Goal: Information Seeking & Learning: Learn about a topic

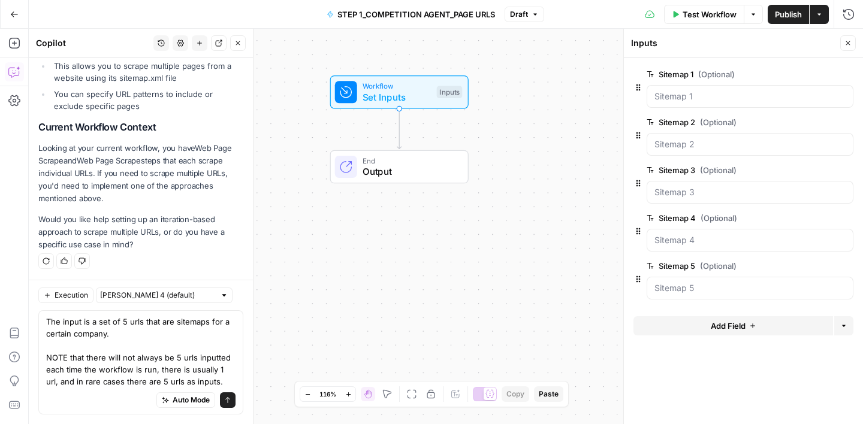
scroll to position [465, 0]
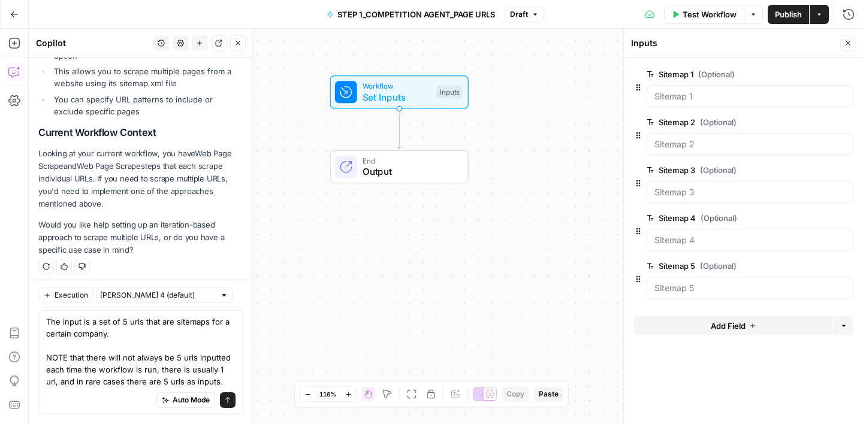
drag, startPoint x: 134, startPoint y: 374, endPoint x: 185, endPoint y: 377, distance: 51.0
click at [185, 377] on textarea "The input is a set of 5 urls that are sitemaps for a certain company. NOTE that…" at bounding box center [140, 352] width 189 height 72
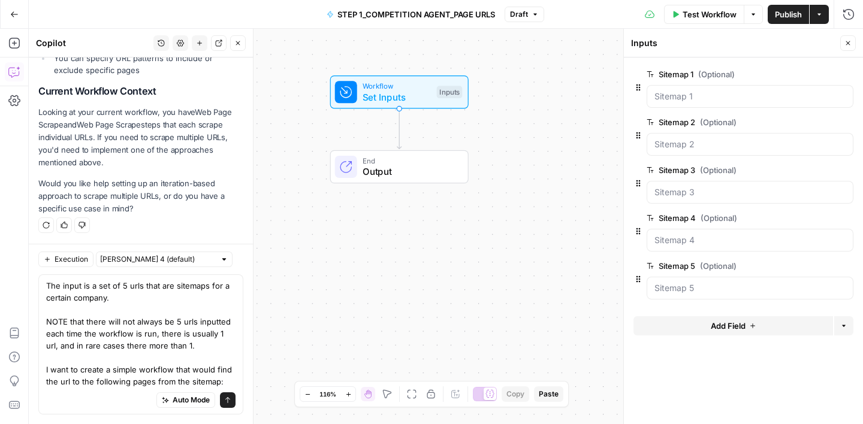
scroll to position [519, 0]
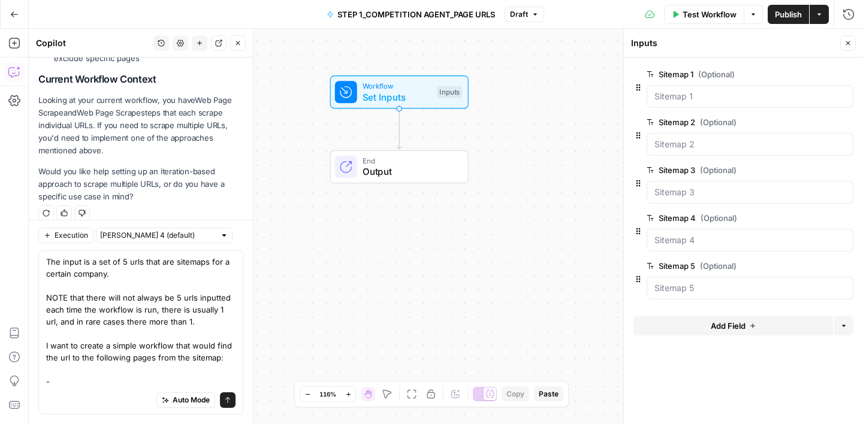
click at [68, 357] on textarea "The input is a set of 5 urls that are sitemaps for a certain company. NOTE that…" at bounding box center [140, 322] width 189 height 132
click at [48, 358] on textarea "The input is a set of 5 urls that are sitemaps for a certain company. NOTE that…" at bounding box center [140, 322] width 189 height 132
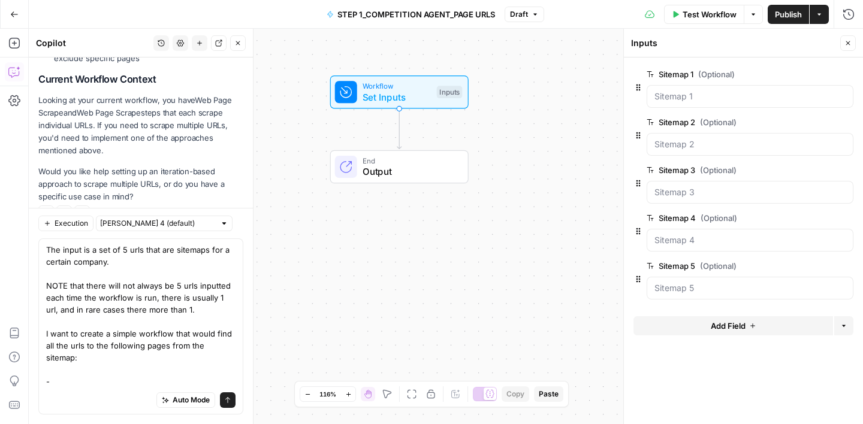
click at [73, 385] on textarea "The input is a set of 5 urls that are sitemaps for a certain company. NOTE that…" at bounding box center [140, 316] width 189 height 144
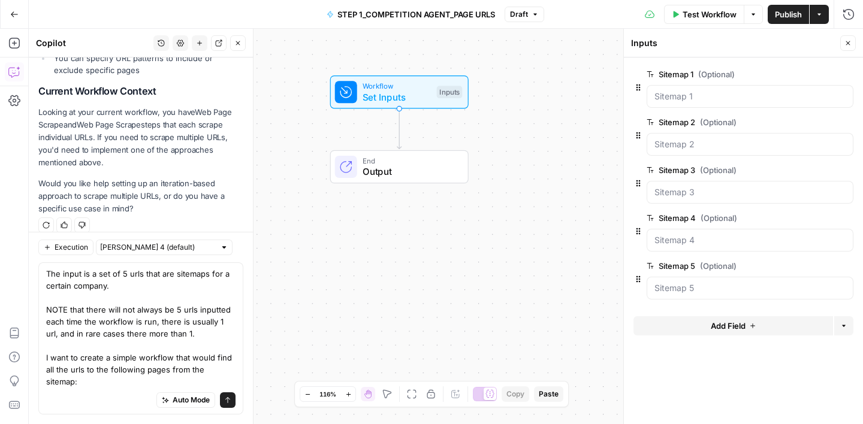
scroll to position [507, 0]
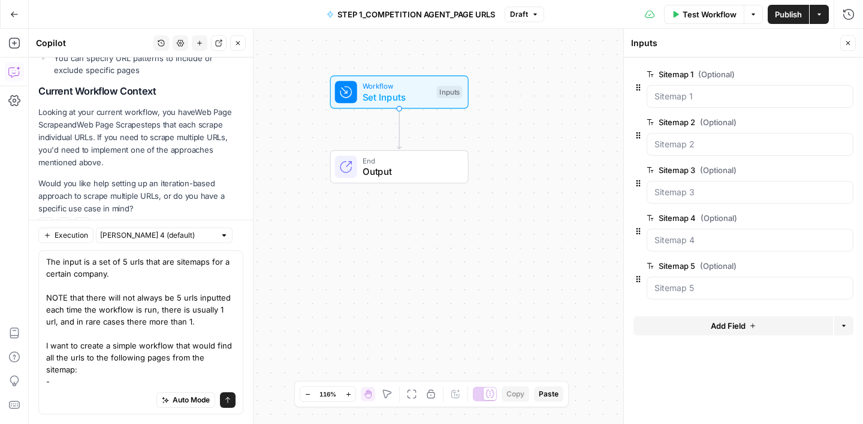
click at [144, 370] on textarea "The input is a set of 5 urls that are sitemaps for a certain company. NOTE that…" at bounding box center [140, 322] width 189 height 132
click at [138, 371] on textarea "The input is a set of 5 urls that are sitemaps for a certain company. NOTE that…" at bounding box center [140, 322] width 189 height 132
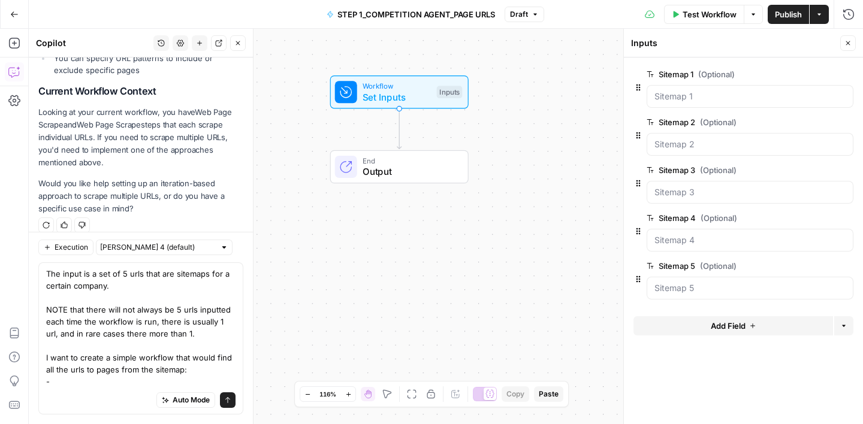
click at [182, 371] on textarea "The input is a set of 5 urls that are sitemaps for a certain company. NOTE that…" at bounding box center [140, 328] width 189 height 120
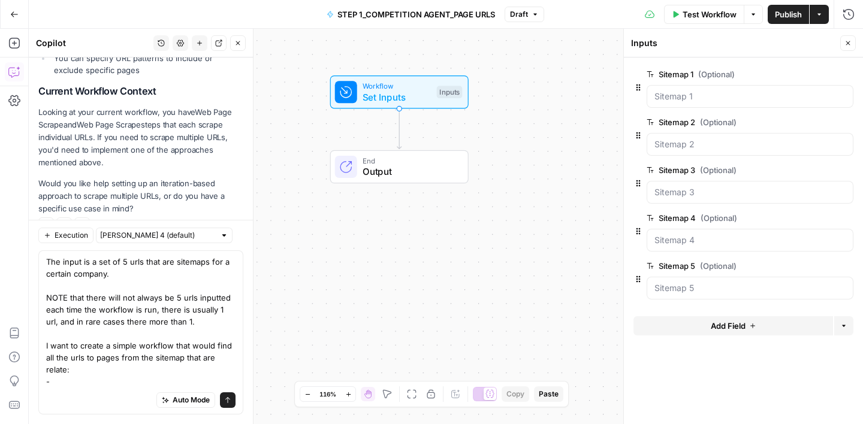
scroll to position [519, 0]
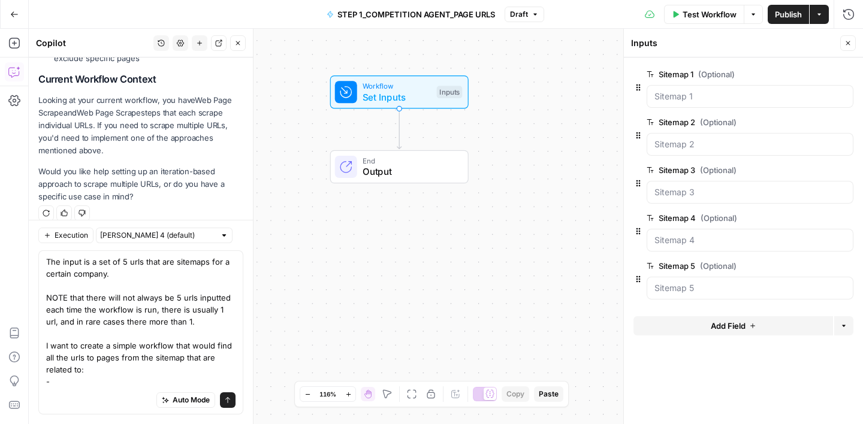
click at [94, 381] on textarea "The input is a set of 5 urls that are sitemaps for a certain company. NOTE that…" at bounding box center [140, 322] width 189 height 132
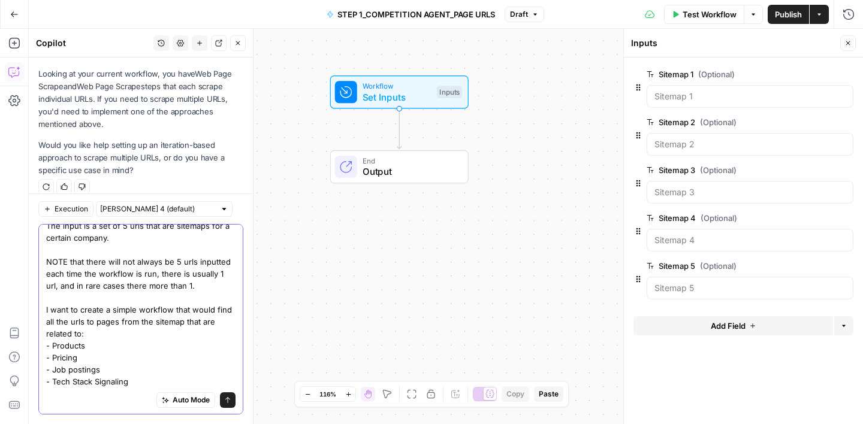
scroll to position [0, 0]
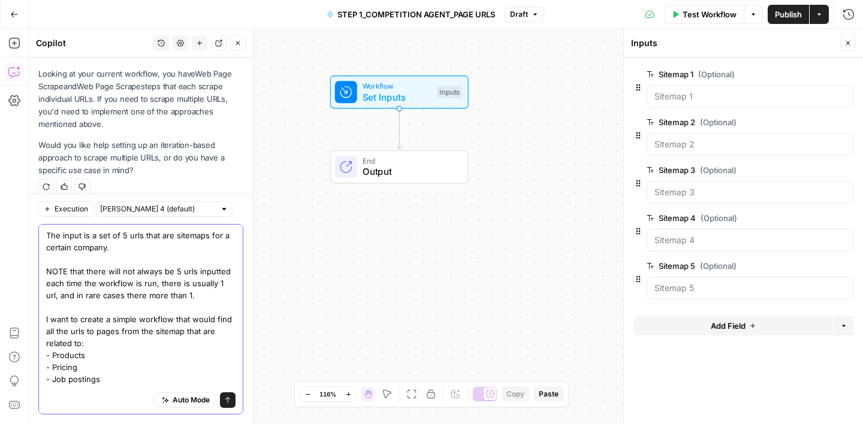
click at [86, 236] on textarea "The input is a set of 5 urls that are sitemaps for a certain company. NOTE that…" at bounding box center [140, 313] width 189 height 168
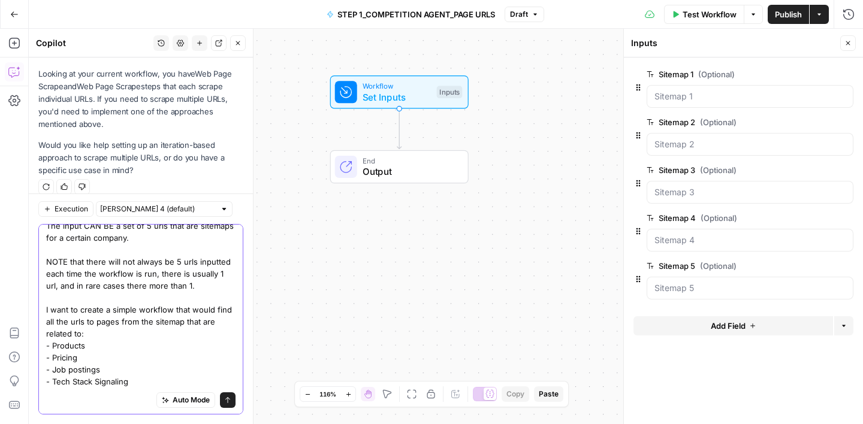
drag, startPoint x: 185, startPoint y: 322, endPoint x: 114, endPoint y: 335, distance: 71.9
click at [114, 336] on textarea "The input CAN BE a set of 5 urls that are sitemaps for a certain company. NOTE …" at bounding box center [140, 304] width 189 height 168
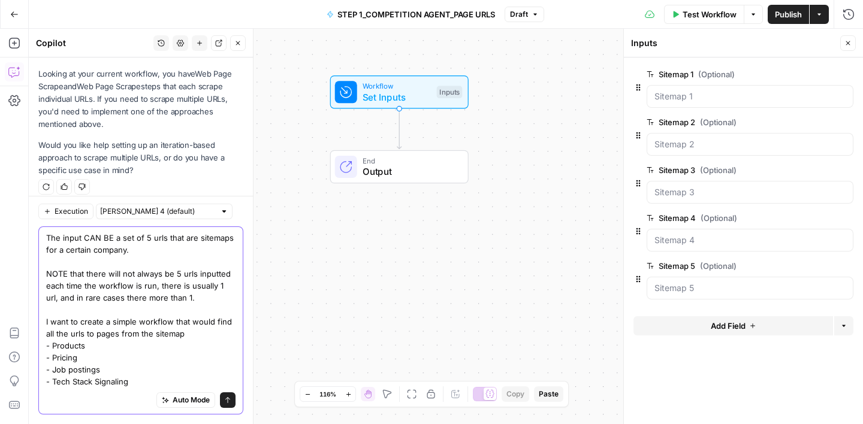
scroll to position [543, 0]
click at [117, 335] on textarea "The input CAN BE a set of 5 urls that are sitemaps for a certain company. NOTE …" at bounding box center [140, 310] width 189 height 156
paste textarea "that are related to:"
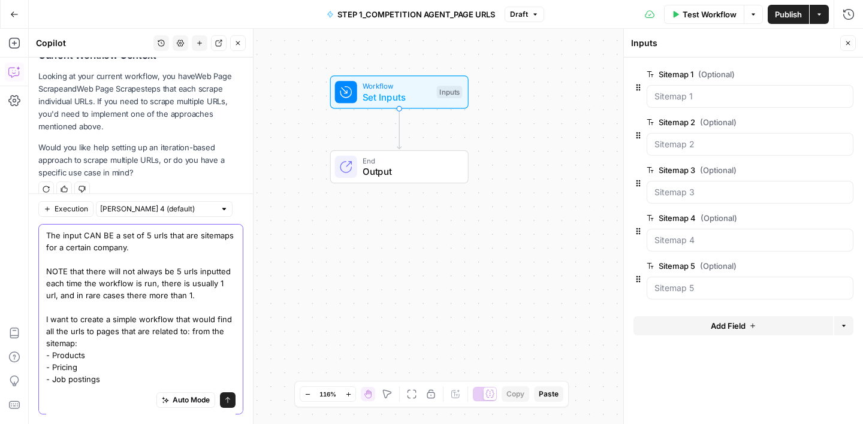
scroll to position [545, 0]
click at [207, 334] on textarea "The input CAN BE a set of 5 urls that are sitemaps for a certain company. NOTE …" at bounding box center [140, 313] width 189 height 168
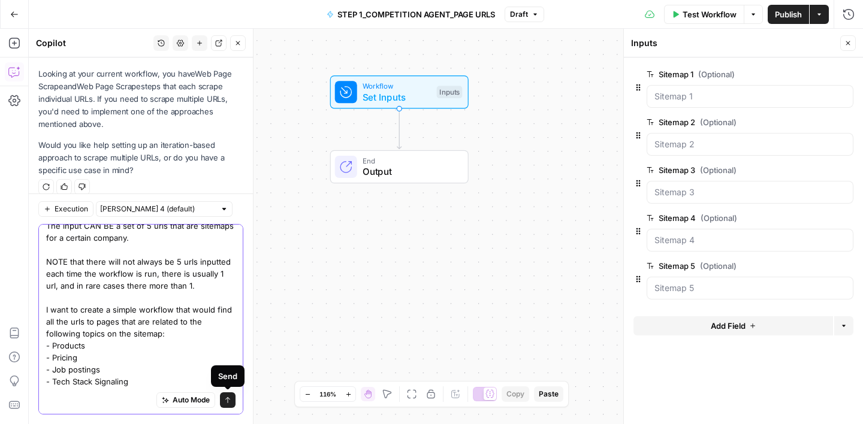
click at [232, 404] on div "The input CAN BE a set of 5 urls that are sitemaps for a certain company. NOTE …" at bounding box center [140, 319] width 205 height 190
click at [138, 380] on textarea "The input CAN BE a set of 5 urls that are sitemaps for a certain company. NOTE …" at bounding box center [140, 304] width 189 height 168
type textarea "The input CAN BE a set of 5 urls that are sitemaps for a certain company. NOTE …"
click at [225, 400] on icon "submit" at bounding box center [227, 400] width 7 height 7
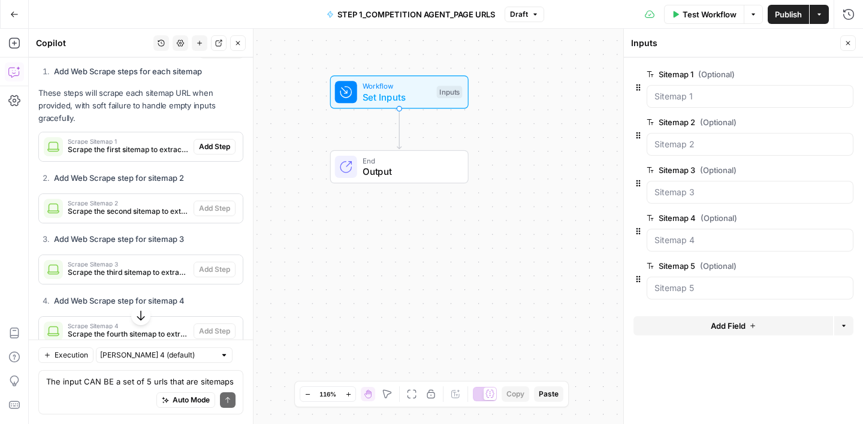
scroll to position [1060, 0]
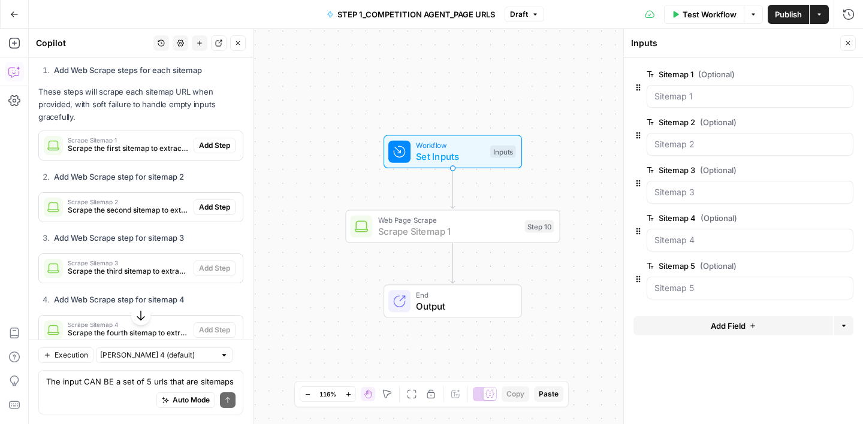
click at [215, 140] on span "Add Step" at bounding box center [214, 145] width 31 height 11
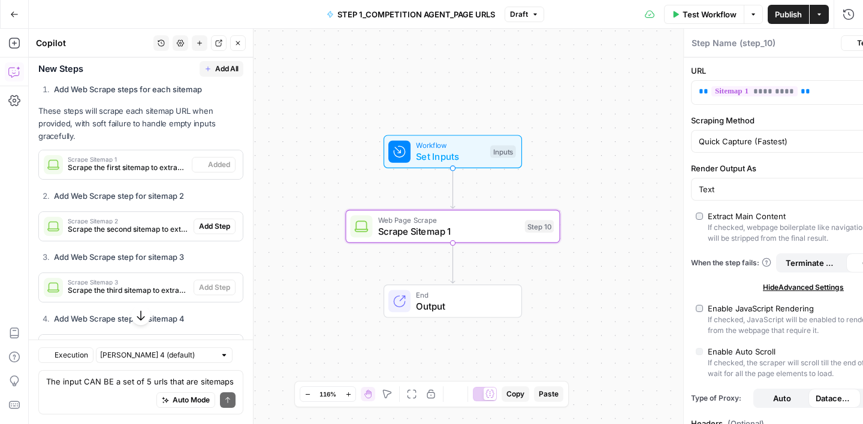
type textarea "Scrape Sitemap 1"
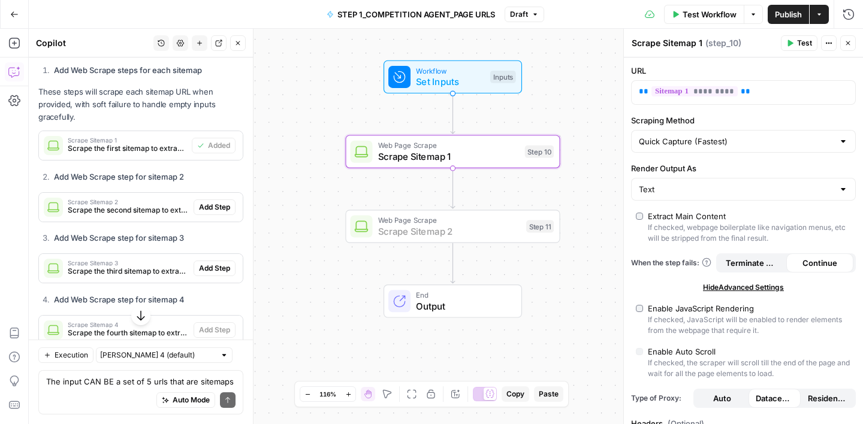
click at [217, 199] on button "Add Step" at bounding box center [214, 207] width 42 height 16
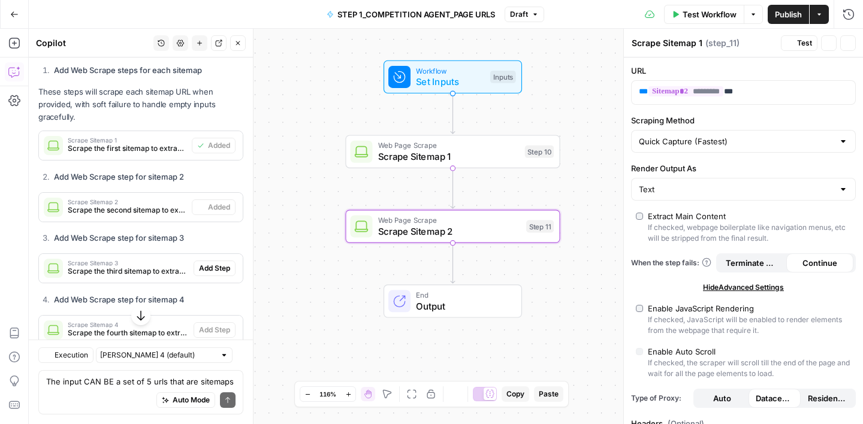
type textarea "Scrape Sitemap 2"
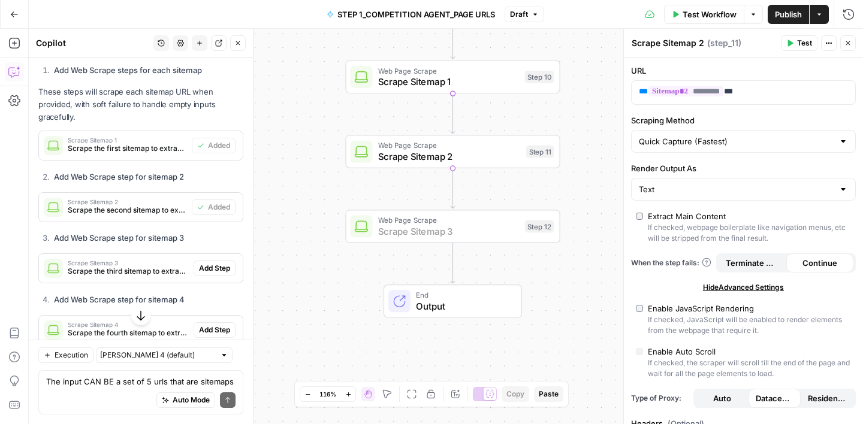
click at [213, 263] on span "Add Step" at bounding box center [214, 268] width 31 height 11
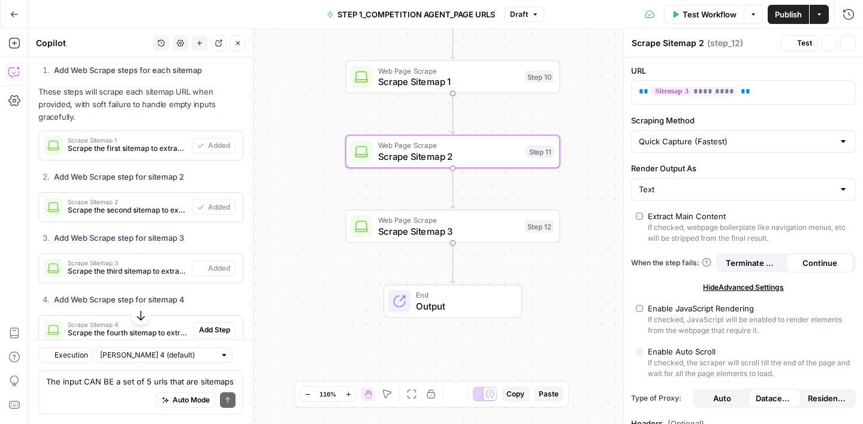
type textarea "Scrape Sitemap 3"
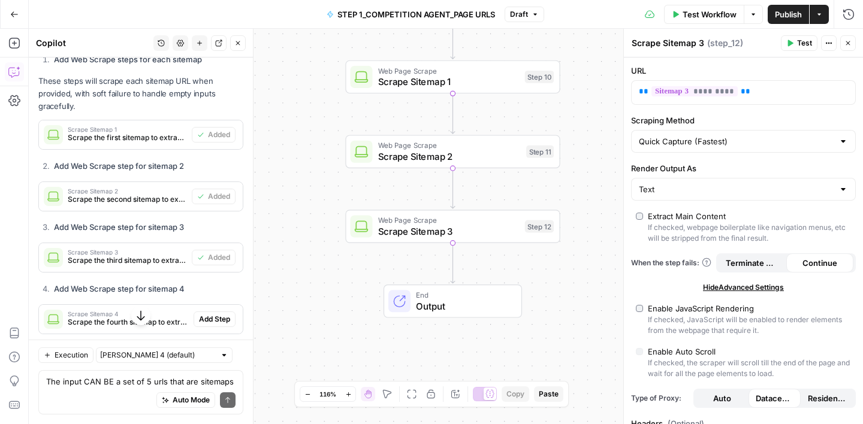
scroll to position [1130, 0]
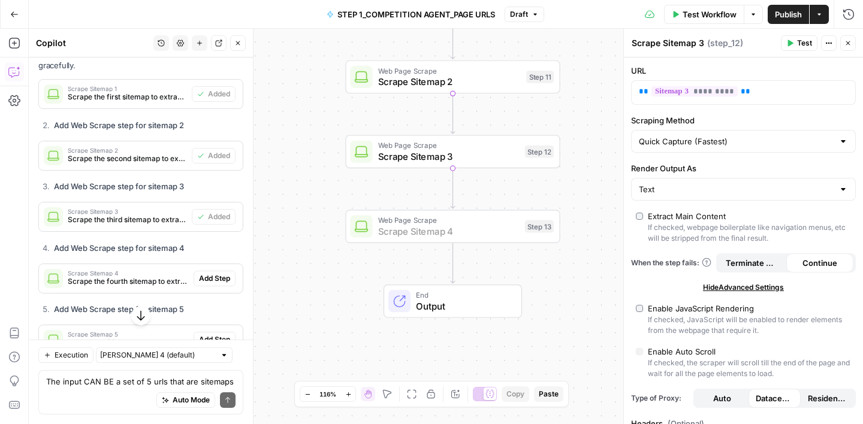
click at [209, 273] on span "Add Step" at bounding box center [214, 278] width 31 height 11
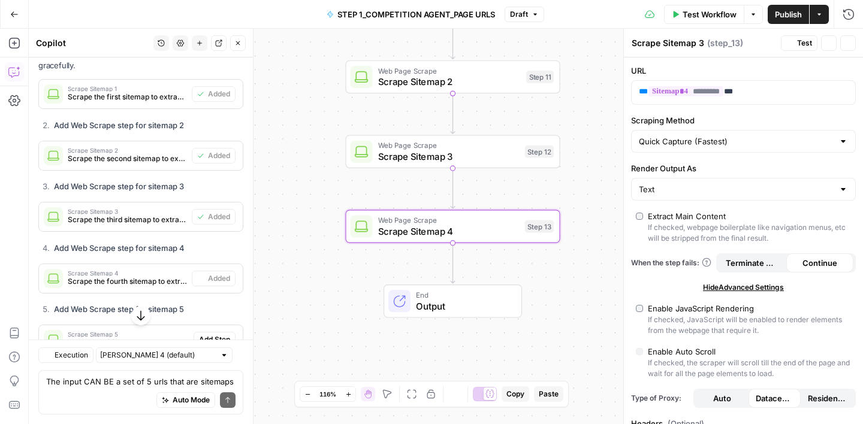
type textarea "Scrape Sitemap 4"
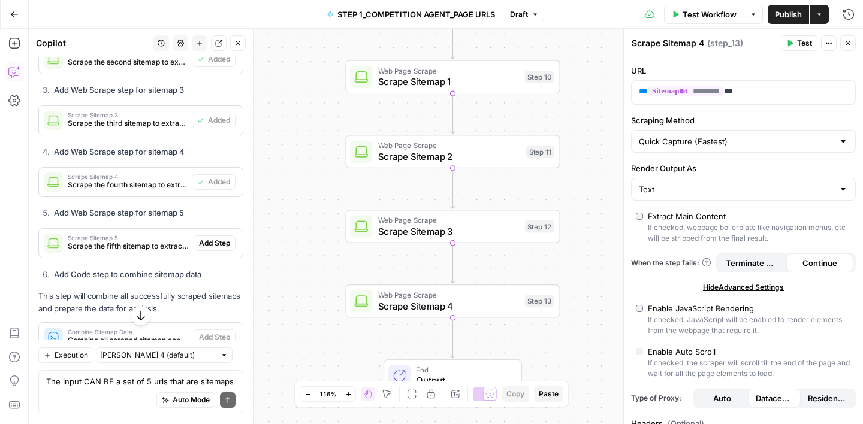
scroll to position [1230, 0]
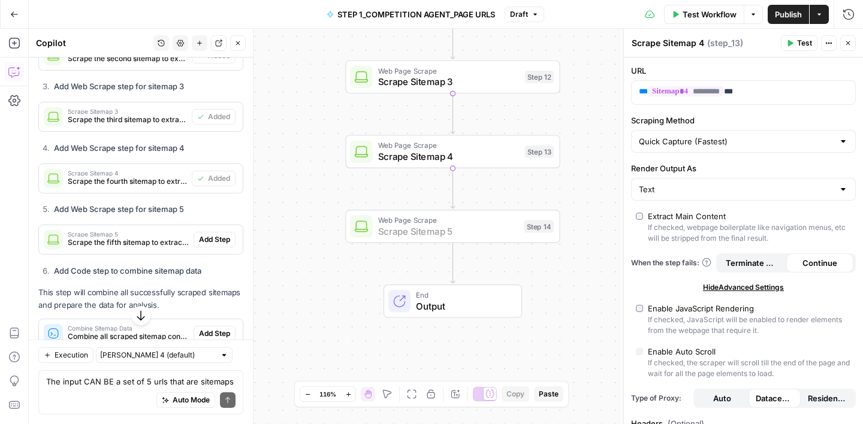
click at [222, 234] on span "Add Step" at bounding box center [214, 239] width 31 height 11
type textarea "Scrape Sitemap 5"
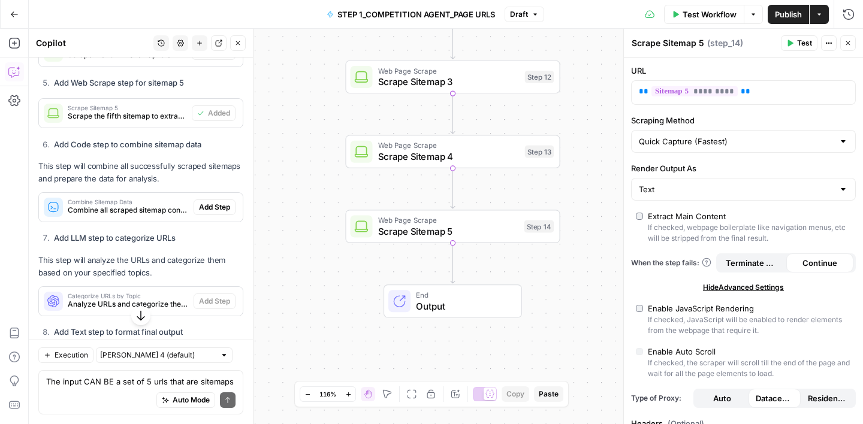
scroll to position [1362, 0]
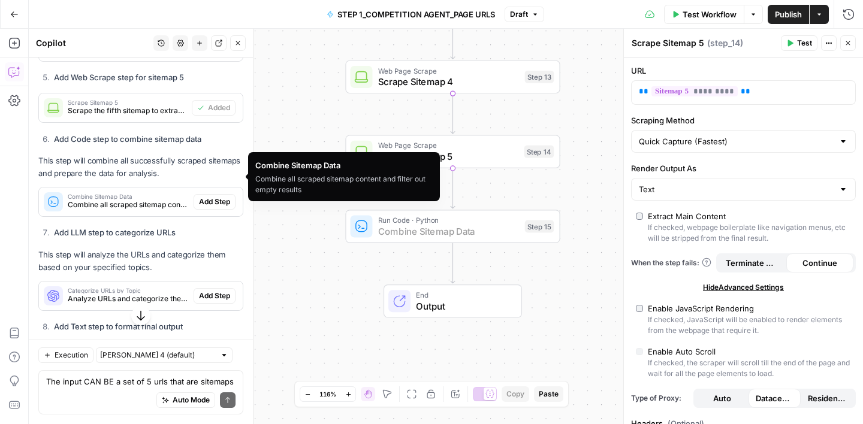
click at [210, 196] on span "Add Step" at bounding box center [214, 201] width 31 height 11
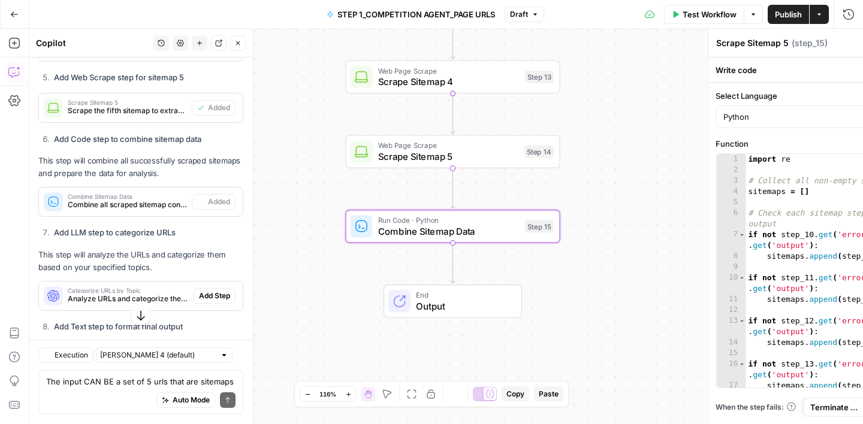
type textarea "Combine Sitemap Data"
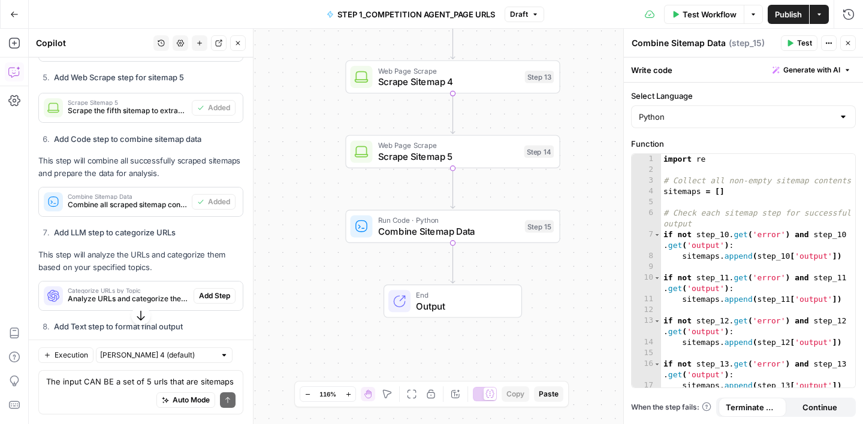
scroll to position [1411, 0]
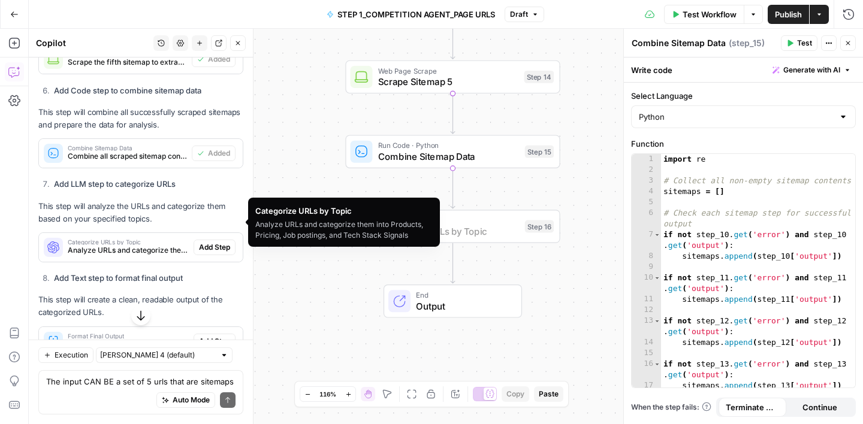
click at [207, 242] on span "Add Step" at bounding box center [214, 247] width 31 height 11
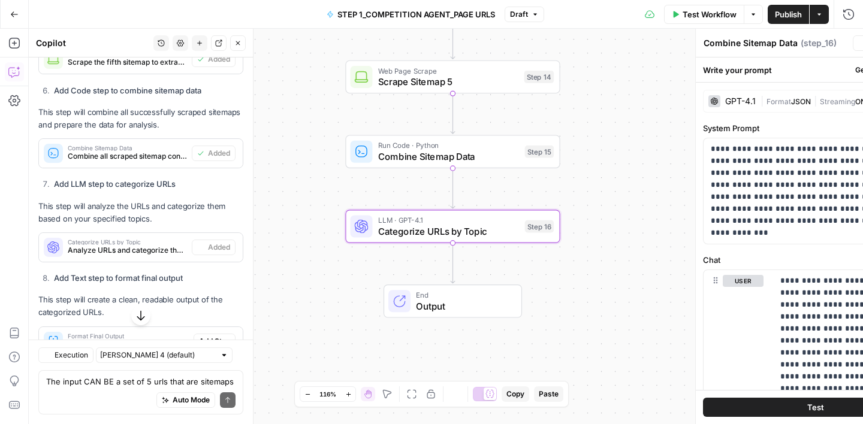
type textarea "Categorize URLs by Topic"
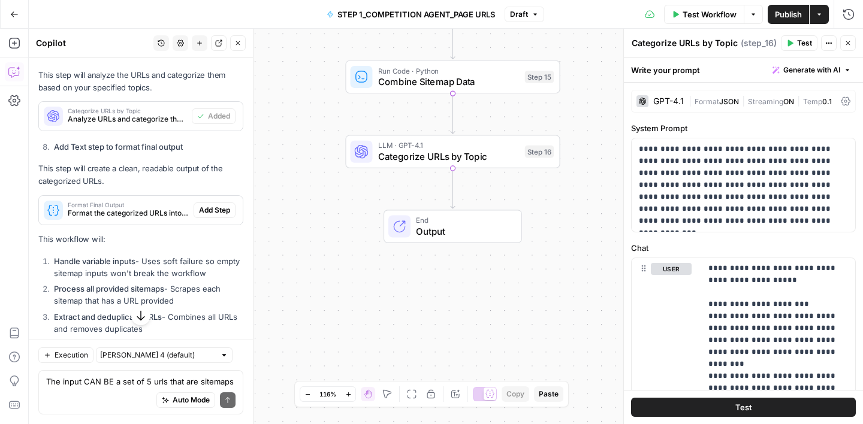
scroll to position [1546, 0]
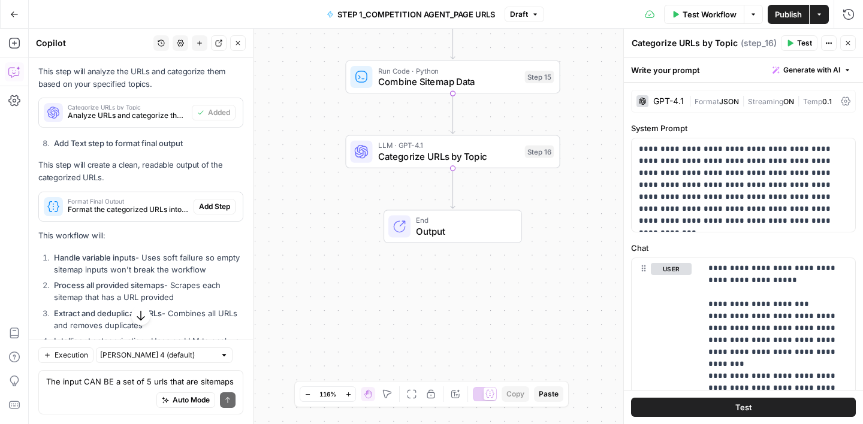
click at [136, 204] on span "Format the categorized URLs into a readable output" at bounding box center [128, 209] width 121 height 11
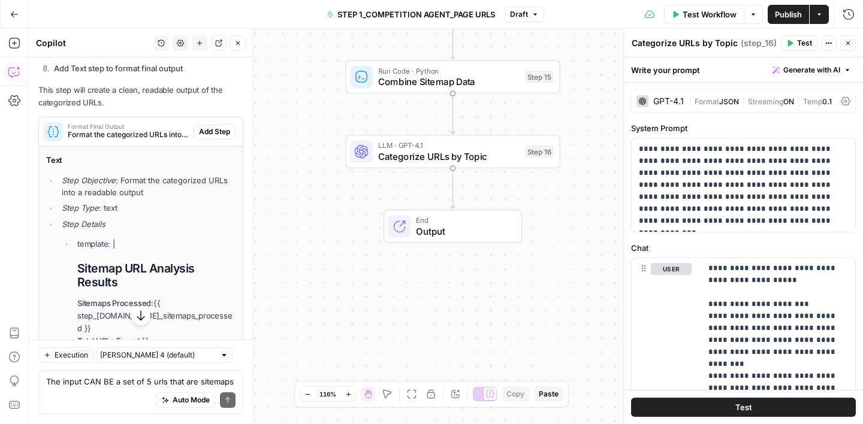
scroll to position [1550, 0]
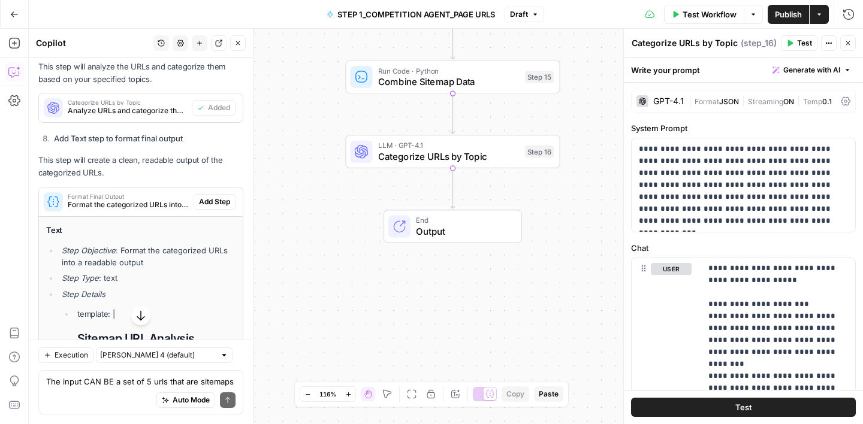
click at [208, 192] on div "Format Final Output Format the categorized URLs into a readable output Add Step" at bounding box center [141, 201] width 204 height 19
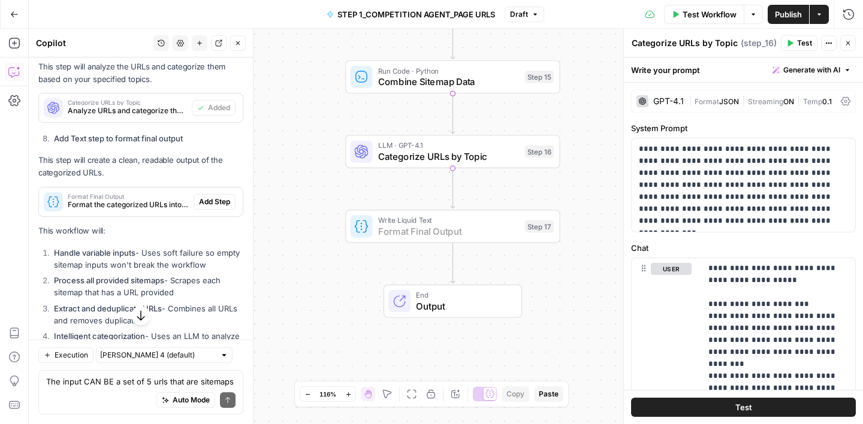
click at [212, 196] on span "Add Step" at bounding box center [214, 201] width 31 height 11
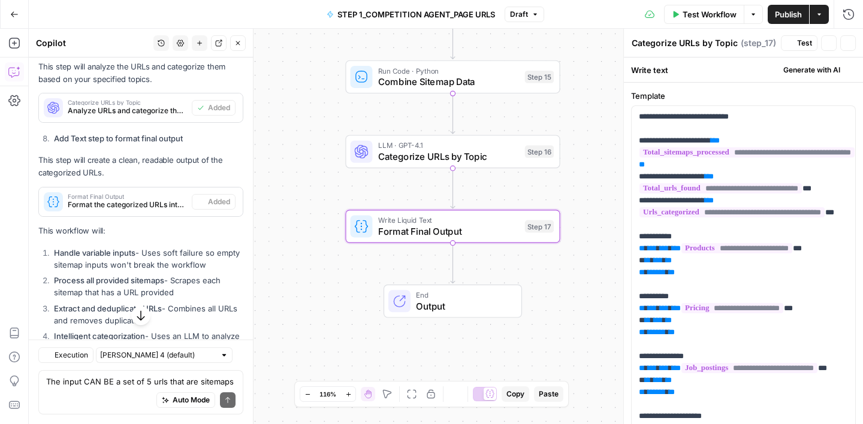
type textarea "Format Final Output"
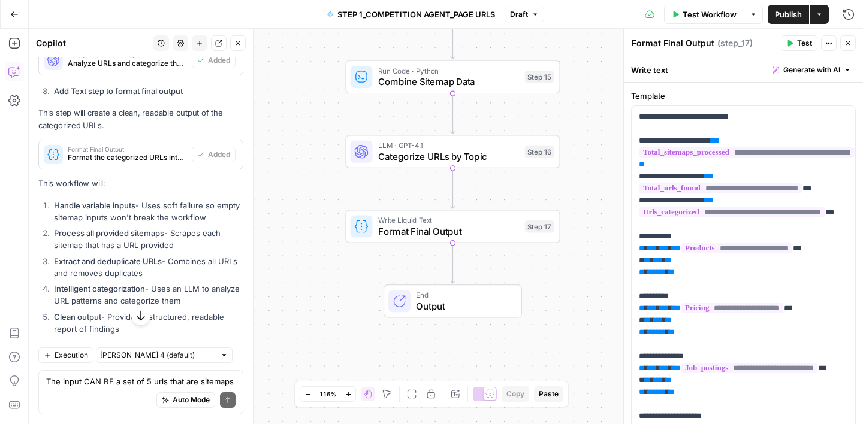
scroll to position [1632, 0]
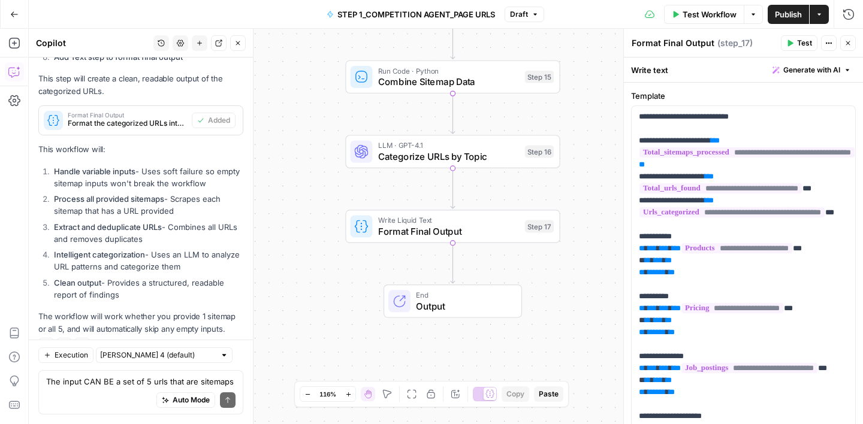
click at [842, 47] on button "Close" at bounding box center [848, 43] width 16 height 16
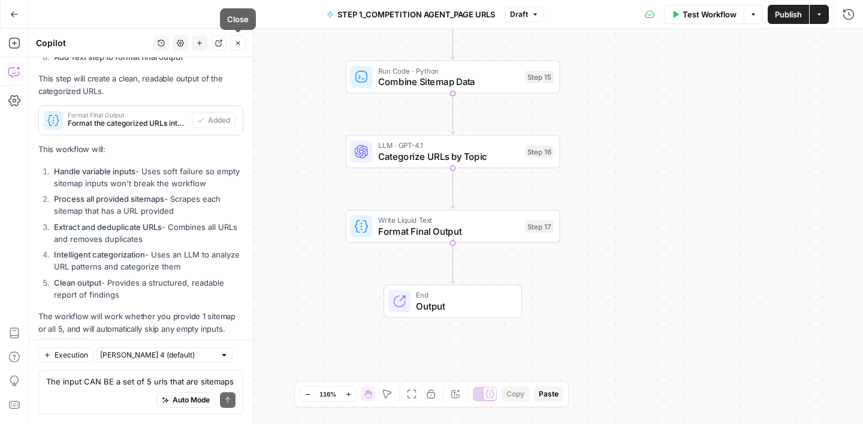
click at [242, 48] on button "Close" at bounding box center [238, 43] width 16 height 16
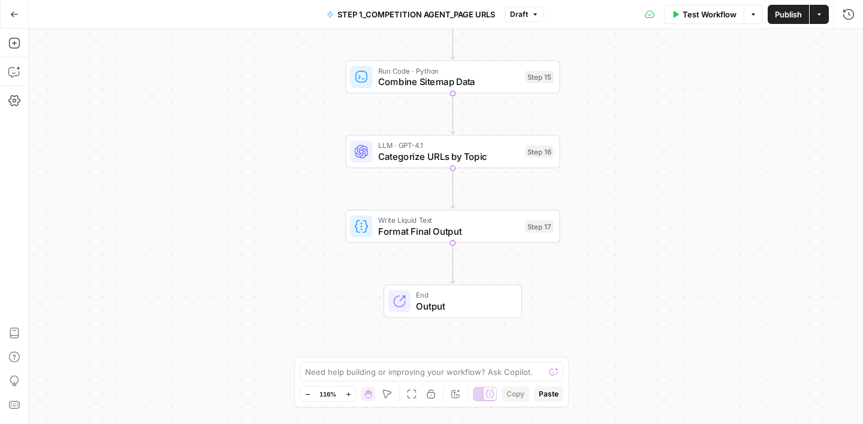
click at [677, 24] on div "Test Workflow Options Publish Actions Run History" at bounding box center [703, 14] width 319 height 28
click at [677, 17] on icon "button" at bounding box center [675, 14] width 7 height 7
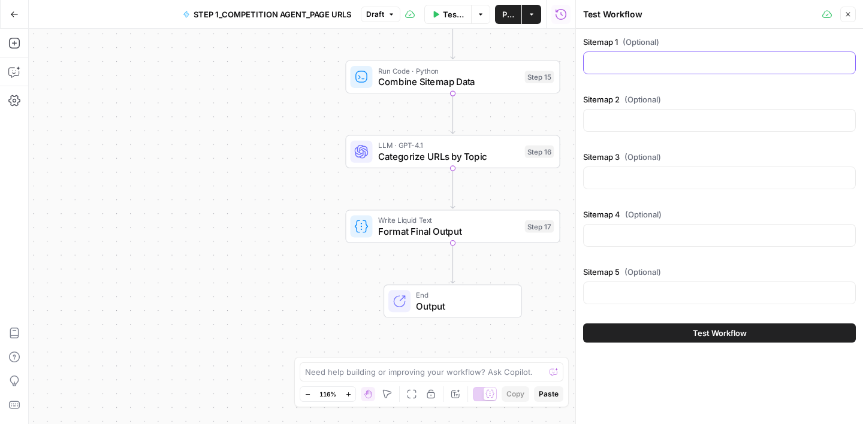
click at [627, 66] on input "Sitemap 1 (Optional)" at bounding box center [719, 63] width 257 height 12
paste input "https://www.grazerobotics.com/sitemap.xml"
type input "https://www.grazerobotics.com/sitemap.xml"
click at [724, 331] on span "Test Workflow" at bounding box center [719, 333] width 54 height 12
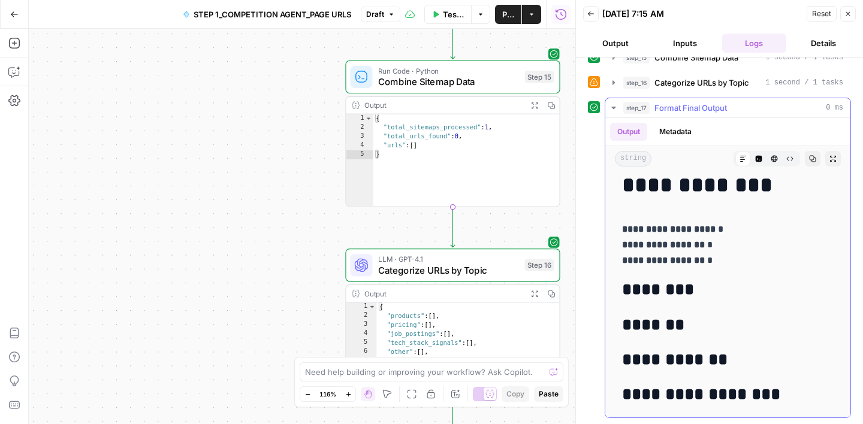
scroll to position [33, 0]
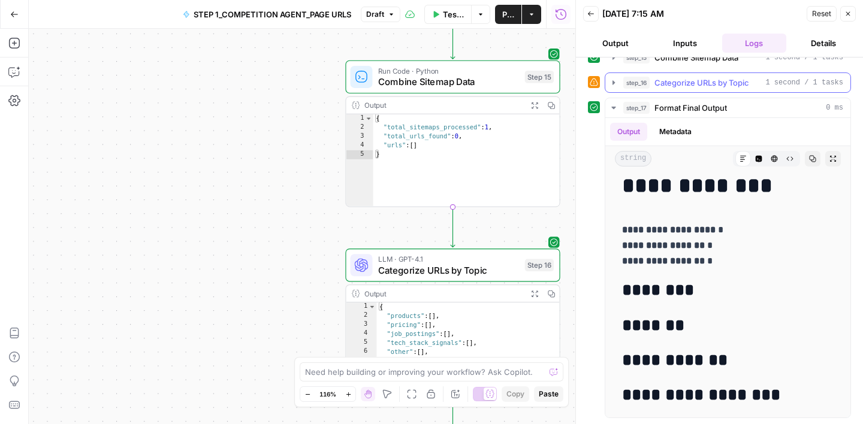
click at [697, 83] on span "Categorize URLs by Topic" at bounding box center [701, 83] width 95 height 12
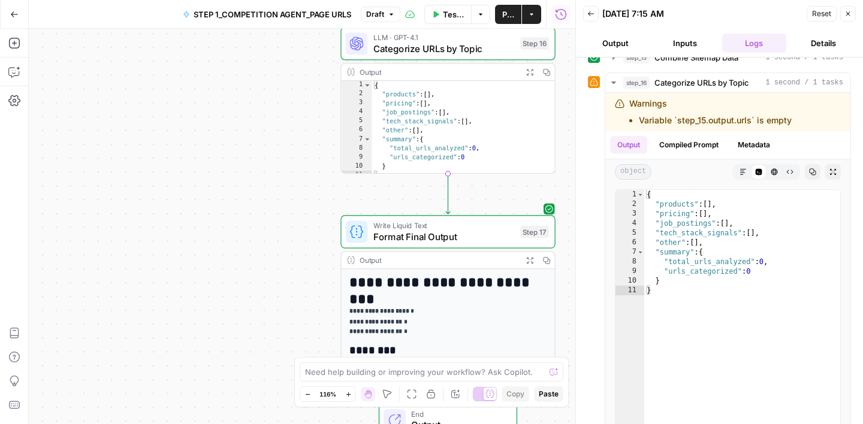
drag, startPoint x: 297, startPoint y: 279, endPoint x: 292, endPoint y: 57, distance: 221.7
click at [292, 57] on div "**********" at bounding box center [302, 226] width 546 height 395
click at [848, 8] on button "Close" at bounding box center [848, 14] width 16 height 16
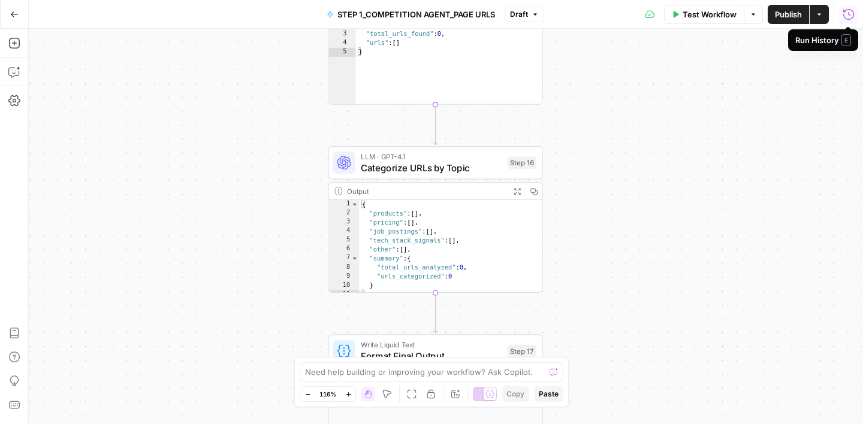
drag, startPoint x: 640, startPoint y: 122, endPoint x: 618, endPoint y: 312, distance: 191.8
click at [618, 312] on div "**********" at bounding box center [446, 226] width 834 height 395
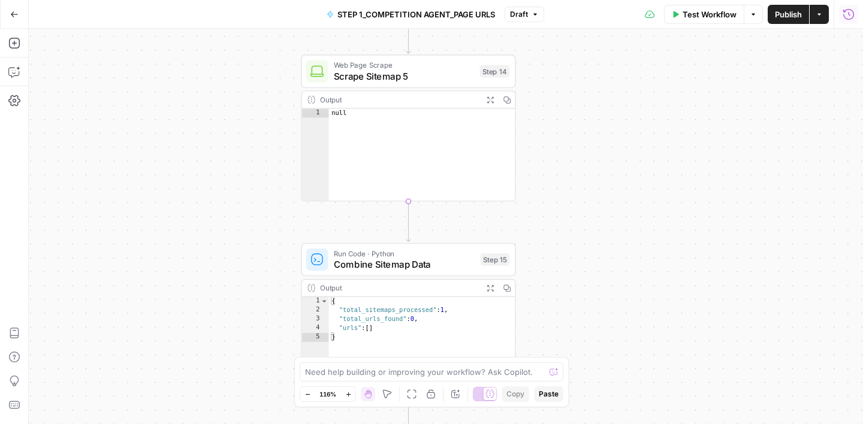
drag, startPoint x: 624, startPoint y: 149, endPoint x: 606, endPoint y: 368, distance: 220.0
click at [606, 368] on div "**********" at bounding box center [446, 226] width 834 height 395
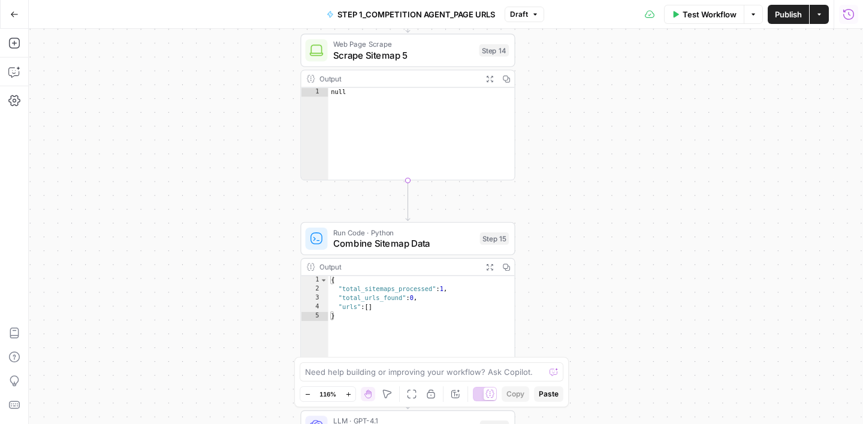
drag, startPoint x: 628, startPoint y: 317, endPoint x: 629, endPoint y: 146, distance: 171.9
click at [629, 146] on div "**********" at bounding box center [446, 226] width 834 height 395
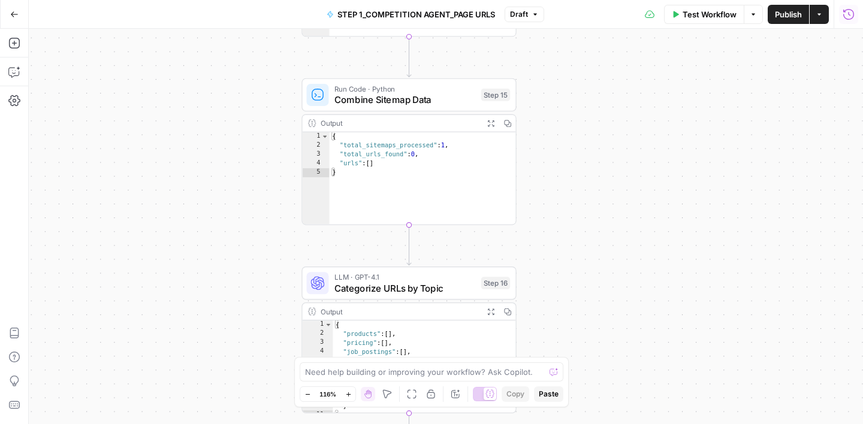
drag, startPoint x: 622, startPoint y: 253, endPoint x: 630, endPoint y: 69, distance: 184.7
click at [630, 69] on div "**********" at bounding box center [446, 226] width 834 height 395
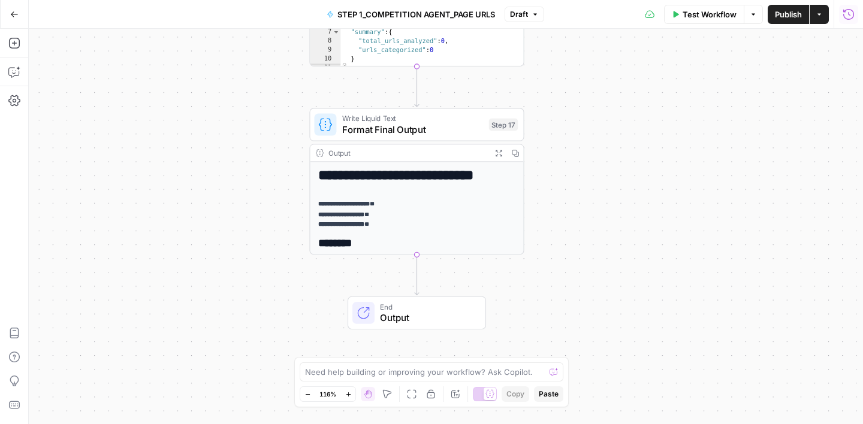
drag, startPoint x: 625, startPoint y: 210, endPoint x: 611, endPoint y: 26, distance: 185.0
click at [625, 39] on div "**********" at bounding box center [446, 226] width 834 height 395
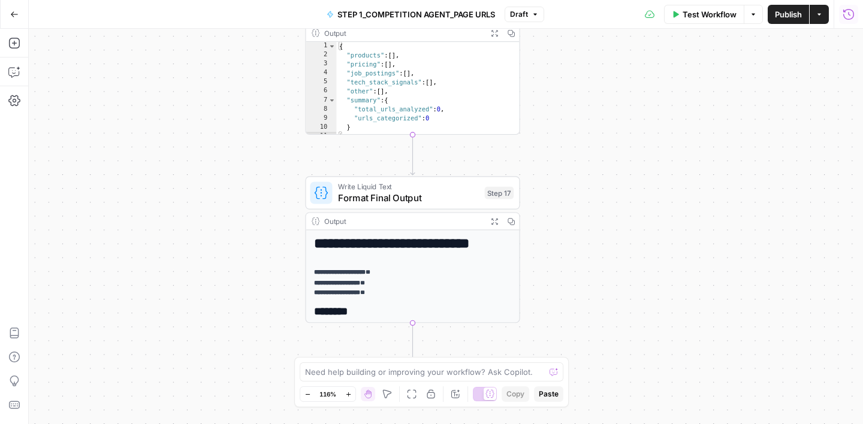
drag, startPoint x: 599, startPoint y: 177, endPoint x: 585, endPoint y: 337, distance: 160.5
click at [586, 335] on div "**********" at bounding box center [446, 226] width 834 height 395
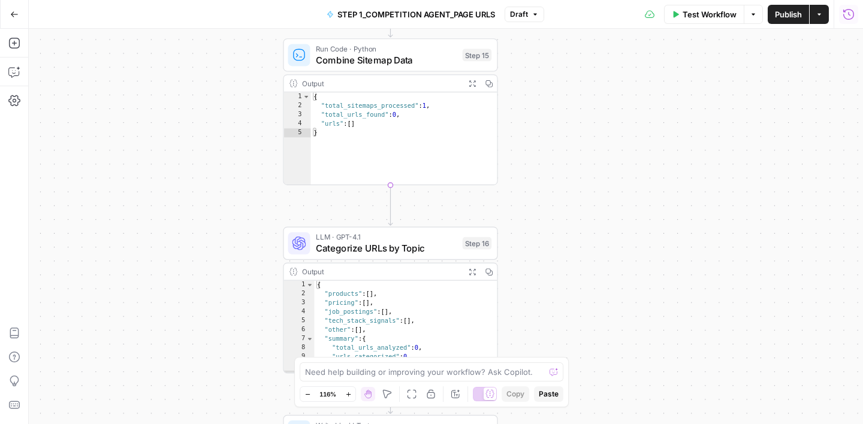
drag, startPoint x: 605, startPoint y: 149, endPoint x: 591, endPoint y: 321, distance: 173.1
click at [591, 321] on div "**********" at bounding box center [446, 226] width 834 height 395
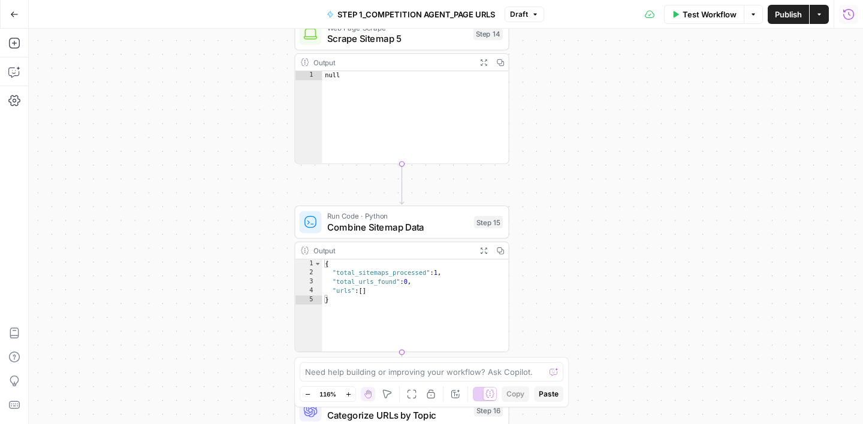
drag, startPoint x: 600, startPoint y: 155, endPoint x: 613, endPoint y: 311, distance: 156.9
click at [613, 311] on div "**********" at bounding box center [446, 226] width 834 height 395
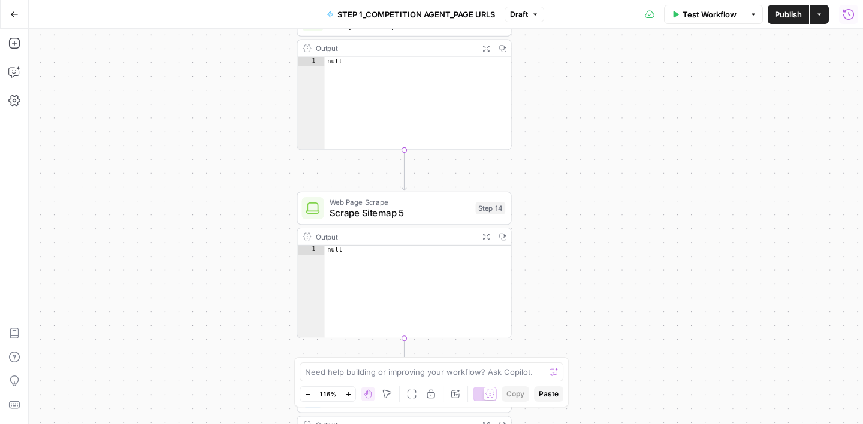
drag, startPoint x: 613, startPoint y: 152, endPoint x: 616, endPoint y: 344, distance: 192.9
click at [616, 344] on div "**********" at bounding box center [446, 226] width 834 height 395
drag, startPoint x: 618, startPoint y: 173, endPoint x: 616, endPoint y: 333, distance: 160.0
click at [616, 333] on div "**********" at bounding box center [446, 226] width 834 height 395
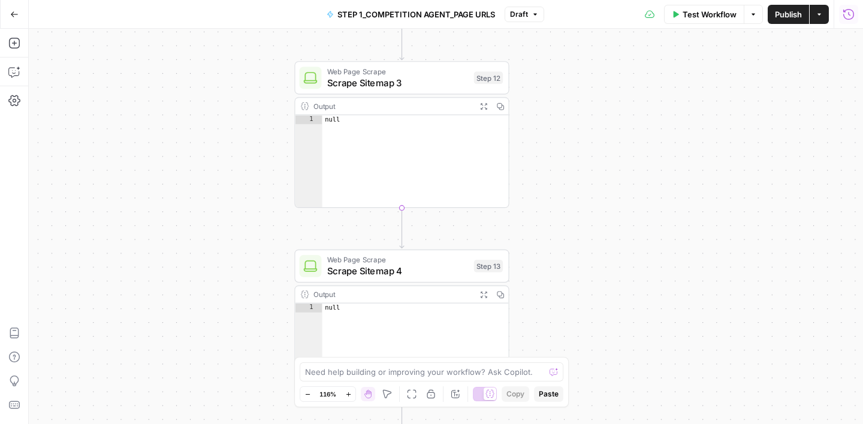
drag, startPoint x: 615, startPoint y: 181, endPoint x: 614, endPoint y: 243, distance: 62.3
click at [614, 243] on div "**********" at bounding box center [446, 226] width 834 height 395
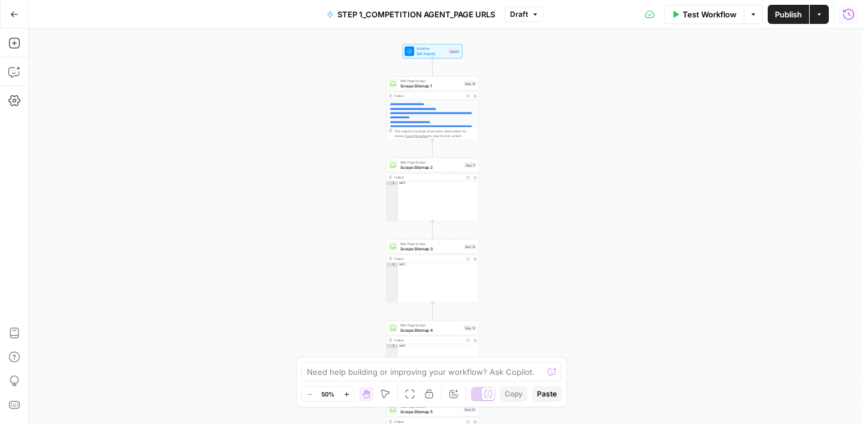
drag, startPoint x: 613, startPoint y: 245, endPoint x: 522, endPoint y: 321, distance: 118.7
click at [522, 321] on div "**********" at bounding box center [446, 226] width 834 height 395
click at [443, 87] on span "Scrape Sitemap 1" at bounding box center [429, 87] width 61 height 6
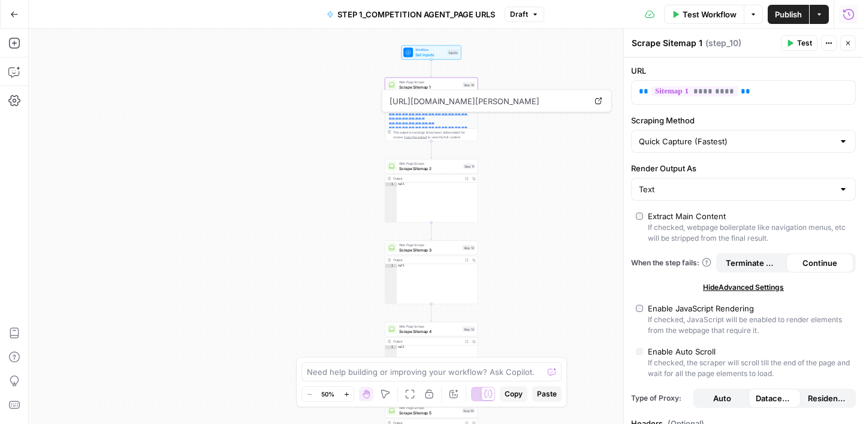
click at [412, 115] on link "**********" at bounding box center [428, 116] width 79 height 7
click at [467, 97] on icon "button" at bounding box center [466, 97] width 3 height 3
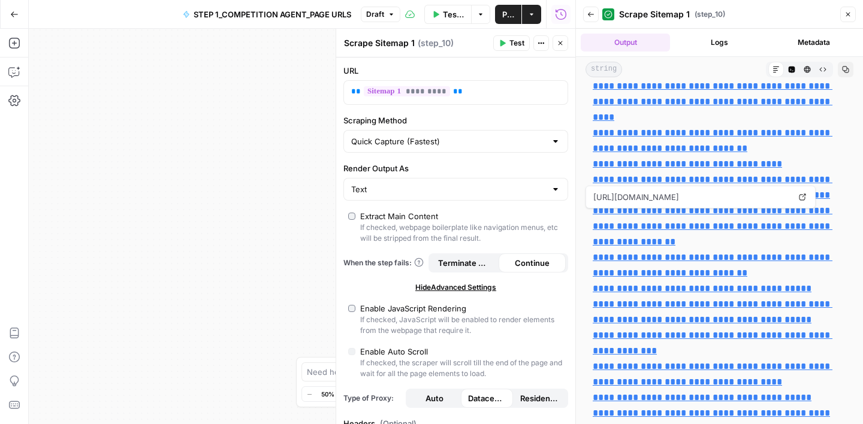
scroll to position [409, 0]
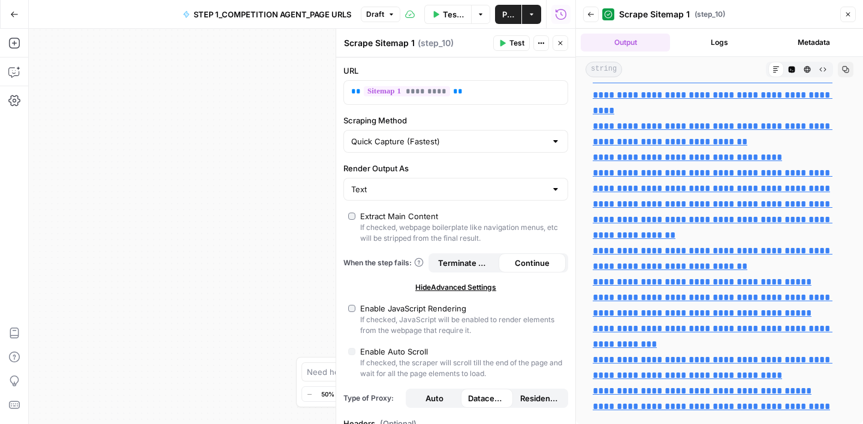
click at [853, 11] on button "Close" at bounding box center [848, 15] width 16 height 16
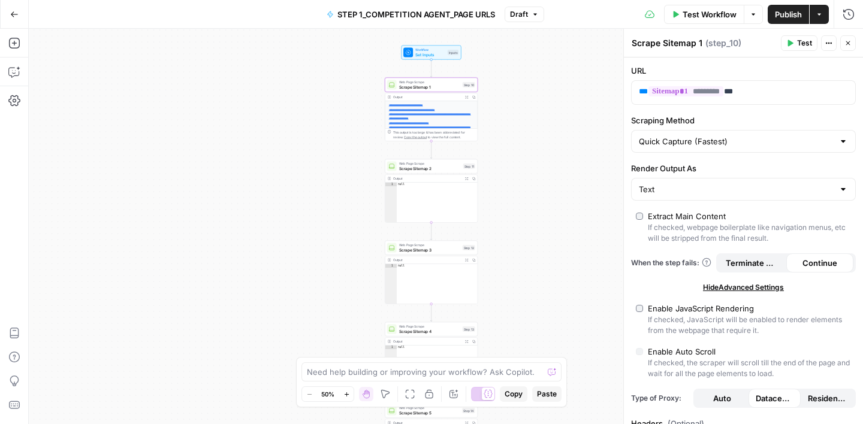
click at [848, 41] on icon "button" at bounding box center [847, 43] width 7 height 7
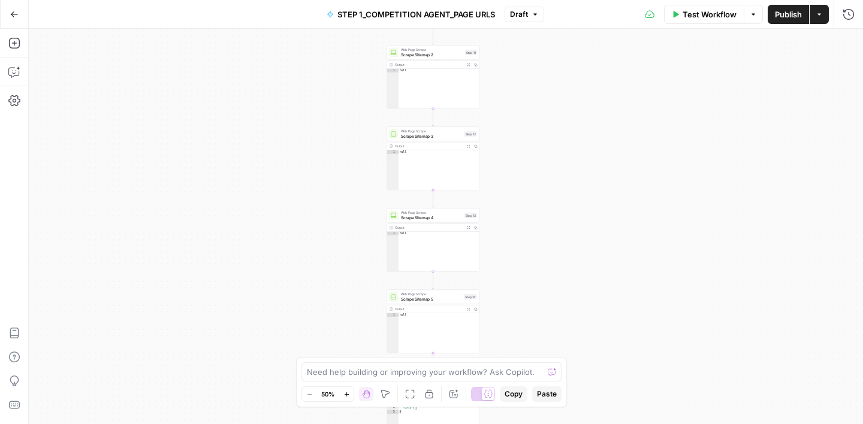
drag, startPoint x: 543, startPoint y: 311, endPoint x: 545, endPoint y: 197, distance: 113.8
click at [545, 197] on div "**********" at bounding box center [446, 226] width 834 height 395
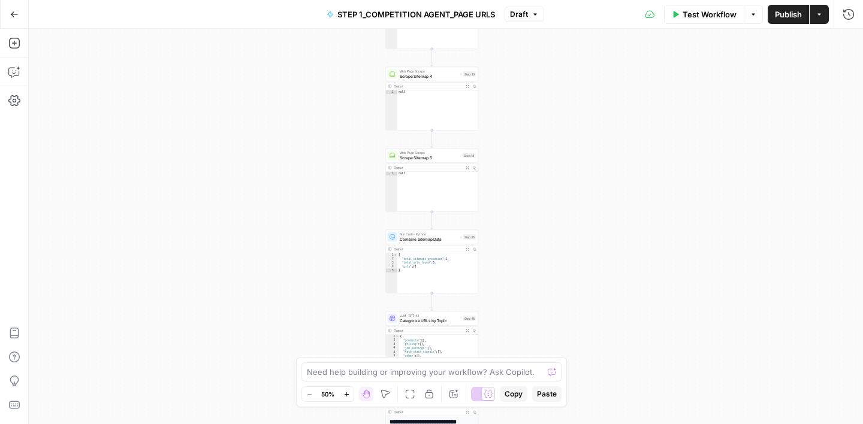
drag, startPoint x: 530, startPoint y: 282, endPoint x: 529, endPoint y: 141, distance: 141.4
click at [529, 141] on div "**********" at bounding box center [446, 226] width 834 height 395
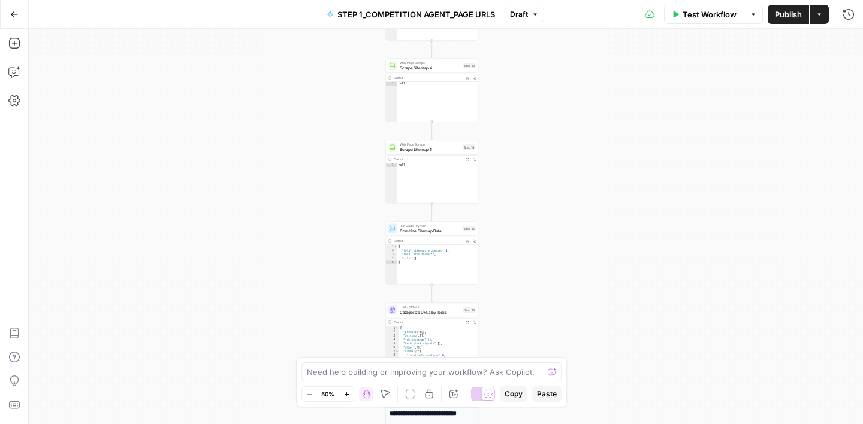
drag, startPoint x: 513, startPoint y: 242, endPoint x: 519, endPoint y: 174, distance: 67.9
click at [519, 174] on div "**********" at bounding box center [446, 226] width 834 height 395
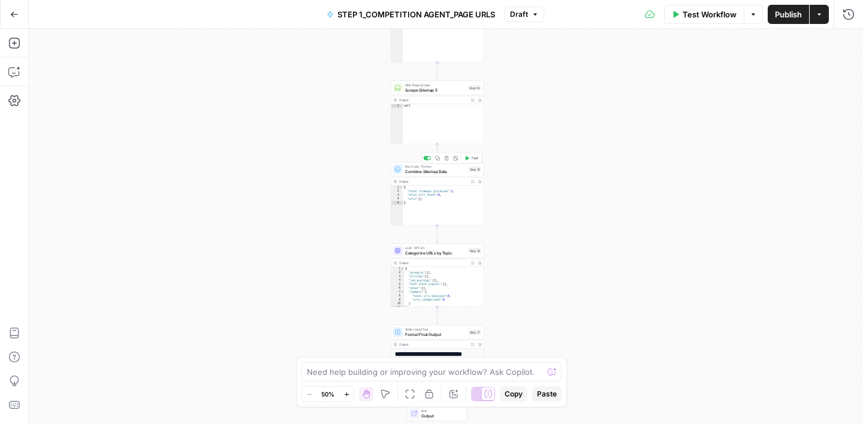
click at [441, 170] on span "Combine Sitemap Data" at bounding box center [435, 171] width 61 height 6
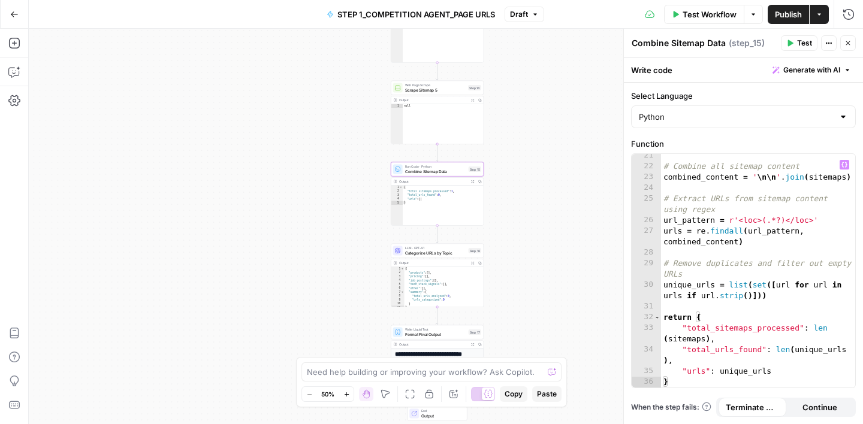
scroll to position [284, 0]
click at [850, 43] on icon "button" at bounding box center [847, 43] width 7 height 7
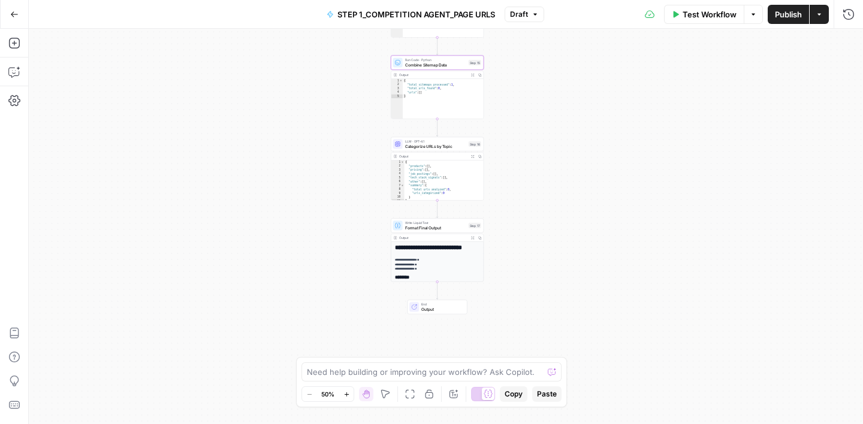
drag, startPoint x: 557, startPoint y: 273, endPoint x: 557, endPoint y: 167, distance: 106.6
click at [557, 166] on div "**********" at bounding box center [446, 226] width 834 height 395
click at [439, 147] on span "Categorize URLs by Topic" at bounding box center [435, 146] width 61 height 6
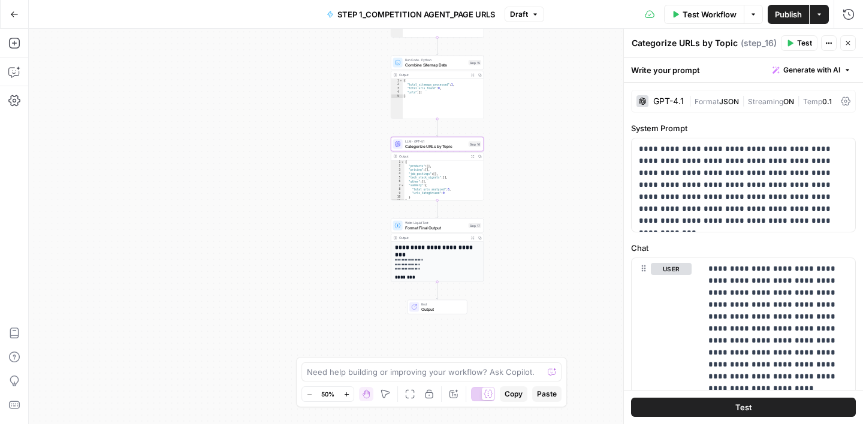
click at [844, 43] on icon "button" at bounding box center [847, 43] width 7 height 7
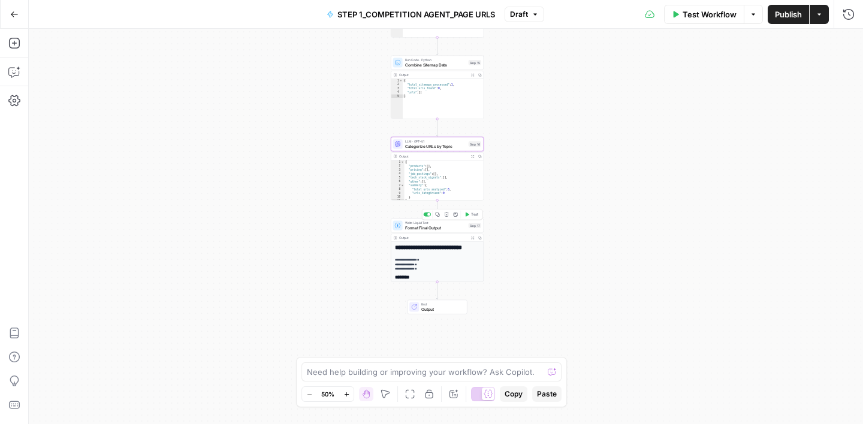
click at [436, 227] on span "Format Final Output" at bounding box center [435, 228] width 61 height 6
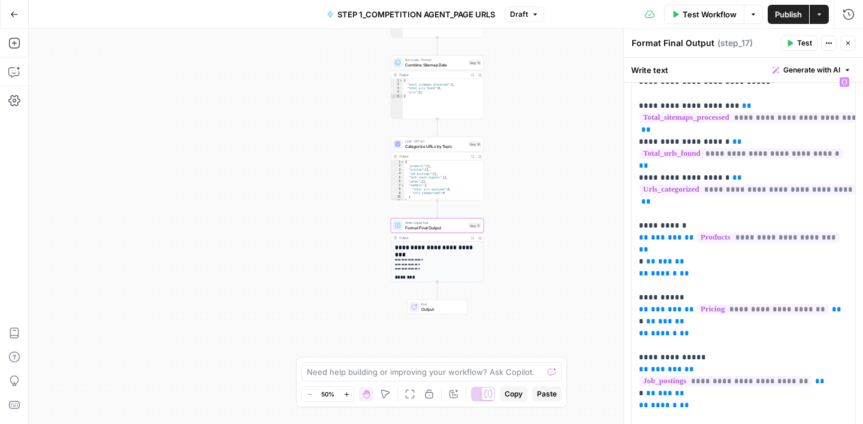
scroll to position [43, 0]
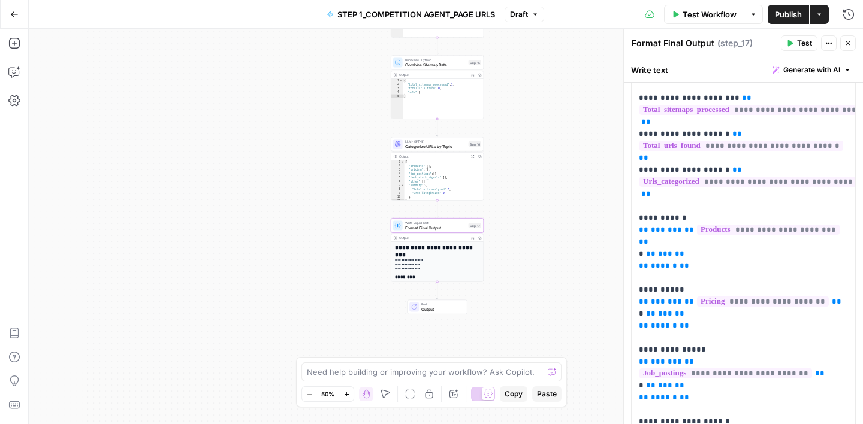
click at [852, 42] on button "Close" at bounding box center [848, 43] width 16 height 16
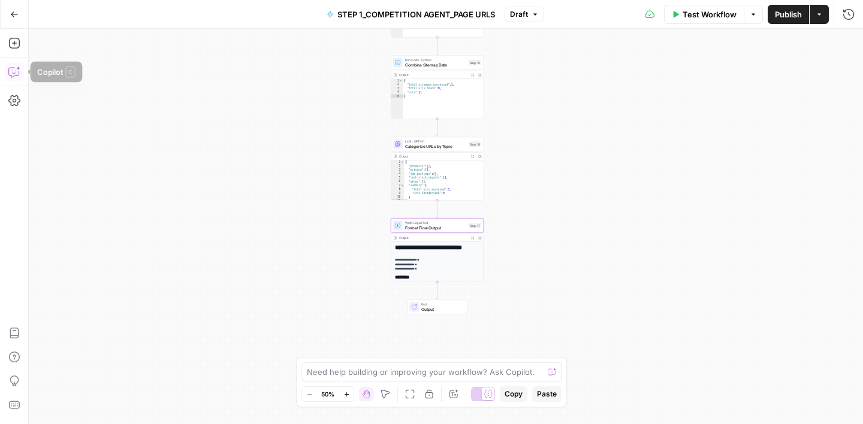
click at [17, 67] on icon "button" at bounding box center [14, 72] width 12 height 12
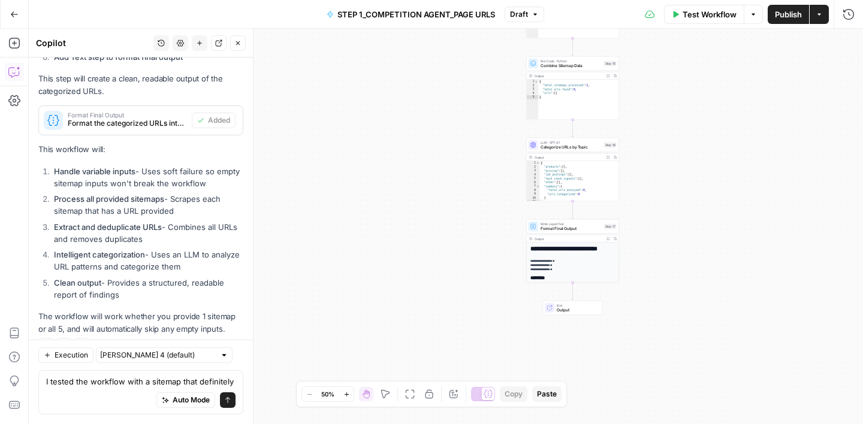
scroll to position [1644, 0]
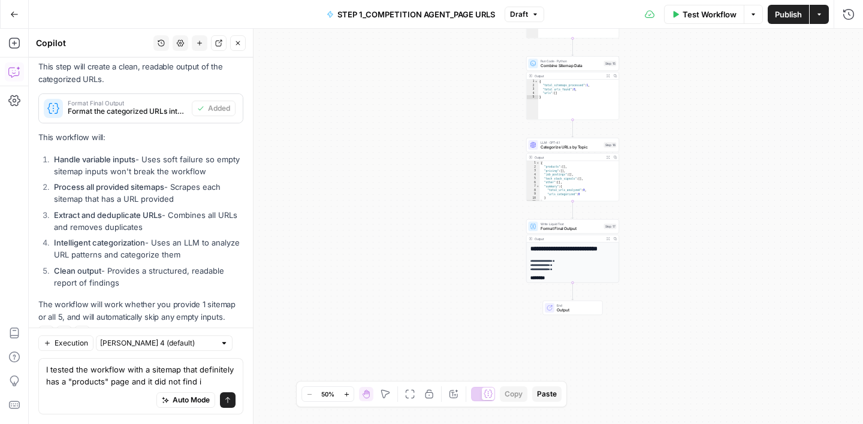
type textarea "I tested the workflow with a sitemap that definitely has a "products" page and …"
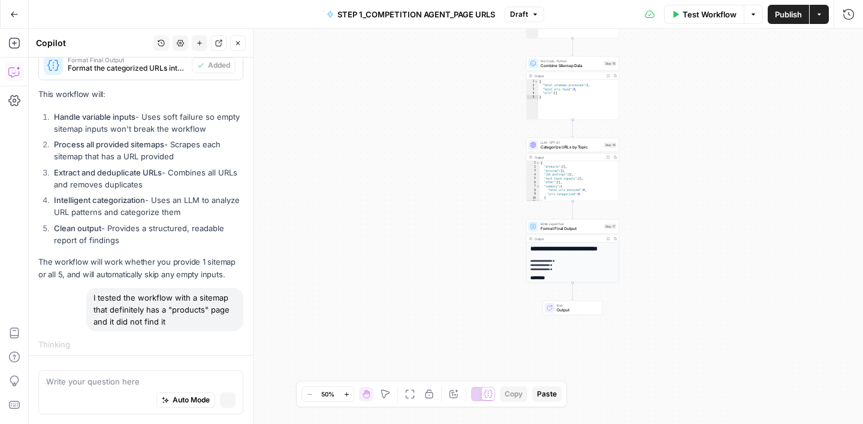
scroll to position [1624, 0]
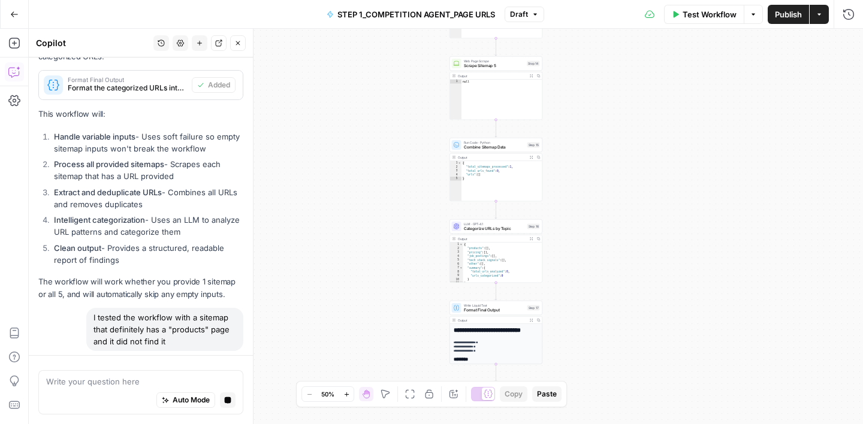
drag, startPoint x: 423, startPoint y: 144, endPoint x: 346, endPoint y: 225, distance: 111.9
click at [346, 225] on div "**********" at bounding box center [446, 226] width 834 height 395
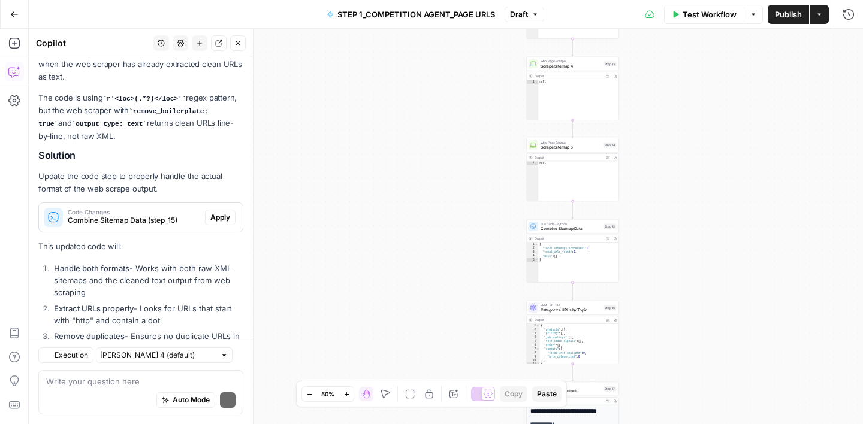
scroll to position [2129, 0]
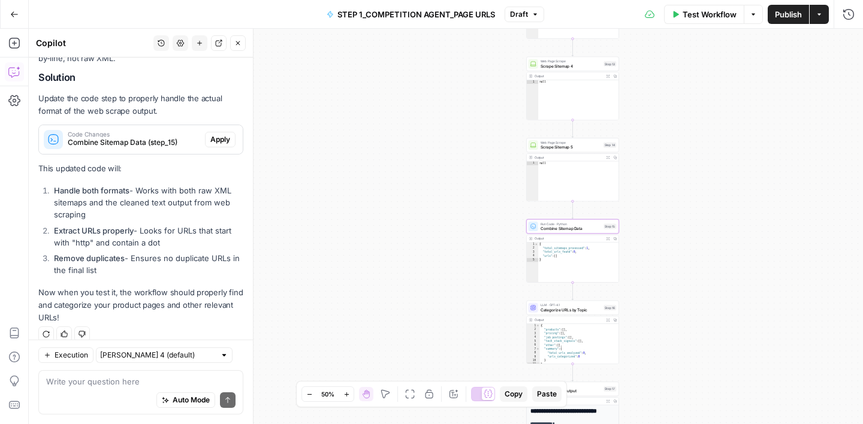
click at [219, 134] on span "Apply" at bounding box center [220, 139] width 20 height 11
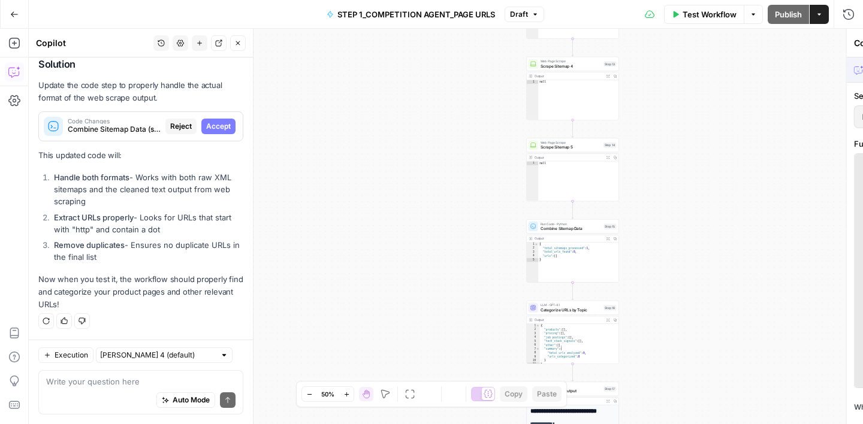
scroll to position [2091, 0]
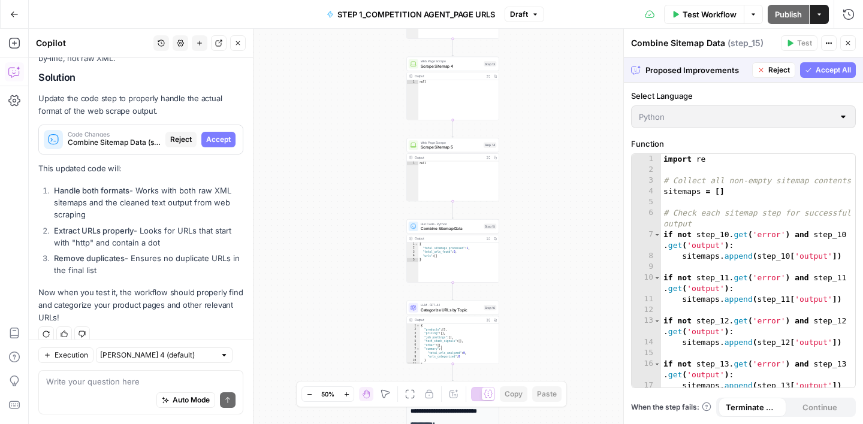
click at [834, 73] on span "Accept All" at bounding box center [832, 70] width 35 height 11
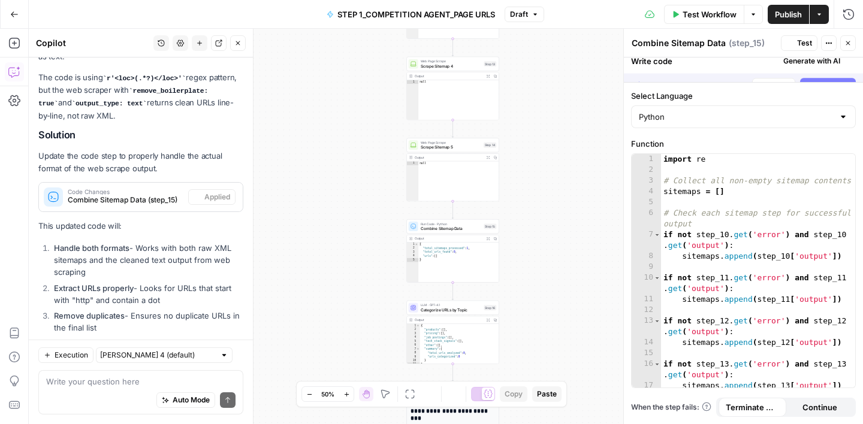
scroll to position [2148, 0]
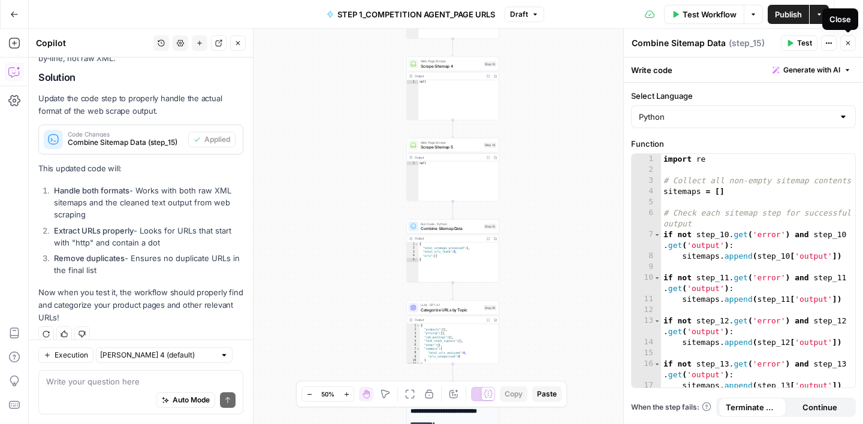
click at [851, 44] on button "Close" at bounding box center [848, 43] width 16 height 16
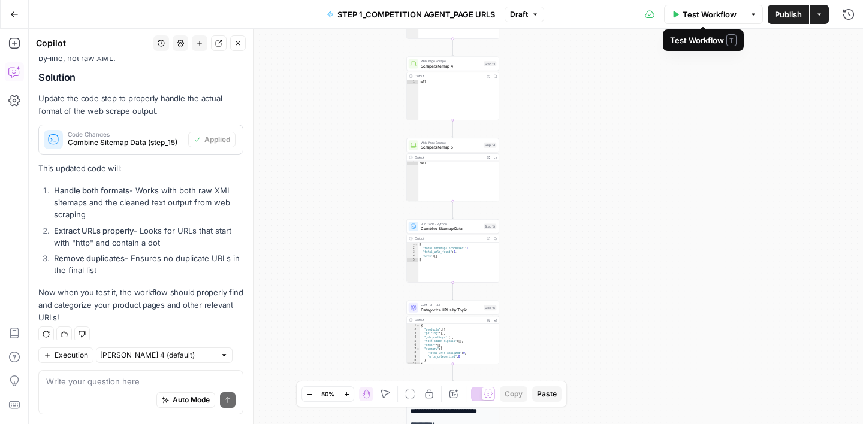
click at [686, 19] on span "Test Workflow" at bounding box center [709, 14] width 54 height 12
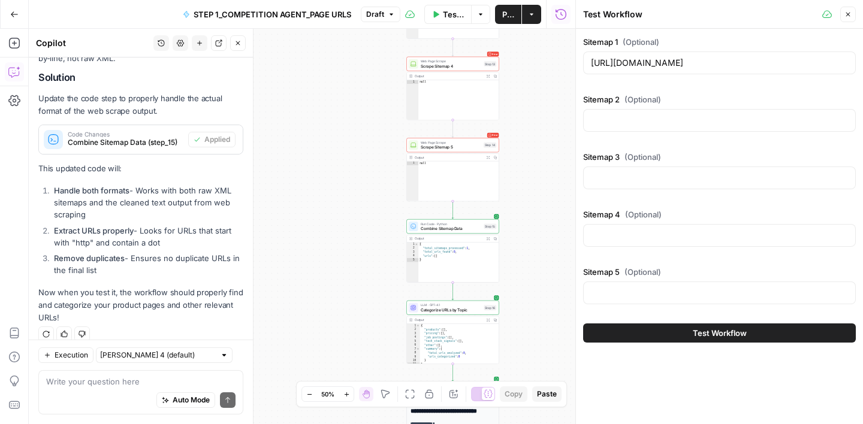
click at [675, 333] on button "Test Workflow" at bounding box center [719, 332] width 273 height 19
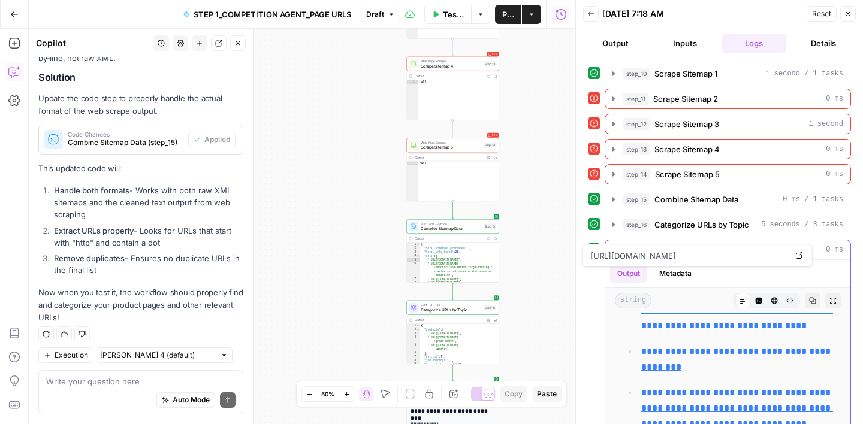
scroll to position [1244, 0]
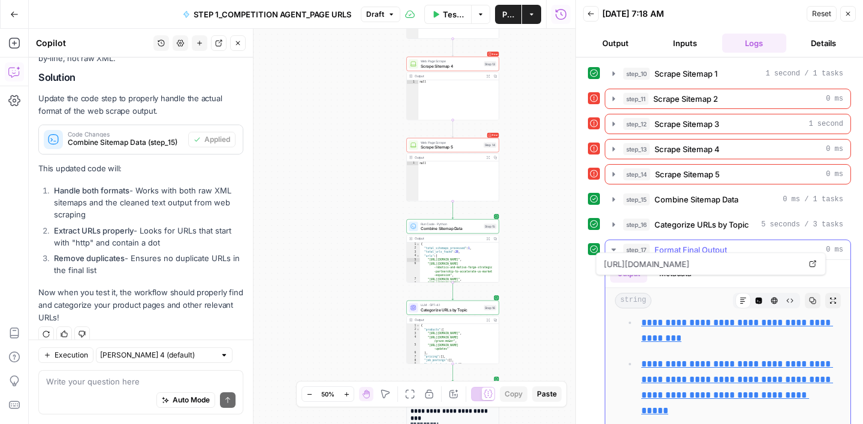
click at [611, 250] on icon "button" at bounding box center [614, 250] width 10 height 10
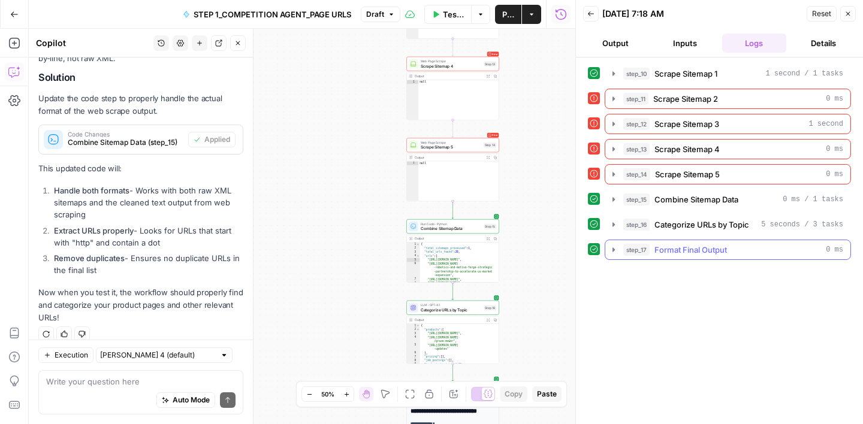
click at [704, 250] on span "Format Final Output" at bounding box center [690, 250] width 72 height 12
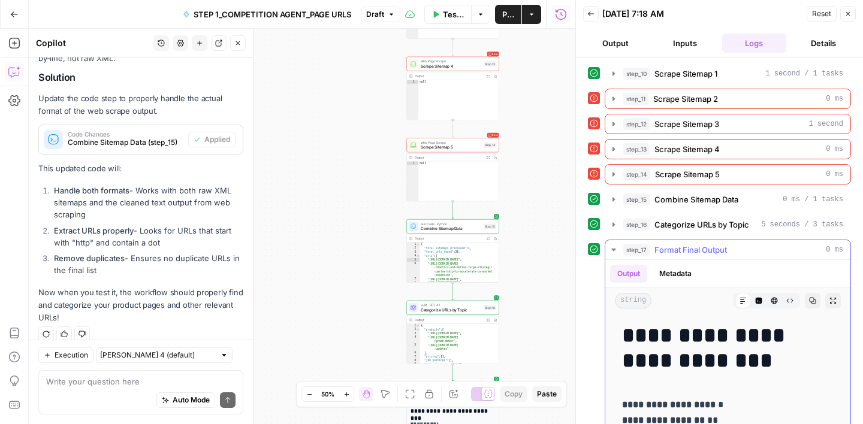
click at [613, 248] on icon "button" at bounding box center [614, 250] width 10 height 10
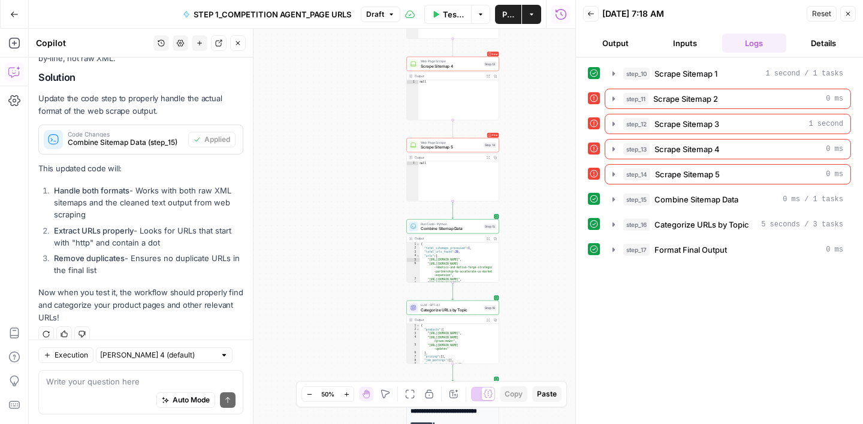
click at [843, 18] on button "Close" at bounding box center [848, 14] width 16 height 16
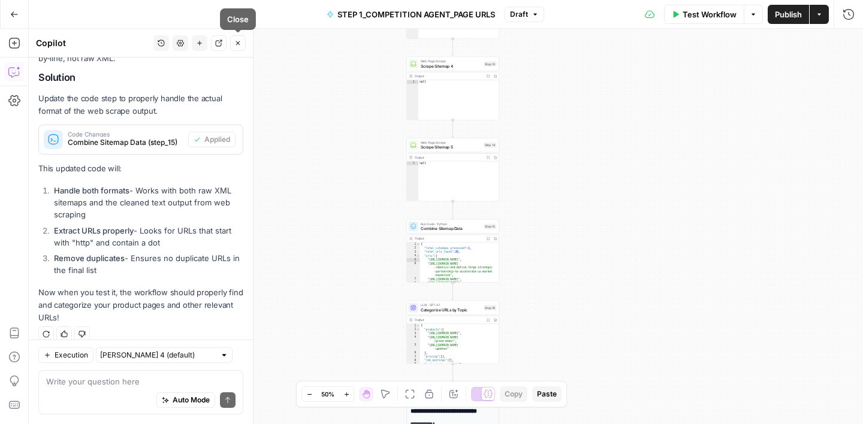
click at [241, 44] on button "Close" at bounding box center [238, 43] width 16 height 16
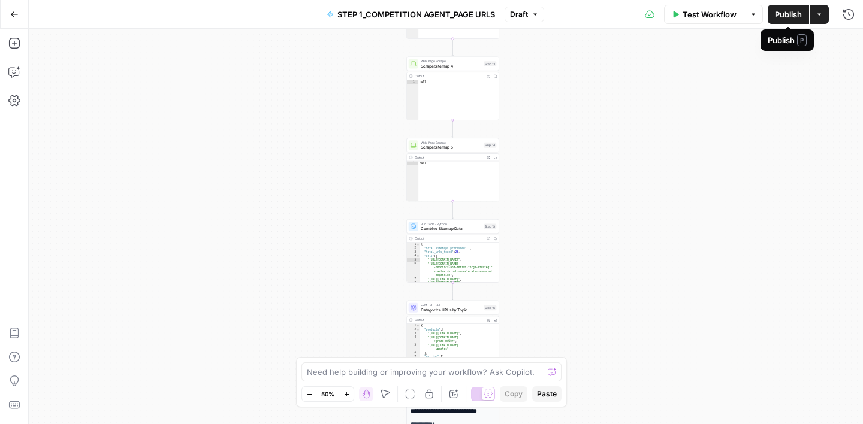
click at [782, 22] on button "Publish" at bounding box center [787, 14] width 41 height 19
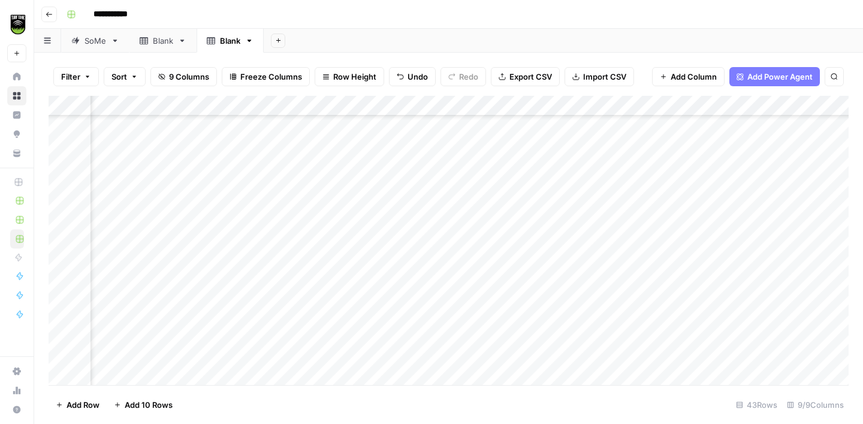
scroll to position [626, 474]
click at [95, 44] on div "SoMe" at bounding box center [95, 41] width 22 height 12
click at [165, 45] on div "Blank" at bounding box center [163, 41] width 20 height 12
click at [231, 41] on div "Blank" at bounding box center [230, 41] width 20 height 12
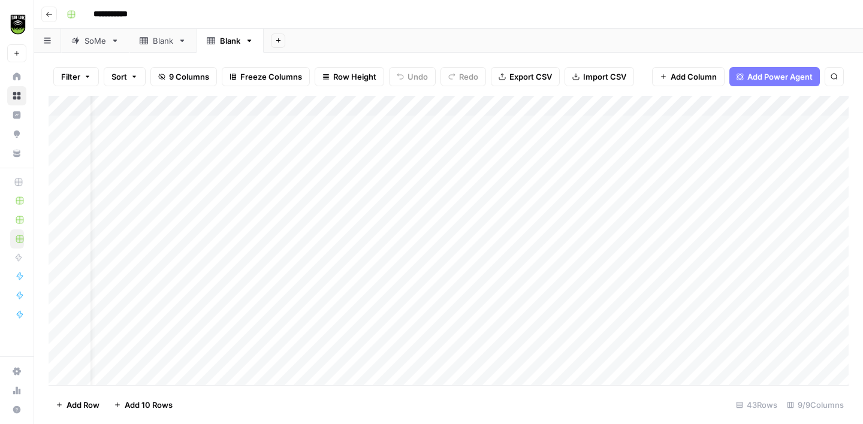
click at [423, 131] on div "Add Column" at bounding box center [449, 240] width 800 height 289
click at [809, 104] on span "Add Column" at bounding box center [821, 106] width 42 height 11
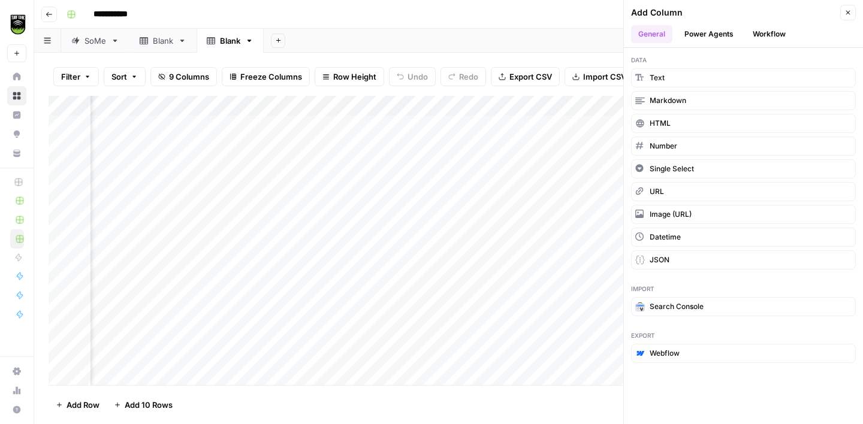
click at [777, 33] on button "Workflow" at bounding box center [768, 34] width 47 height 18
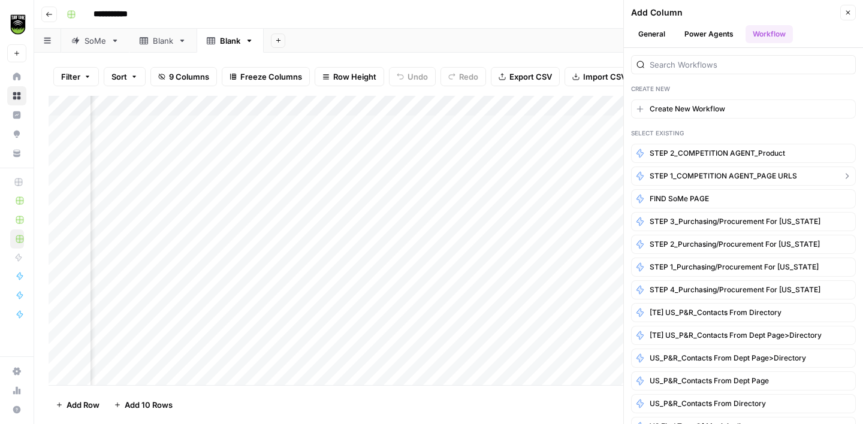
click at [725, 175] on span "STEP 1_COMPETITION AGENT_PAGE URLS" at bounding box center [722, 176] width 147 height 11
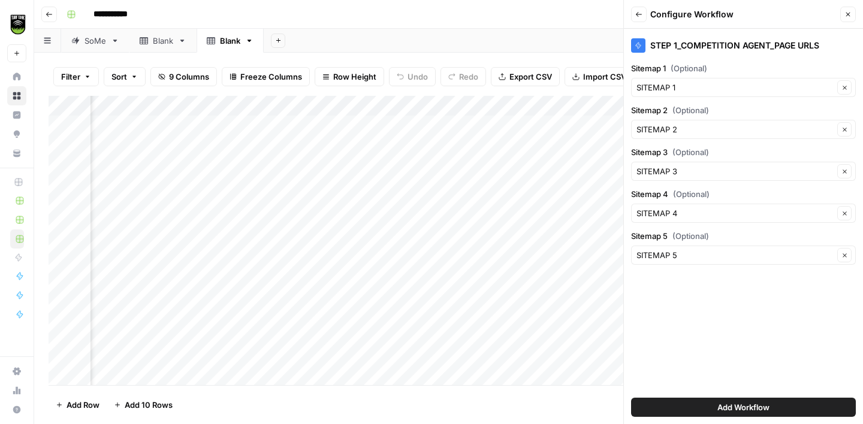
click at [717, 411] on span "Add Workflow" at bounding box center [743, 407] width 52 height 12
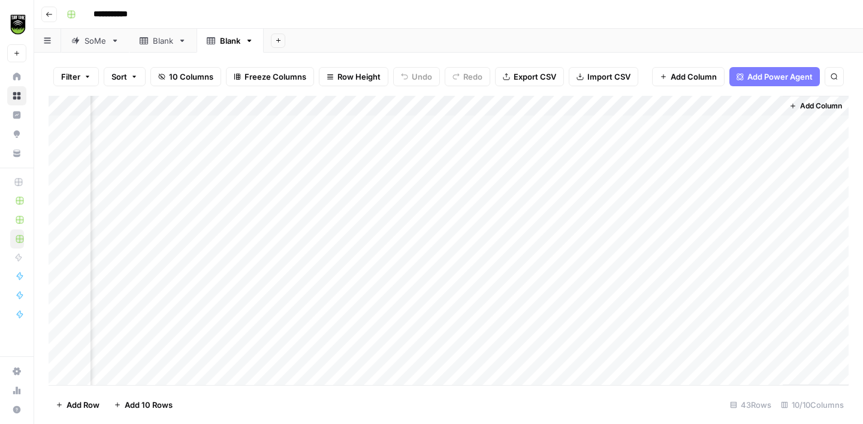
scroll to position [0, 0]
drag, startPoint x: 392, startPoint y: 104, endPoint x: 322, endPoint y: 102, distance: 69.5
click at [322, 102] on div "Add Column" at bounding box center [449, 240] width 800 height 289
drag, startPoint x: 516, startPoint y: 103, endPoint x: 384, endPoint y: 107, distance: 132.5
click at [385, 107] on div "Add Column" at bounding box center [449, 240] width 800 height 289
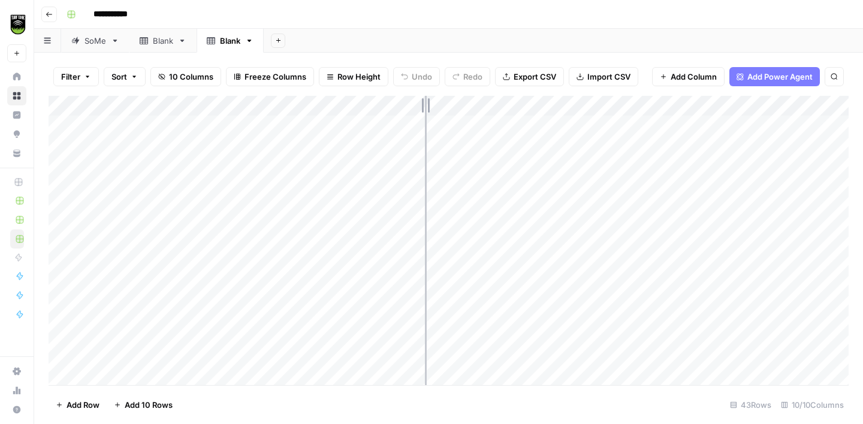
drag, startPoint x: 579, startPoint y: 104, endPoint x: 422, endPoint y: 107, distance: 156.4
click at [423, 107] on div "Add Column" at bounding box center [449, 240] width 800 height 289
drag, startPoint x: 636, startPoint y: 105, endPoint x: 495, endPoint y: 110, distance: 140.9
click at [495, 110] on div "Add Column" at bounding box center [449, 240] width 800 height 289
drag, startPoint x: 698, startPoint y: 110, endPoint x: 551, endPoint y: 119, distance: 147.1
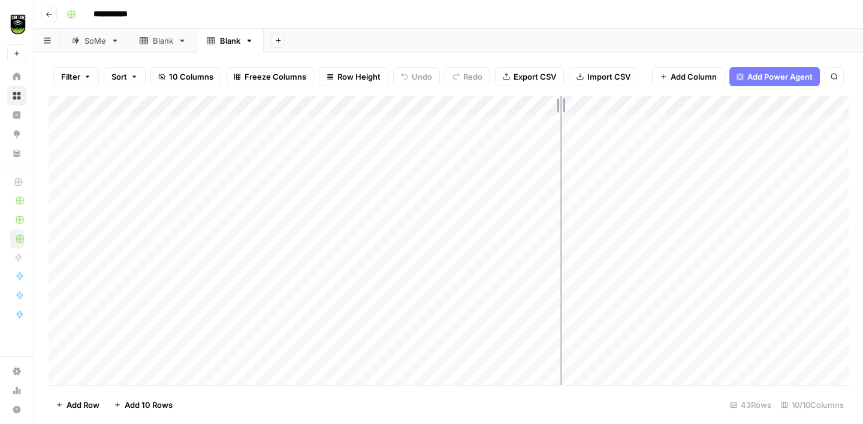
click at [551, 119] on div "Add Column" at bounding box center [449, 240] width 800 height 289
drag, startPoint x: 755, startPoint y: 108, endPoint x: 631, endPoint y: 116, distance: 124.2
click at [631, 116] on div "Add Column" at bounding box center [449, 240] width 800 height 289
drag, startPoint x: 779, startPoint y: 102, endPoint x: 637, endPoint y: 110, distance: 141.6
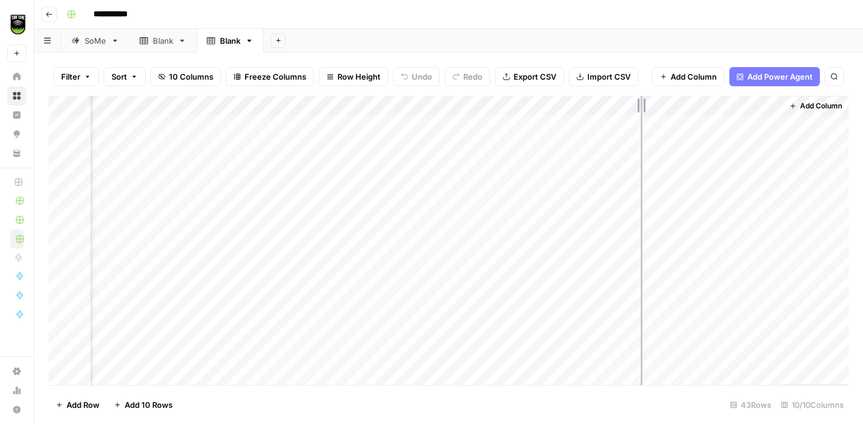
click at [637, 110] on div "Add Column" at bounding box center [449, 240] width 800 height 289
click at [684, 125] on div "Add Column" at bounding box center [449, 240] width 800 height 289
click at [766, 123] on div "Add Column" at bounding box center [449, 240] width 800 height 289
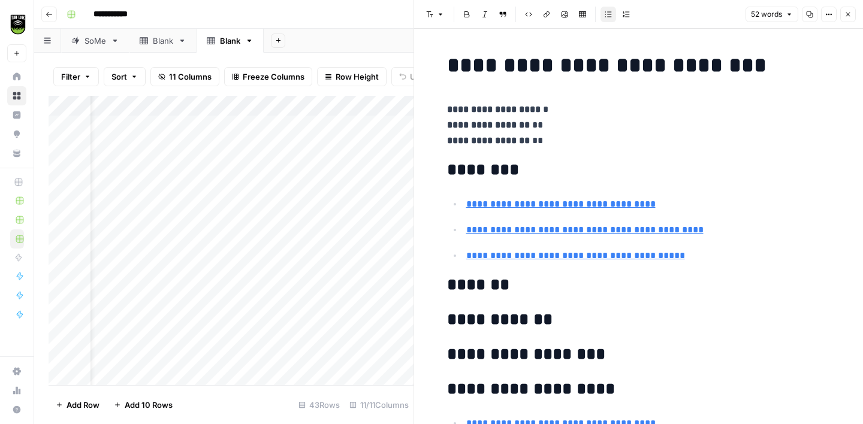
click at [849, 17] on icon "button" at bounding box center [847, 14] width 7 height 7
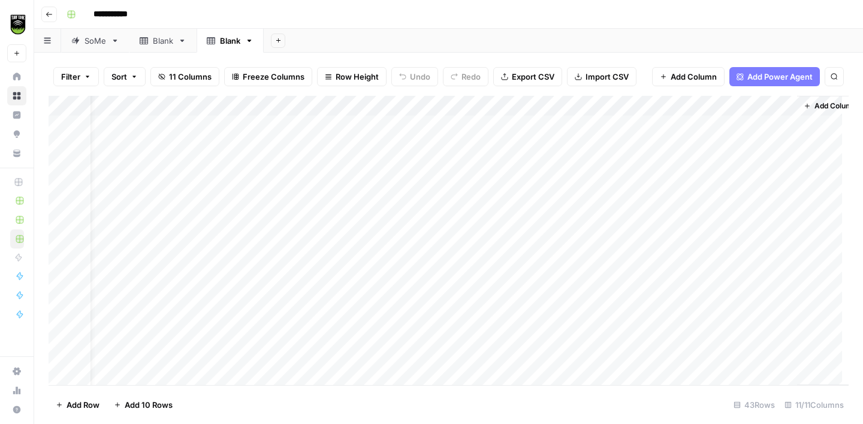
scroll to position [0, 29]
click at [654, 147] on div "Add Column" at bounding box center [449, 240] width 800 height 289
click at [654, 164] on div "Add Column" at bounding box center [449, 240] width 800 height 289
click at [652, 186] on div "Add Column" at bounding box center [449, 240] width 800 height 289
click at [652, 208] on div "Add Column" at bounding box center [449, 240] width 800 height 289
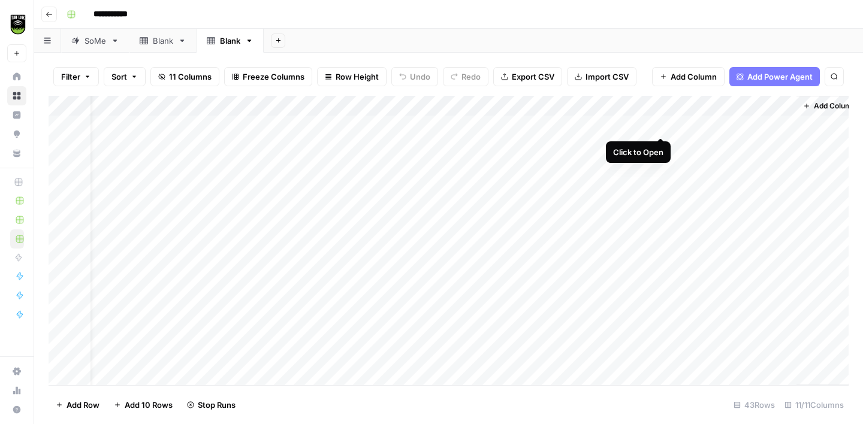
click at [663, 125] on div "Add Column" at bounding box center [449, 240] width 800 height 289
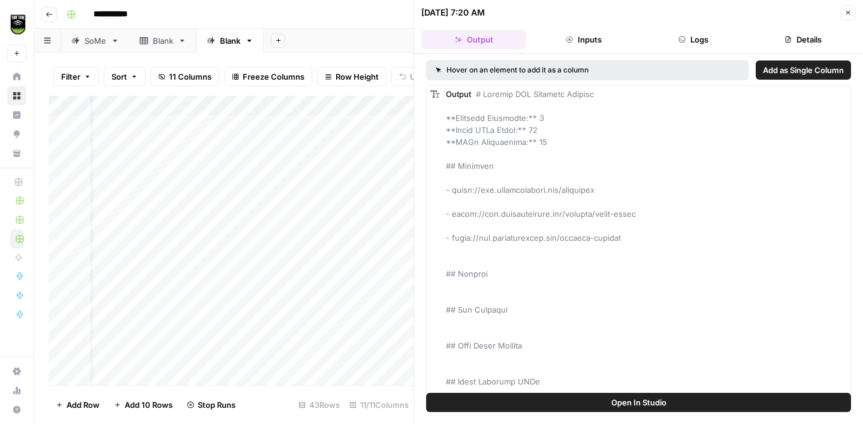
click at [808, 44] on button "Details" at bounding box center [803, 39] width 105 height 19
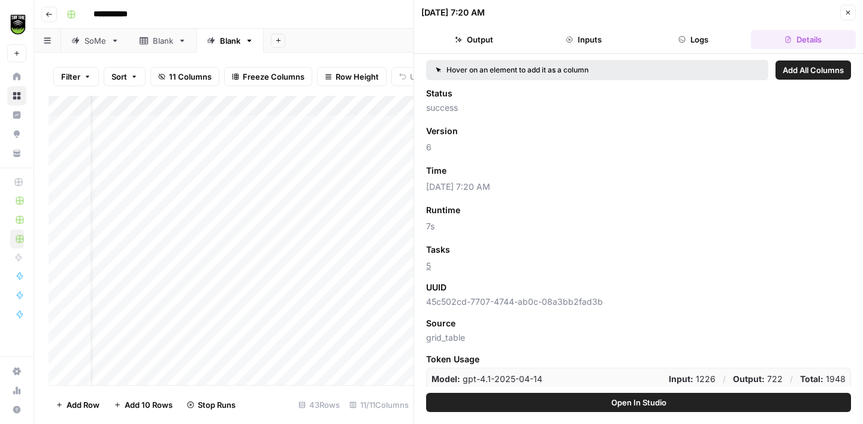
click at [484, 251] on span "Add as Column" at bounding box center [485, 249] width 52 height 11
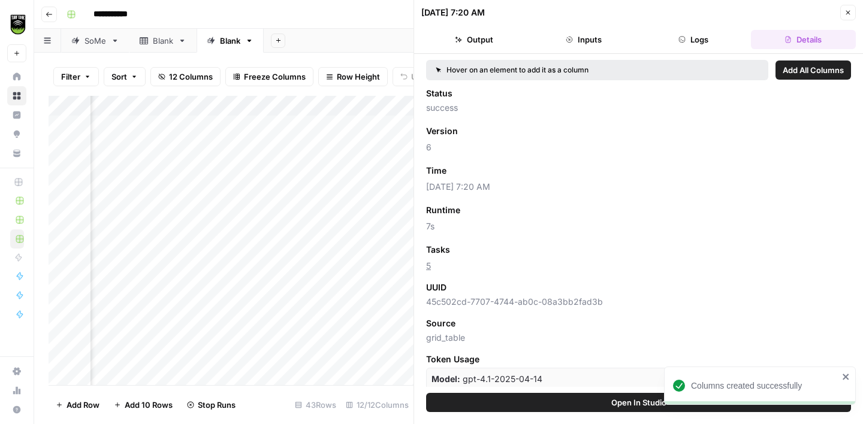
click at [852, 14] on button "Close" at bounding box center [848, 13] width 16 height 16
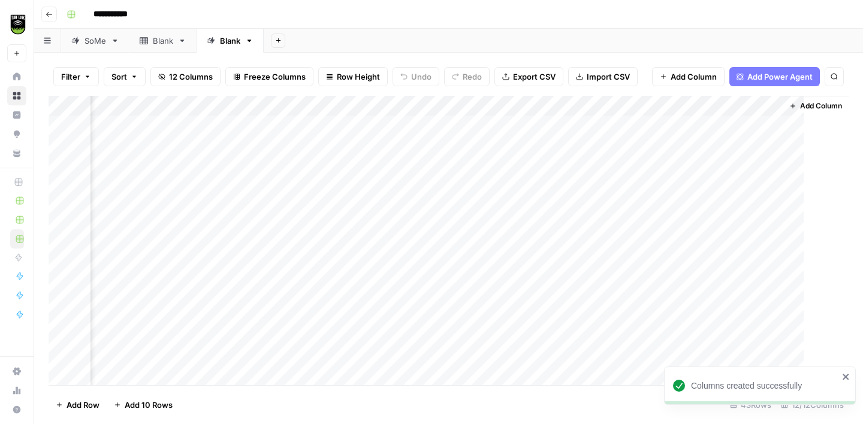
scroll to position [0, 137]
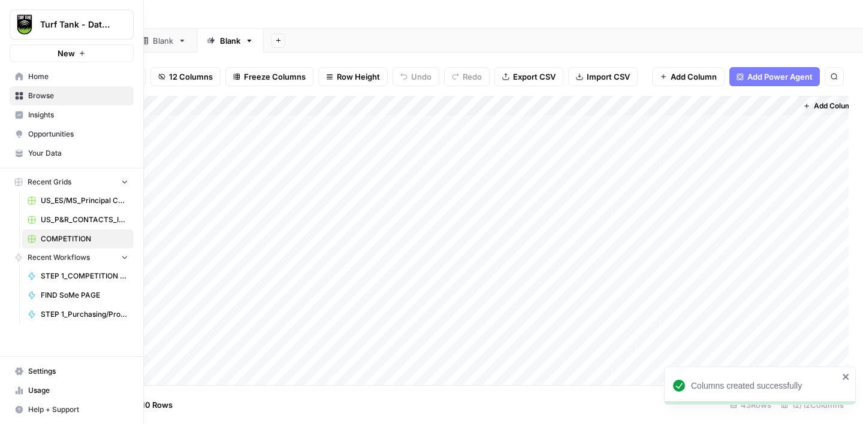
click at [44, 389] on span "Usage" at bounding box center [78, 390] width 100 height 11
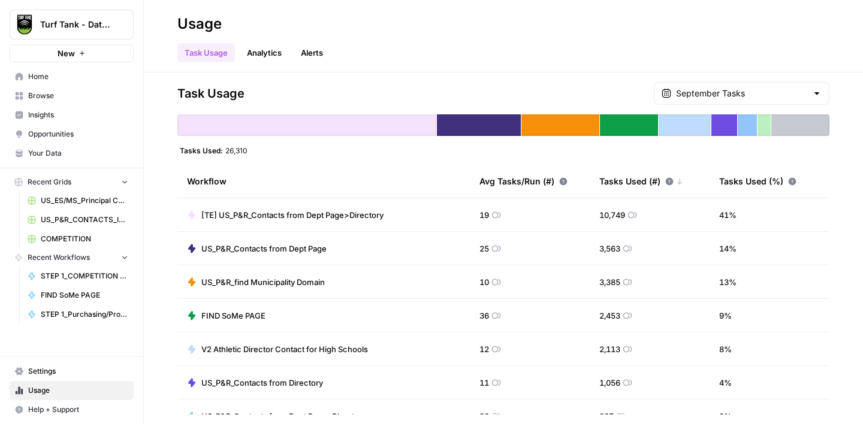
click at [68, 88] on link "Browse" at bounding box center [72, 95] width 124 height 19
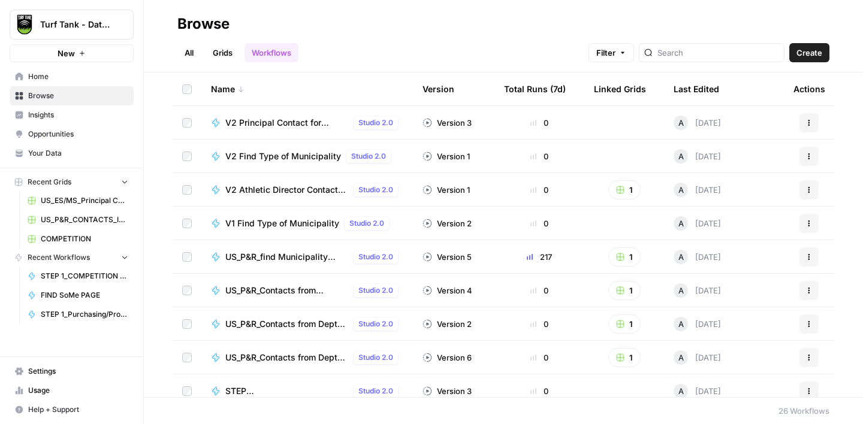
click at [226, 52] on link "Grids" at bounding box center [222, 52] width 34 height 19
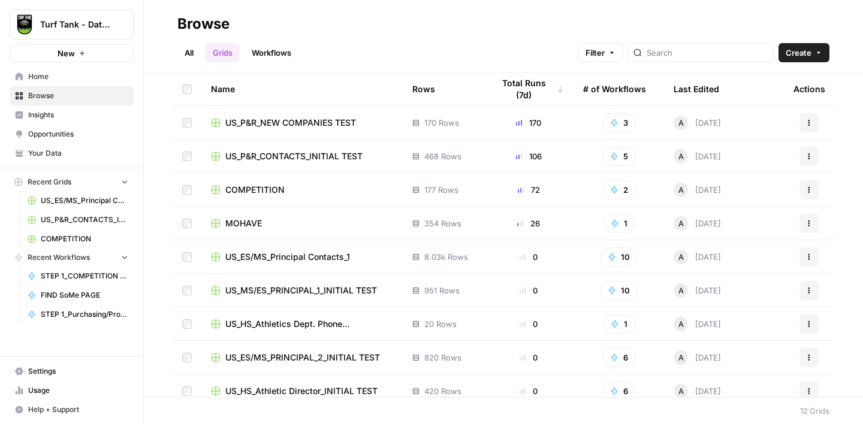
click at [300, 195] on div "COMPETITION" at bounding box center [302, 190] width 182 height 12
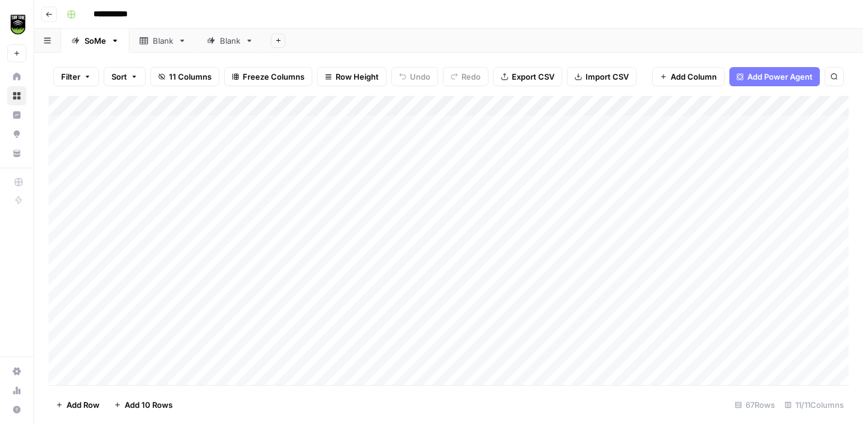
click at [234, 44] on div "Blank" at bounding box center [230, 41] width 20 height 12
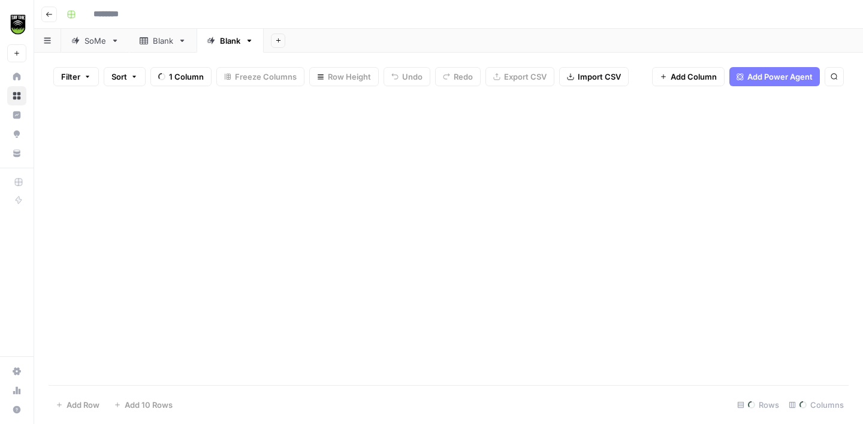
type input "**********"
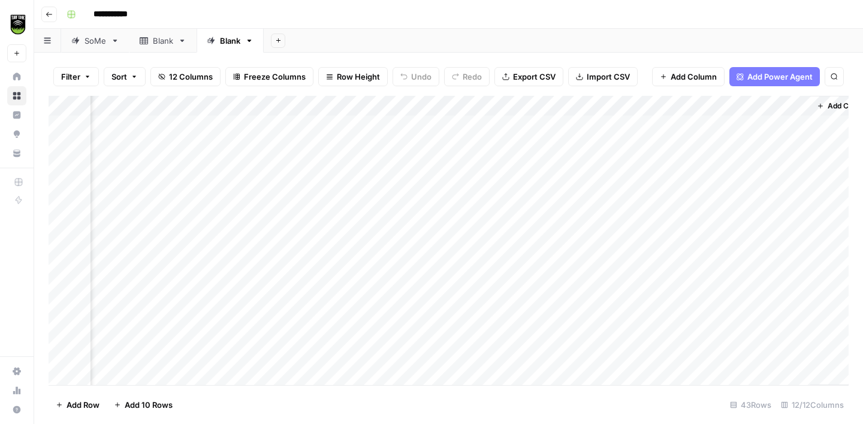
scroll to position [0, 151]
click at [767, 204] on div "Add Column" at bounding box center [449, 240] width 800 height 289
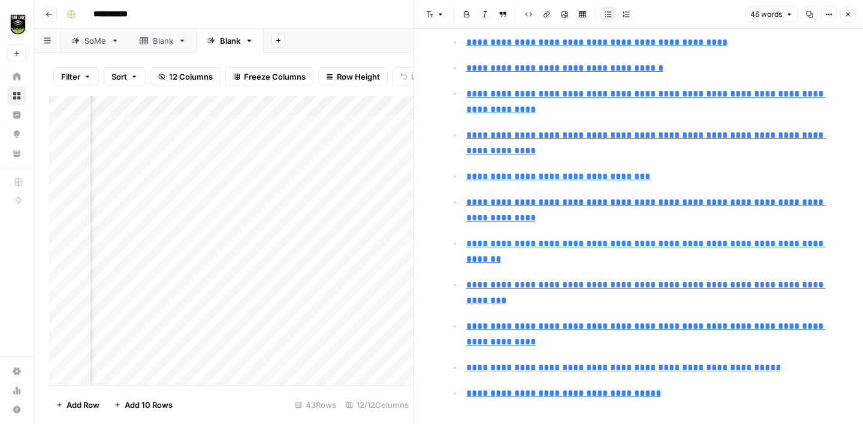
scroll to position [656, 0]
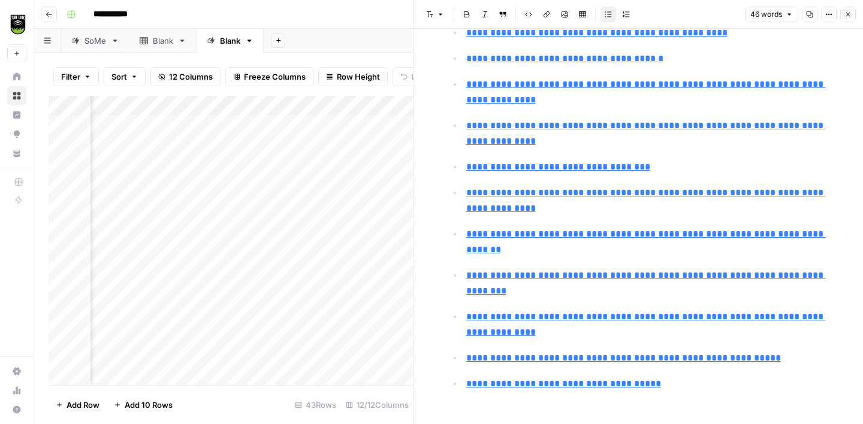
type input "https://traqnology.com/wp-content/uploads/2023/08/Case-story-Silkeborg-Municipa…"
click at [852, 17] on button "Close" at bounding box center [848, 15] width 16 height 16
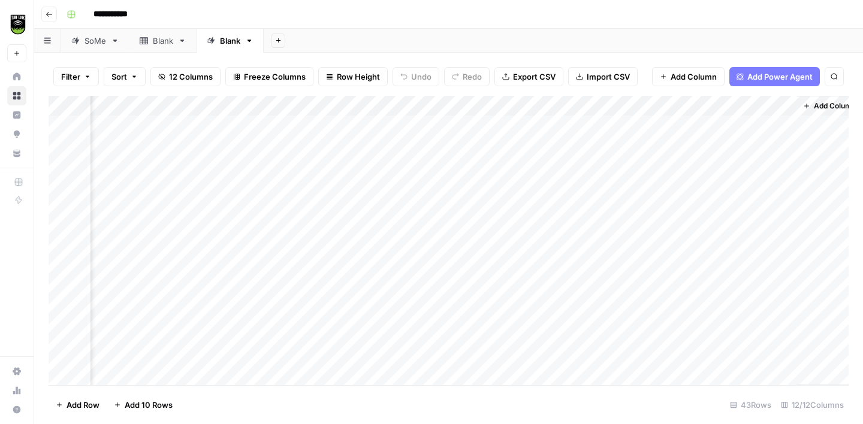
scroll to position [0, 151]
click at [766, 146] on div "Add Column" at bounding box center [449, 240] width 800 height 289
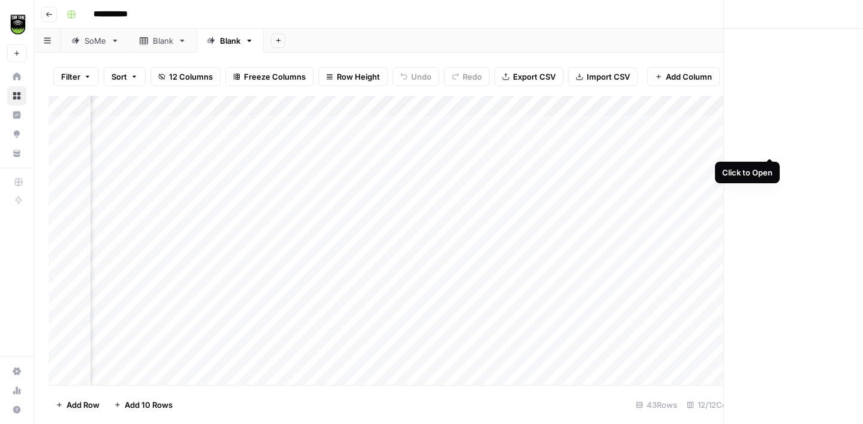
scroll to position [0, 147]
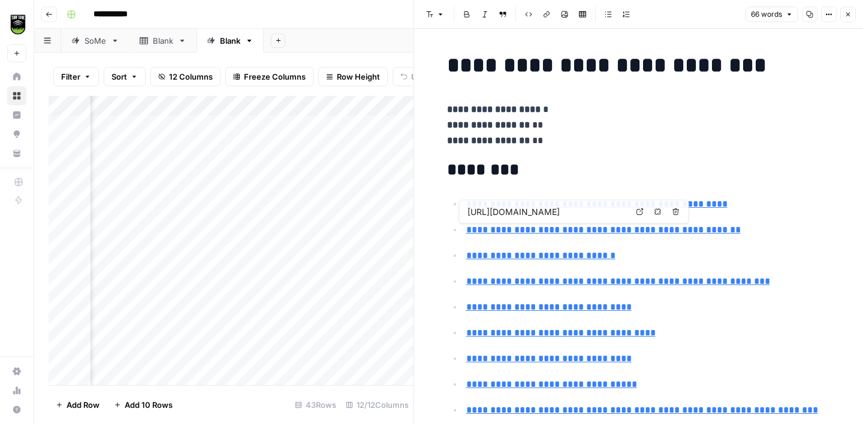
type input "https://nexmow.com/nexmow-products/nexmow-m1s-robot-lawn-mower/"
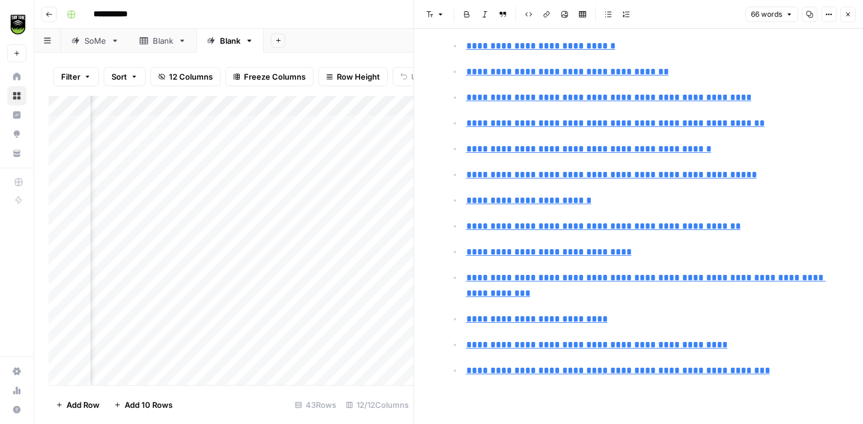
scroll to position [1083, 0]
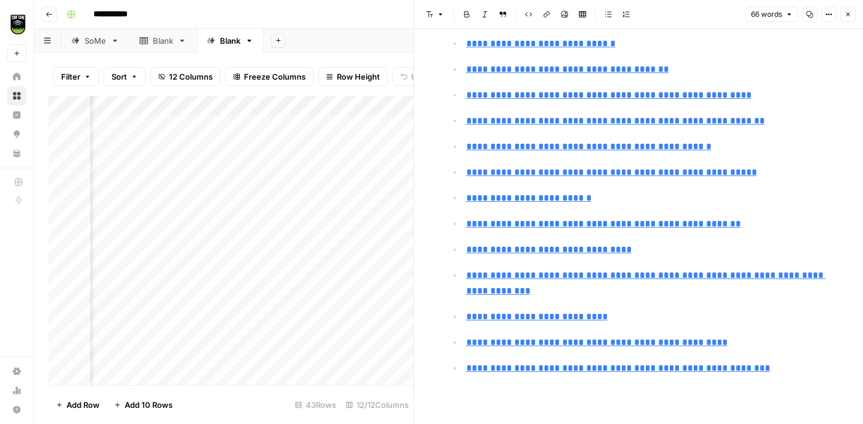
click at [855, 16] on button "Close" at bounding box center [848, 15] width 16 height 16
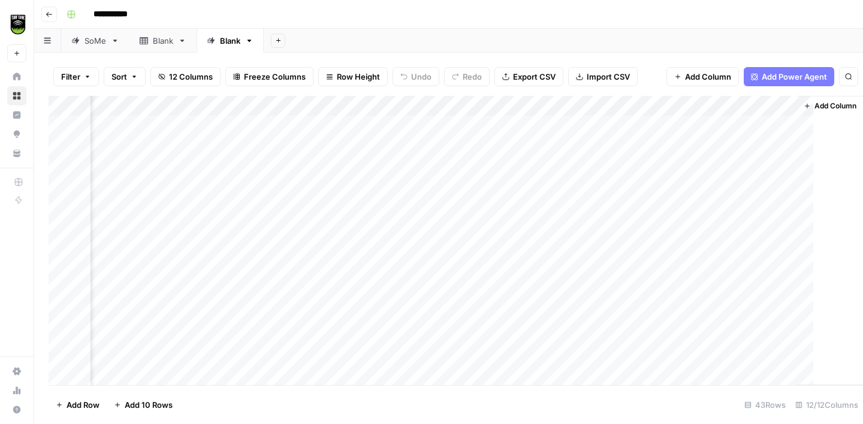
scroll to position [0, 137]
click at [547, 228] on div "Add Column" at bounding box center [449, 240] width 800 height 289
click at [546, 247] on div "Add Column" at bounding box center [449, 240] width 800 height 289
click at [546, 264] on div "Add Column" at bounding box center [449, 240] width 800 height 289
click at [546, 284] on div "Add Column" at bounding box center [449, 240] width 800 height 289
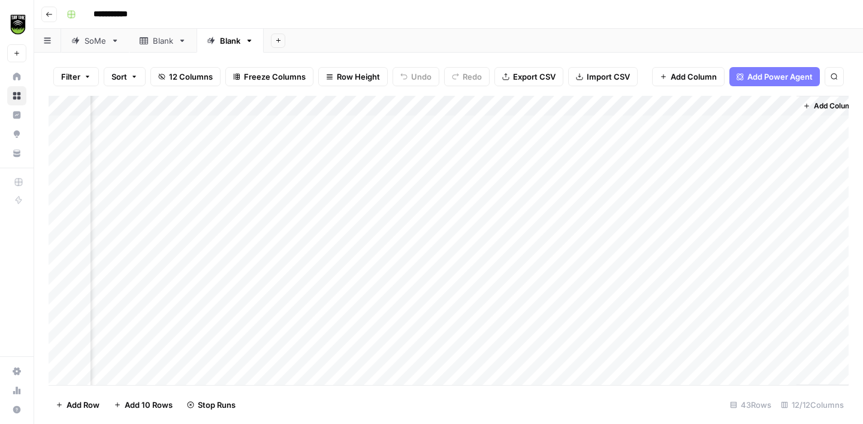
click at [546, 308] on div "Add Column" at bounding box center [449, 240] width 800 height 289
click at [781, 183] on div "Add Column" at bounding box center [449, 240] width 800 height 289
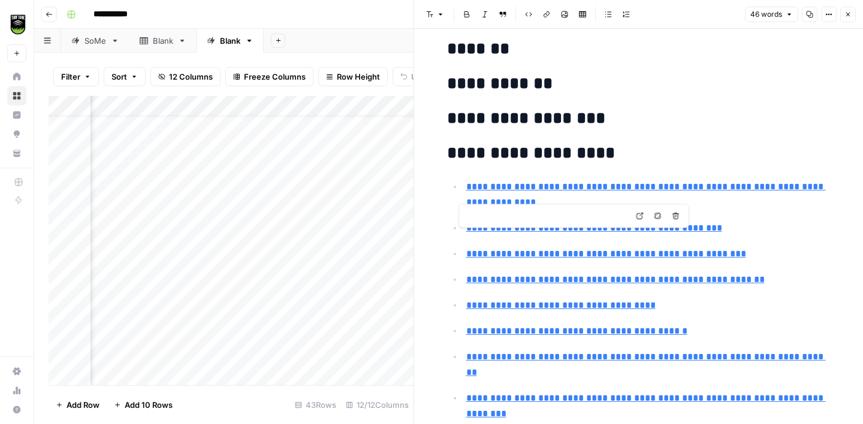
scroll to position [177, 0]
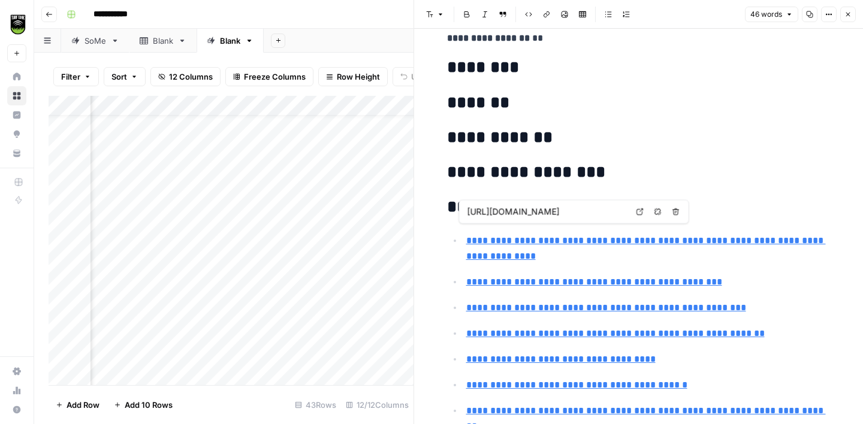
type input "https://traqnology.com/wp-content/uploads/2023/08/Case-story-Silkeborg-Municipa…"
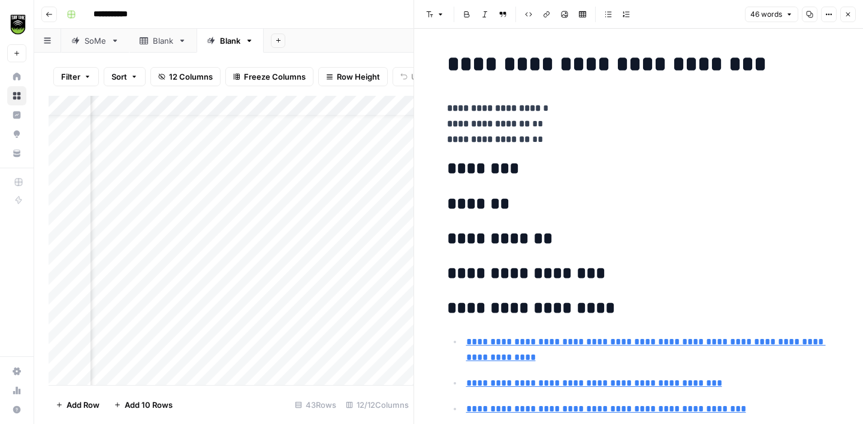
scroll to position [0, 0]
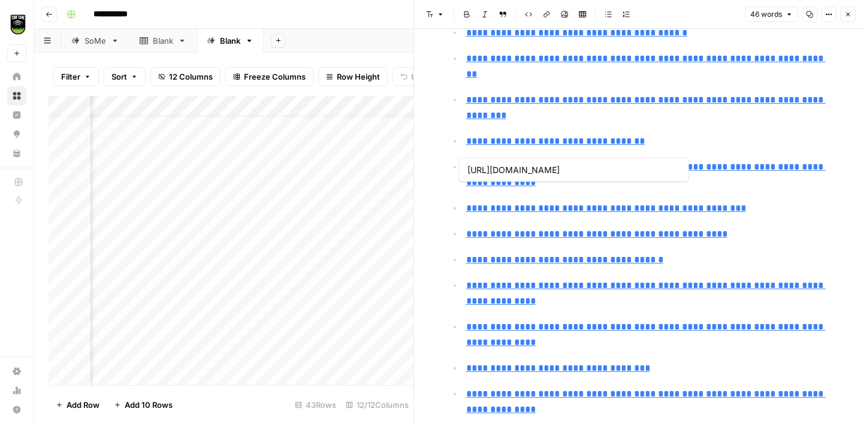
type input "https://traqnology.com/traqnology-at-stma-2019-conference/"
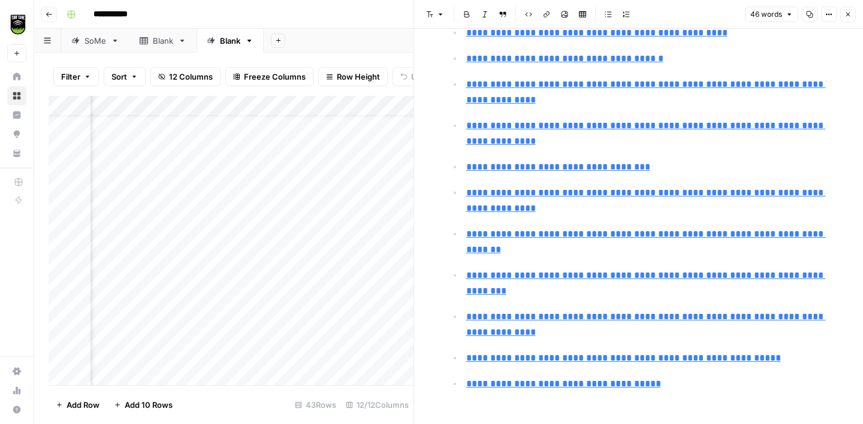
click at [852, 15] on button "Close" at bounding box center [848, 15] width 16 height 16
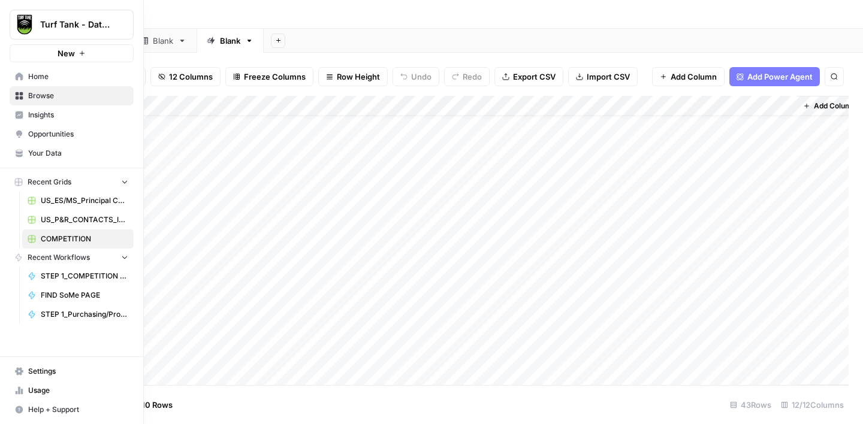
click at [54, 156] on span "Your Data" at bounding box center [78, 153] width 100 height 11
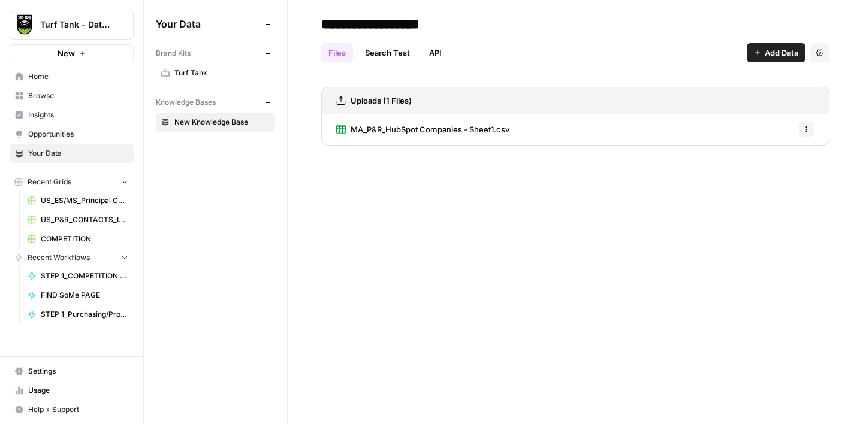
click at [770, 50] on span "Add Data" at bounding box center [781, 53] width 34 height 12
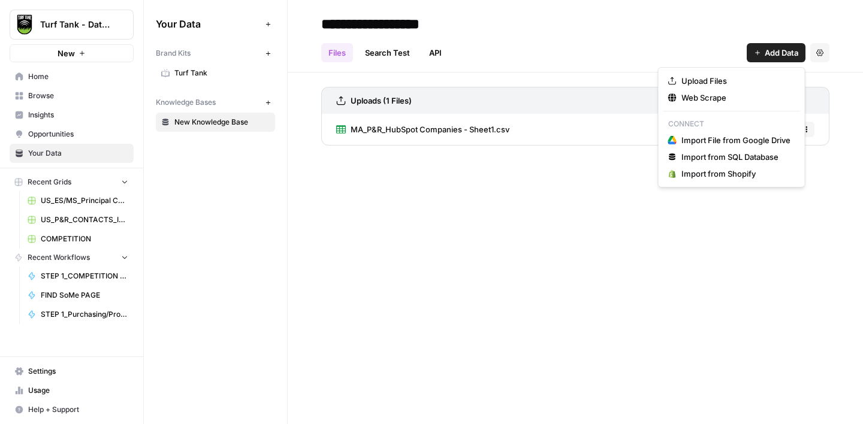
click at [524, 226] on div "**********" at bounding box center [575, 212] width 575 height 424
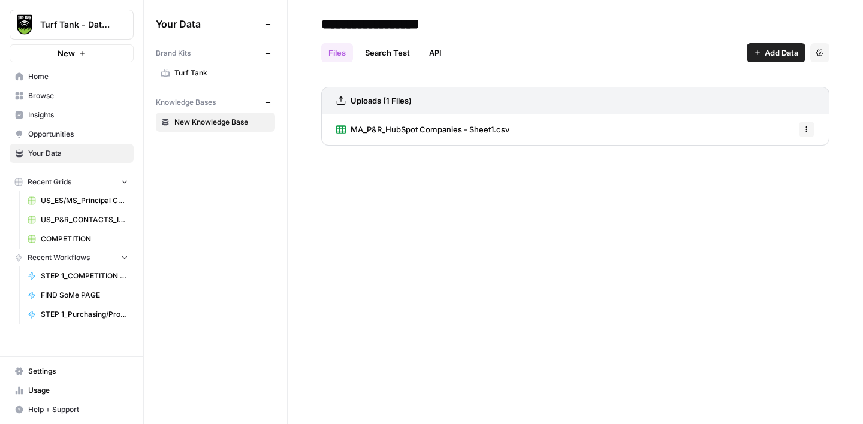
click at [777, 44] on button "Add Data" at bounding box center [775, 52] width 59 height 19
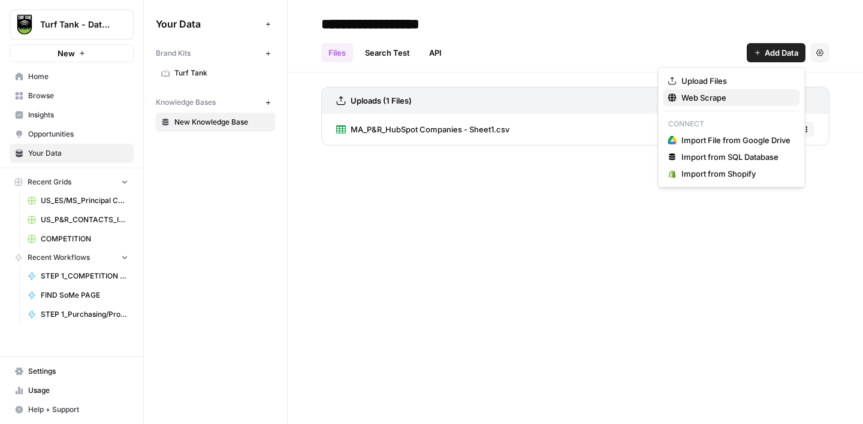
click at [712, 95] on span "Web Scrape" at bounding box center [735, 98] width 109 height 12
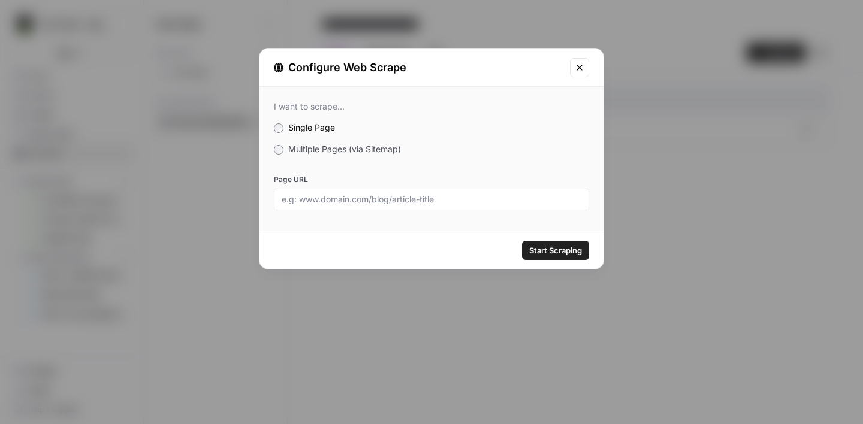
click at [323, 147] on span "Multiple Pages (via Sitemap)" at bounding box center [344, 149] width 113 height 10
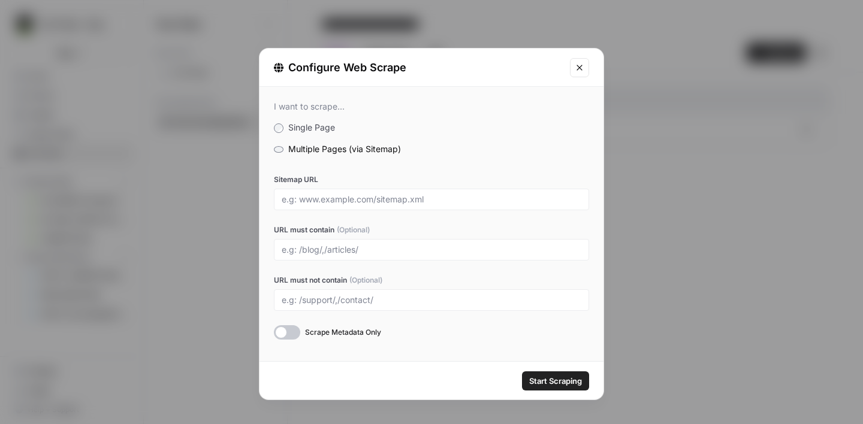
click at [583, 74] on button "Close modal" at bounding box center [579, 67] width 19 height 19
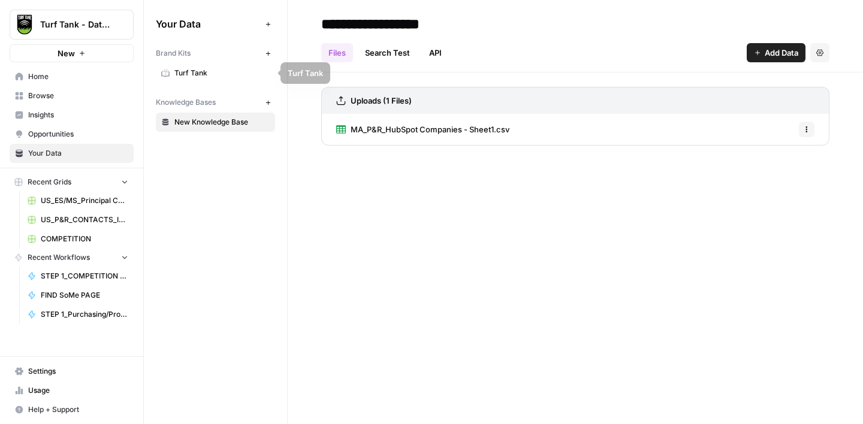
click at [63, 77] on span "Home" at bounding box center [78, 76] width 100 height 11
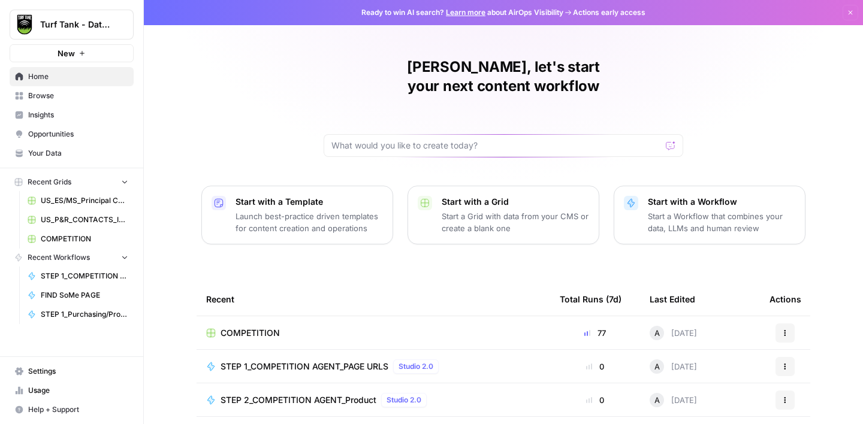
click at [322, 327] on div "COMPETITION" at bounding box center [373, 333] width 334 height 12
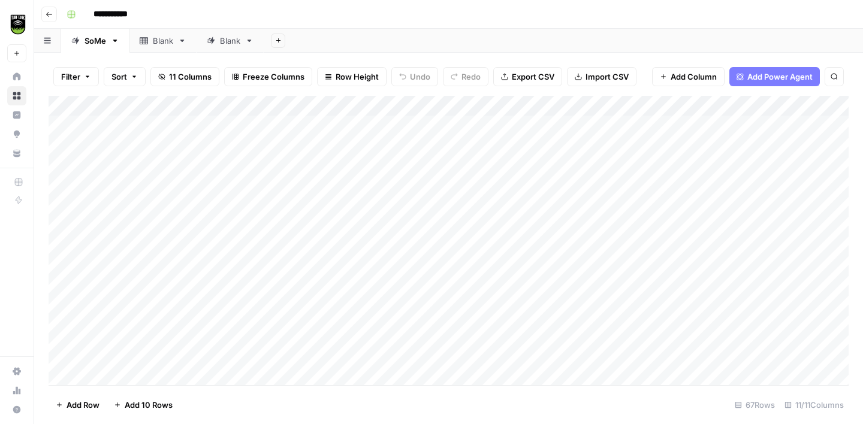
click at [234, 44] on div "Blank" at bounding box center [230, 41] width 20 height 12
click at [221, 132] on div "Add Column" at bounding box center [449, 240] width 800 height 289
click at [228, 150] on div "Add Column" at bounding box center [449, 240] width 800 height 289
click at [236, 128] on div "Add Column" at bounding box center [449, 240] width 800 height 289
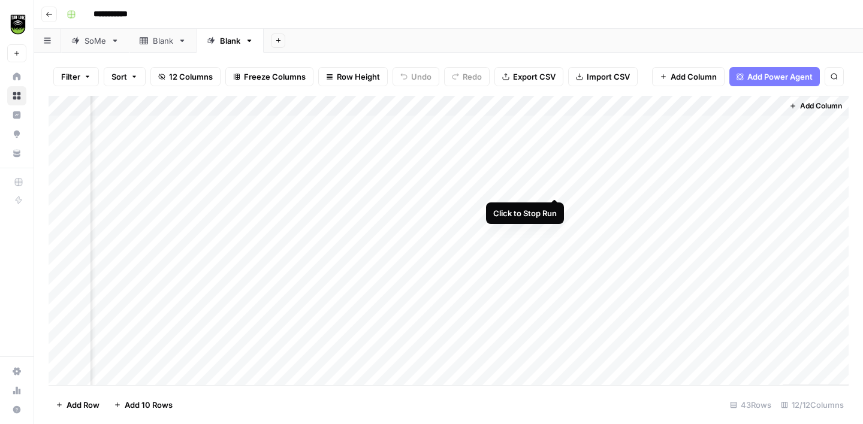
click at [551, 187] on div "Add Column" at bounding box center [449, 240] width 800 height 289
click at [555, 310] on div "Add Column" at bounding box center [449, 240] width 800 height 289
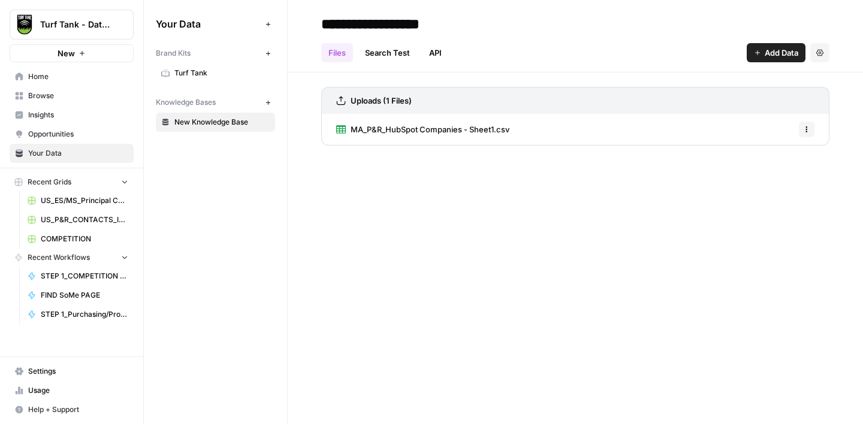
click at [769, 61] on button "Add Data" at bounding box center [775, 52] width 59 height 19
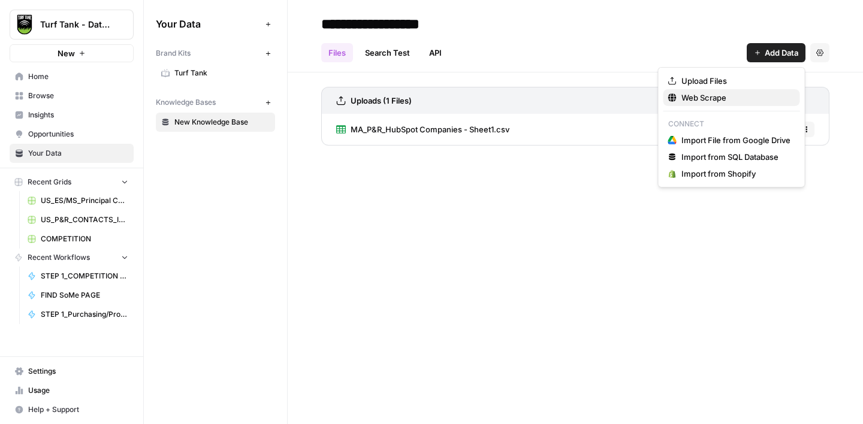
click at [727, 98] on span "Web Scrape" at bounding box center [735, 98] width 109 height 12
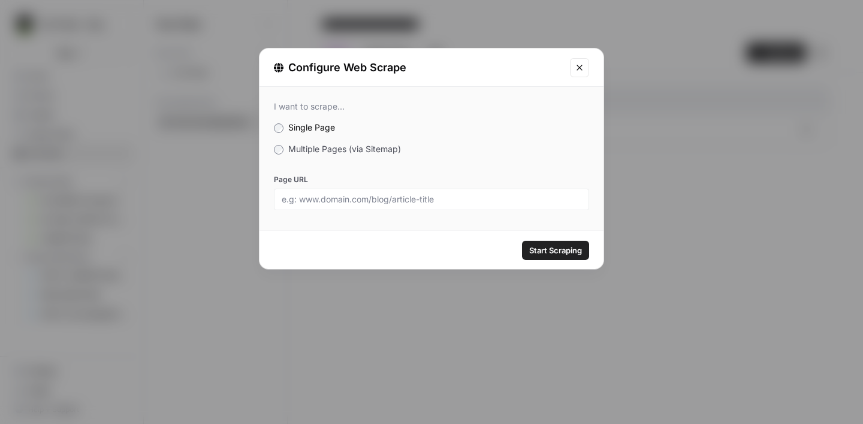
click at [352, 146] on span "Multiple Pages (via Sitemap)" at bounding box center [344, 149] width 113 height 10
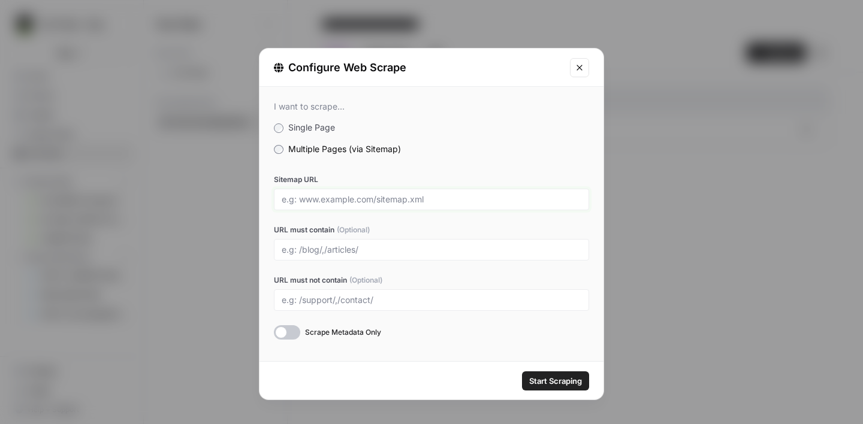
click at [335, 194] on input "Sitemap URL" at bounding box center [432, 199] width 300 height 11
paste input "[URL][DOMAIN_NAME]"
type input "[URL][DOMAIN_NAME]"
click at [393, 225] on label "URL must contain (Optional)" at bounding box center [431, 230] width 315 height 11
click at [393, 244] on input "URL must contain (Optional)" at bounding box center [432, 249] width 300 height 11
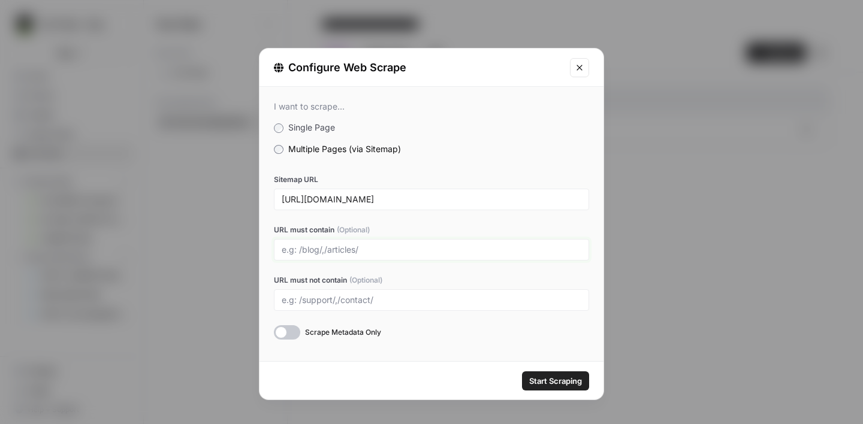
click at [325, 247] on input "URL must contain (Optional)" at bounding box center [432, 249] width 300 height 11
type input "/"
type input "/product, /job, /products, /jobs, /prices, /pricing, /news, /update, /updates, …"
click at [427, 279] on label "URL must not contain (Optional)" at bounding box center [431, 280] width 315 height 11
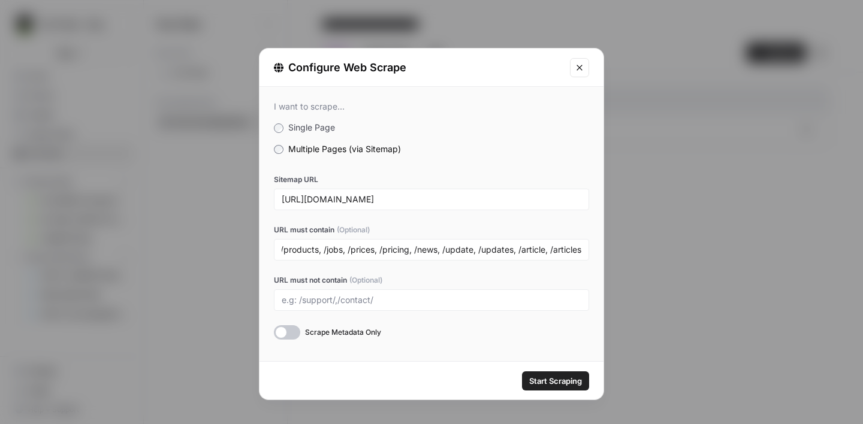
click at [427, 295] on input "URL must not contain (Optional)" at bounding box center [432, 300] width 300 height 11
click at [546, 383] on span "Start Scraping" at bounding box center [555, 381] width 53 height 12
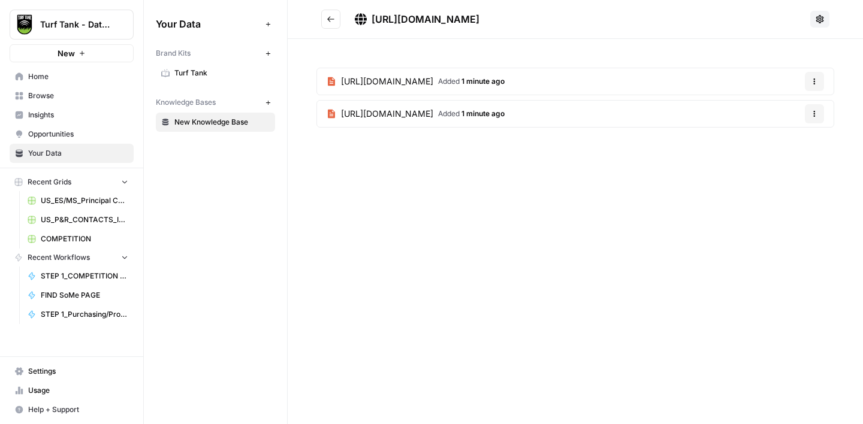
click at [741, 116] on article "https://www.grazerobotics.com/product-updates Added 1 minute ago Options" at bounding box center [575, 114] width 518 height 28
click at [811, 84] on icon "button" at bounding box center [814, 81] width 7 height 7
click at [516, 232] on div "https://www.grazerobotics.com/sitemap.xml https://www.grazerobotics.com/product…" at bounding box center [575, 212] width 575 height 424
click at [433, 83] on span "https://www.grazerobotics.com/product/graze-mower" at bounding box center [387, 81] width 92 height 12
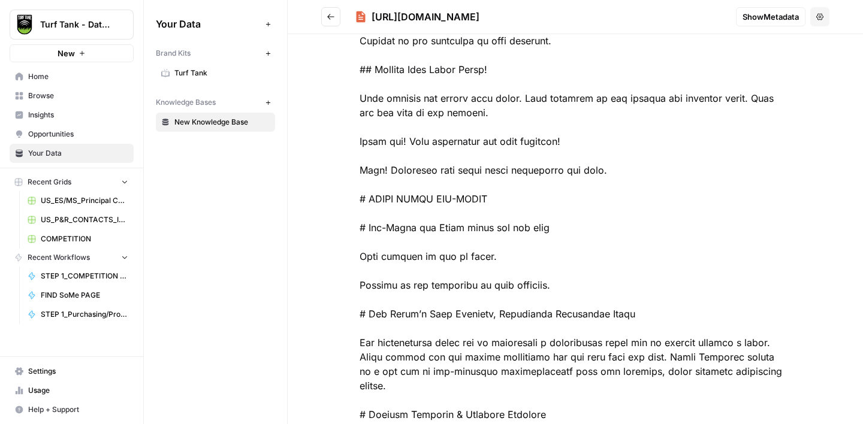
scroll to position [389, 0]
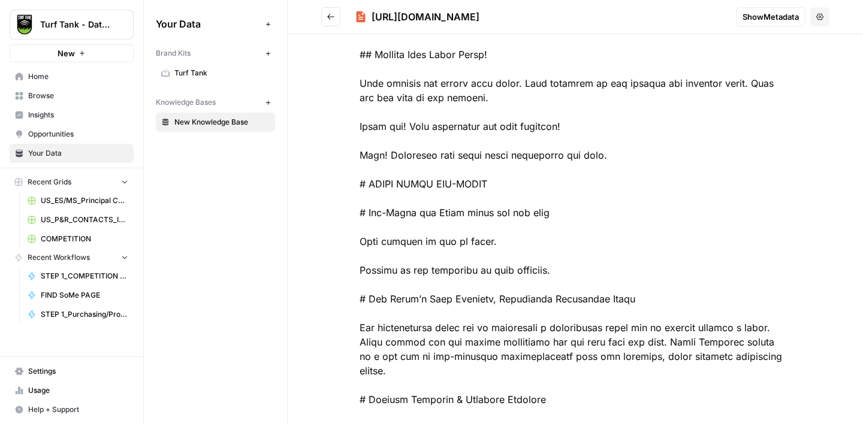
click at [334, 11] on button "Go back" at bounding box center [330, 16] width 19 height 19
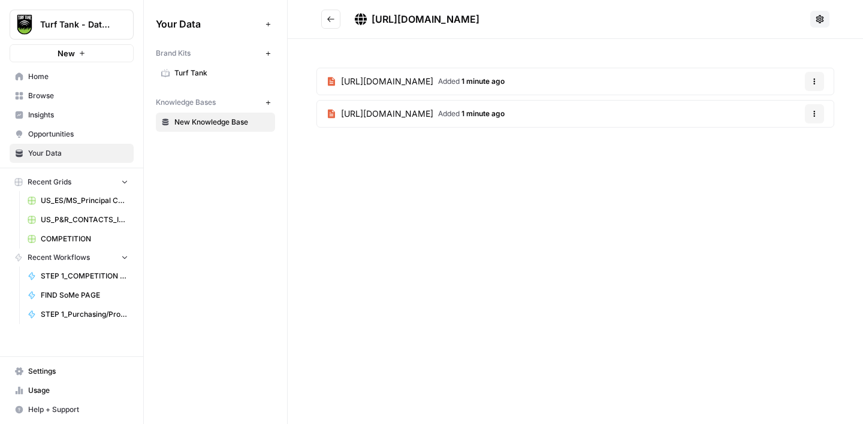
click at [334, 23] on button "Go back" at bounding box center [330, 19] width 19 height 19
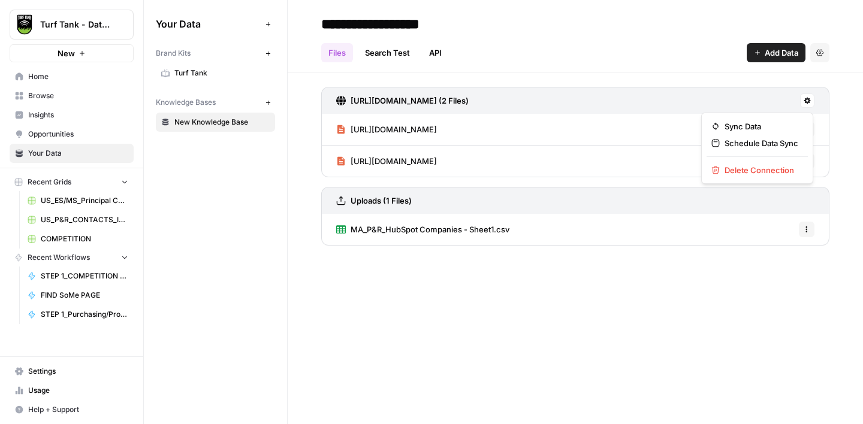
click at [811, 98] on button at bounding box center [807, 100] width 14 height 14
click at [749, 174] on span "Delete Connection" at bounding box center [761, 170] width 74 height 12
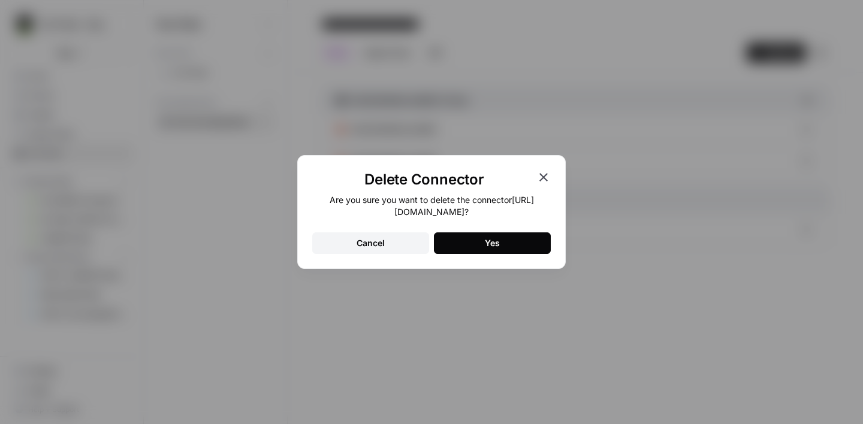
click at [547, 177] on icon "button" at bounding box center [543, 177] width 14 height 14
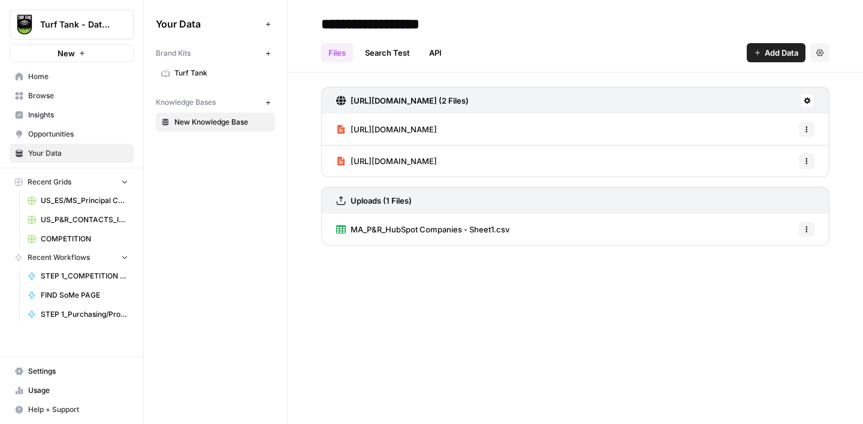
click at [764, 57] on span "Add Data" at bounding box center [781, 53] width 34 height 12
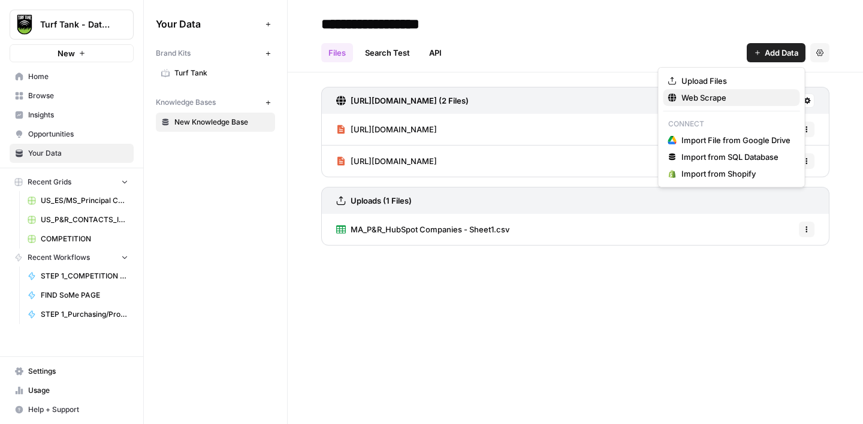
click at [727, 96] on span "Web Scrape" at bounding box center [735, 98] width 109 height 12
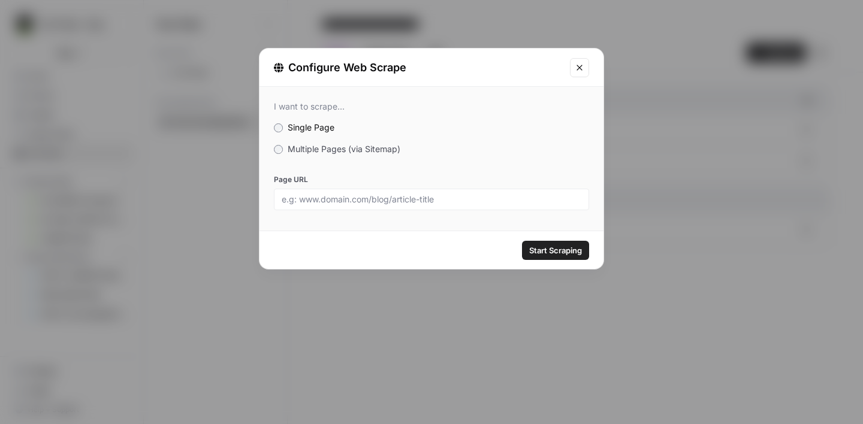
click at [371, 146] on span "Multiple Pages (via Sitemap)" at bounding box center [344, 149] width 113 height 10
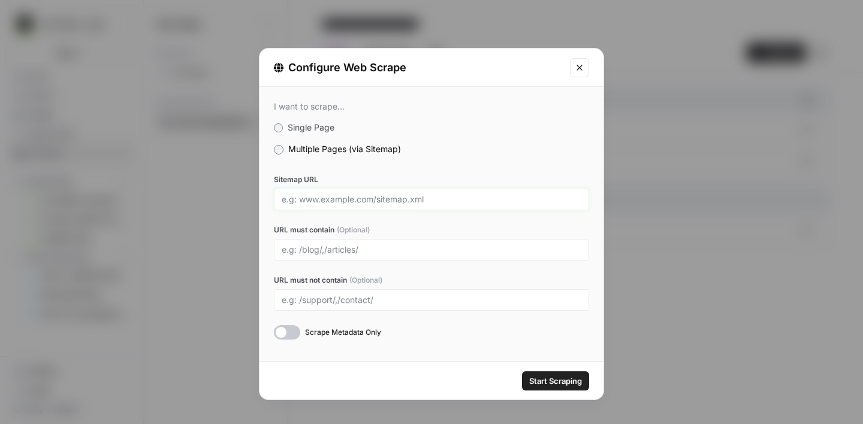
click at [323, 195] on input "Sitemap URL" at bounding box center [432, 199] width 300 height 11
paste input "https://www.grazerobotics.com/sitemap.xml"
type input "https://www.grazerobotics.com/sitemap.xml"
click at [415, 332] on div "Scrape Metadata Only" at bounding box center [431, 332] width 315 height 14
click at [381, 330] on span "Scrape Metadata Only" at bounding box center [343, 332] width 76 height 11
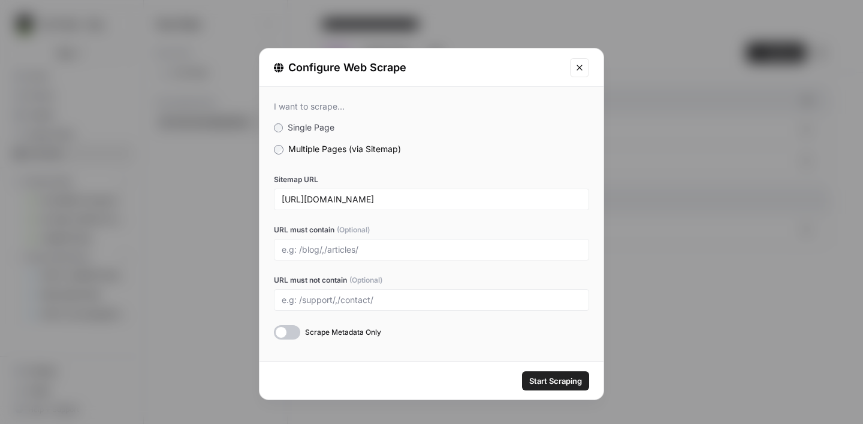
click at [563, 380] on span "Start Scraping" at bounding box center [555, 381] width 53 height 12
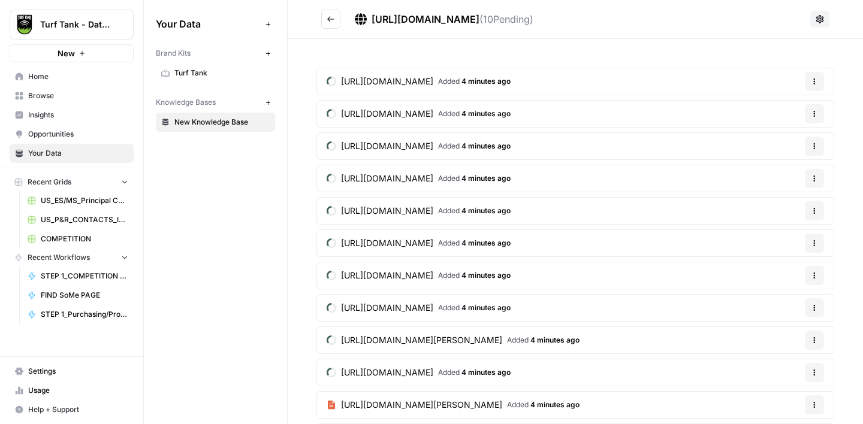
click at [37, 394] on span "Usage" at bounding box center [78, 390] width 100 height 11
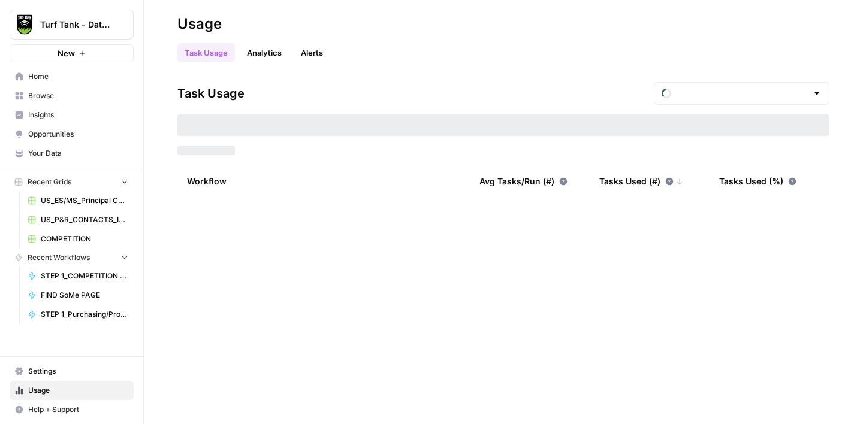
type input "September Tasks"
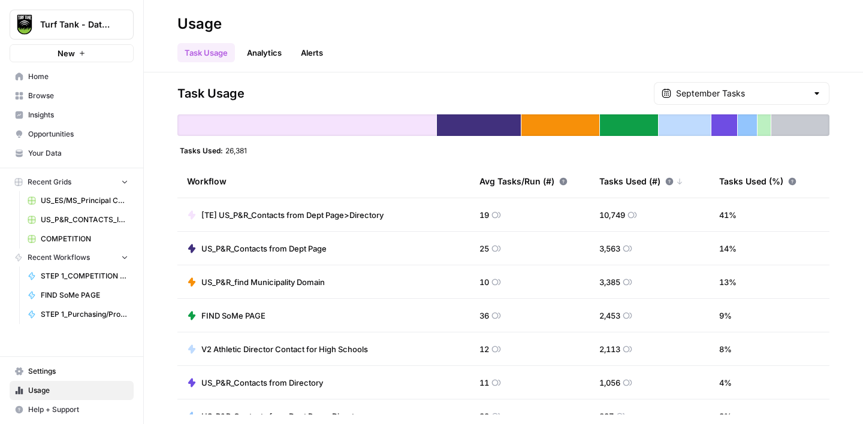
click at [58, 148] on span "Your Data" at bounding box center [78, 153] width 100 height 11
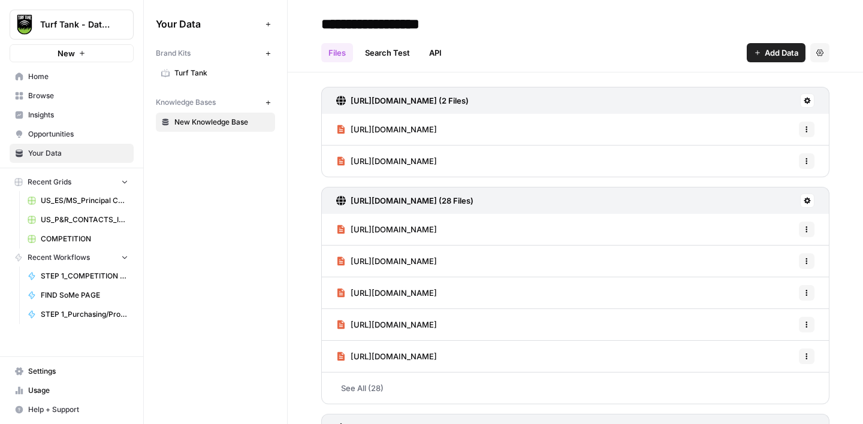
click at [810, 103] on icon at bounding box center [806, 100] width 7 height 7
click at [756, 173] on span "Delete Connection" at bounding box center [761, 170] width 74 height 12
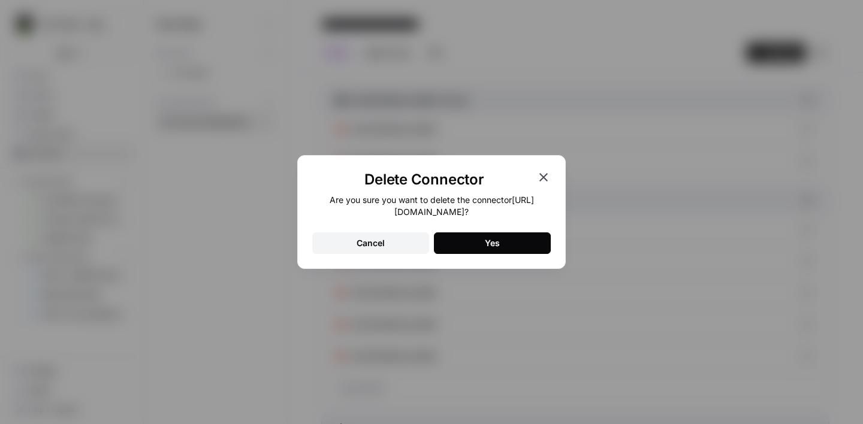
click at [508, 241] on button "Yes" at bounding box center [492, 243] width 117 height 22
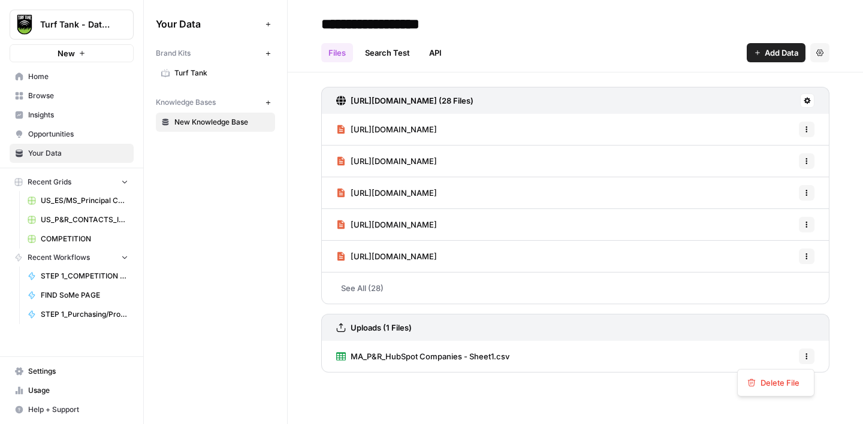
click at [806, 354] on icon "button" at bounding box center [806, 356] width 7 height 7
click at [772, 386] on span "Delete File" at bounding box center [779, 383] width 39 height 12
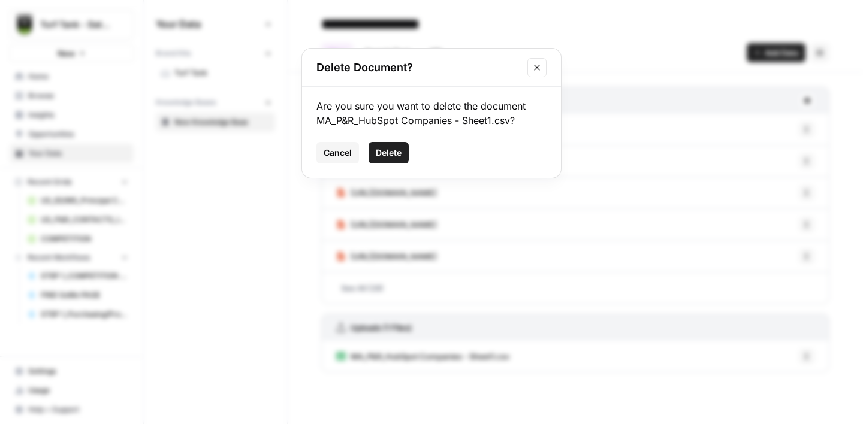
click at [403, 159] on button "Delete" at bounding box center [388, 153] width 40 height 22
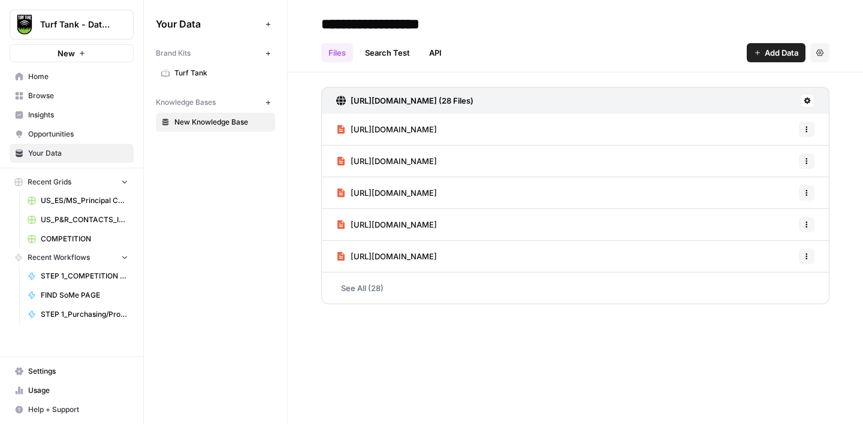
click at [764, 56] on span "Add Data" at bounding box center [781, 53] width 34 height 12
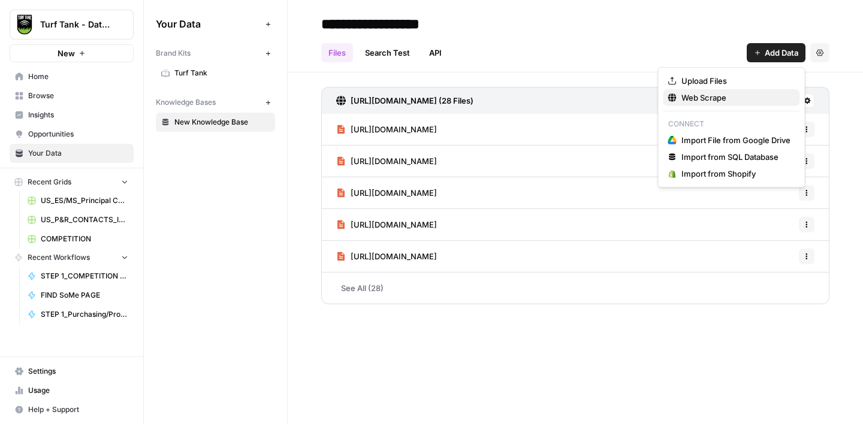
click at [707, 98] on span "Web Scrape" at bounding box center [735, 98] width 109 height 12
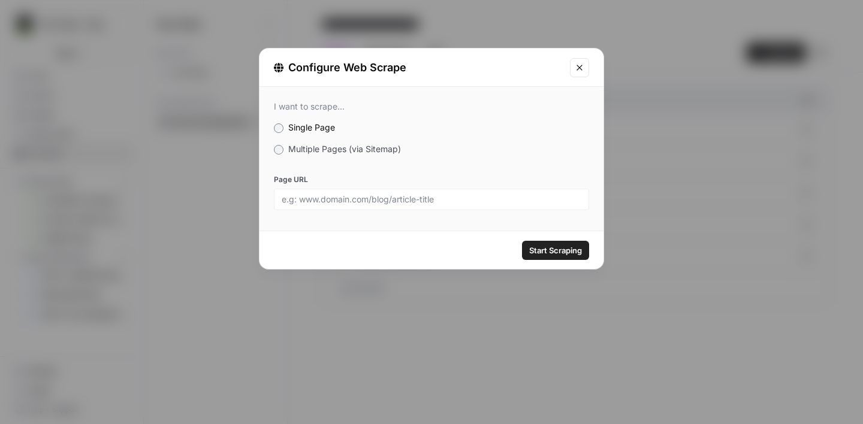
click at [344, 150] on span "Multiple Pages (via Sitemap)" at bounding box center [344, 149] width 113 height 10
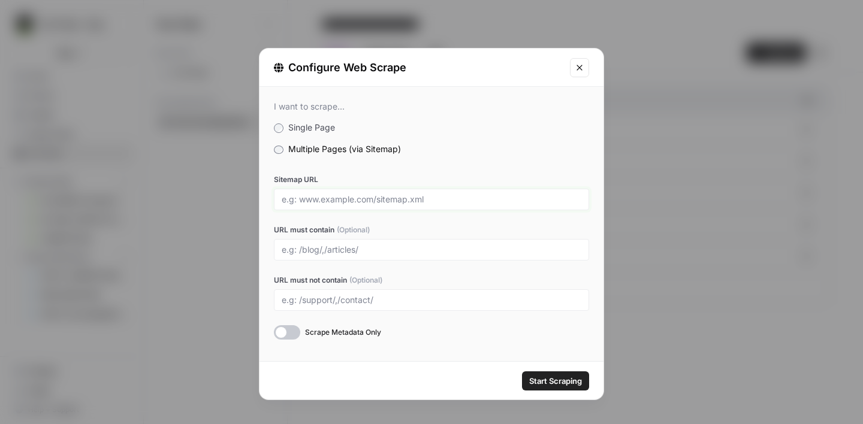
click at [334, 196] on input "Sitemap URL" at bounding box center [432, 199] width 300 height 11
paste input "http://nexmow.com/page-sitemap.xml"
type input "http://nexmow.com/page-sitemap.xml"
click at [551, 381] on span "Start Scraping" at bounding box center [555, 381] width 53 height 12
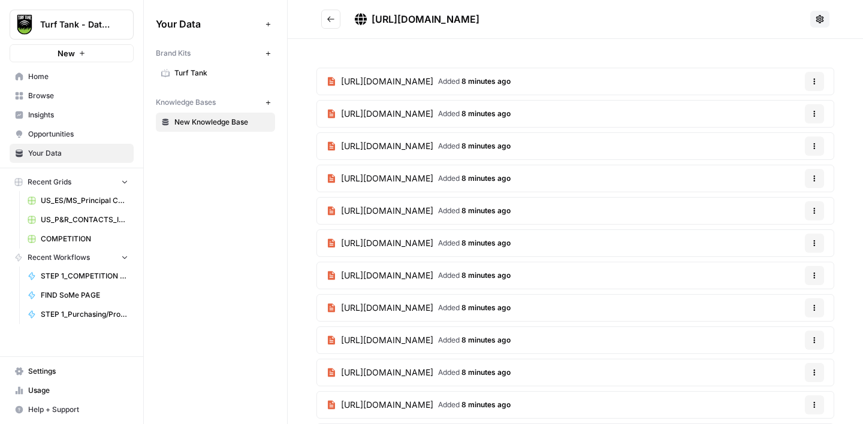
click at [329, 18] on icon "Go back" at bounding box center [330, 19] width 8 height 8
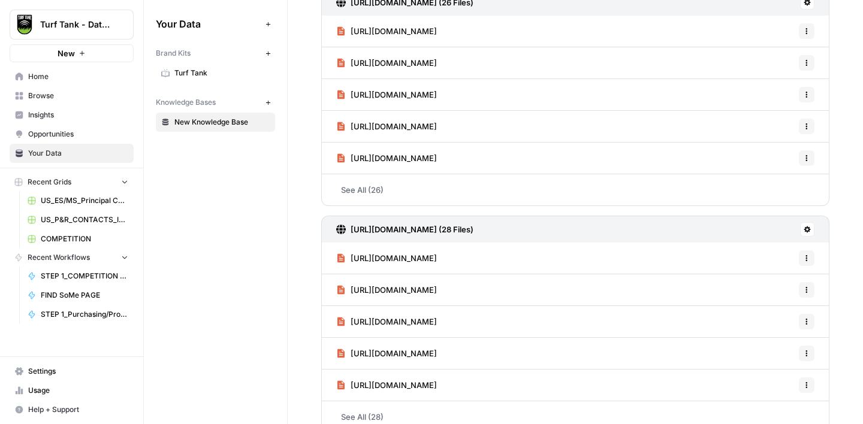
scroll to position [102, 0]
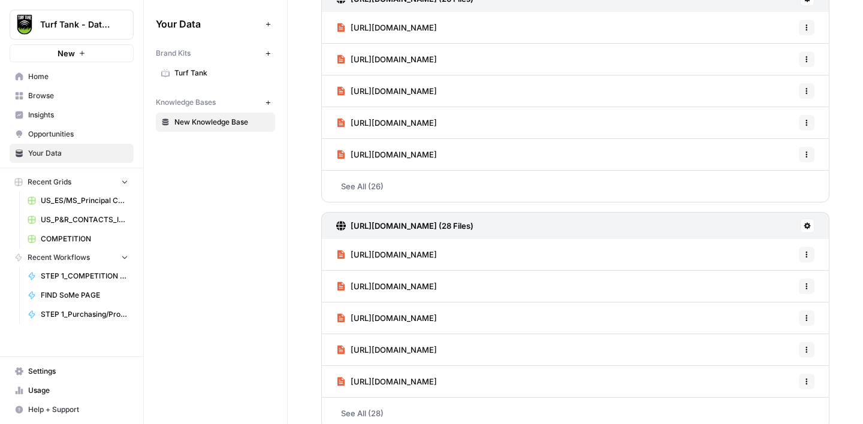
click at [805, 224] on icon at bounding box center [807, 226] width 7 height 7
click at [743, 266] on span "Schedule Data Sync" at bounding box center [761, 268] width 74 height 12
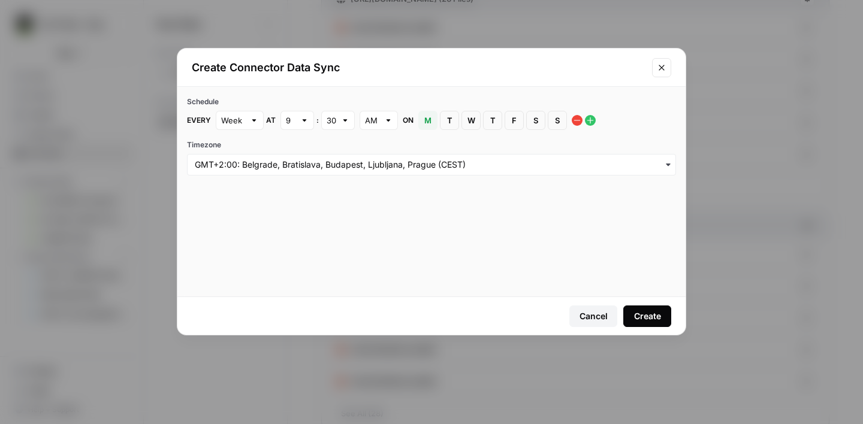
click at [255, 120] on div at bounding box center [254, 120] width 8 height 12
type input "Week"
click at [289, 143] on label "Timezone" at bounding box center [431, 145] width 489 height 11
click at [289, 159] on input "Timezone" at bounding box center [431, 165] width 473 height 12
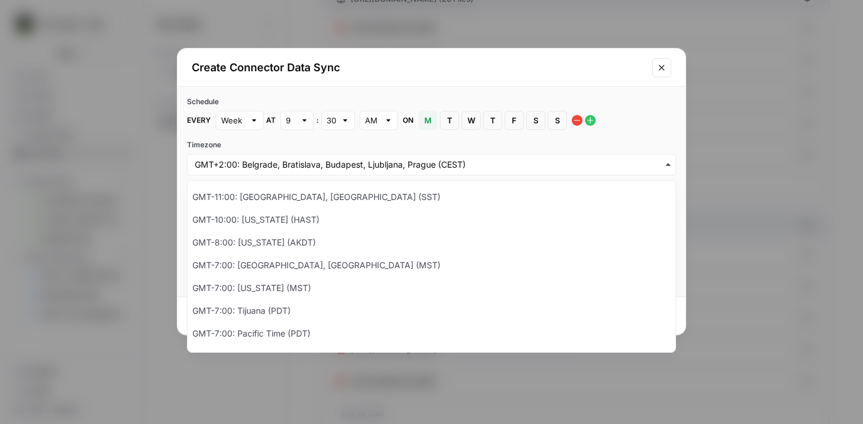
click at [323, 80] on div "Create Connector Data Sync" at bounding box center [431, 68] width 508 height 38
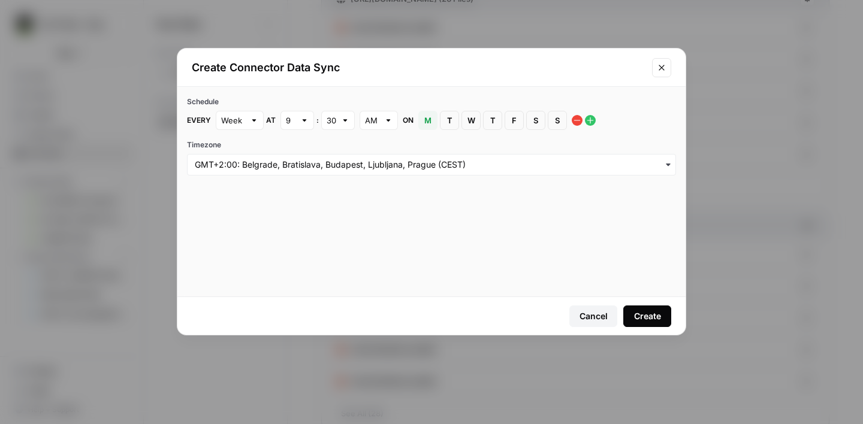
click at [251, 122] on div at bounding box center [254, 120] width 8 height 12
type input "Week"
click at [313, 87] on div "Schedule Every Week at 9 : 30 AM on M Monday T Tuesday W Wednesday T Thursday F…" at bounding box center [431, 136] width 508 height 98
click at [593, 319] on div "Cancel" at bounding box center [593, 316] width 28 height 12
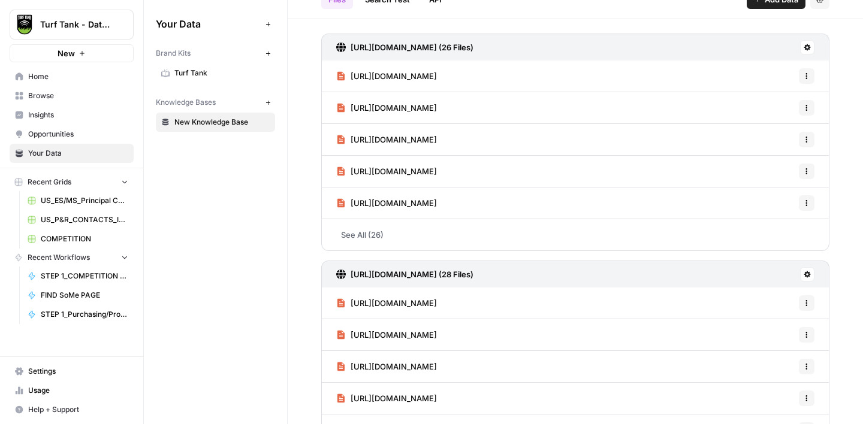
scroll to position [0, 0]
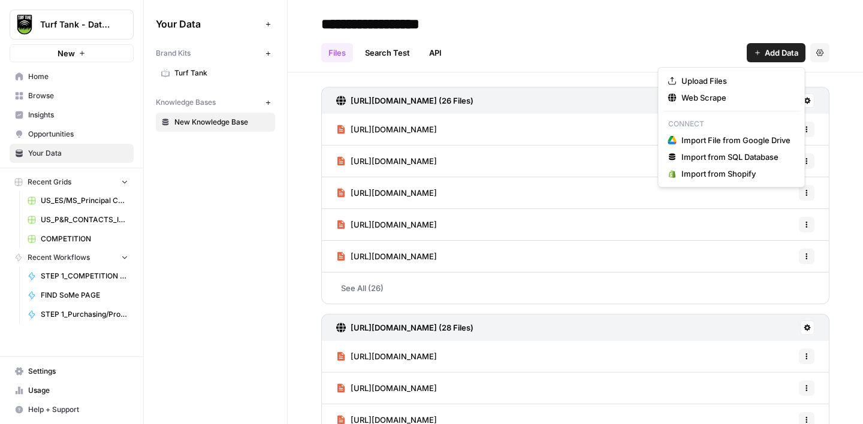
click at [766, 50] on span "Add Data" at bounding box center [781, 53] width 34 height 12
click at [719, 100] on span "Web Scrape" at bounding box center [735, 98] width 109 height 12
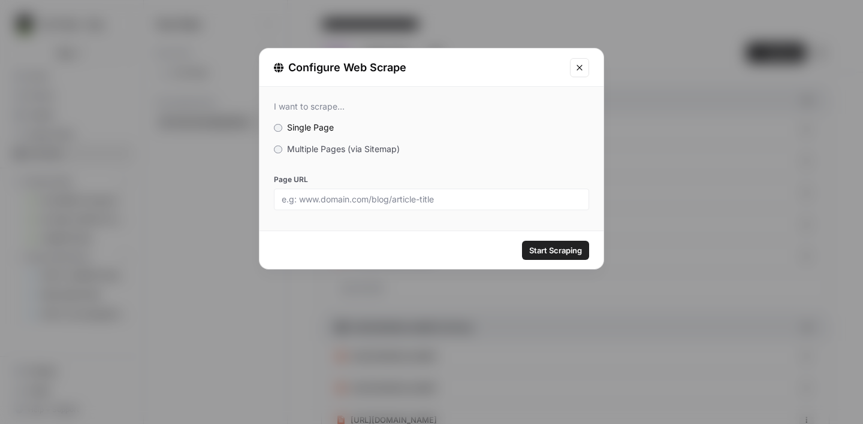
click at [320, 152] on span "Multiple Pages (via Sitemap)" at bounding box center [343, 149] width 113 height 10
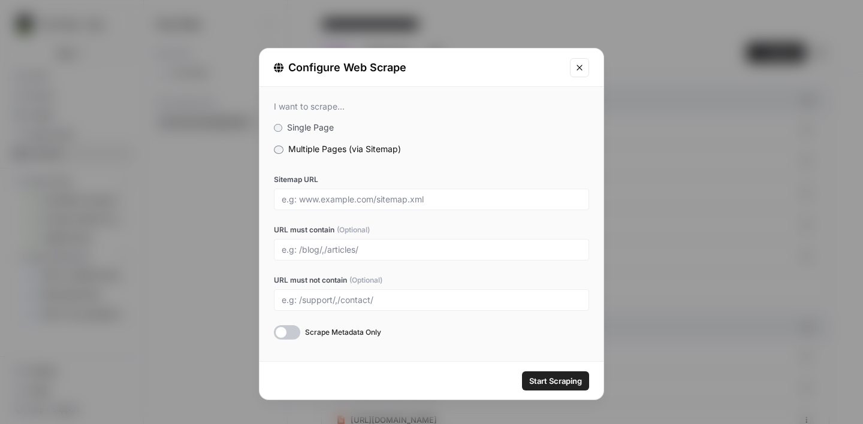
click at [309, 191] on div at bounding box center [431, 200] width 315 height 22
click at [311, 199] on input "Sitemap URL" at bounding box center [432, 199] width 300 height 11
paste input "https://www.belrobotics.com/page-sitemap.xml"
type input "https://www.belrobotics.com/page-sitemap.xml"
click at [570, 381] on span "Start Scraping" at bounding box center [555, 381] width 53 height 12
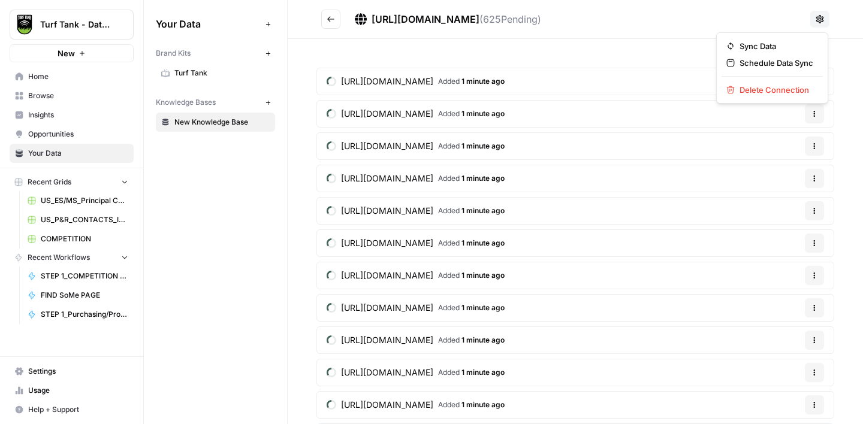
click at [821, 20] on icon at bounding box center [820, 19] width 10 height 10
click at [777, 93] on span "Delete Connection" at bounding box center [776, 90] width 74 height 12
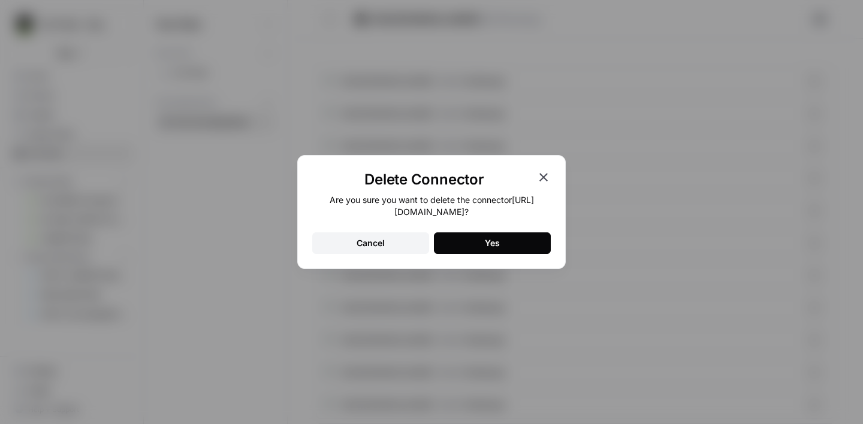
click at [506, 241] on button "Yes" at bounding box center [492, 243] width 117 height 22
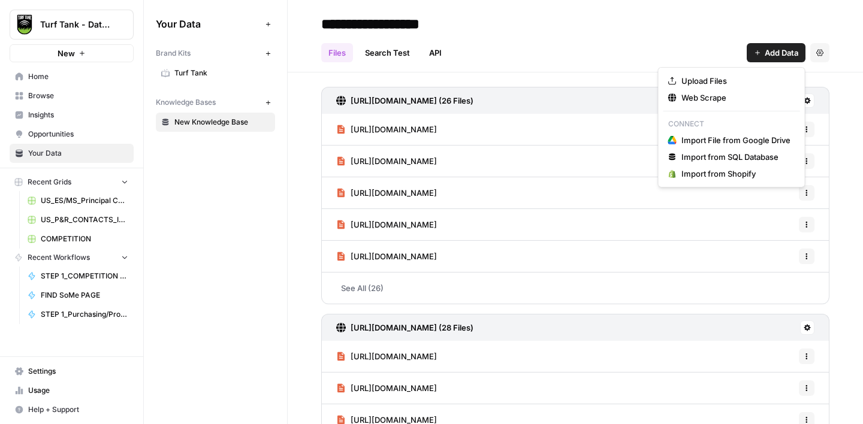
click at [770, 54] on span "Add Data" at bounding box center [781, 53] width 34 height 12
click at [696, 103] on span "Web Scrape" at bounding box center [735, 98] width 109 height 12
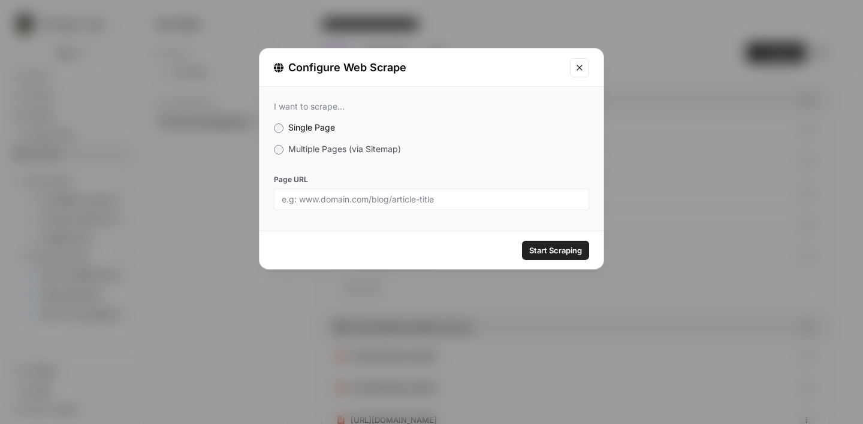
click at [322, 150] on span "Multiple Pages (via Sitemap)" at bounding box center [344, 149] width 113 height 10
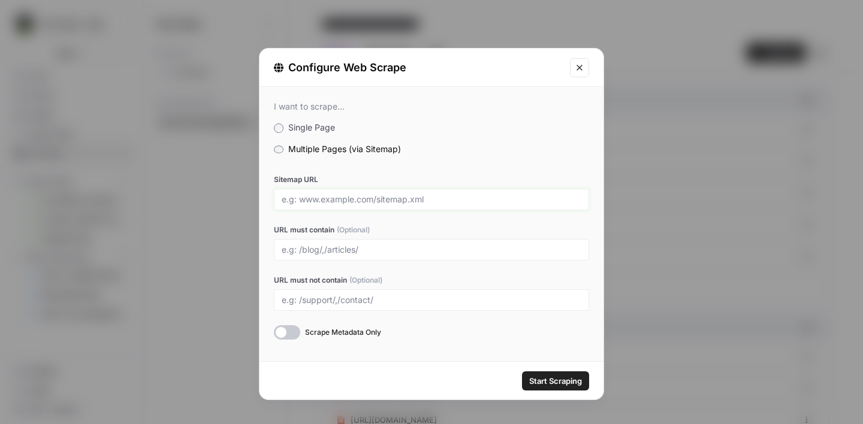
click at [316, 198] on input "Sitemap URL" at bounding box center [432, 199] width 300 height 11
paste input "https://www.belrobotics.com/page-sitemap.xml"
type input "https://www.belrobotics.com/page-sitemap.xml"
click at [323, 252] on input "URL must contain (Optional)" at bounding box center [432, 249] width 300 height 11
type input "/product, /products, /prices"
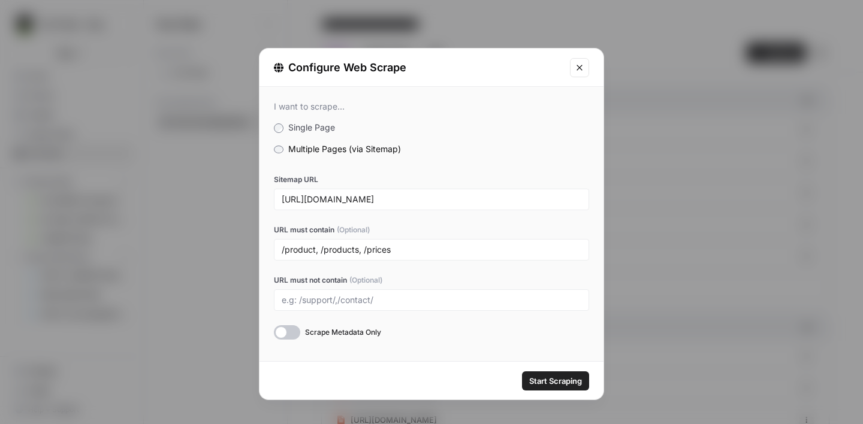
click at [578, 69] on icon "Close modal" at bounding box center [579, 68] width 10 height 10
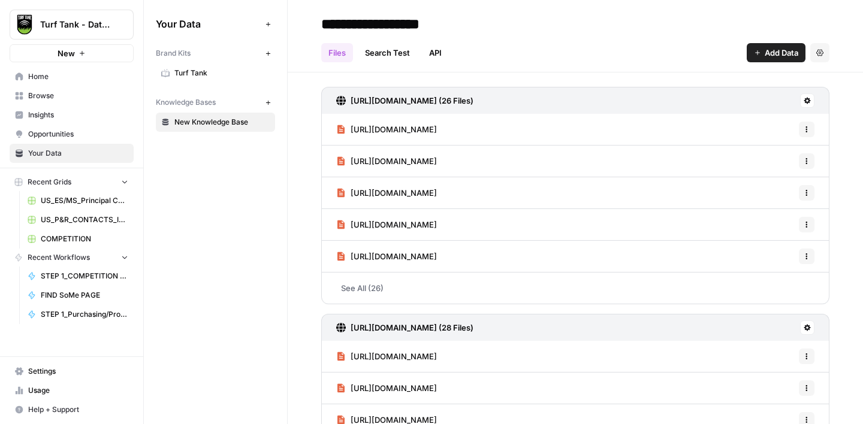
click at [768, 57] on span "Add Data" at bounding box center [781, 53] width 34 height 12
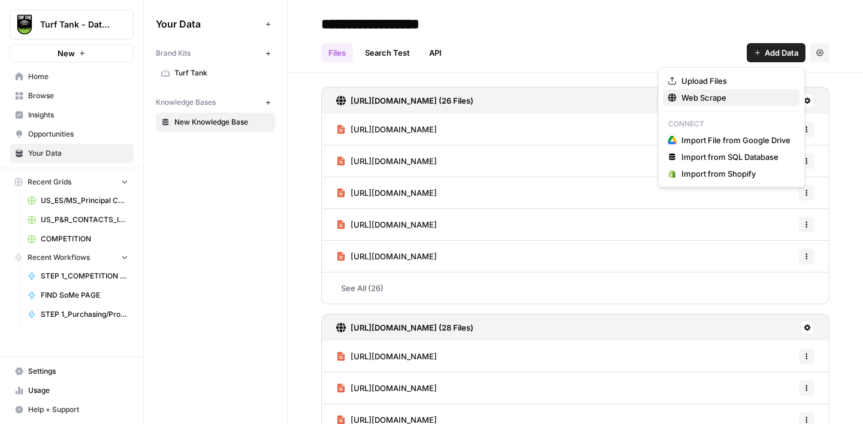
click at [740, 100] on span "Web Scrape" at bounding box center [735, 98] width 109 height 12
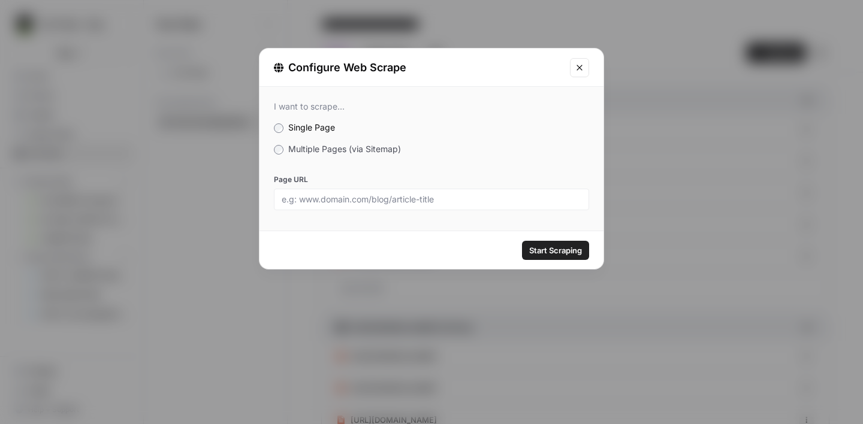
click at [334, 151] on span "Multiple Pages (via Sitemap)" at bounding box center [344, 149] width 113 height 10
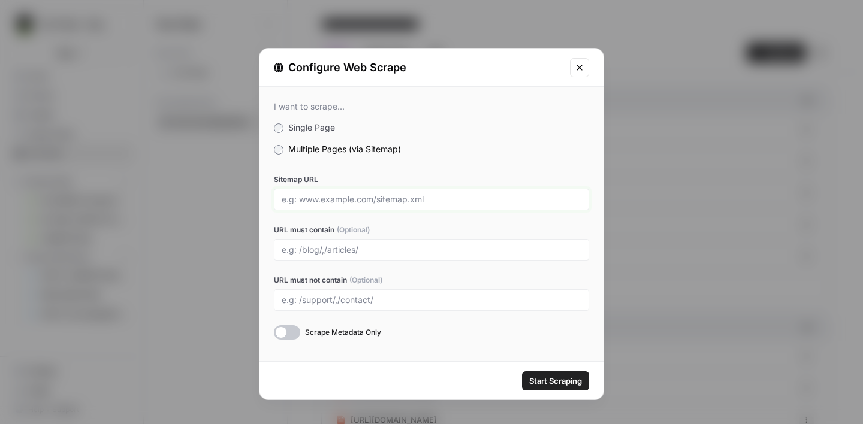
click at [315, 199] on input "Sitemap URL" at bounding box center [432, 199] width 300 height 11
paste input "https://www.fjdynamics.com/sitemap.xml"
type input "https://www.fjdynamics.com/sitemap.xml"
click at [543, 383] on span "Start Scraping" at bounding box center [555, 381] width 53 height 12
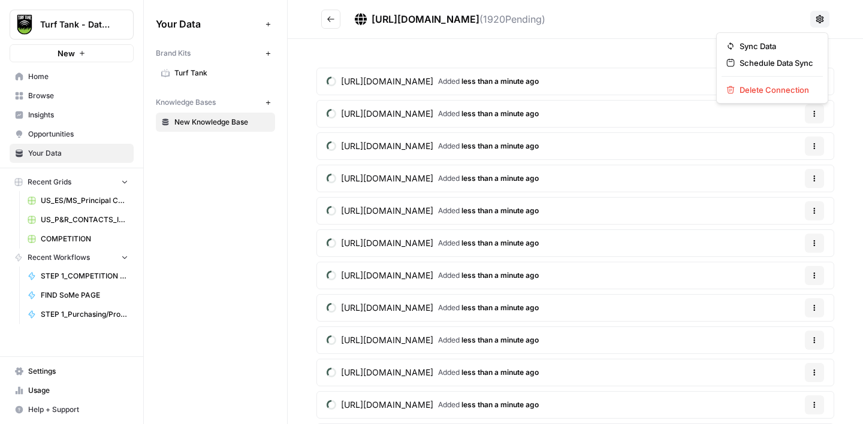
click at [817, 21] on icon at bounding box center [820, 19] width 8 height 8
click at [752, 92] on span "Delete Connection" at bounding box center [776, 90] width 74 height 12
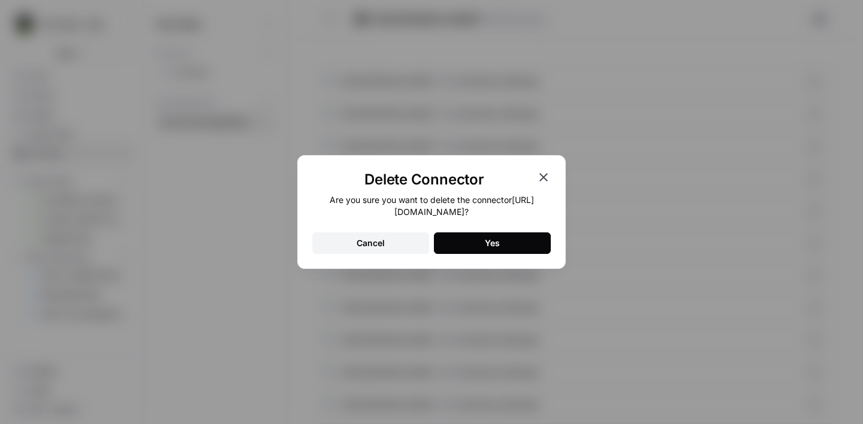
click at [475, 236] on button "Yes" at bounding box center [492, 243] width 117 height 22
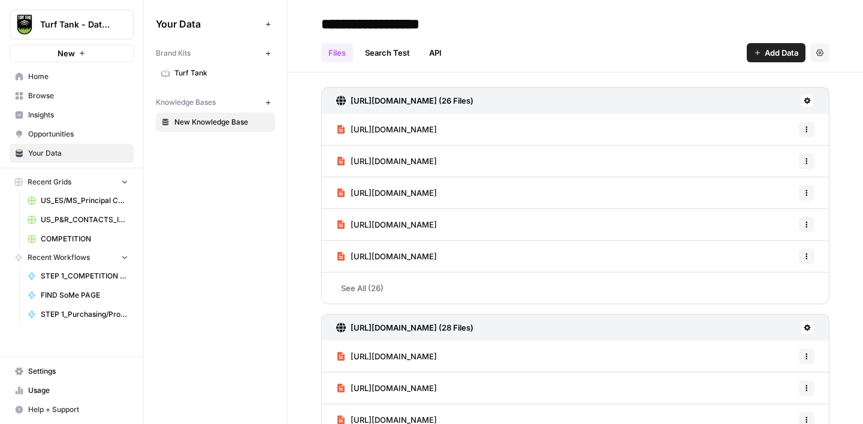
click at [766, 58] on span "Add Data" at bounding box center [781, 53] width 34 height 12
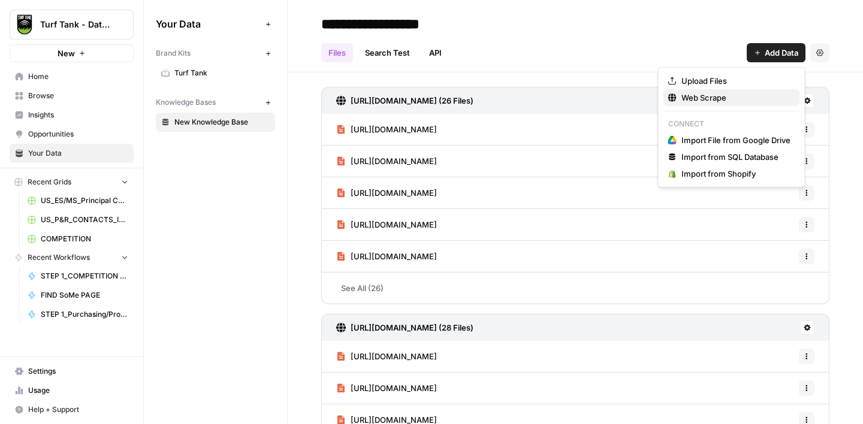
click at [742, 98] on span "Web Scrape" at bounding box center [735, 98] width 109 height 12
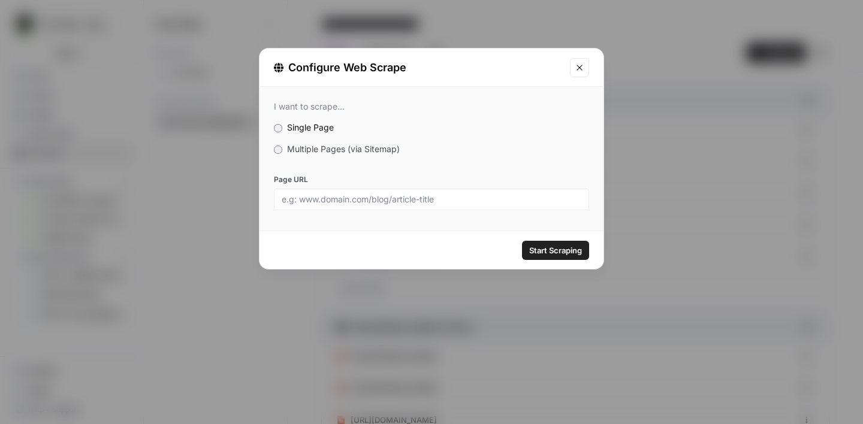
click at [351, 150] on span "Multiple Pages (via Sitemap)" at bounding box center [343, 149] width 113 height 10
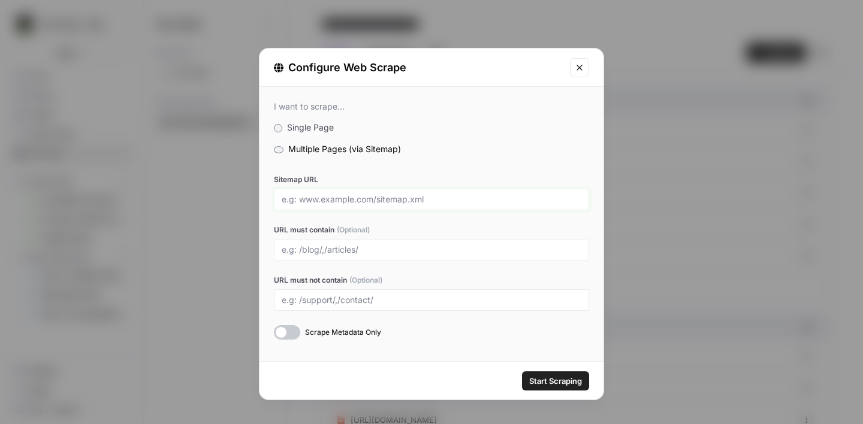
click at [310, 195] on input "Sitemap URL" at bounding box center [432, 199] width 300 height 11
paste input "https://traqnology.com/post-sitemap.xml"
type input "https://traqnology.com/post-sitemap.xml"
click at [551, 381] on span "Start Scraping" at bounding box center [555, 381] width 53 height 12
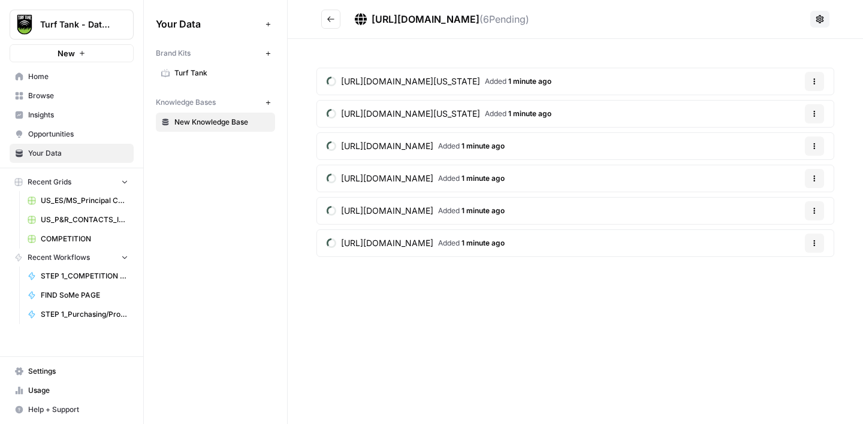
click at [336, 24] on button "Go back" at bounding box center [330, 19] width 19 height 19
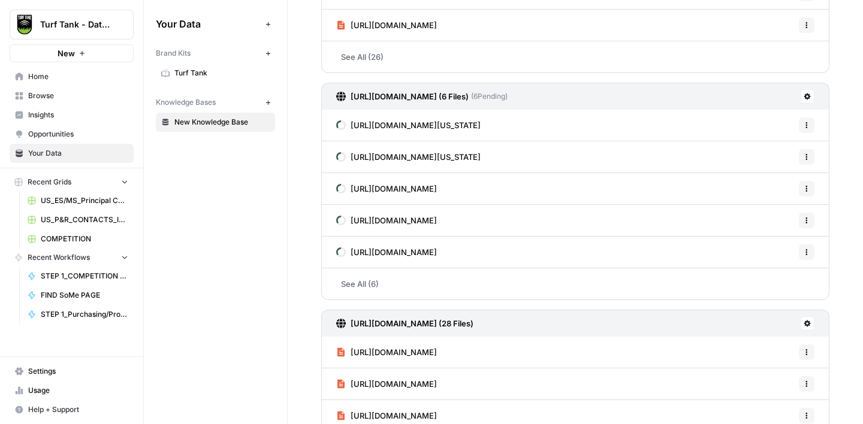
scroll to position [211, 0]
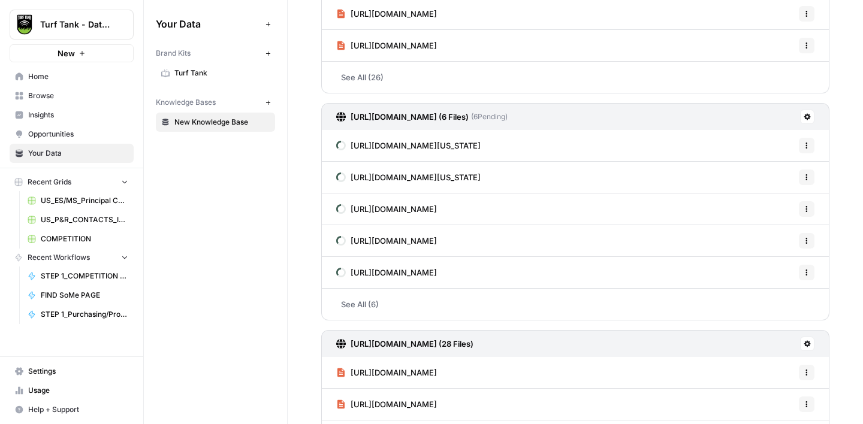
click at [43, 382] on link "Usage" at bounding box center [72, 390] width 124 height 19
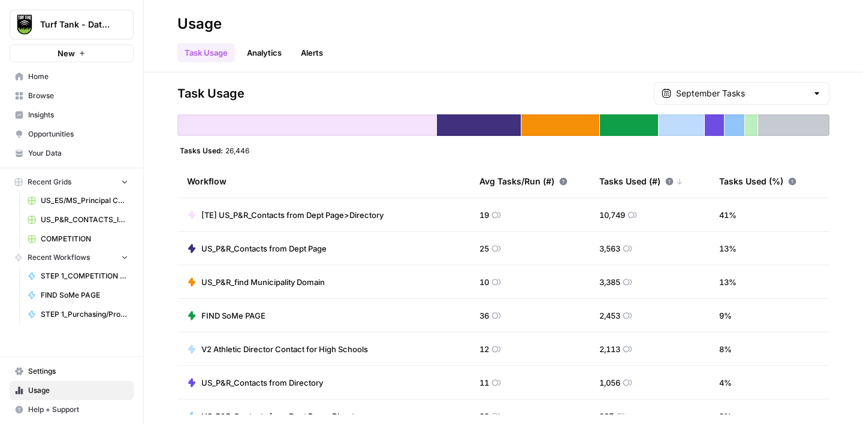
click at [76, 149] on span "Your Data" at bounding box center [78, 153] width 100 height 11
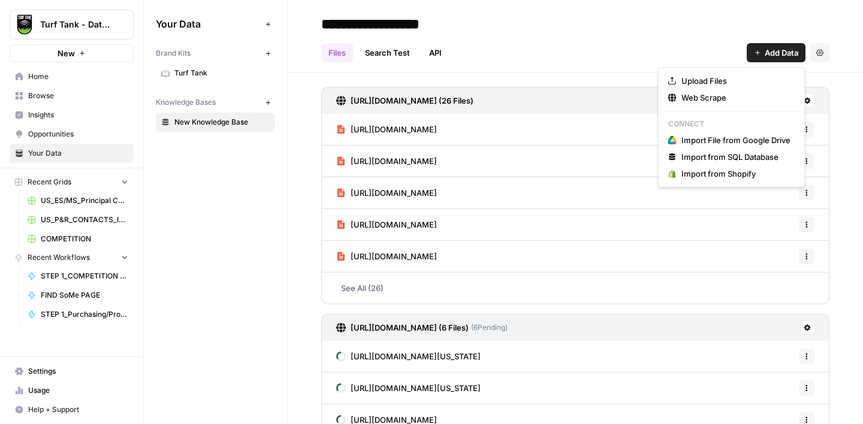
click at [761, 55] on button "Add Data" at bounding box center [775, 52] width 59 height 19
click at [709, 95] on span "Web Scrape" at bounding box center [735, 98] width 109 height 12
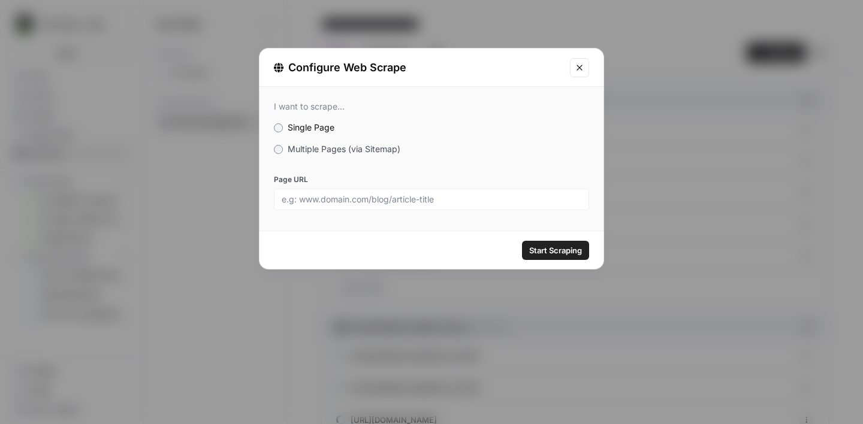
click at [329, 146] on span "Multiple Pages (via Sitemap)" at bounding box center [344, 149] width 113 height 10
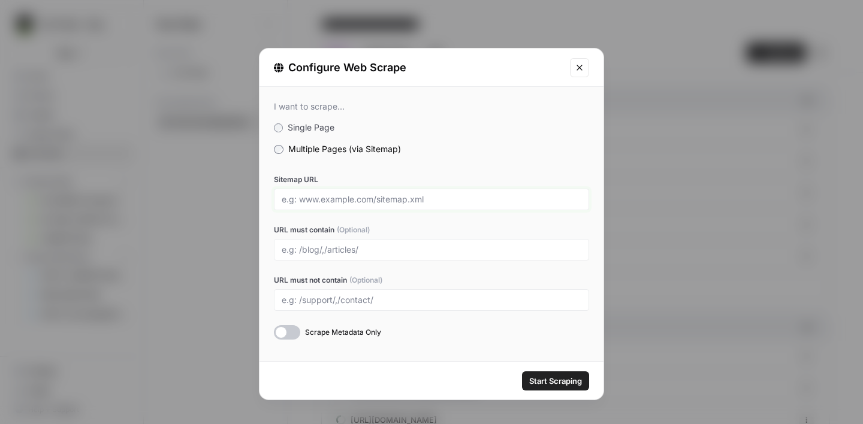
click at [313, 198] on input "Sitemap URL" at bounding box center [432, 199] width 300 height 11
paste input "https://traqnology.com/category-sitemap.xml"
type input "https://traqnology.com/category-sitemap.xml"
click at [559, 383] on span "Start Scraping" at bounding box center [555, 381] width 53 height 12
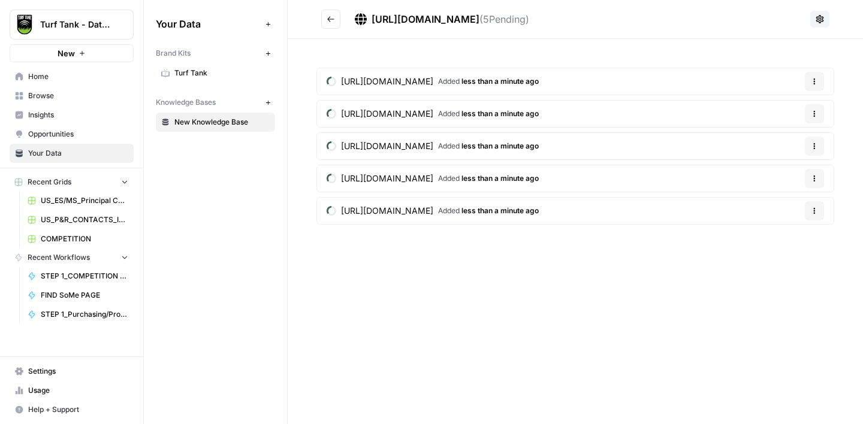
click at [328, 25] on button "Go back" at bounding box center [330, 19] width 19 height 19
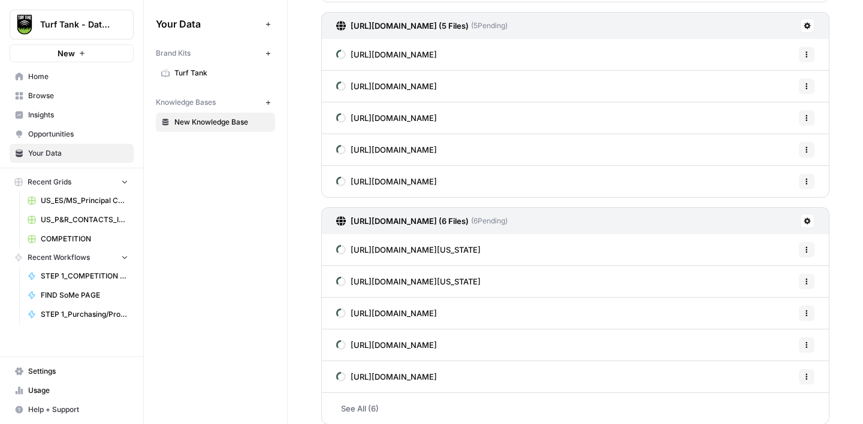
scroll to position [300, 0]
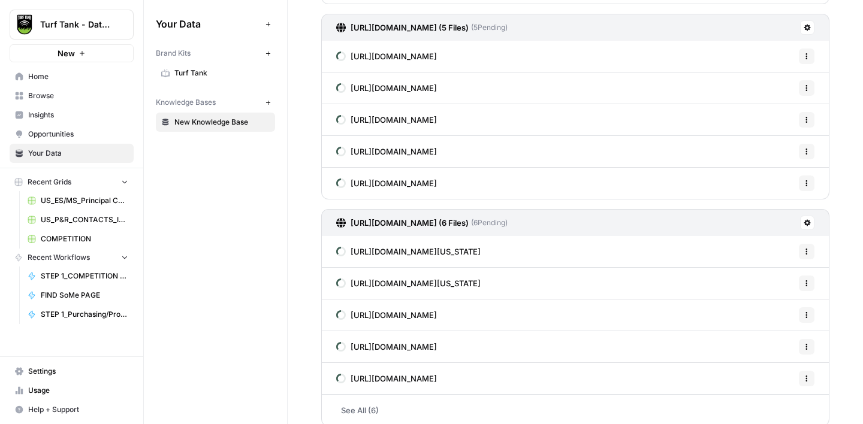
click at [437, 121] on span "https://traqnology.com/category/events/" at bounding box center [393, 120] width 86 height 12
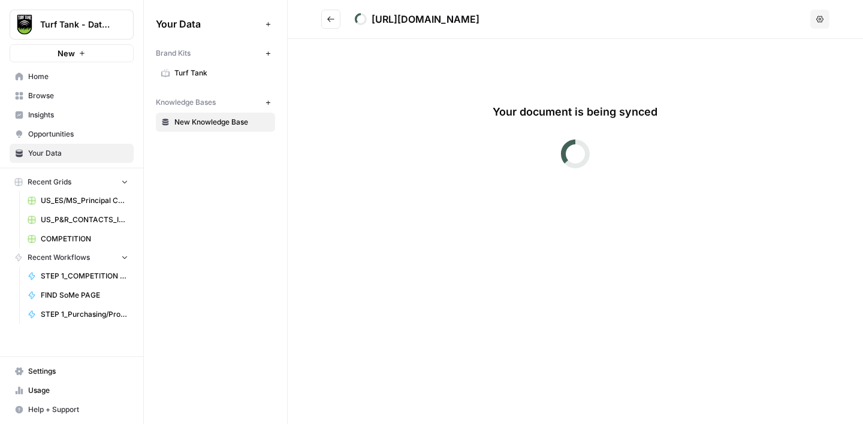
click at [331, 20] on icon "Go back" at bounding box center [330, 19] width 8 height 8
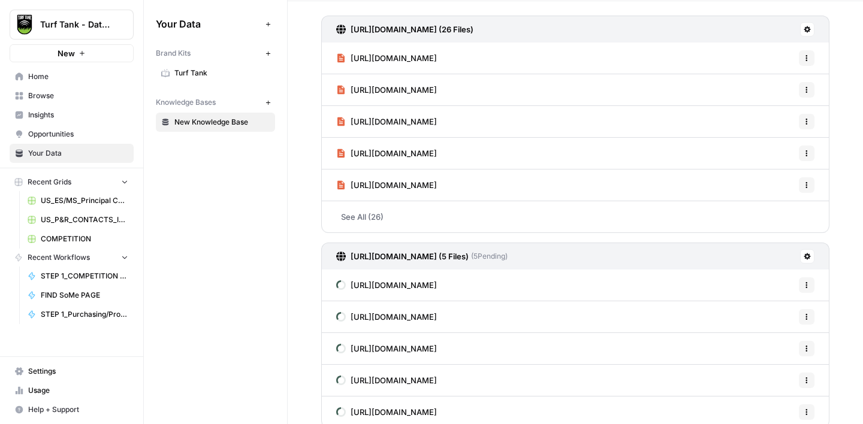
scroll to position [22, 0]
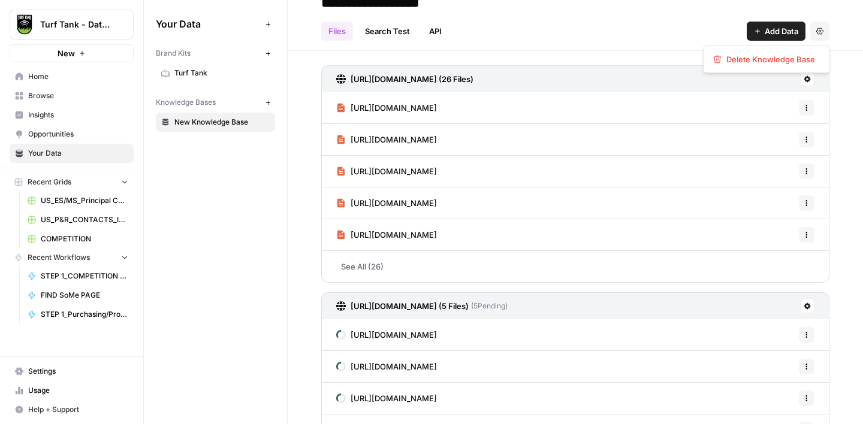
click at [826, 32] on button "Settings" at bounding box center [819, 31] width 19 height 19
click at [681, 31] on div "Files Search Test API Add Data Settings" at bounding box center [575, 26] width 508 height 29
click at [782, 32] on span "Add Data" at bounding box center [781, 31] width 34 height 12
click at [587, 29] on div "Files Search Test API Add Data Settings" at bounding box center [575, 26] width 508 height 29
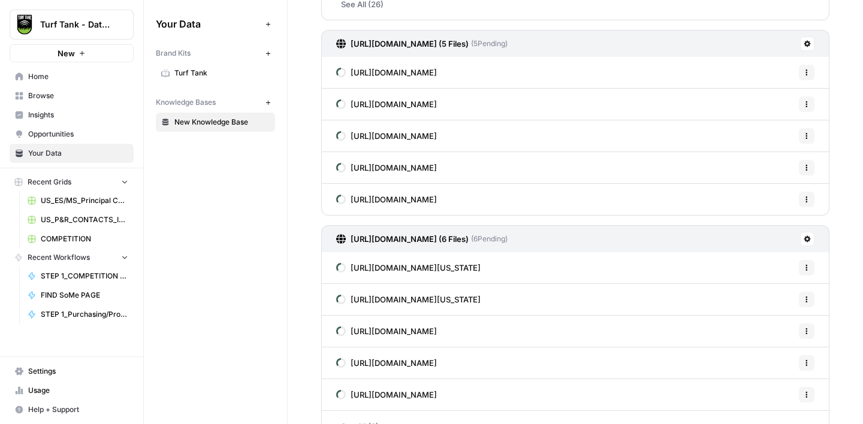
scroll to position [282, 0]
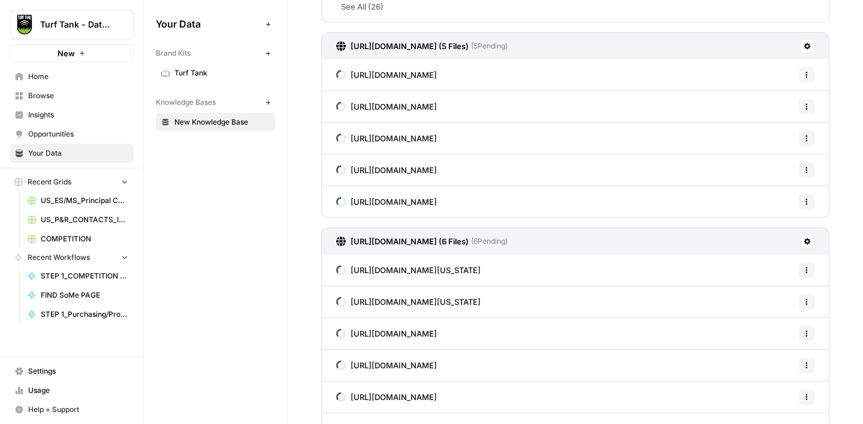
click at [806, 44] on icon at bounding box center [807, 46] width 7 height 7
click at [848, 61] on div "http://nexmow.com/page-sitemap.xml (26 Files) https://nexmow.com/nexmow-dealers…" at bounding box center [575, 236] width 575 height 891
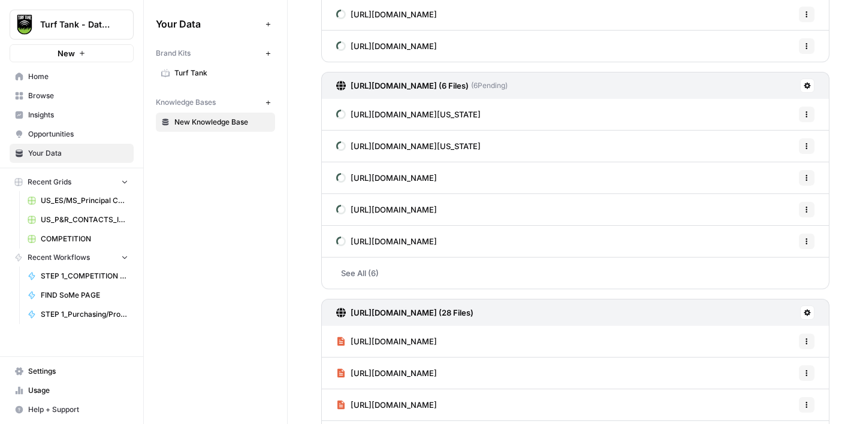
scroll to position [408, 0]
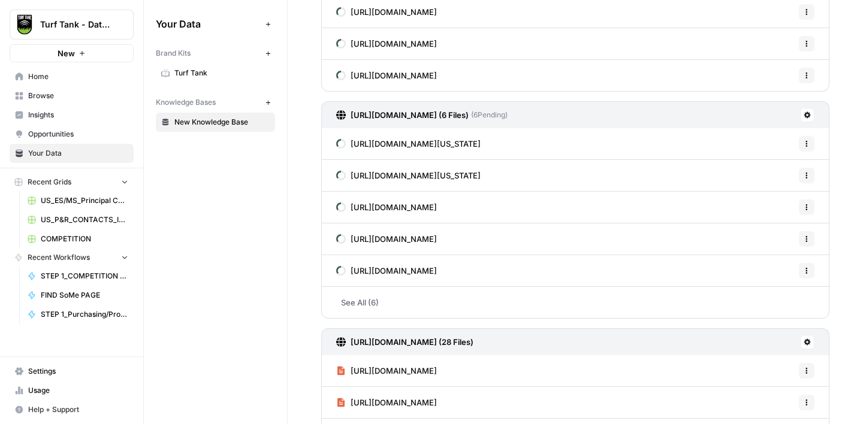
click at [385, 297] on link "See All (6)" at bounding box center [575, 302] width 508 height 31
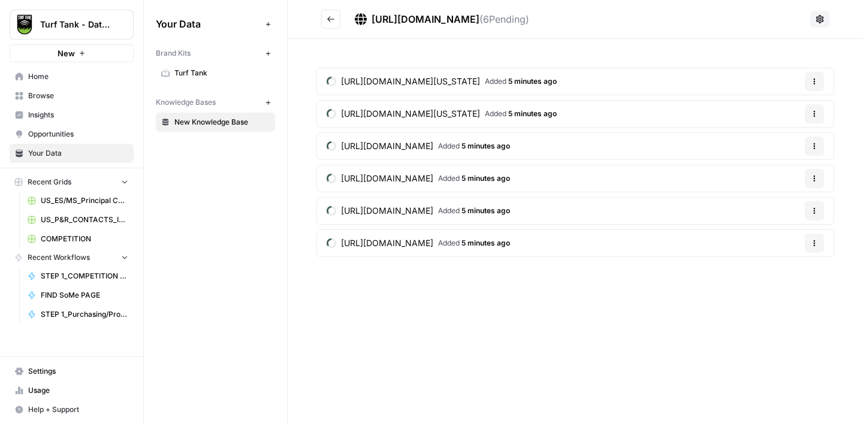
click at [742, 79] on article "https://traqnology.com/dubuque-soccer-club-in-north-east-iowa/ Added 5 minutes …" at bounding box center [575, 82] width 518 height 28
click at [821, 80] on button "Options" at bounding box center [814, 81] width 19 height 19
click at [591, 352] on div "https://traqnology.com/post-sitemap.xml ( 6 Pending) https://traqnology.com/dub…" at bounding box center [575, 212] width 575 height 424
click at [333, 19] on icon "Go back" at bounding box center [330, 19] width 8 height 8
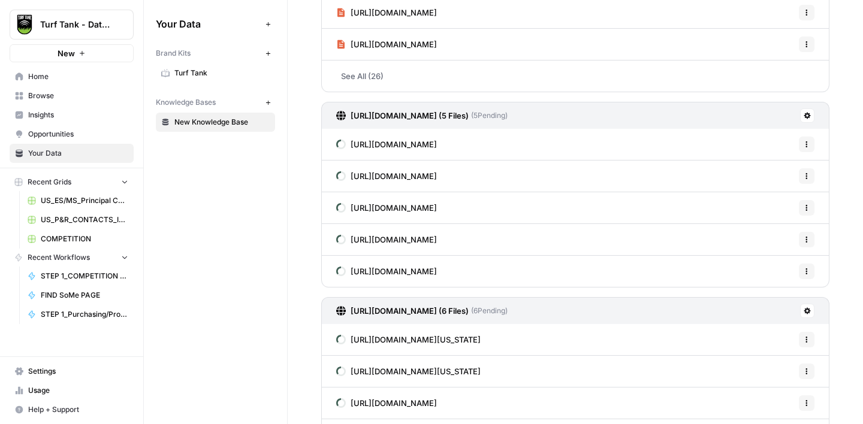
scroll to position [163, 0]
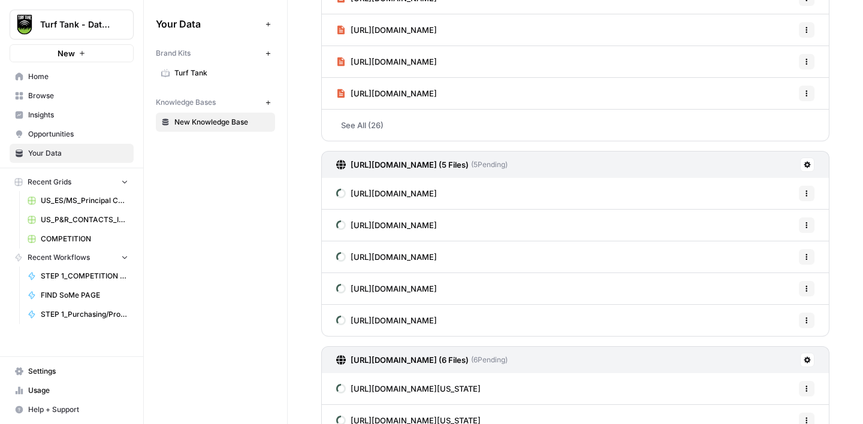
click at [348, 191] on link "https://traqnology.com/category/software/" at bounding box center [386, 193] width 101 height 31
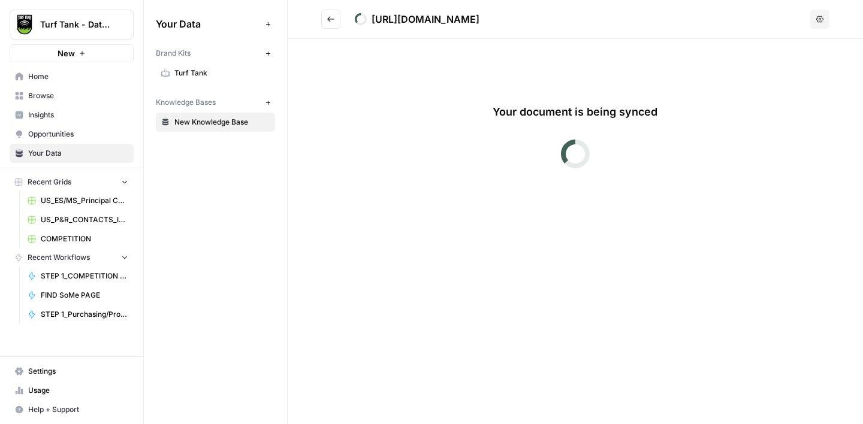
click at [325, 21] on button "Go back" at bounding box center [330, 19] width 19 height 19
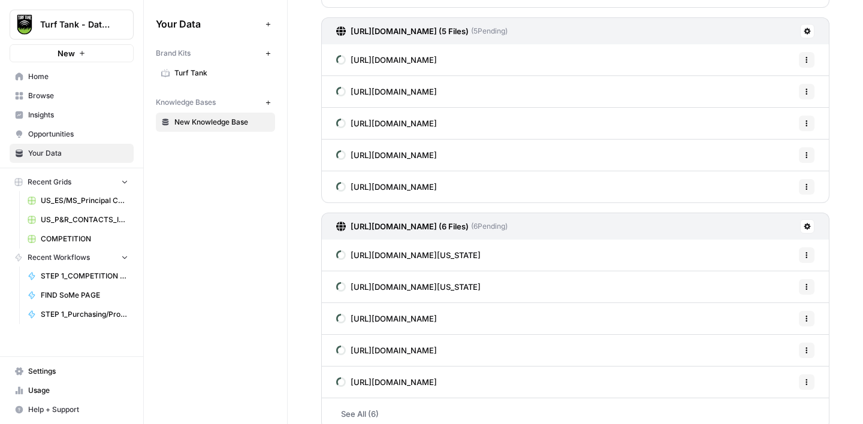
scroll to position [310, 0]
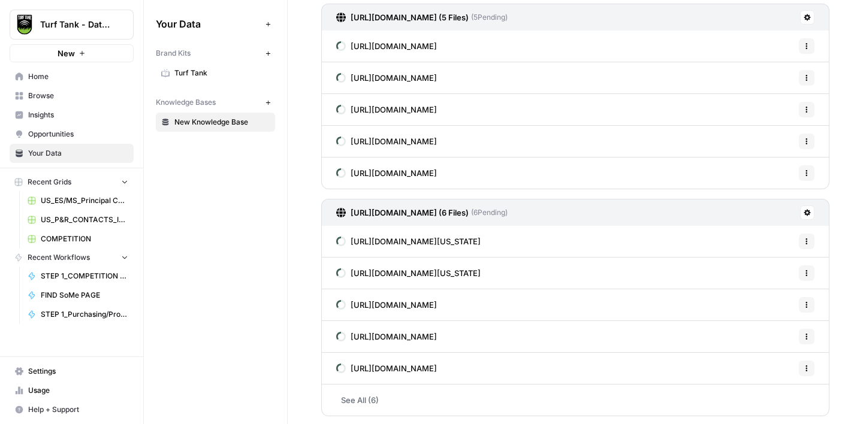
click at [65, 80] on span "Home" at bounding box center [78, 76] width 100 height 11
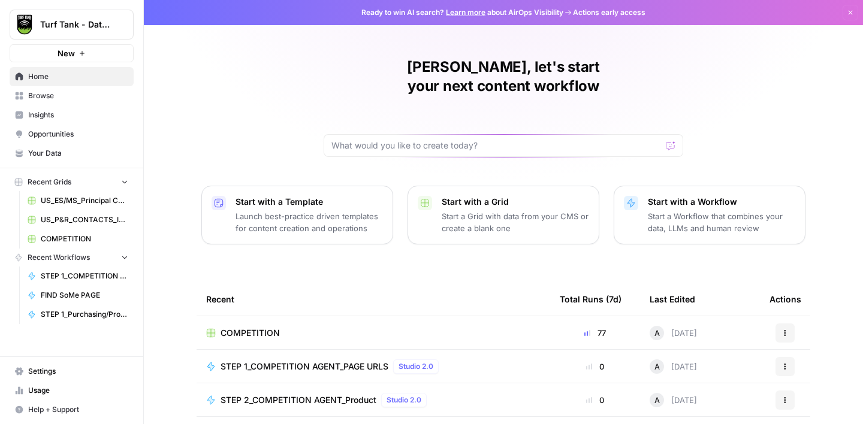
click at [81, 234] on span "COMPETITION" at bounding box center [84, 239] width 87 height 11
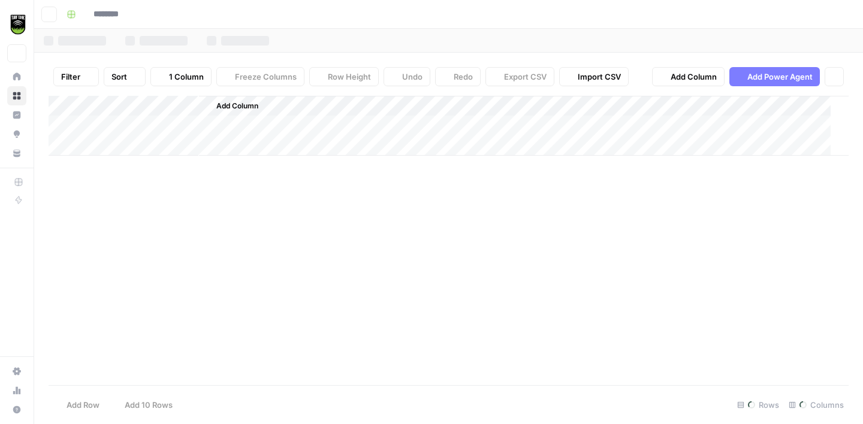
type input "**********"
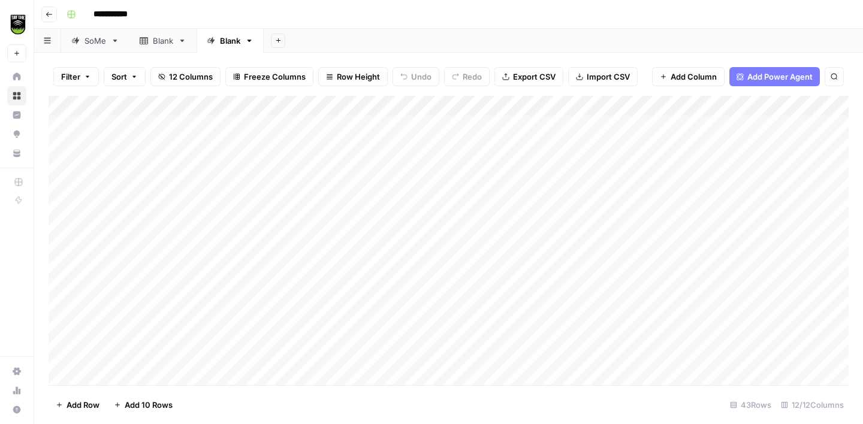
click at [94, 42] on div "SoMe" at bounding box center [95, 41] width 22 height 12
click at [157, 38] on div "Blank" at bounding box center [163, 41] width 20 height 12
click at [229, 38] on div "Blank" at bounding box center [230, 41] width 20 height 12
click at [161, 44] on div "Blank" at bounding box center [163, 41] width 20 height 12
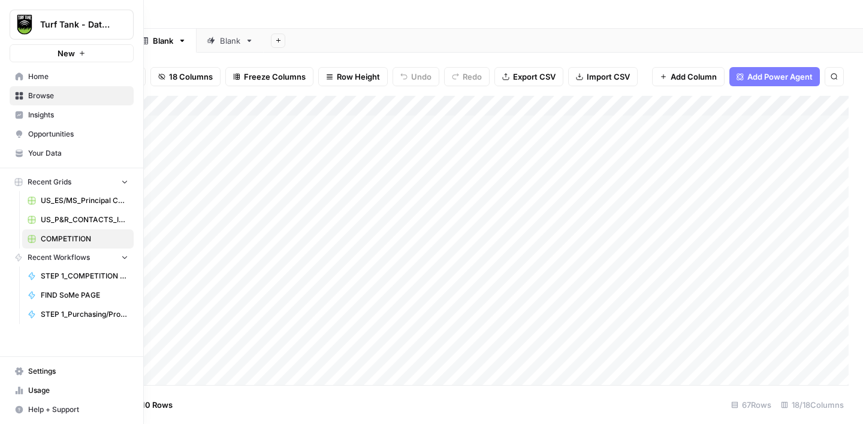
click at [35, 153] on span "Your Data" at bounding box center [78, 153] width 100 height 11
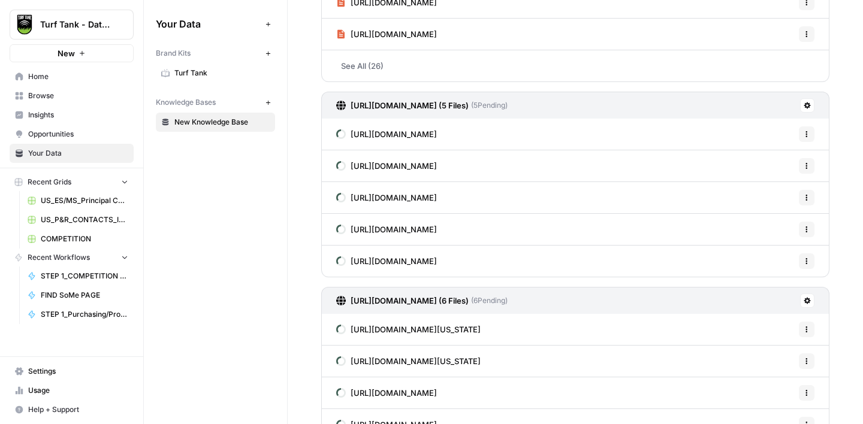
scroll to position [221, 0]
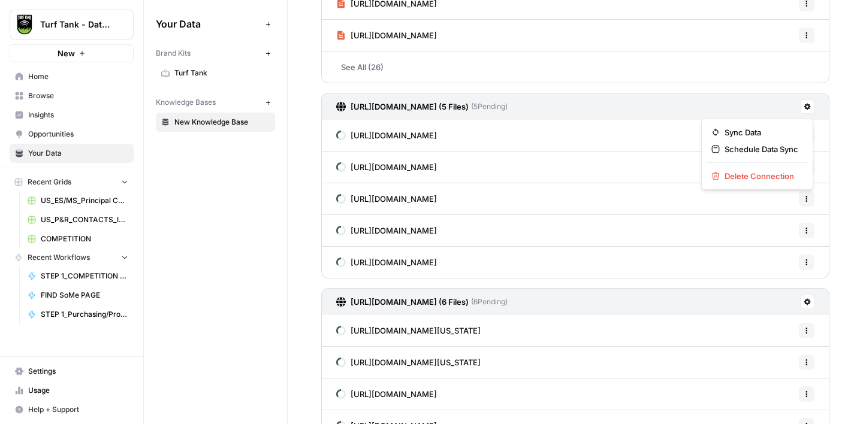
click at [806, 105] on icon at bounding box center [806, 106] width 7 height 7
click at [742, 176] on span "Delete Connection" at bounding box center [761, 176] width 74 height 12
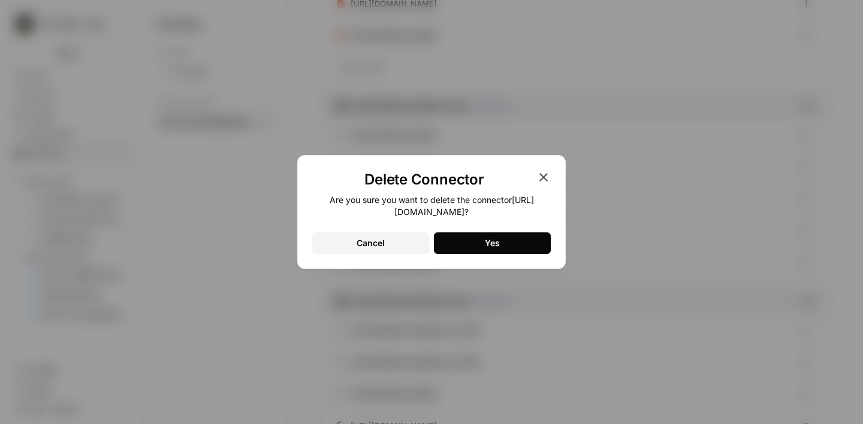
click at [483, 247] on button "Yes" at bounding box center [492, 243] width 117 height 22
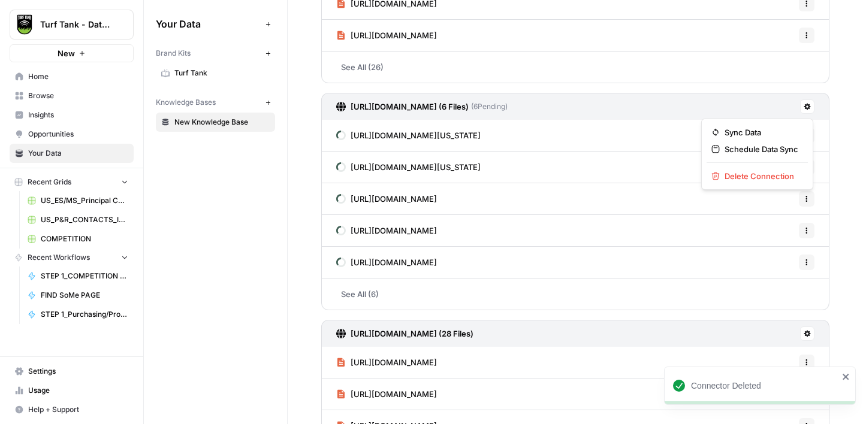
click at [806, 109] on icon at bounding box center [806, 106] width 7 height 7
click at [763, 179] on span "Delete Connection" at bounding box center [761, 176] width 74 height 12
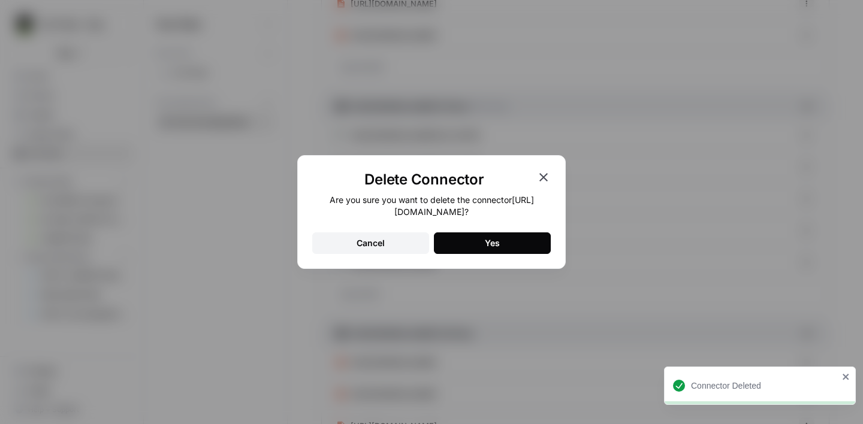
click at [493, 246] on div "Yes" at bounding box center [492, 243] width 15 height 12
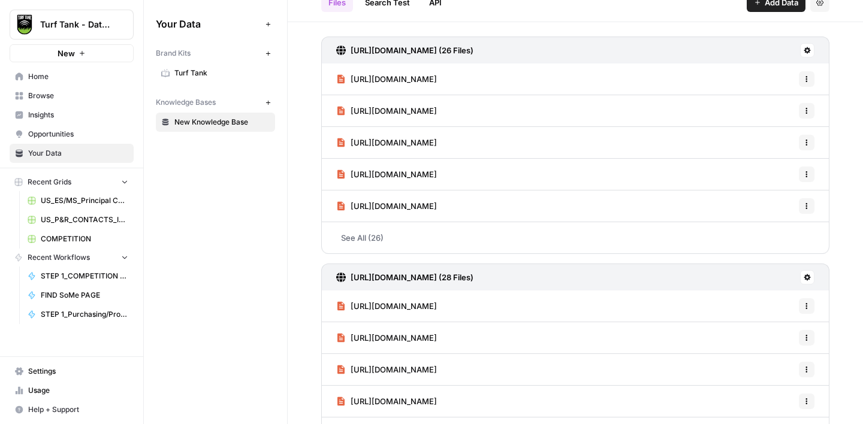
scroll to position [0, 0]
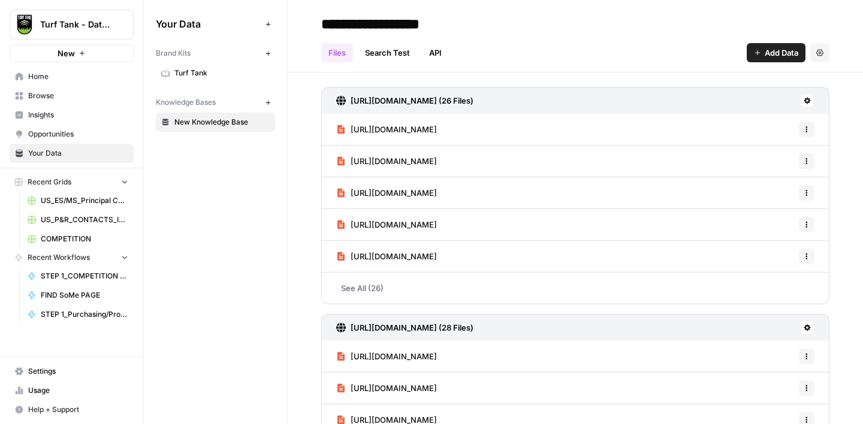
click at [758, 52] on icon "button" at bounding box center [757, 52] width 7 height 7
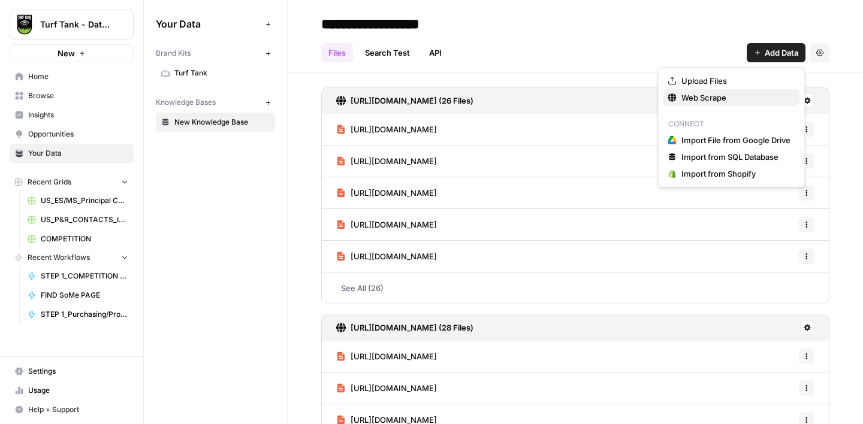
click at [716, 96] on span "Web Scrape" at bounding box center [735, 98] width 109 height 12
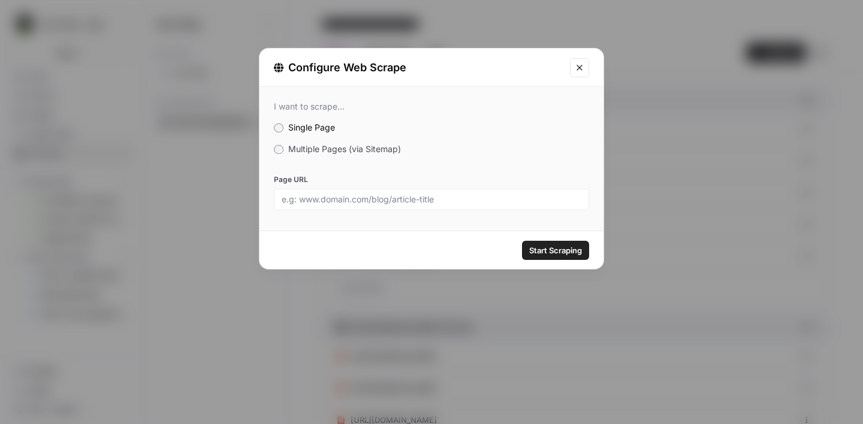
click at [304, 155] on label "Multiple Pages (via Sitemap)" at bounding box center [431, 149] width 315 height 12
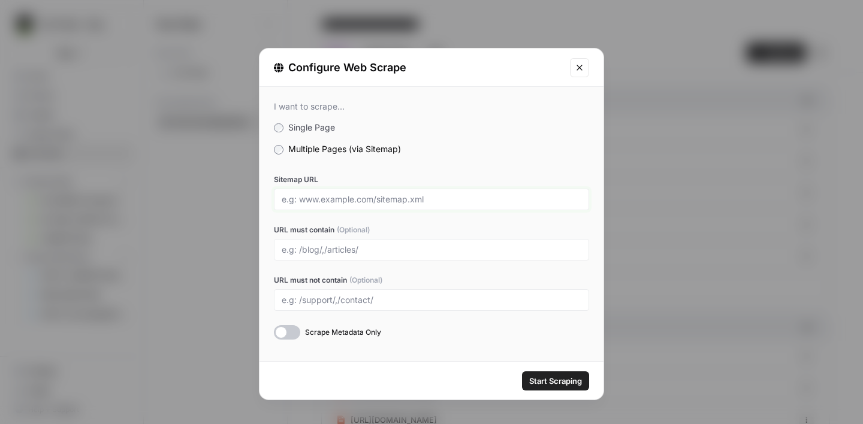
click at [323, 201] on input "Sitemap URL" at bounding box center [432, 199] width 300 height 11
paste input "https://www.kress.com/en-gb/sitemap_index.xml"
type input "https://www.kress.com/en-gb/sitemap_index.xml"
click at [576, 71] on icon "Close modal" at bounding box center [579, 68] width 10 height 10
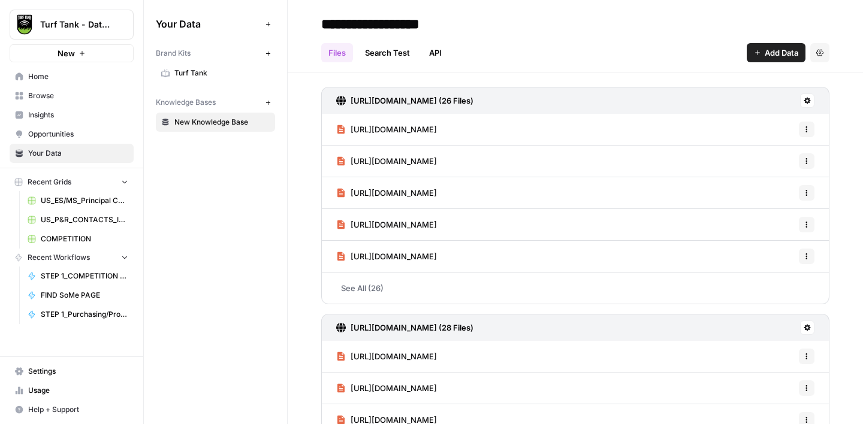
click at [775, 48] on span "Add Data" at bounding box center [781, 53] width 34 height 12
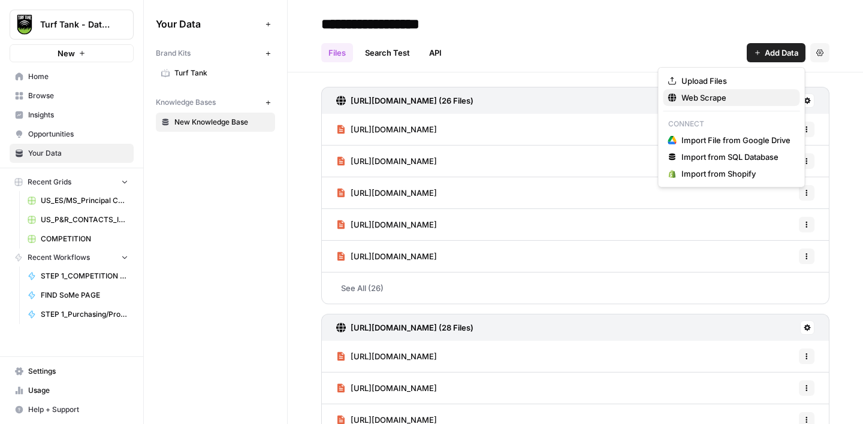
click at [721, 100] on span "Web Scrape" at bounding box center [735, 98] width 109 height 12
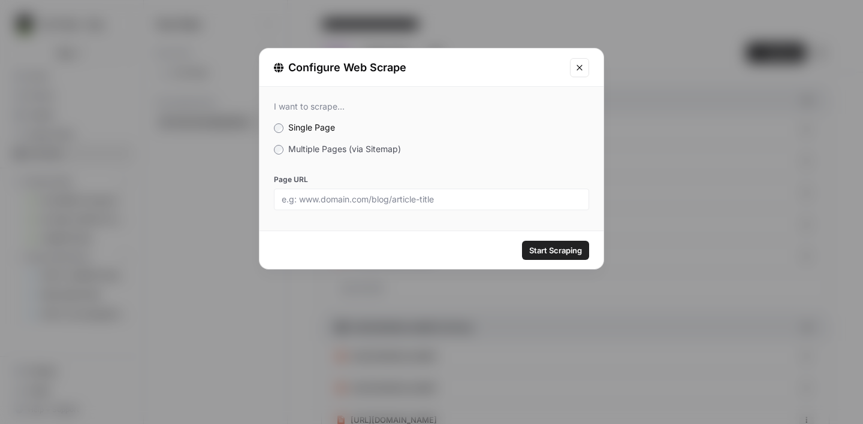
click at [340, 147] on span "Multiple Pages (via Sitemap)" at bounding box center [344, 149] width 113 height 10
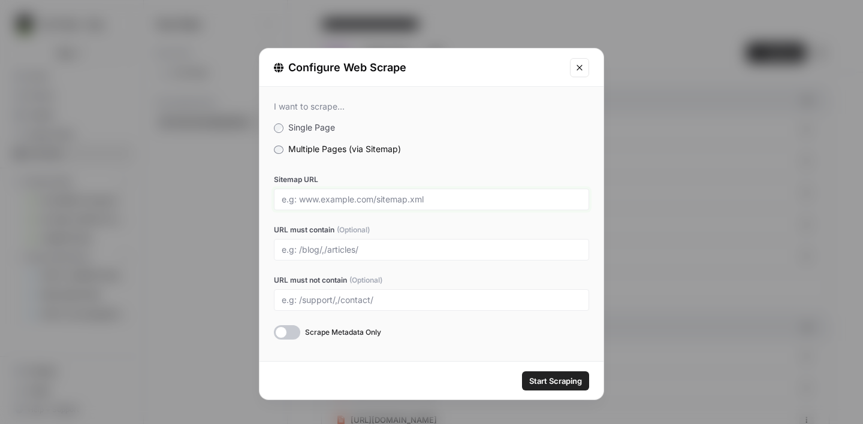
click at [328, 204] on input "Sitemap URL" at bounding box center [432, 199] width 300 height 11
paste input "https://www.kress.com/en-gb/sitemap_index.xml"
type input "https://www.kress.com/en-gb/sitemap_index.xml"
click at [515, 149] on label "Multiple Pages (via Sitemap)" at bounding box center [431, 149] width 315 height 12
click at [542, 381] on span "Start Scraping" at bounding box center [555, 381] width 53 height 12
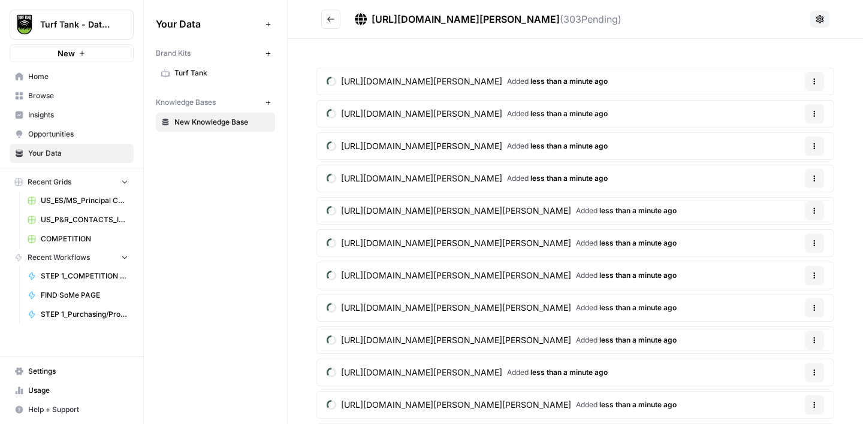
click at [818, 19] on icon at bounding box center [820, 19] width 8 height 8
click at [759, 90] on span "Delete Connection" at bounding box center [776, 90] width 74 height 12
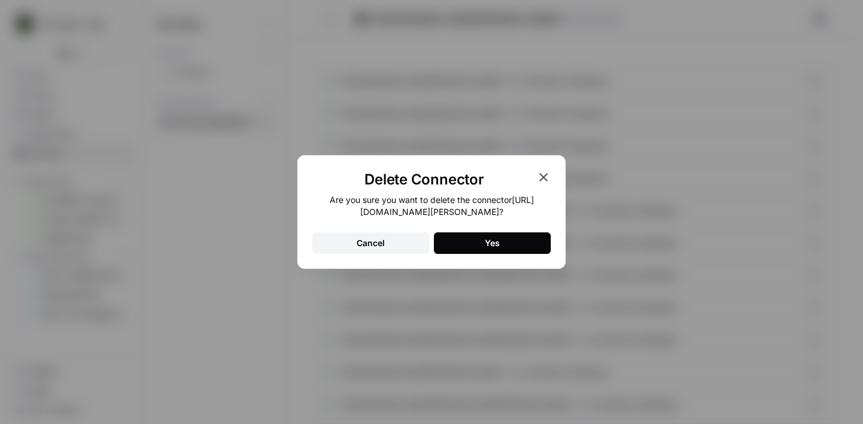
click at [506, 248] on button "Yes" at bounding box center [492, 243] width 117 height 22
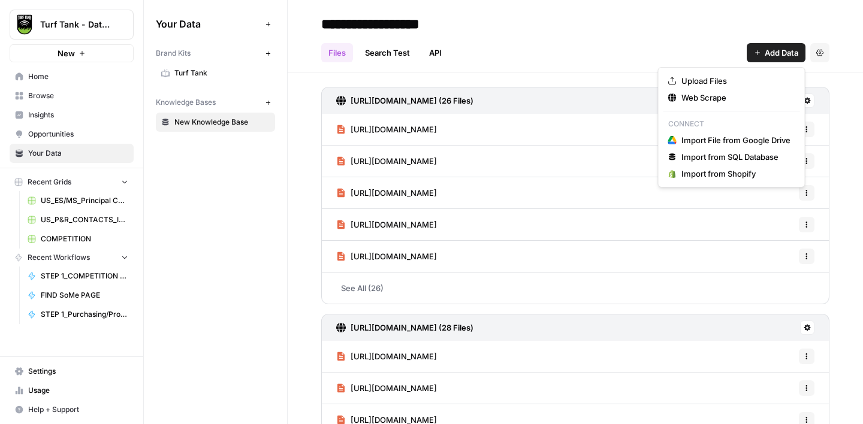
click at [769, 59] on button "Add Data" at bounding box center [775, 52] width 59 height 19
click at [707, 95] on span "Web Scrape" at bounding box center [735, 98] width 109 height 12
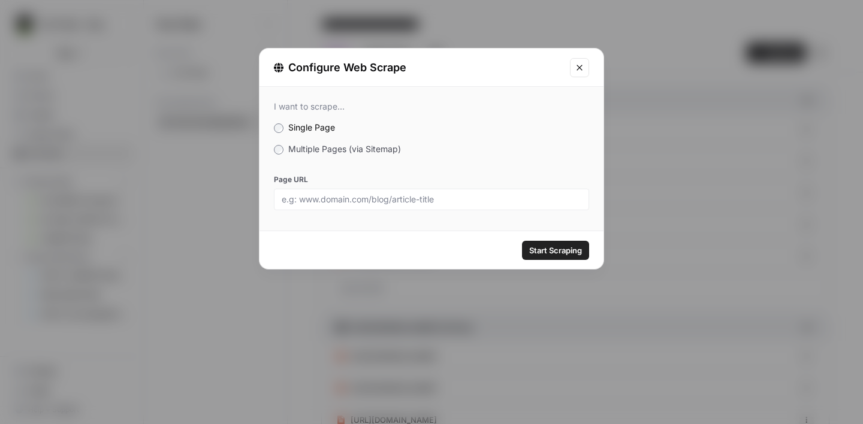
click at [320, 147] on span "Multiple Pages (via Sitemap)" at bounding box center [344, 149] width 113 height 10
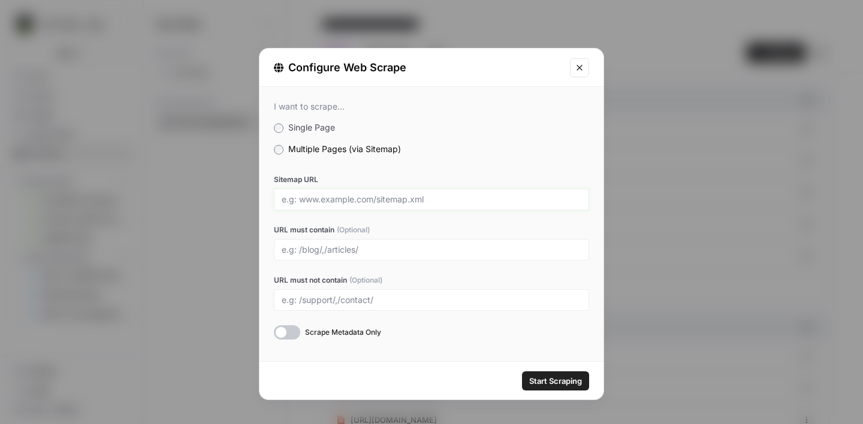
click at [344, 200] on input "Sitemap URL" at bounding box center [432, 199] width 300 height 11
paste input "https://www.airseekers-robotics.com/sitemap.xml"
type input "https://www.airseekers-robotics.com/sitemap.xml"
click at [565, 382] on span "Start Scraping" at bounding box center [555, 381] width 53 height 12
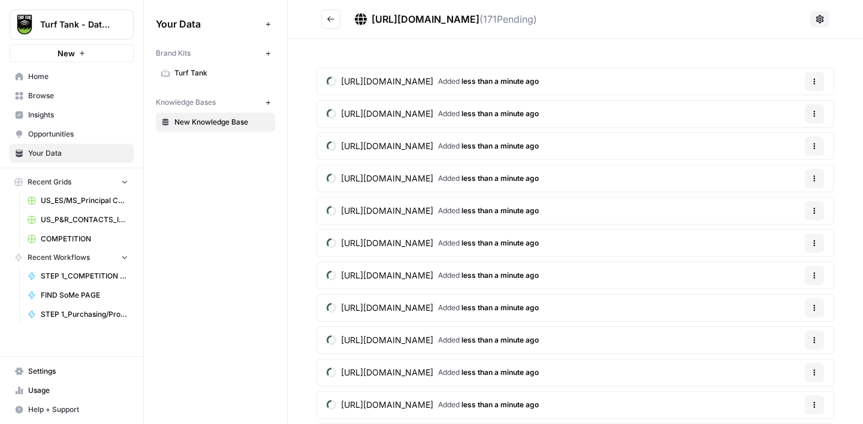
click at [820, 20] on icon at bounding box center [820, 19] width 10 height 10
click at [777, 90] on span "Delete Connection" at bounding box center [776, 90] width 74 height 12
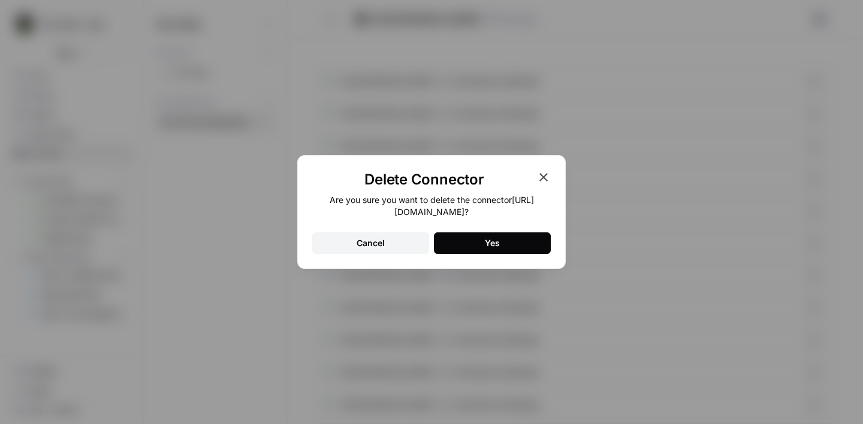
click at [500, 236] on button "Yes" at bounding box center [492, 243] width 117 height 22
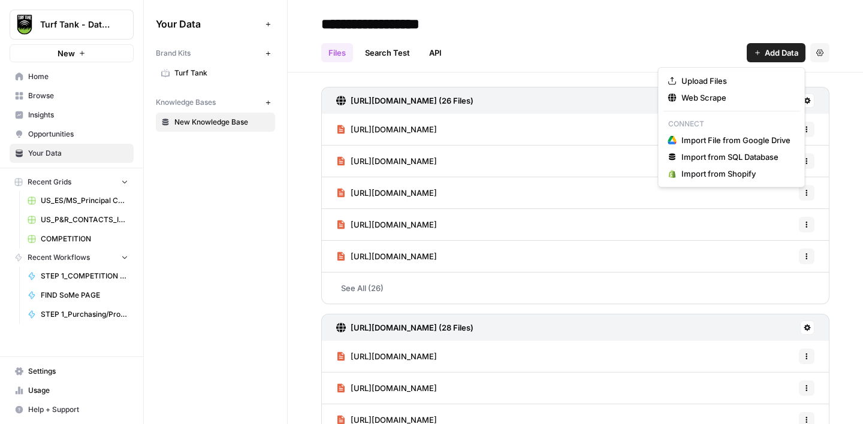
click at [775, 55] on span "Add Data" at bounding box center [781, 53] width 34 height 12
click at [718, 96] on span "Web Scrape" at bounding box center [735, 98] width 109 height 12
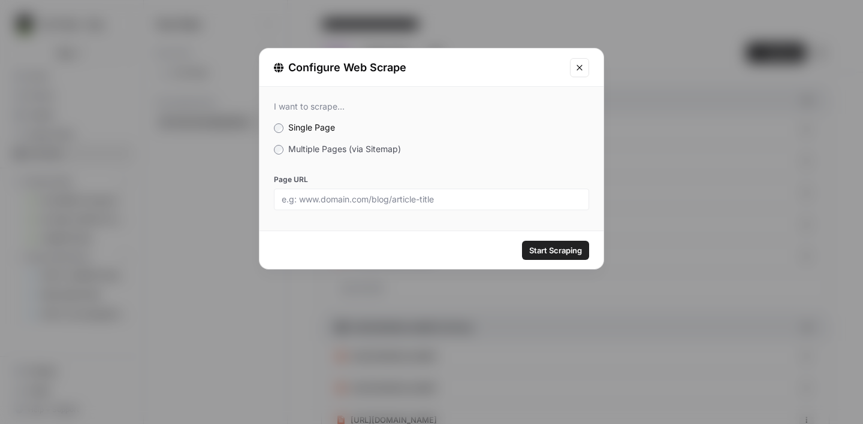
click at [361, 152] on span "Multiple Pages (via Sitemap)" at bounding box center [344, 149] width 113 height 10
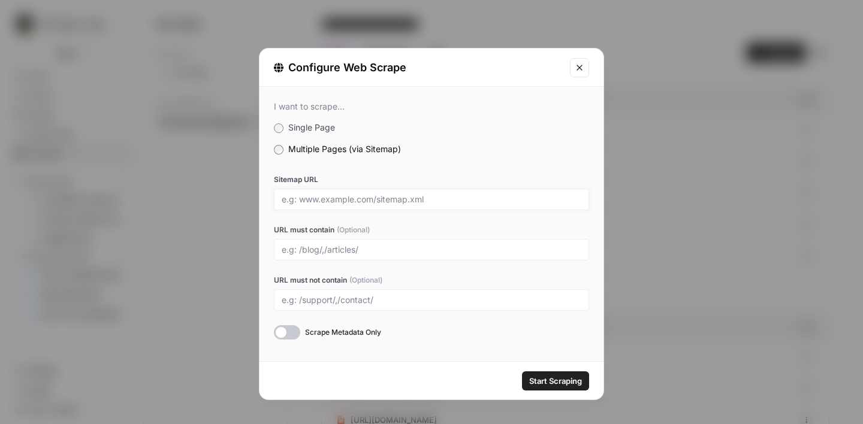
click at [341, 201] on input "Sitemap URL" at bounding box center [432, 199] width 300 height 11
paste input "https://www.altversebot.com/sitemap_index.xml"
click at [560, 380] on span "Start Scraping" at bounding box center [555, 381] width 53 height 12
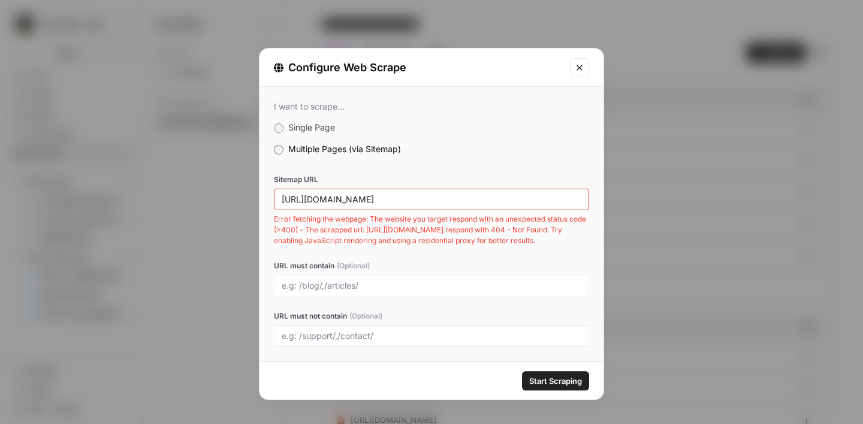
scroll to position [31, 0]
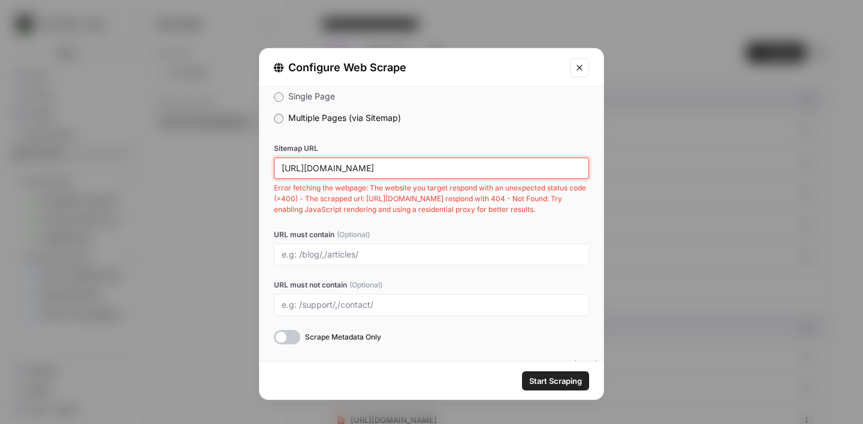
click at [379, 164] on input "https://www.altversebot.com/sitemap_index.xml" at bounding box center [432, 168] width 300 height 11
paste input "mezzicingolati.com/sitemap"
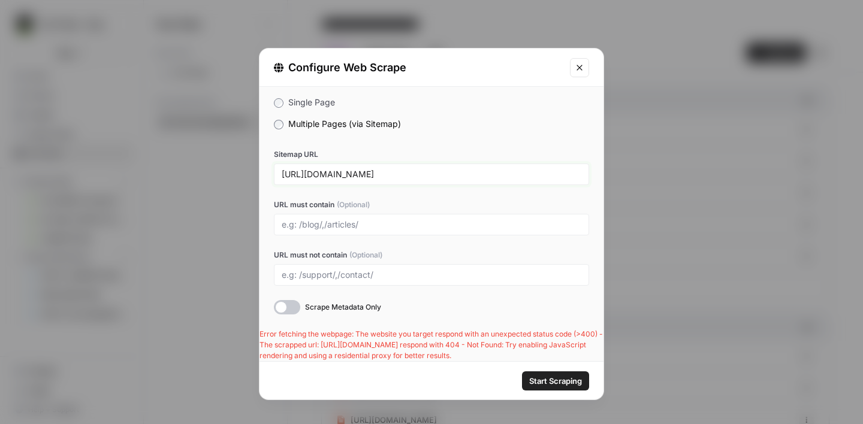
scroll to position [25, 0]
type input "https://www.mezzicingolati.com/sitemap.xml"
click at [546, 379] on span "Start Scraping" at bounding box center [555, 381] width 53 height 12
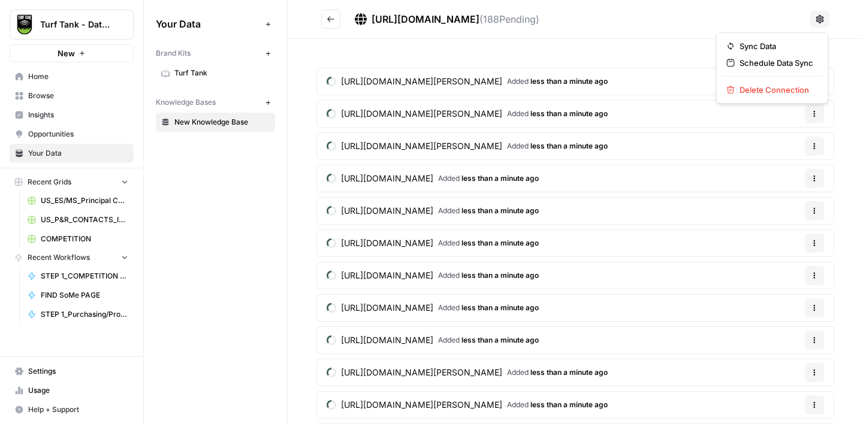
click at [828, 20] on button at bounding box center [819, 19] width 19 height 17
click at [776, 88] on span "Delete Connection" at bounding box center [776, 90] width 74 height 12
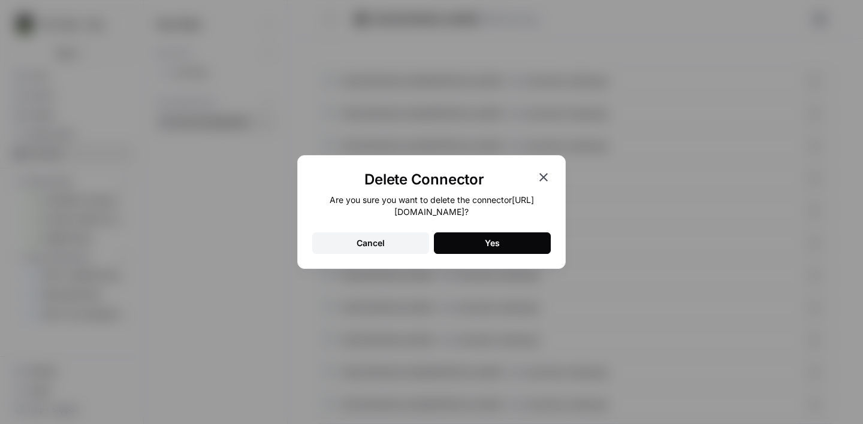
click at [516, 243] on button "Yes" at bounding box center [492, 243] width 117 height 22
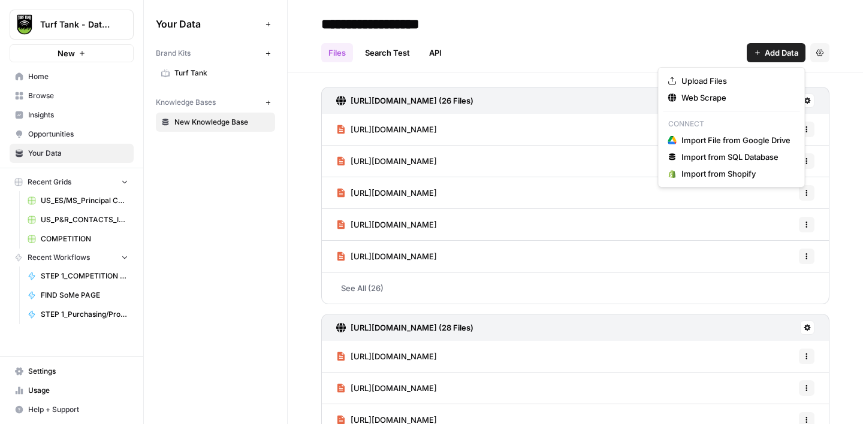
click at [773, 54] on span "Add Data" at bounding box center [781, 53] width 34 height 12
click at [706, 102] on span "Web Scrape" at bounding box center [735, 98] width 109 height 12
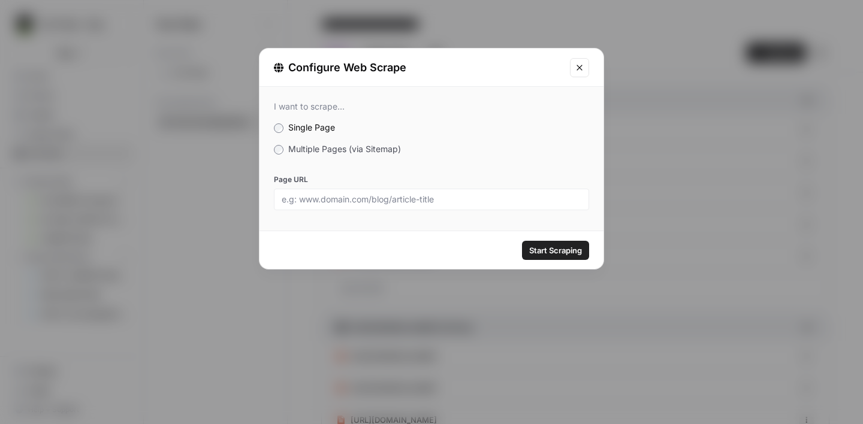
click at [347, 150] on span "Multiple Pages (via Sitemap)" at bounding box center [344, 149] width 113 height 10
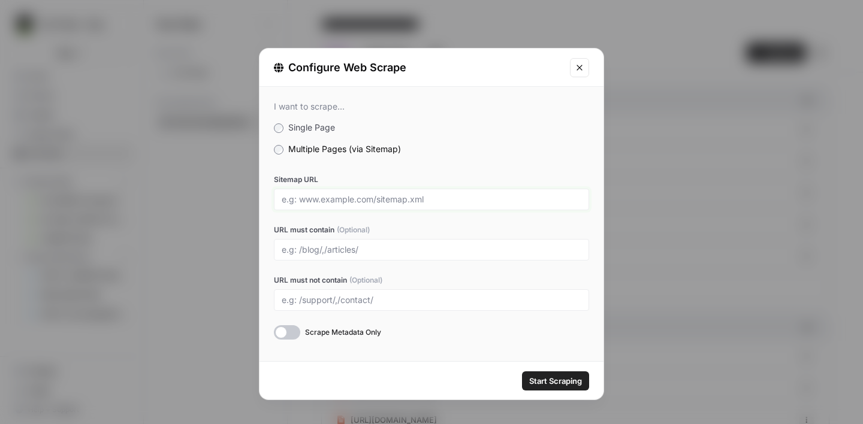
click at [359, 201] on input "Sitemap URL" at bounding box center [432, 199] width 300 height 11
paste input "https://www.bluebirdind.com/post-sitemap.xml"
type input "https://www.bluebirdind.com/post-sitemap.xml"
click at [554, 385] on span "Start Scraping" at bounding box center [555, 381] width 53 height 12
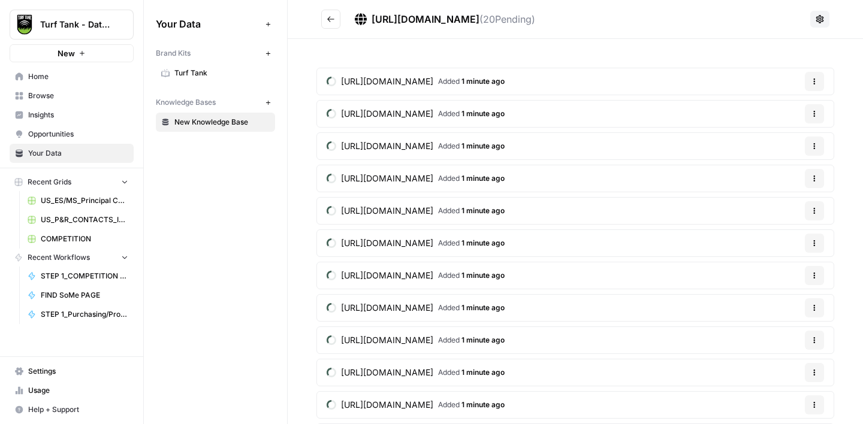
click at [827, 20] on button at bounding box center [819, 19] width 19 height 17
click at [758, 95] on span "Delete Connection" at bounding box center [776, 90] width 74 height 12
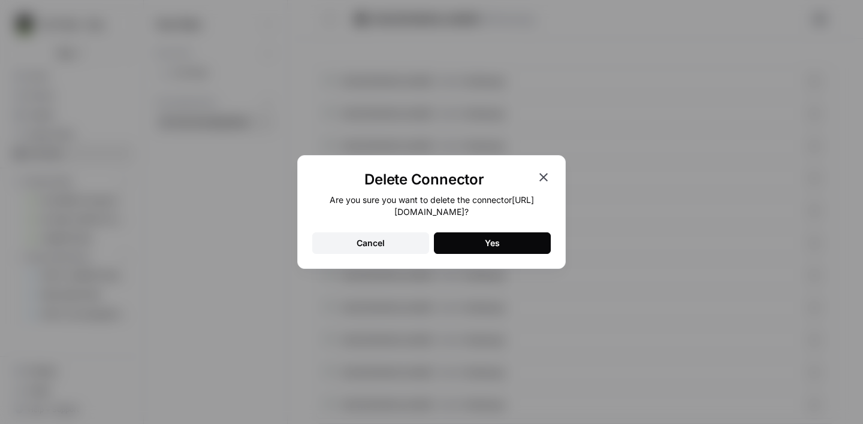
click at [489, 237] on div "Yes" at bounding box center [492, 243] width 15 height 12
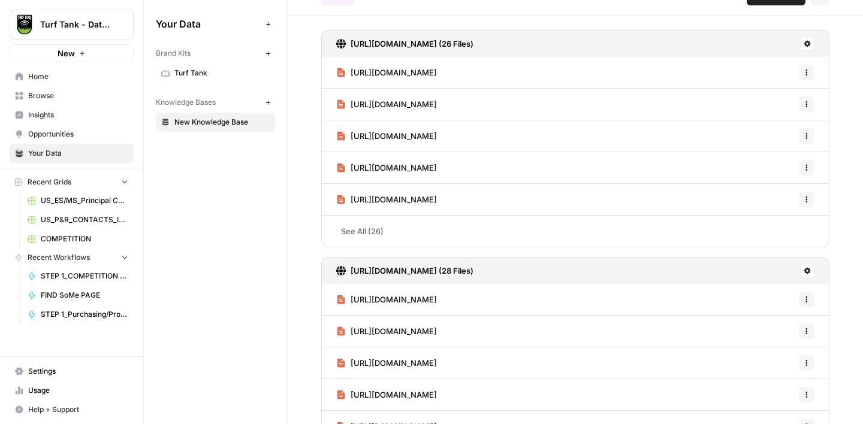
scroll to position [117, 0]
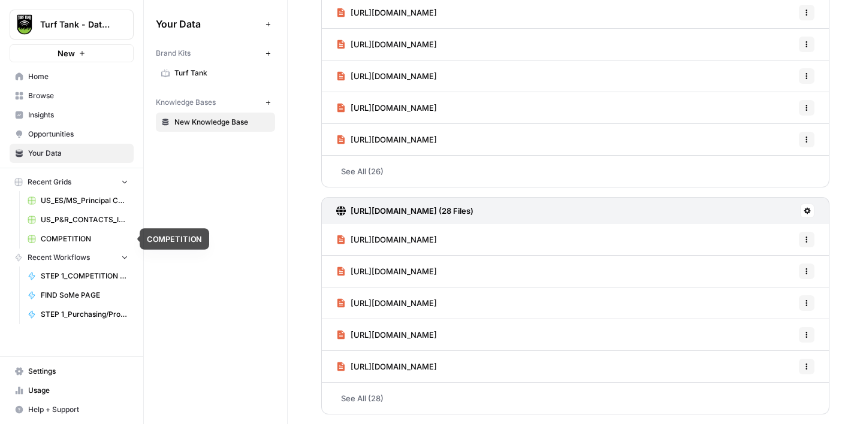
click at [59, 235] on span "COMPETITION" at bounding box center [84, 239] width 87 height 11
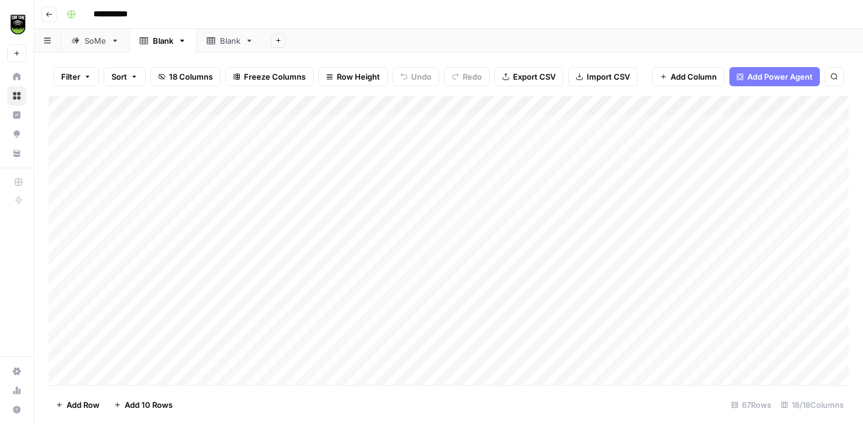
click at [223, 40] on div "Blank" at bounding box center [230, 41] width 20 height 12
click at [275, 44] on button "Add Sheet" at bounding box center [278, 41] width 14 height 14
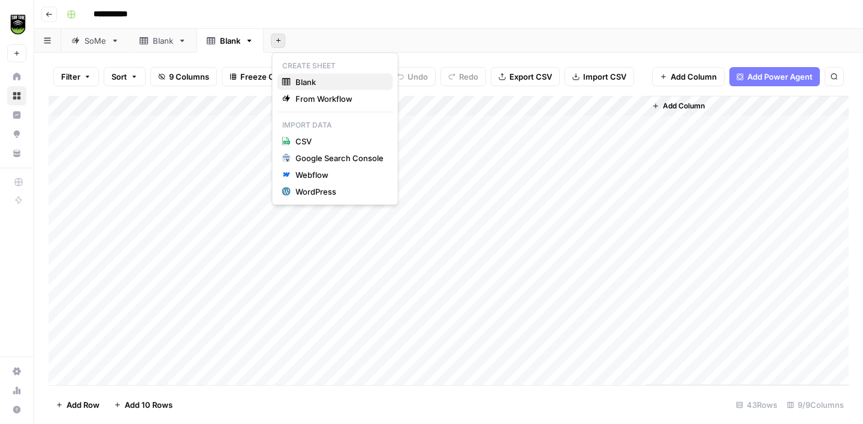
click at [311, 83] on span "Blank" at bounding box center [339, 82] width 88 height 12
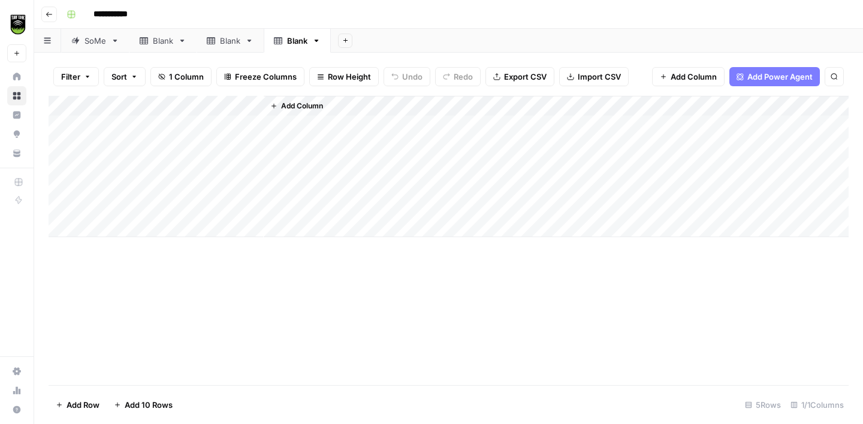
click at [227, 43] on div "Blank" at bounding box center [230, 41] width 20 height 12
click at [381, 129] on div "Add Column" at bounding box center [449, 240] width 800 height 289
click at [283, 40] on div "Blank" at bounding box center [291, 41] width 34 height 12
click at [131, 131] on div "Add Column" at bounding box center [449, 166] width 800 height 141
click at [226, 38] on div "Blank" at bounding box center [230, 41] width 20 height 12
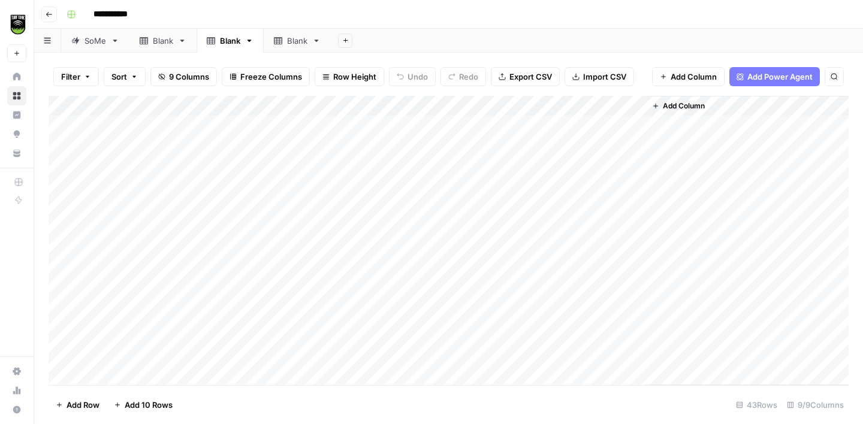
click at [379, 143] on div "Add Column" at bounding box center [449, 240] width 800 height 289
click at [289, 44] on div "Blank" at bounding box center [297, 41] width 20 height 12
click at [193, 146] on div "Add Column" at bounding box center [449, 166] width 800 height 141
click at [289, 108] on span "Add Column" at bounding box center [302, 106] width 42 height 11
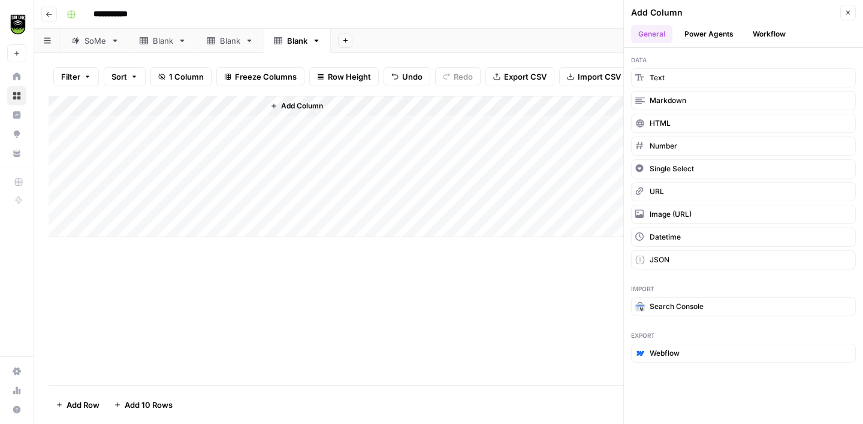
click at [766, 30] on button "Workflow" at bounding box center [768, 34] width 47 height 18
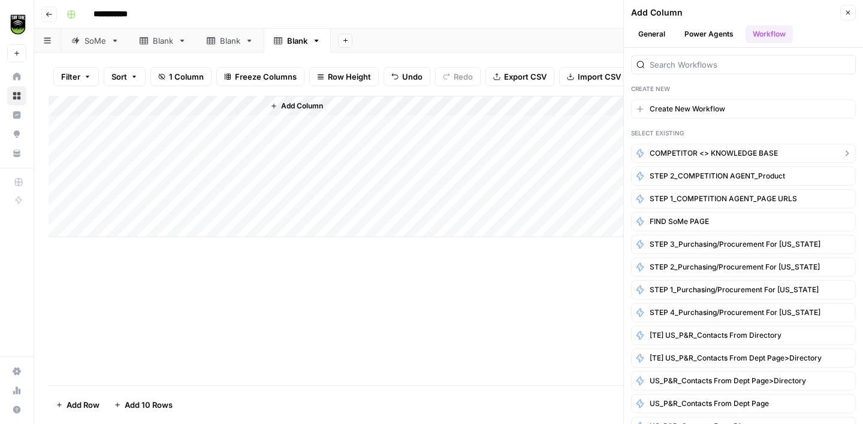
click at [720, 151] on span "COMPETITOR <> KNOWLEDGE BASE" at bounding box center [713, 153] width 128 height 11
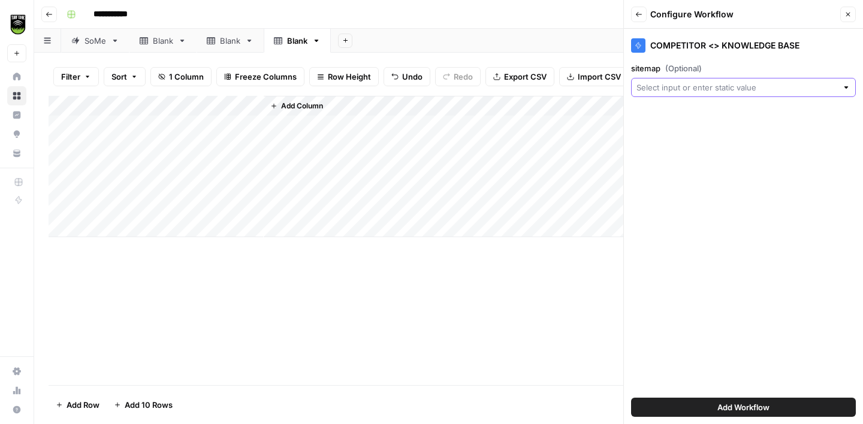
click at [785, 84] on input "sitemap (Optional)" at bounding box center [736, 87] width 201 height 12
click at [682, 150] on span "Title" at bounding box center [740, 153] width 199 height 12
type input "Title"
click at [852, 11] on button "Close" at bounding box center [848, 15] width 16 height 16
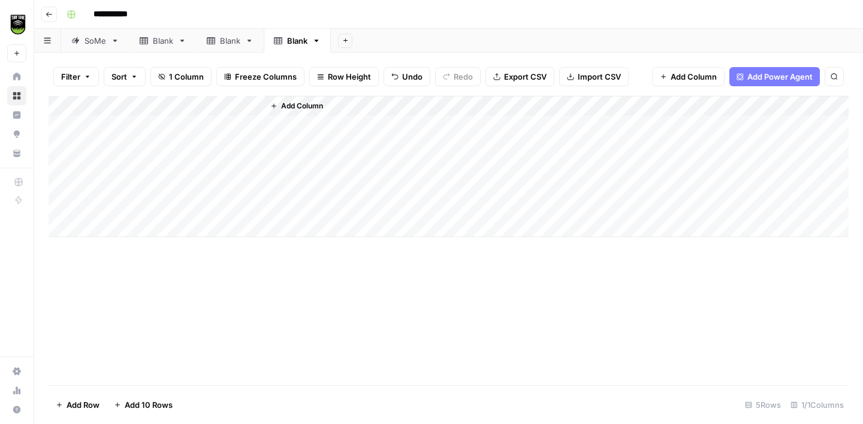
click at [66, 167] on div "Add Column" at bounding box center [449, 166] width 800 height 141
click at [65, 185] on div "Add Column" at bounding box center [449, 166] width 800 height 141
click at [65, 206] on div "Add Column" at bounding box center [449, 166] width 800 height 141
click at [72, 408] on span "Delete 3 Rows" at bounding box center [82, 405] width 53 height 12
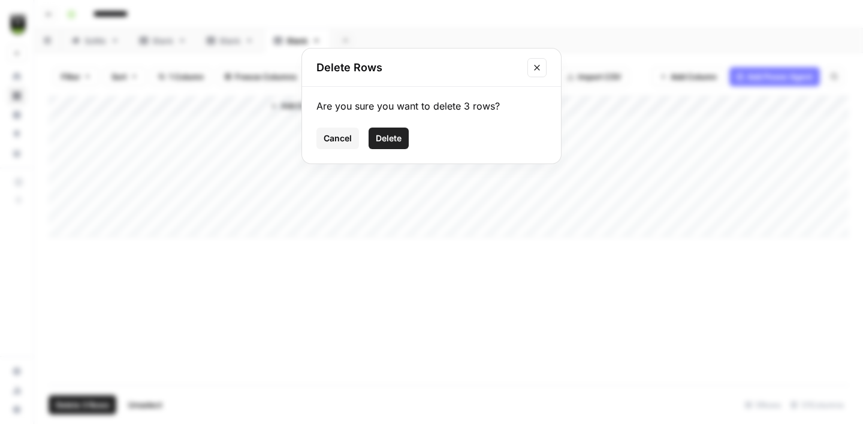
click at [395, 135] on span "Delete" at bounding box center [389, 138] width 26 height 12
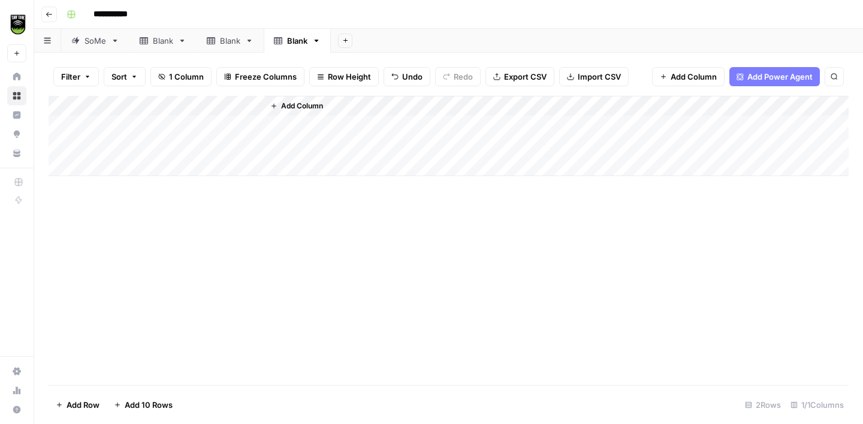
click at [293, 109] on span "Add Column" at bounding box center [302, 106] width 42 height 11
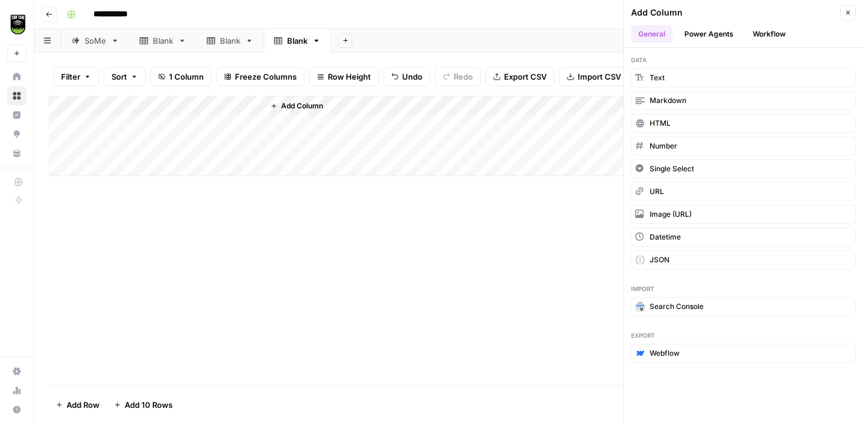
click at [761, 32] on button "Workflow" at bounding box center [768, 34] width 47 height 18
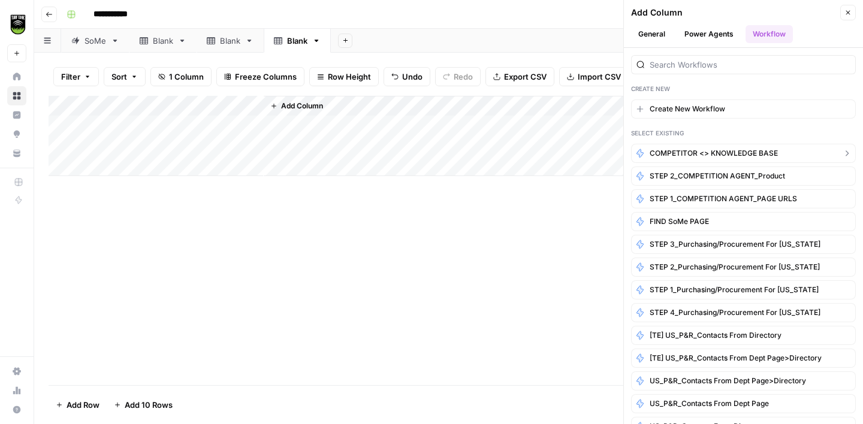
click at [705, 152] on span "COMPETITOR <> KNOWLEDGE BASE" at bounding box center [713, 153] width 128 height 11
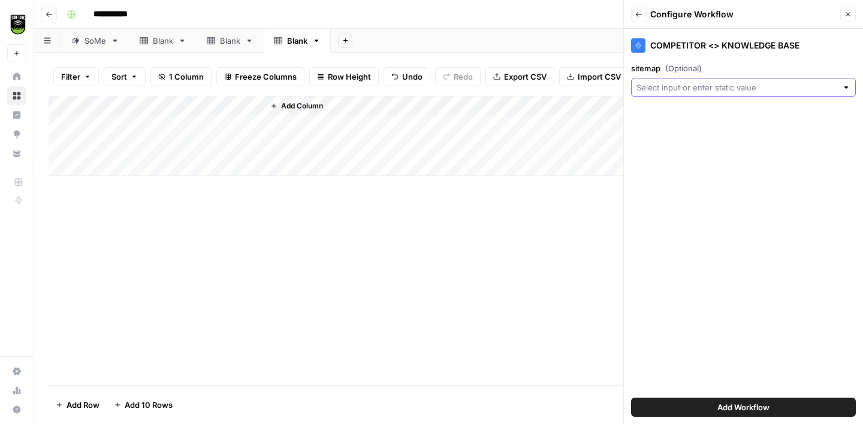
click at [696, 88] on input "sitemap (Optional)" at bounding box center [736, 87] width 201 height 12
click at [662, 151] on span "Title" at bounding box center [740, 153] width 199 height 12
type input "Title"
click at [743, 401] on span "Add Workflow" at bounding box center [743, 407] width 52 height 12
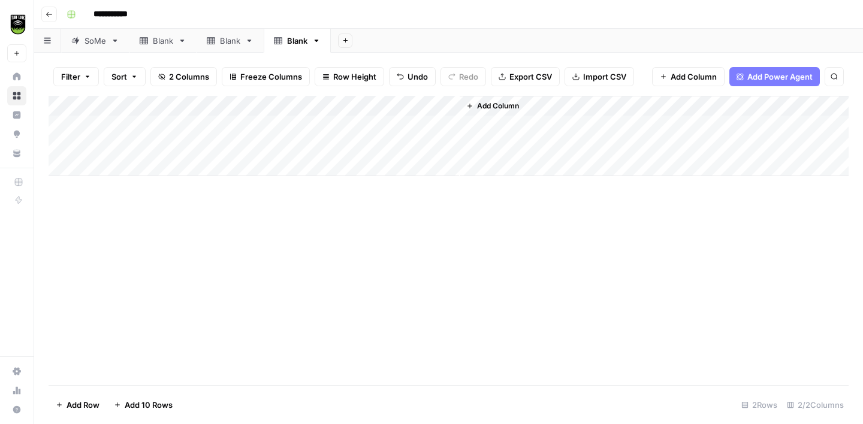
drag, startPoint x: 458, startPoint y: 104, endPoint x: 384, endPoint y: 107, distance: 74.3
click at [384, 107] on div "Add Column" at bounding box center [449, 136] width 800 height 80
drag, startPoint x: 458, startPoint y: 105, endPoint x: 382, endPoint y: 107, distance: 76.1
click at [382, 107] on div "Add Column" at bounding box center [449, 136] width 800 height 80
click at [320, 125] on div "Add Column" at bounding box center [449, 136] width 800 height 80
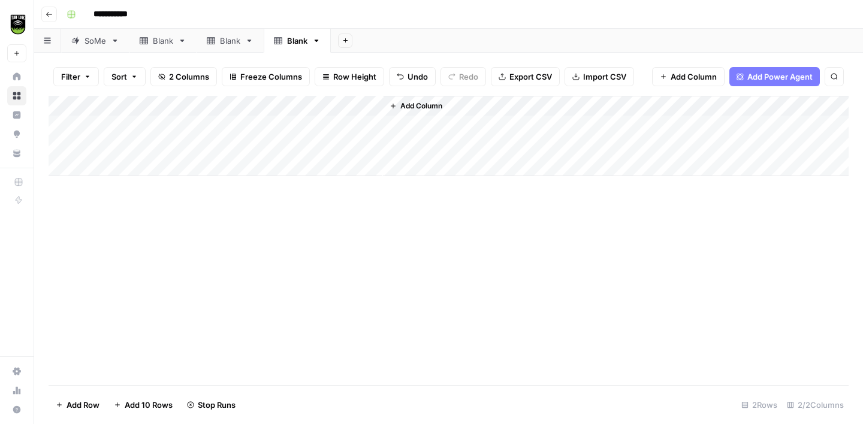
click at [320, 146] on div "Add Column" at bounding box center [449, 136] width 800 height 80
drag, startPoint x: 488, startPoint y: 104, endPoint x: 621, endPoint y: 103, distance: 133.0
click at [621, 103] on div "Add Column" at bounding box center [449, 136] width 800 height 80
click at [611, 125] on div "Add Column" at bounding box center [449, 136] width 800 height 80
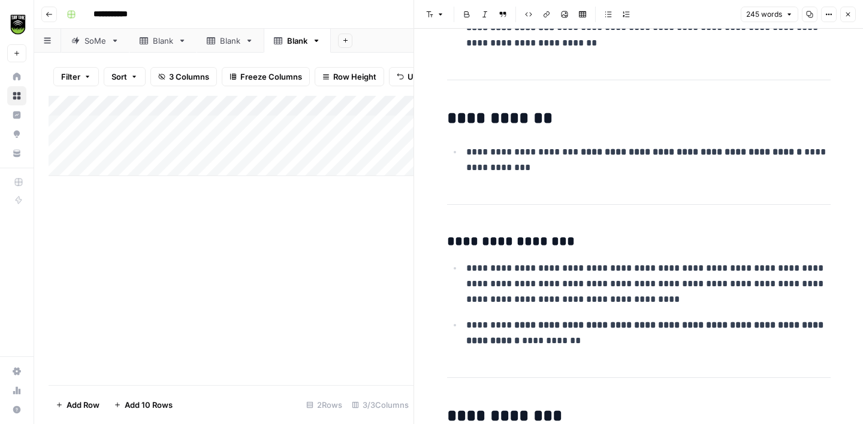
scroll to position [241, 0]
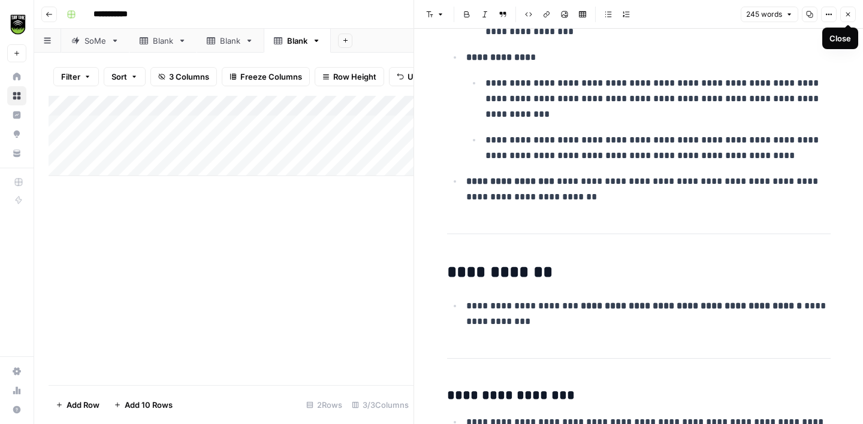
click at [853, 12] on button "Close" at bounding box center [848, 15] width 16 height 16
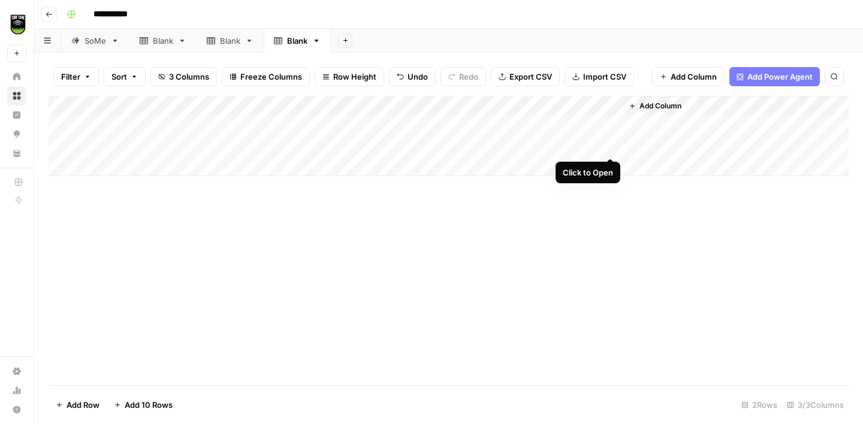
click at [606, 146] on div "Add Column" at bounding box center [449, 136] width 800 height 80
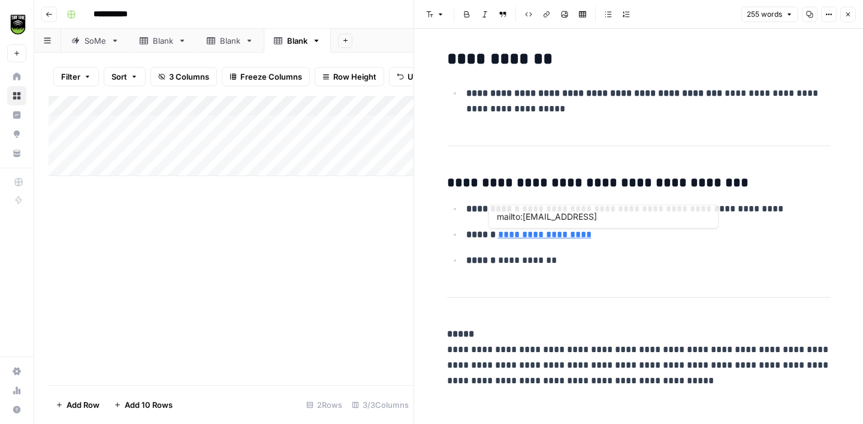
scroll to position [1000, 0]
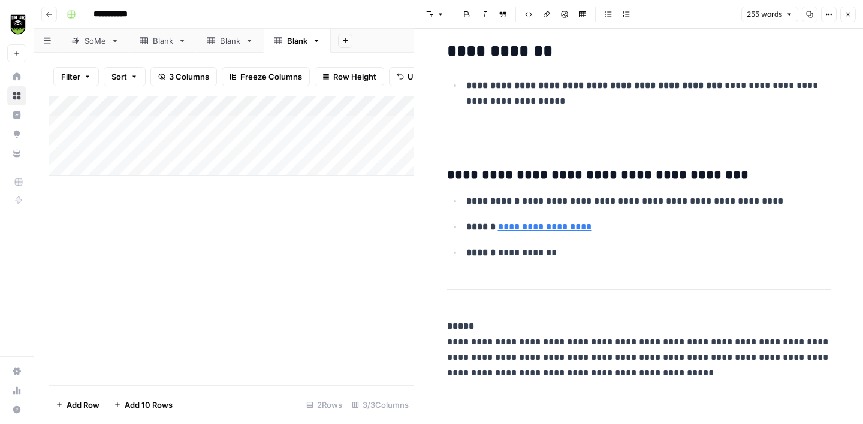
click at [852, 15] on button "Close" at bounding box center [848, 15] width 16 height 16
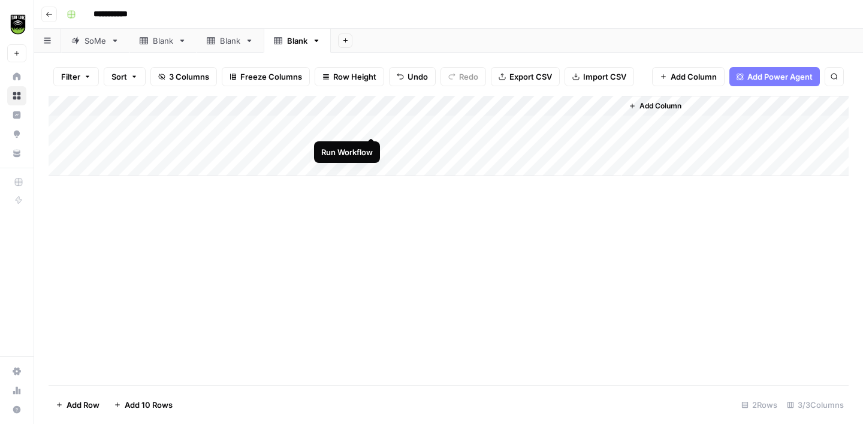
click at [370, 126] on div "Add Column" at bounding box center [449, 136] width 800 height 80
click at [373, 144] on div "Add Column" at bounding box center [449, 136] width 800 height 80
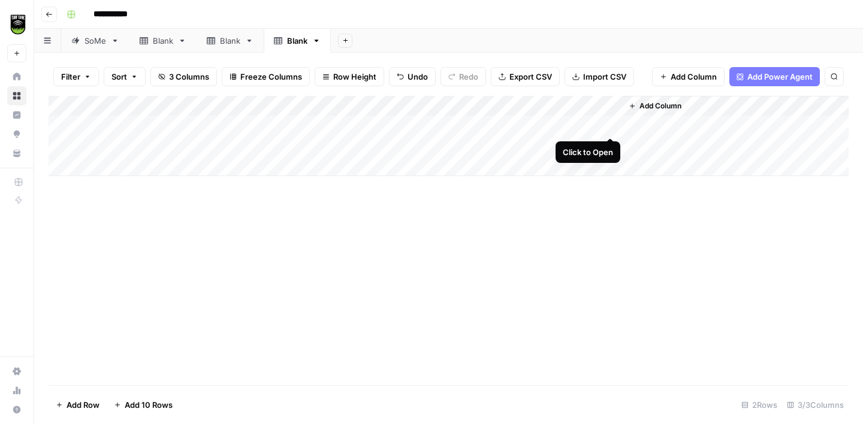
click at [610, 125] on div "Add Column" at bounding box center [449, 136] width 800 height 80
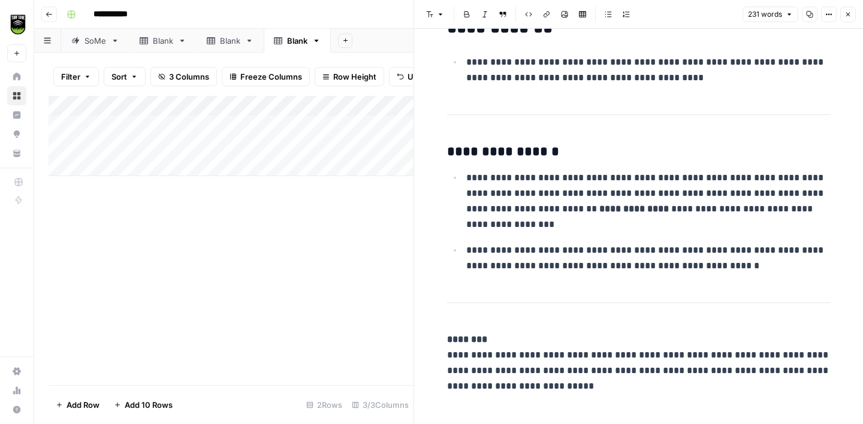
scroll to position [588, 0]
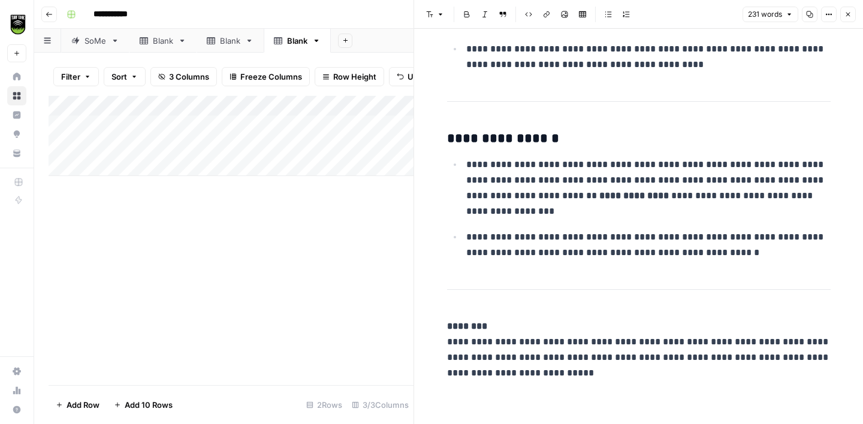
click at [849, 18] on button "Close" at bounding box center [848, 15] width 16 height 16
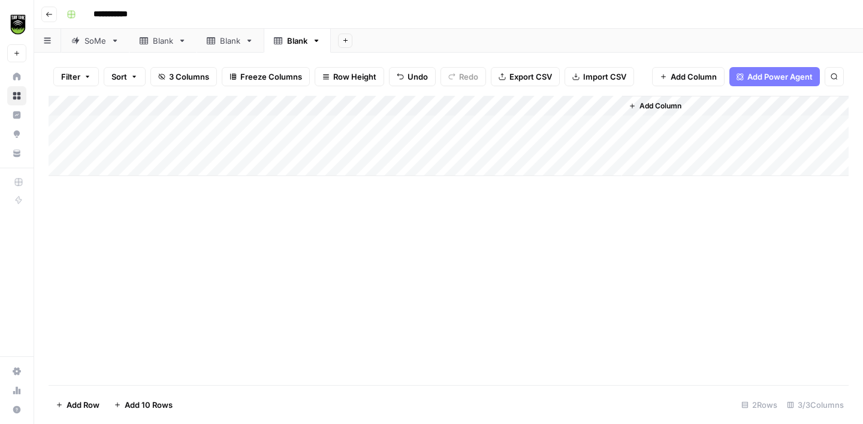
click at [202, 129] on div "Add Column" at bounding box center [449, 136] width 800 height 80
click at [609, 147] on div "Add Column" at bounding box center [449, 136] width 800 height 80
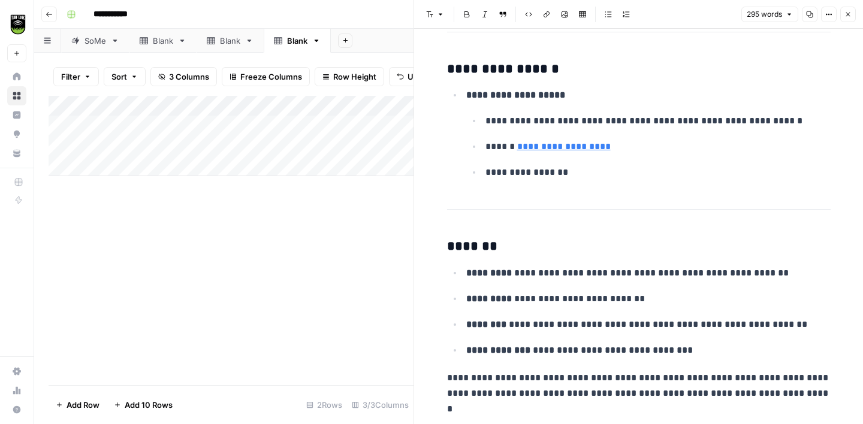
scroll to position [1275, 0]
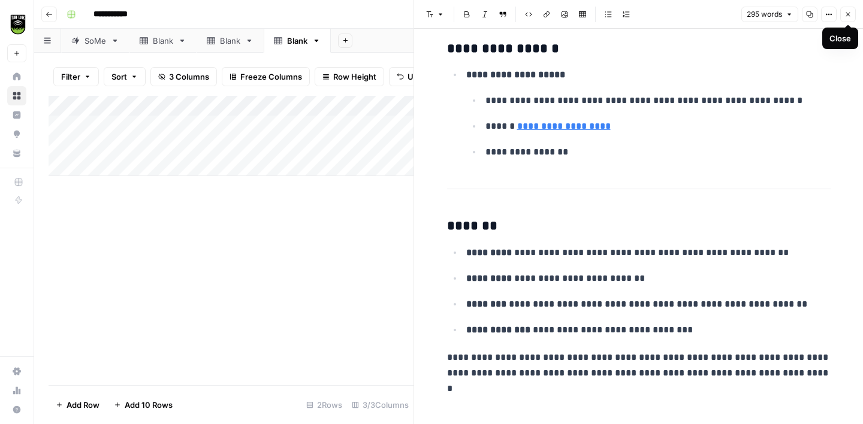
click at [851, 14] on icon "button" at bounding box center [847, 14] width 7 height 7
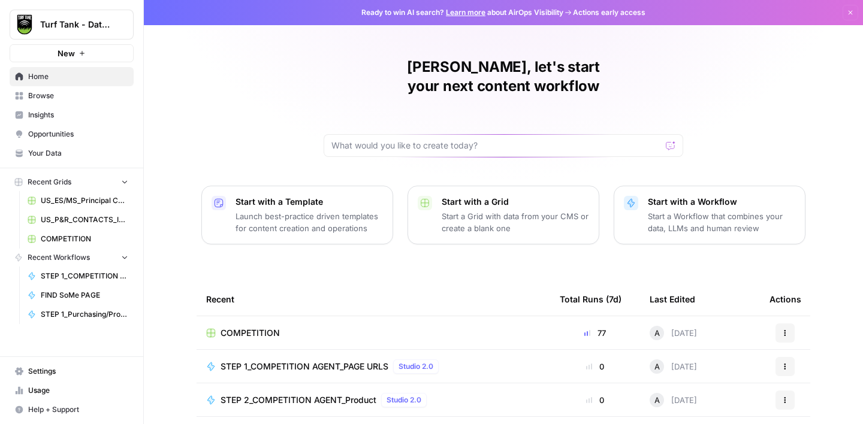
click at [70, 238] on span "COMPETITION" at bounding box center [84, 239] width 87 height 11
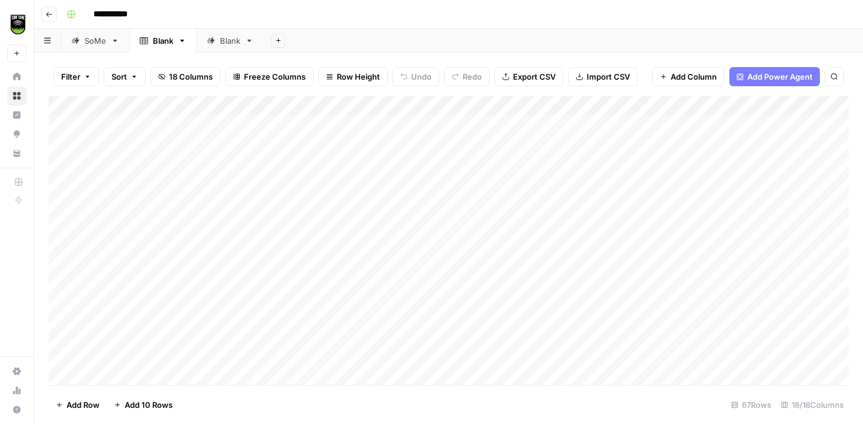
click at [217, 46] on div "Blank" at bounding box center [224, 41] width 34 height 12
click at [338, 229] on div "Add Column" at bounding box center [449, 240] width 800 height 289
click at [606, 108] on div "Add Column" at bounding box center [449, 240] width 800 height 289
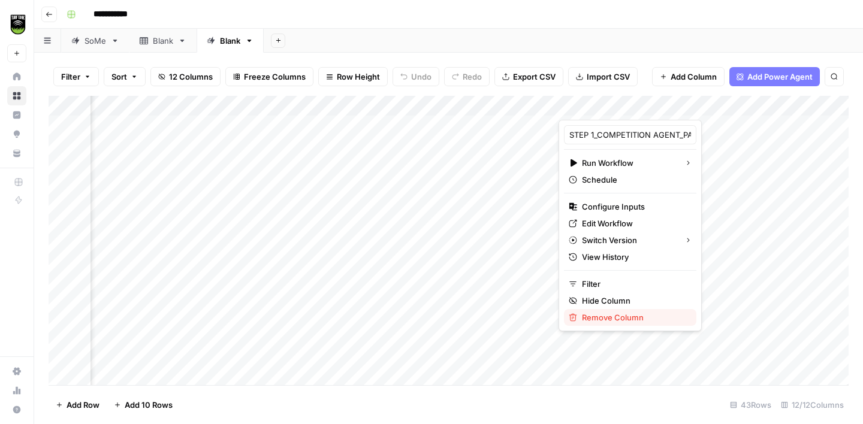
click at [599, 317] on span "Remove Column" at bounding box center [634, 318] width 105 height 12
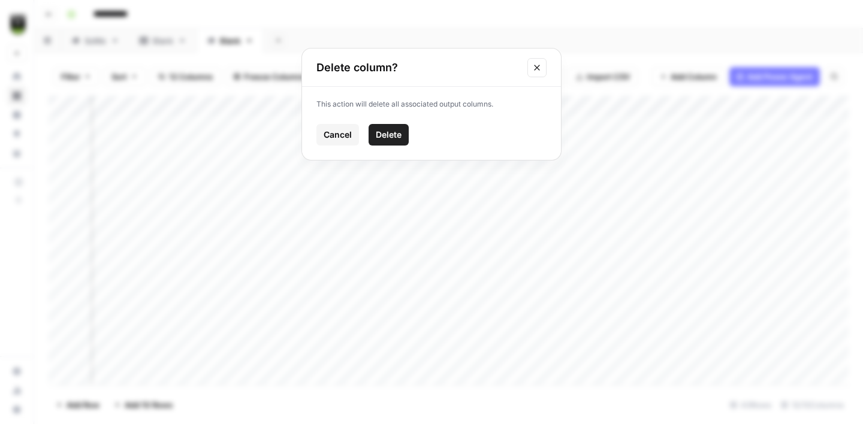
click at [391, 135] on span "Delete" at bounding box center [389, 135] width 26 height 12
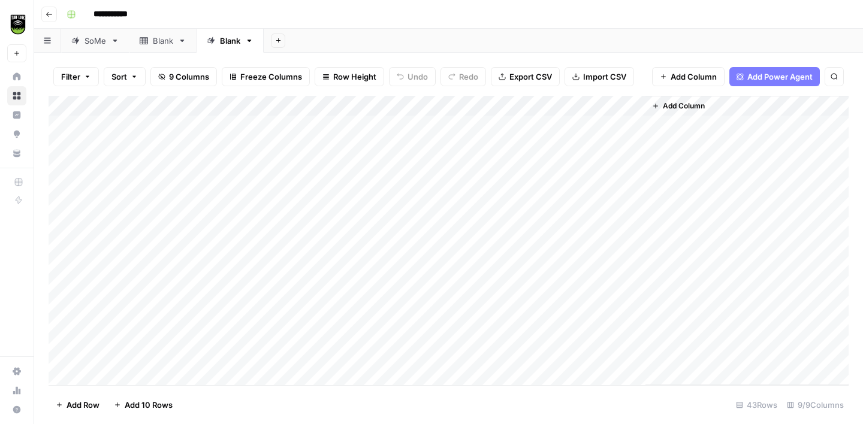
scroll to position [0, 0]
click at [672, 108] on span "Add Column" at bounding box center [684, 106] width 42 height 11
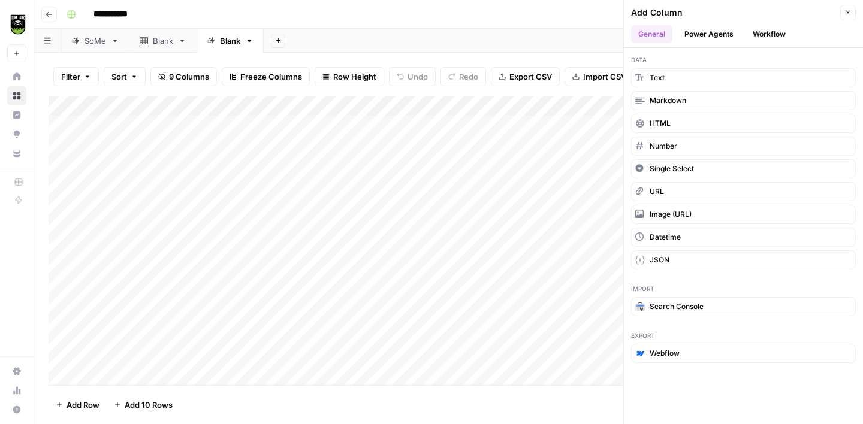
click at [716, 34] on button "Power Agents" at bounding box center [708, 34] width 63 height 18
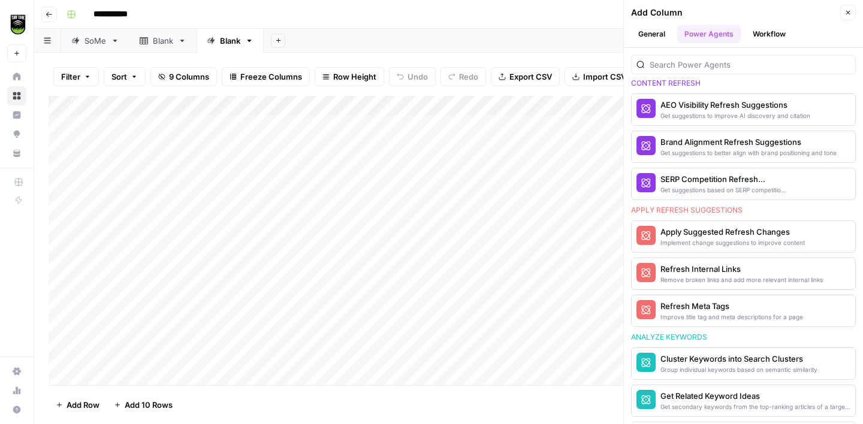
scroll to position [627, 0]
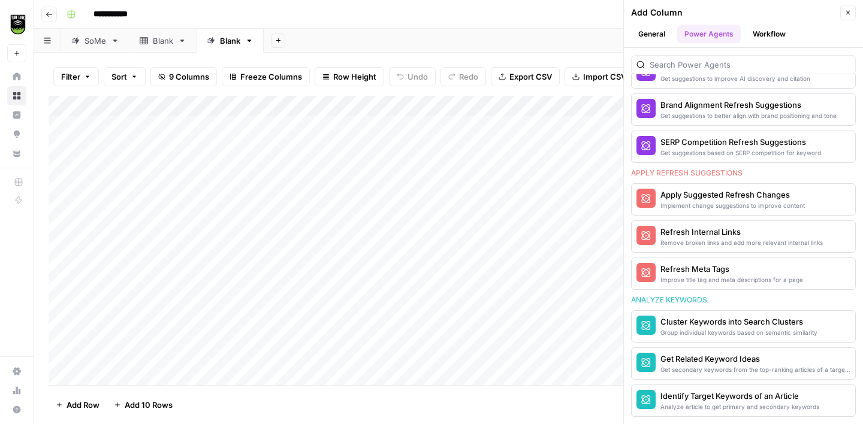
click at [770, 34] on button "Workflow" at bounding box center [768, 34] width 47 height 18
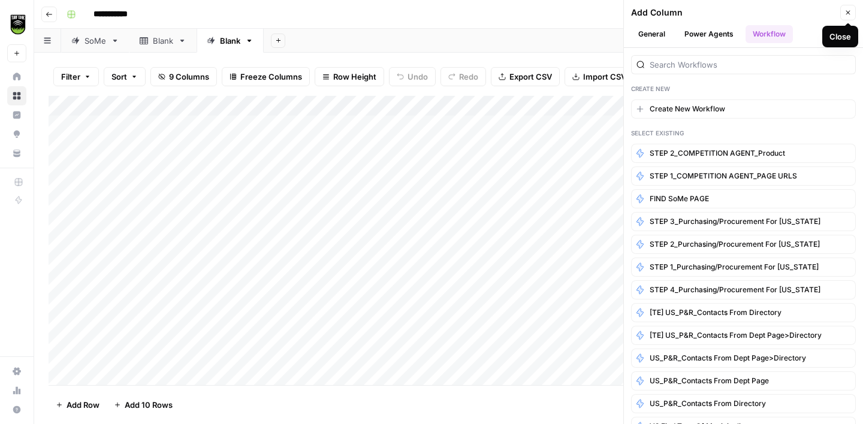
click at [848, 14] on icon "button" at bounding box center [847, 12] width 7 height 7
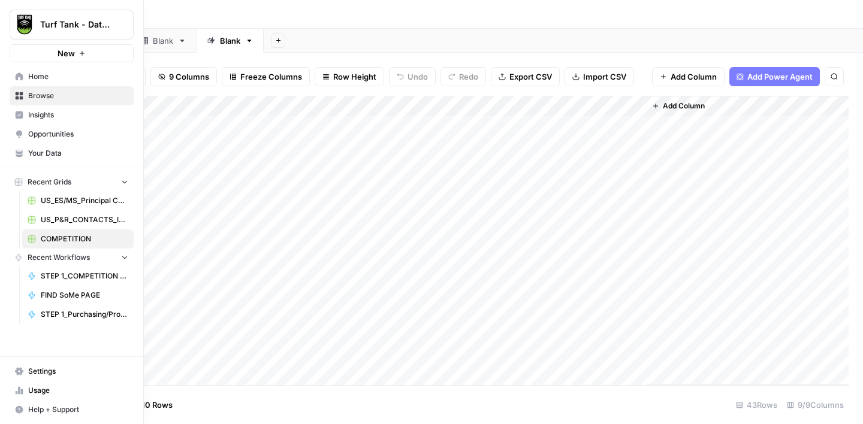
click at [41, 98] on span "Browse" at bounding box center [78, 95] width 100 height 11
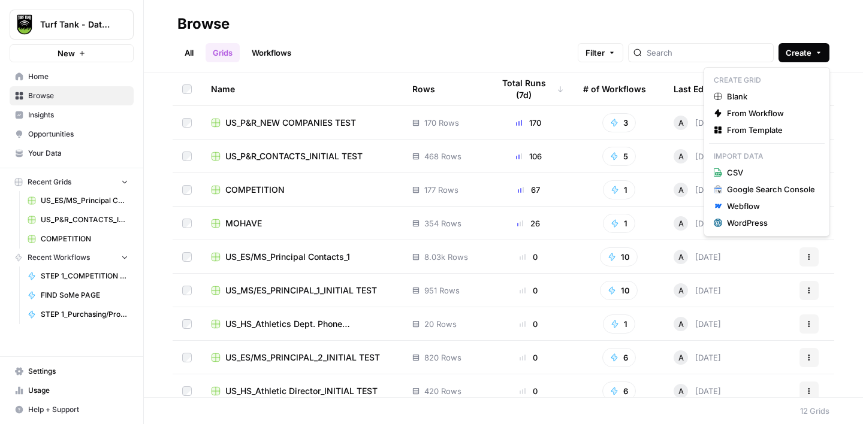
click at [802, 56] on span "Create" at bounding box center [798, 53] width 26 height 12
click at [283, 50] on link "Workflows" at bounding box center [271, 52] width 54 height 19
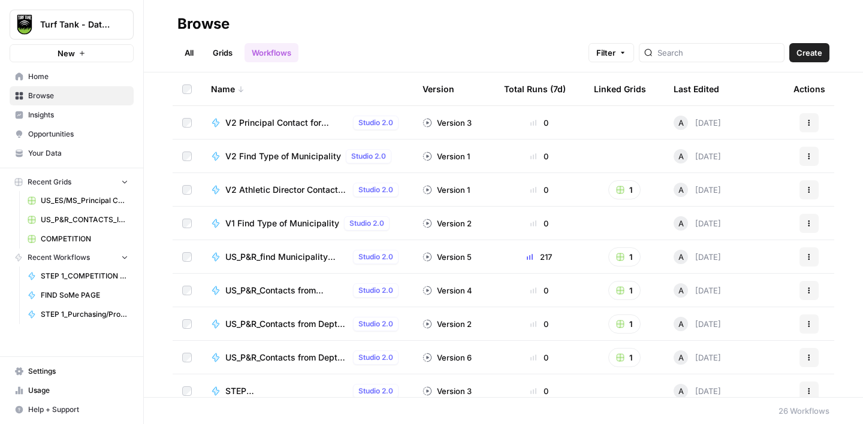
click at [815, 50] on span "Create" at bounding box center [809, 53] width 26 height 12
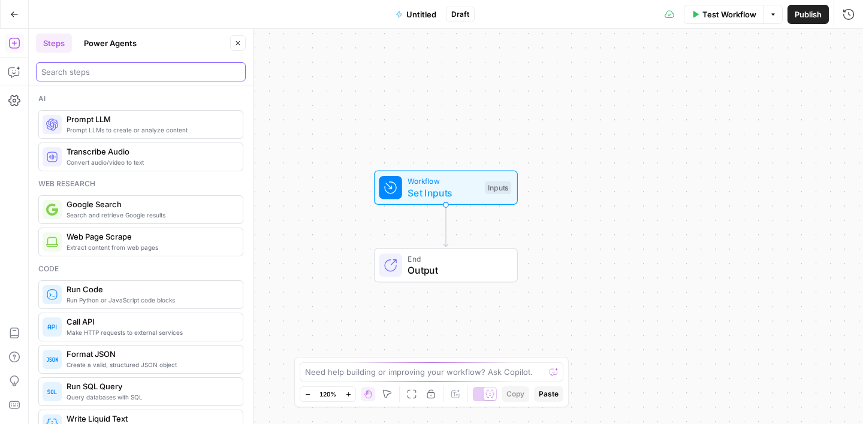
click at [147, 74] on input "search" at bounding box center [140, 72] width 199 height 12
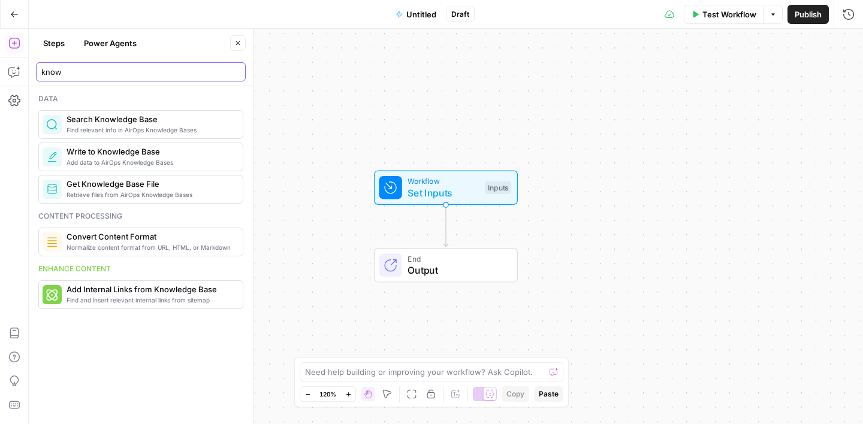
type input "know"
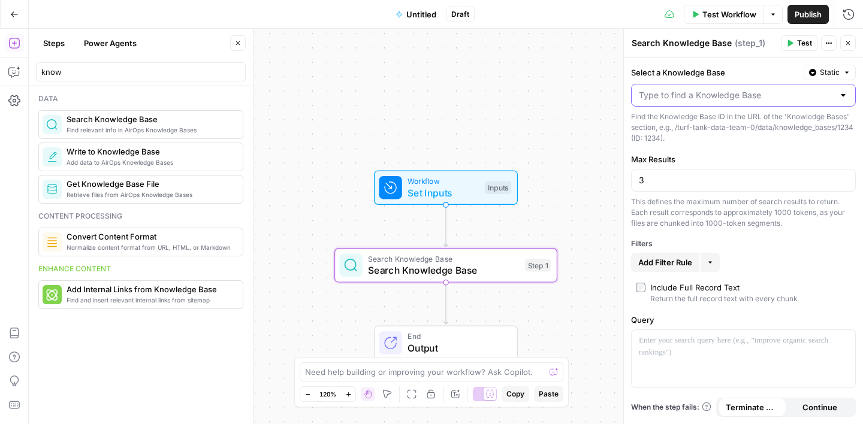
click at [719, 96] on input "Select a Knowledge Base" at bounding box center [736, 95] width 195 height 12
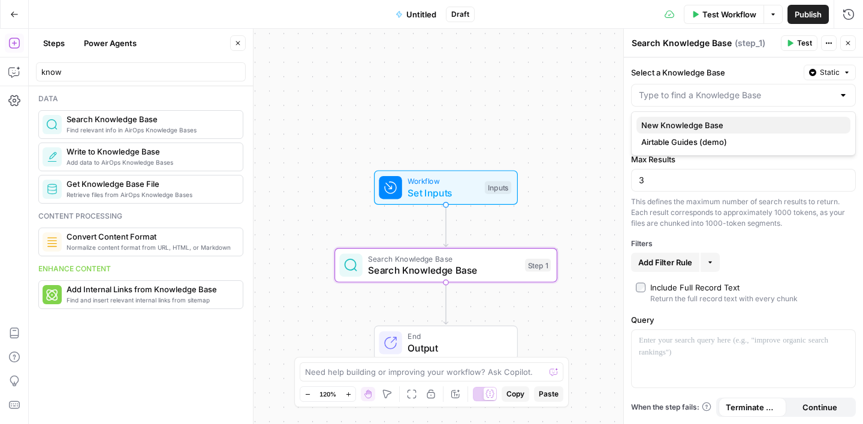
click at [710, 126] on span "New Knowledge Base" at bounding box center [740, 125] width 199 height 12
type input "New Knowledge Base"
click at [684, 182] on input "3" at bounding box center [743, 180] width 209 height 12
click at [712, 265] on icon "button" at bounding box center [709, 262] width 7 height 7
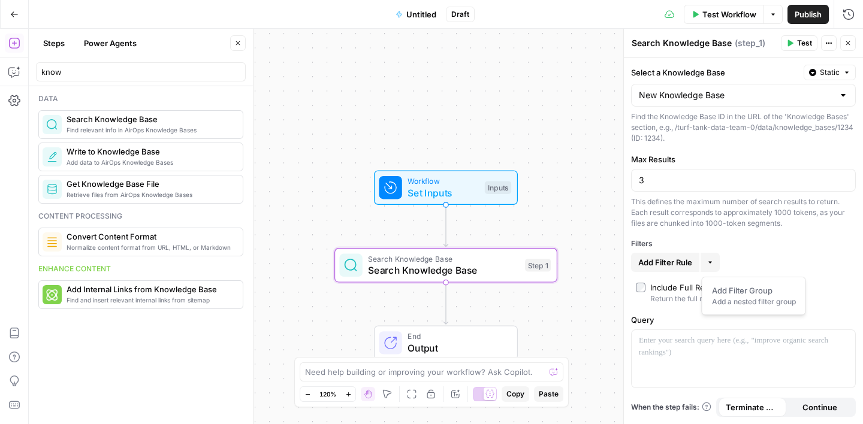
click at [669, 264] on span "Add Filter Rule" at bounding box center [665, 262] width 54 height 12
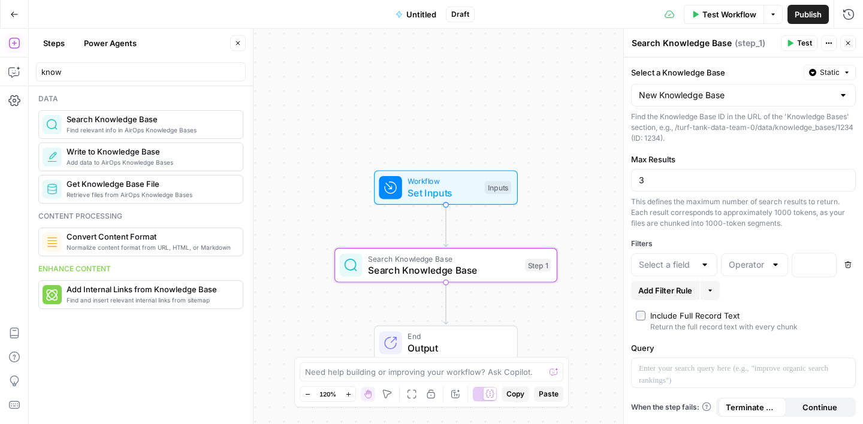
click at [706, 264] on div at bounding box center [705, 265] width 10 height 12
click at [667, 328] on span "url" at bounding box center [671, 329] width 61 height 12
type input "url"
click at [772, 267] on div at bounding box center [775, 265] width 10 height 12
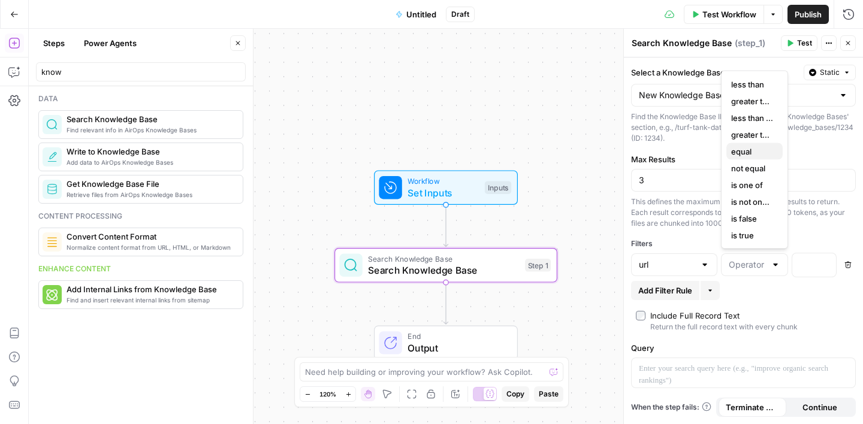
click at [748, 150] on span "equal" at bounding box center [752, 152] width 42 height 12
type input "equal"
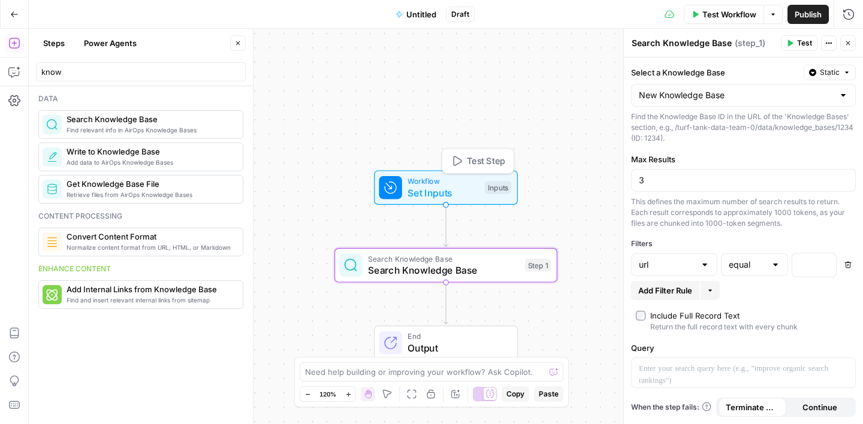
click at [418, 183] on span "Workflow" at bounding box center [442, 181] width 71 height 11
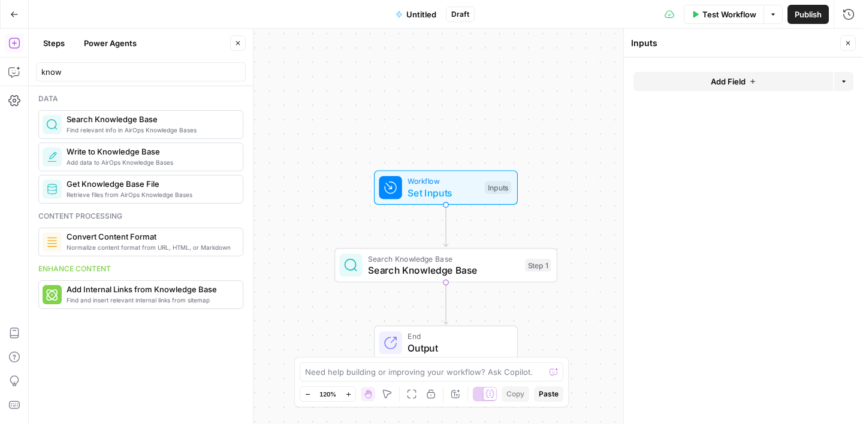
click at [736, 84] on span "Add Field" at bounding box center [727, 81] width 35 height 12
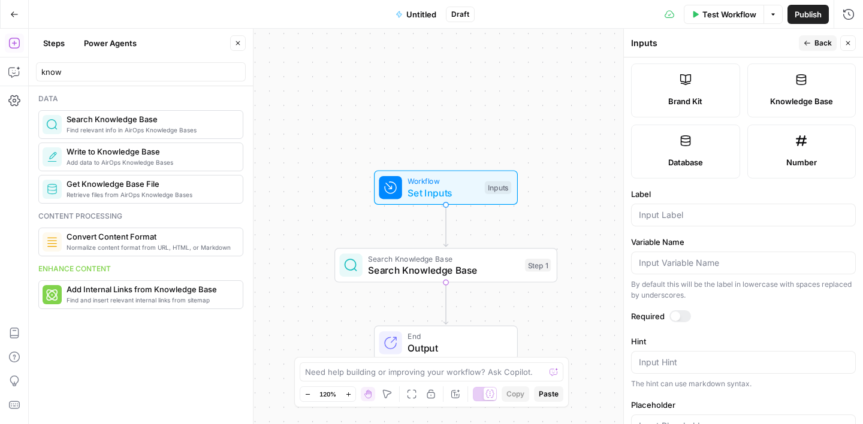
scroll to position [276, 0]
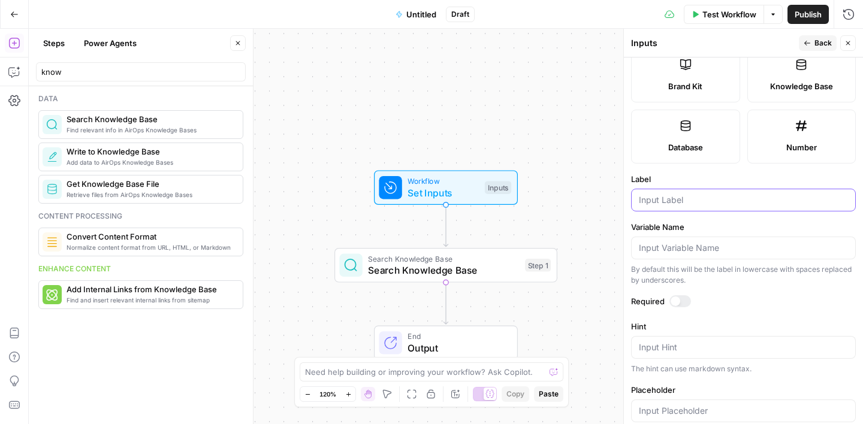
click at [697, 201] on input "Label" at bounding box center [743, 200] width 209 height 12
type input "sitemap"
click at [700, 179] on label "Label" at bounding box center [743, 179] width 225 height 12
click at [700, 194] on input "sitemap" at bounding box center [743, 200] width 209 height 12
click at [818, 44] on span "Back" at bounding box center [822, 43] width 17 height 11
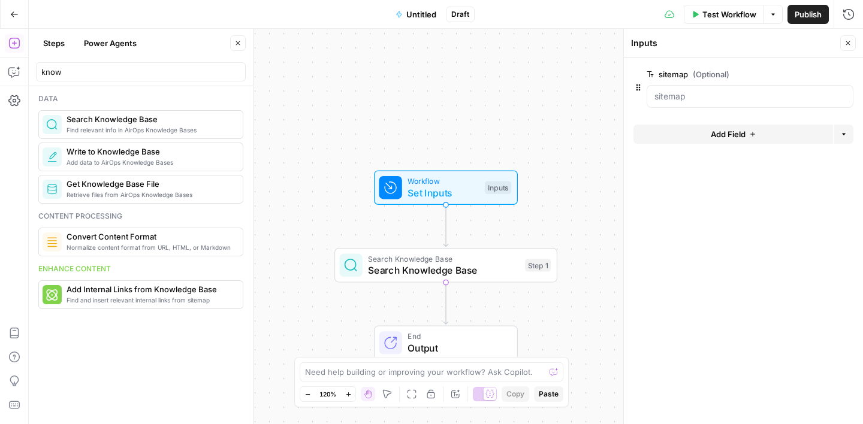
click at [852, 41] on button "Close" at bounding box center [848, 43] width 16 height 16
click at [482, 275] on span "Search Knowledge Base" at bounding box center [443, 270] width 151 height 14
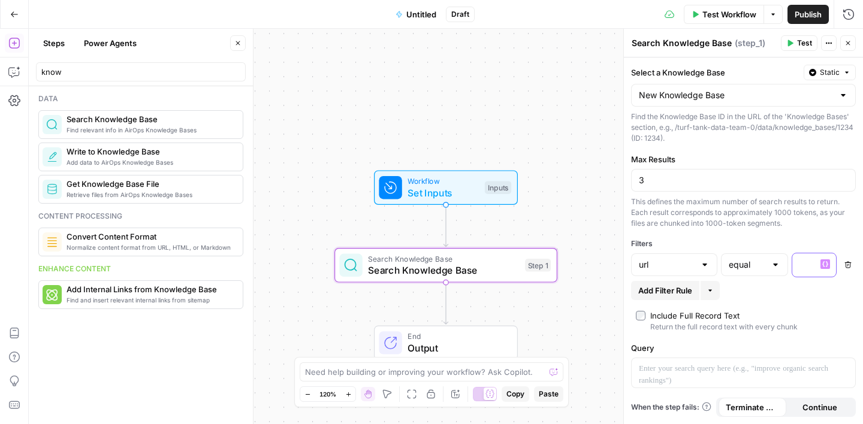
click at [825, 267] on icon "button" at bounding box center [825, 264] width 6 height 6
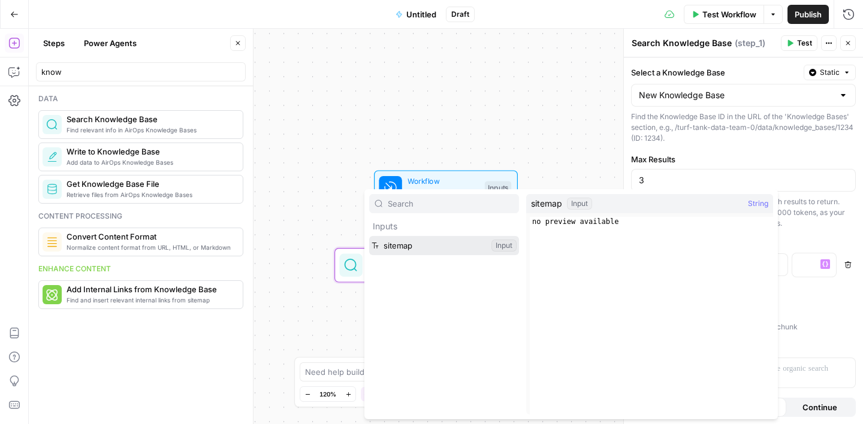
click at [434, 243] on button "Select variable sitemap" at bounding box center [444, 245] width 150 height 19
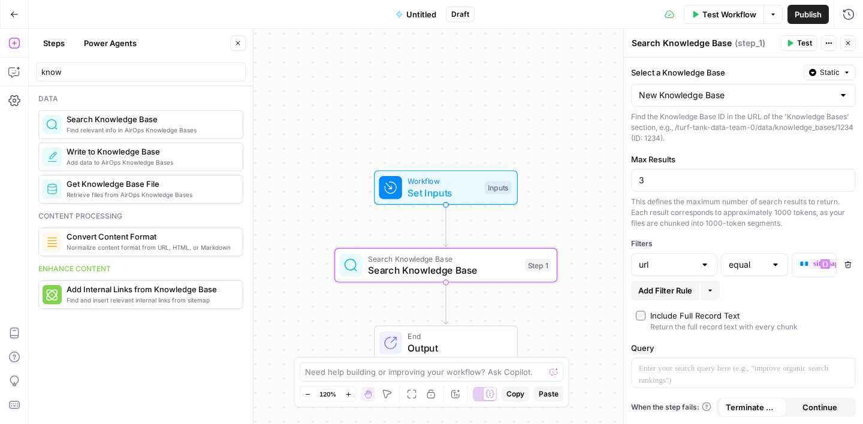
click at [806, 304] on div "Select a Knowledge Base Static New Knowledge Base Find the Knowledge Base ID in…" at bounding box center [743, 241] width 239 height 367
click at [703, 376] on div at bounding box center [742, 372] width 223 height 29
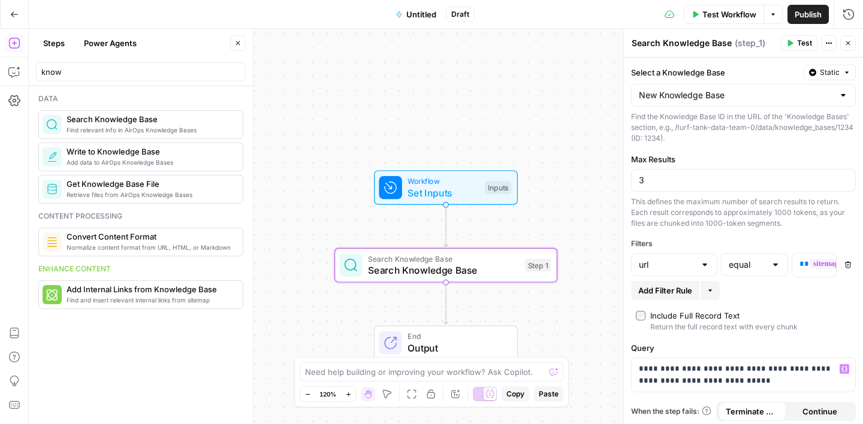
click at [772, 344] on label "Query" at bounding box center [743, 348] width 225 height 12
click at [13, 39] on icon "button" at bounding box center [14, 43] width 12 height 12
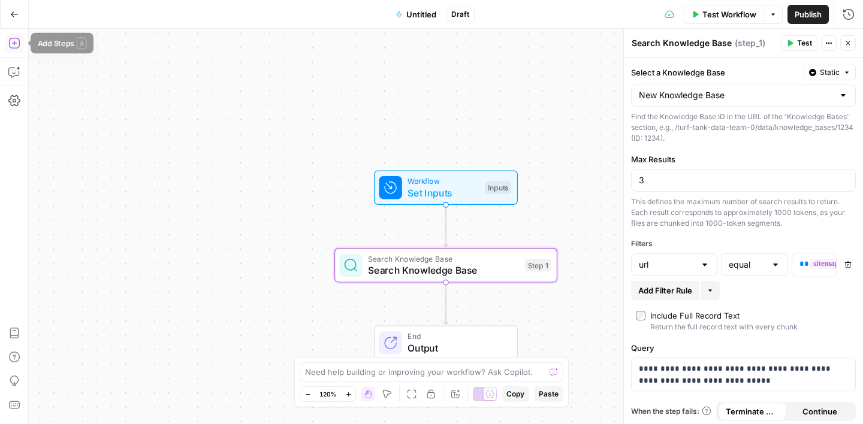
click at [14, 44] on icon "button" at bounding box center [13, 43] width 11 height 11
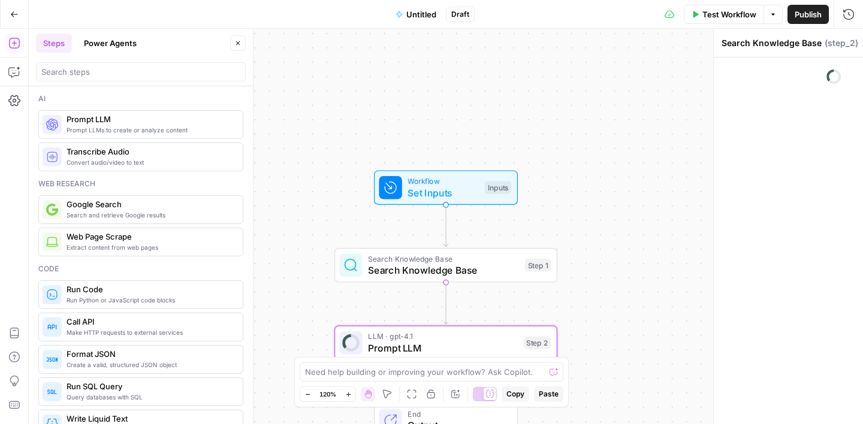
type textarea "Prompt LLM"
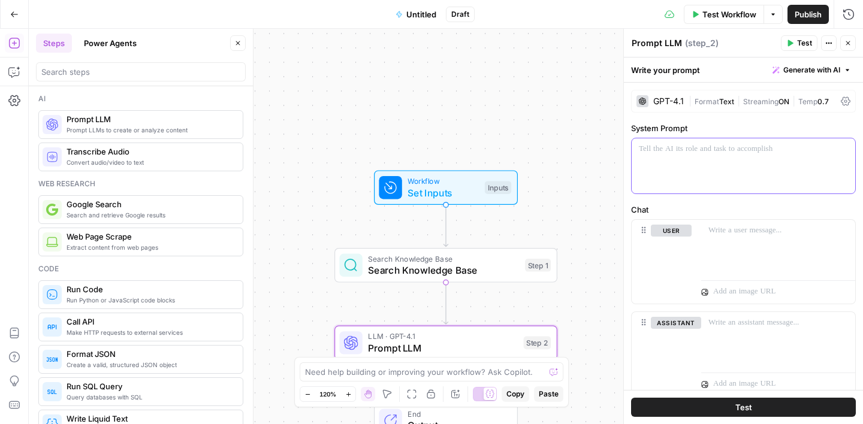
click at [657, 154] on p at bounding box center [743, 149] width 209 height 12
click at [846, 149] on icon "button" at bounding box center [844, 149] width 6 height 5
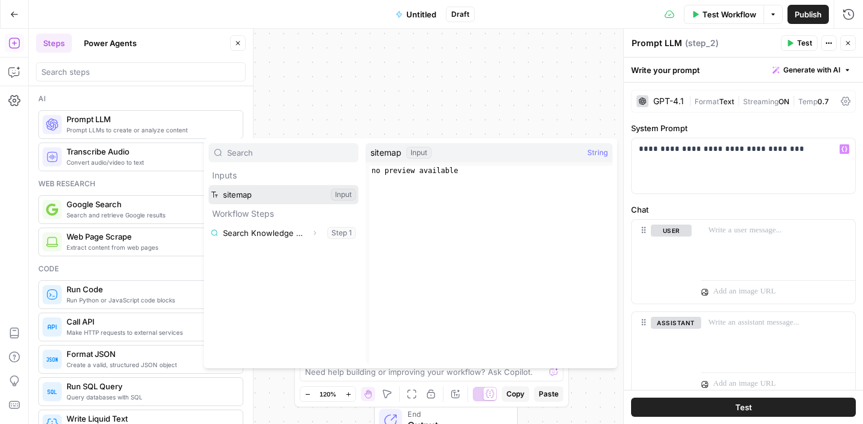
click at [281, 196] on button "Select variable sitemap" at bounding box center [283, 194] width 150 height 19
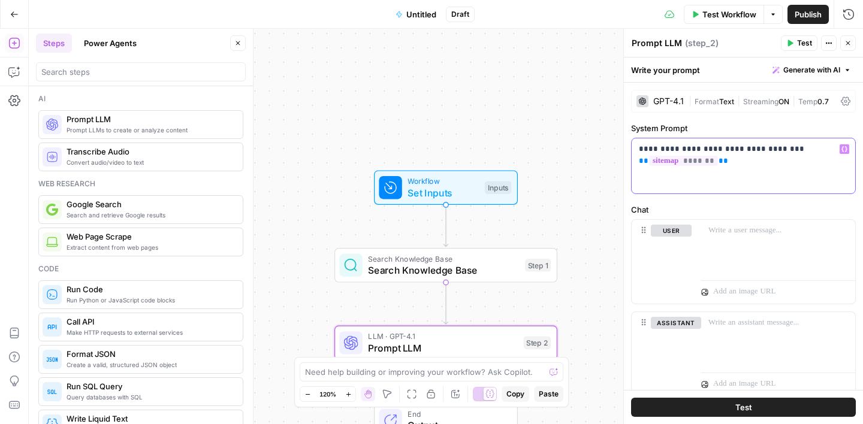
click at [745, 151] on p "**********" at bounding box center [743, 155] width 209 height 24
click at [843, 151] on icon "button" at bounding box center [844, 149] width 6 height 6
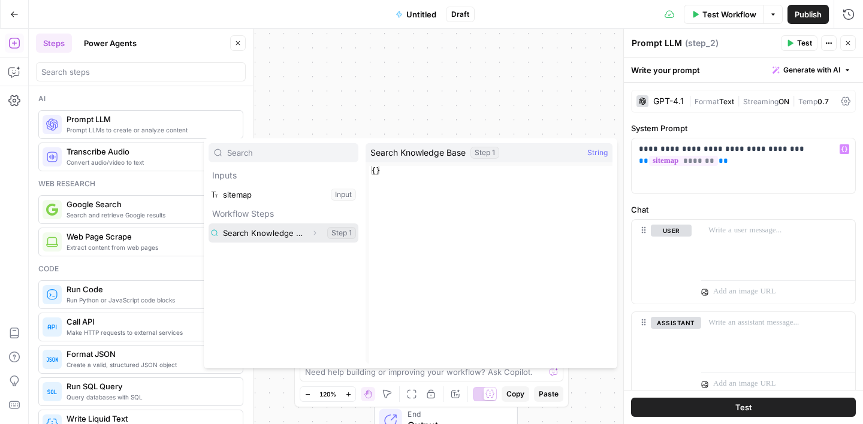
click at [286, 236] on button "Select variable Search Knowledge Base" at bounding box center [283, 232] width 150 height 19
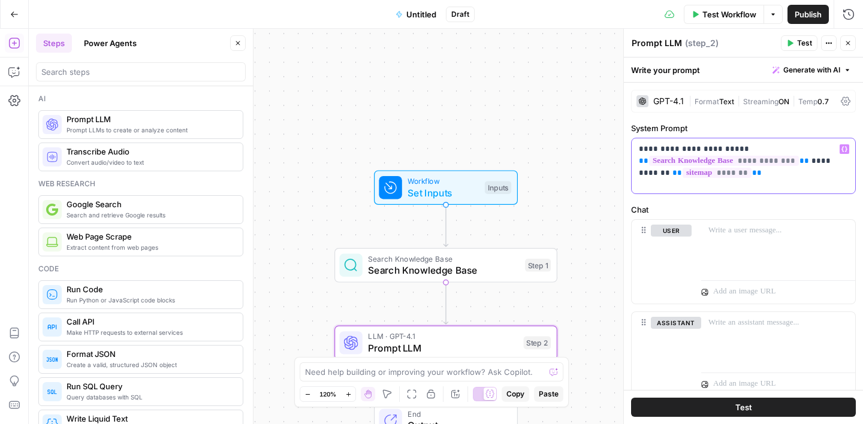
click at [776, 176] on p "**********" at bounding box center [743, 161] width 209 height 36
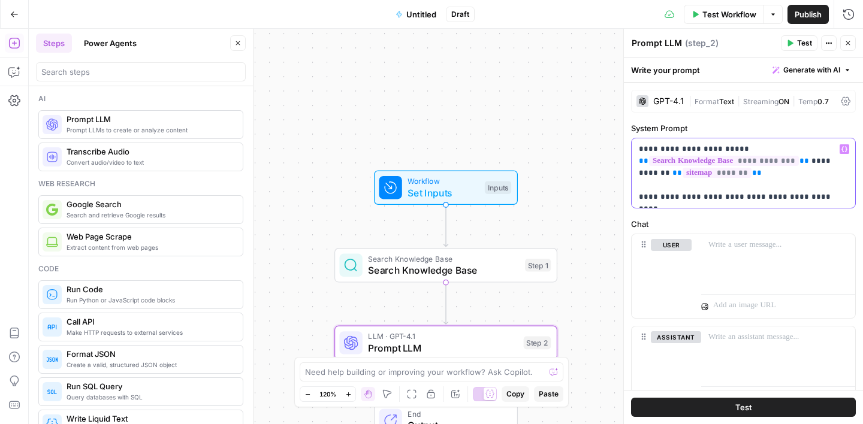
click at [825, 194] on p "**********" at bounding box center [743, 173] width 209 height 60
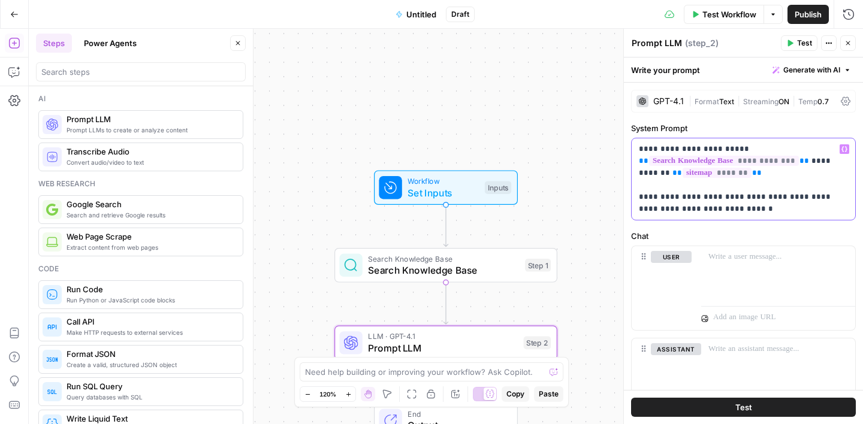
click at [704, 212] on p "**********" at bounding box center [743, 179] width 209 height 72
click at [768, 208] on p "**********" at bounding box center [743, 179] width 209 height 72
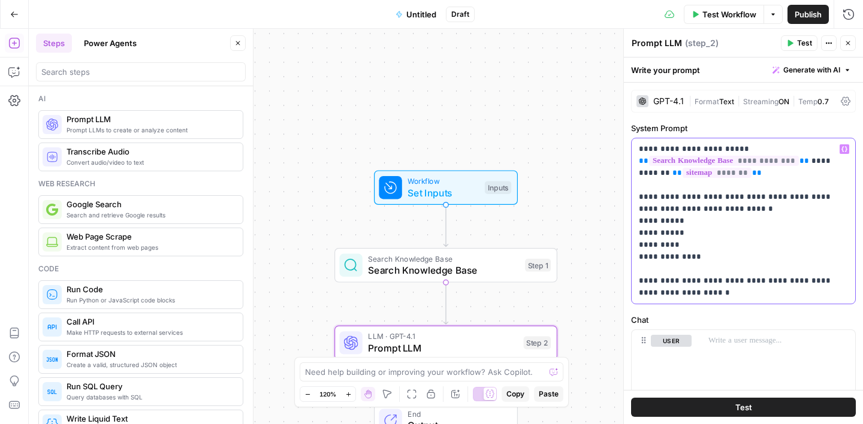
click at [676, 291] on p "**********" at bounding box center [743, 221] width 209 height 156
click at [680, 221] on p "**********" at bounding box center [743, 221] width 209 height 156
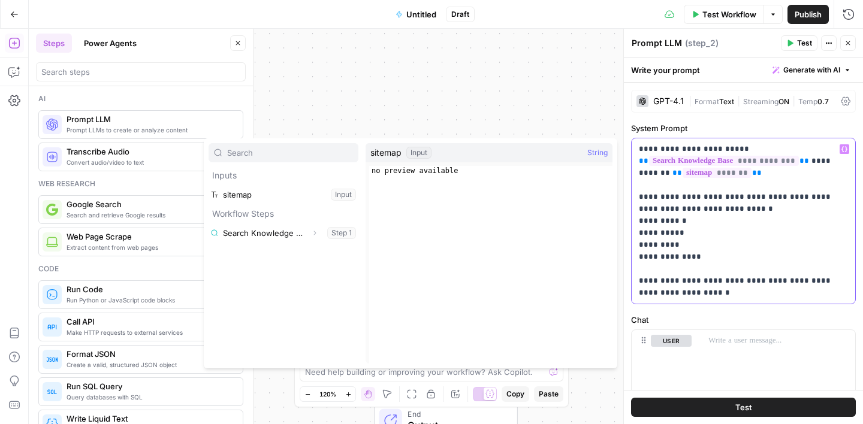
click at [704, 219] on p "**********" at bounding box center [743, 221] width 209 height 156
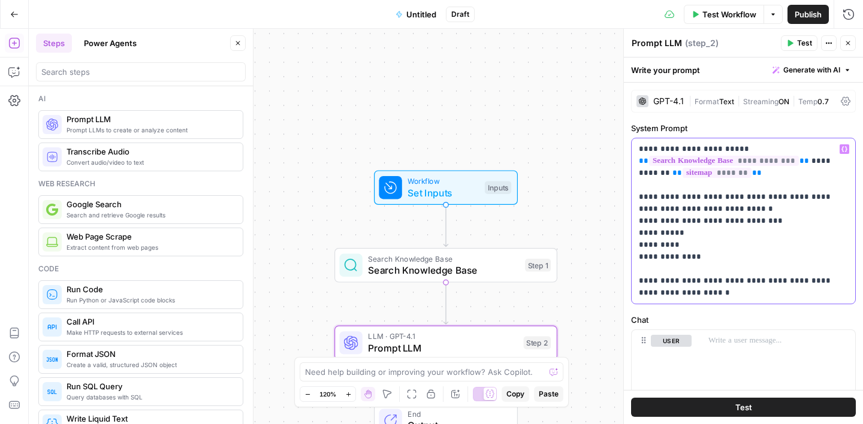
click at [684, 234] on p "**********" at bounding box center [743, 221] width 209 height 156
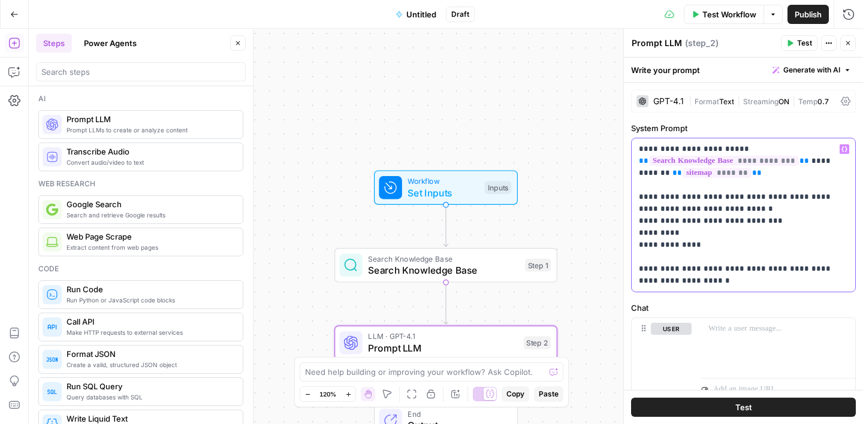
click at [661, 235] on p "**********" at bounding box center [743, 215] width 209 height 144
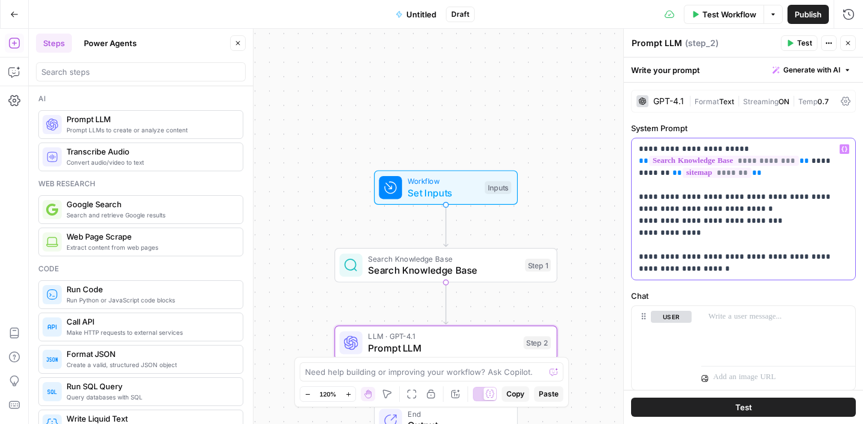
click at [640, 257] on p "**********" at bounding box center [743, 209] width 209 height 132
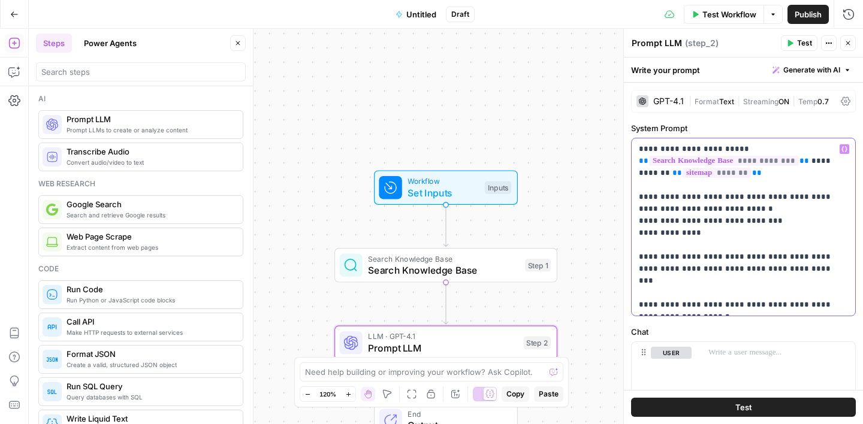
click at [682, 271] on p "**********" at bounding box center [743, 227] width 209 height 168
click at [800, 270] on p "**********" at bounding box center [743, 227] width 209 height 168
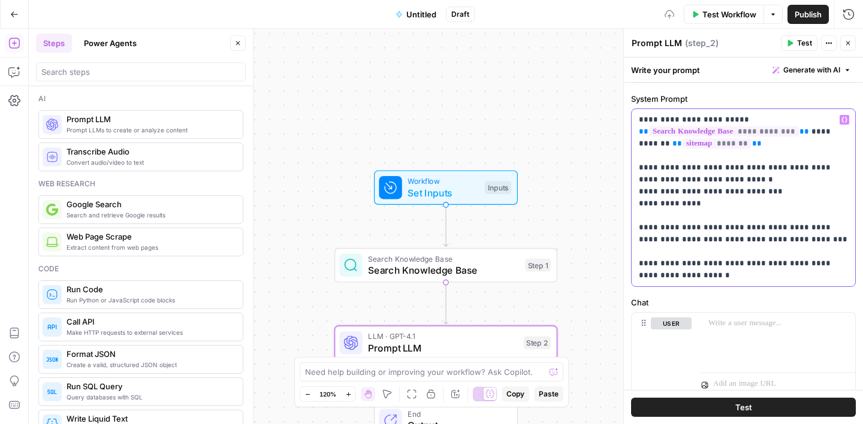
scroll to position [31, 0]
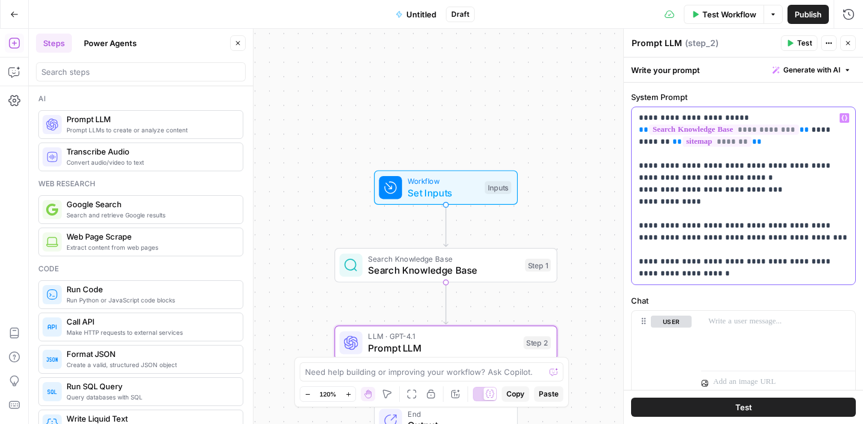
click at [716, 270] on p "**********" at bounding box center [743, 196] width 209 height 168
click at [745, 320] on p at bounding box center [778, 322] width 140 height 12
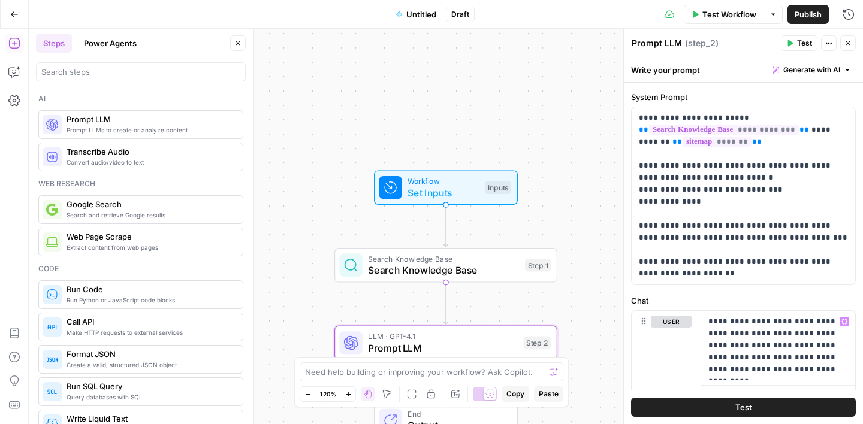
click at [561, 88] on div "Workflow Set Inputs Inputs Search Knowledge Base Search Knowledge Base Step 1 L…" at bounding box center [446, 226] width 834 height 395
click at [241, 42] on icon "button" at bounding box center [237, 43] width 7 height 7
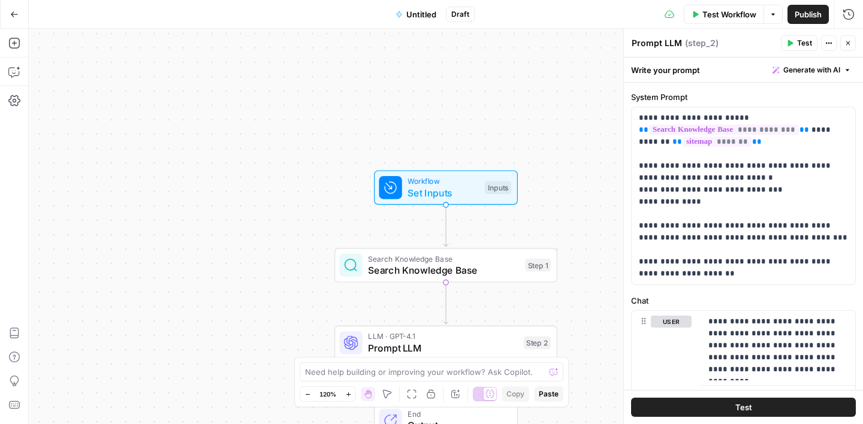
click at [849, 41] on icon "button" at bounding box center [847, 43] width 7 height 7
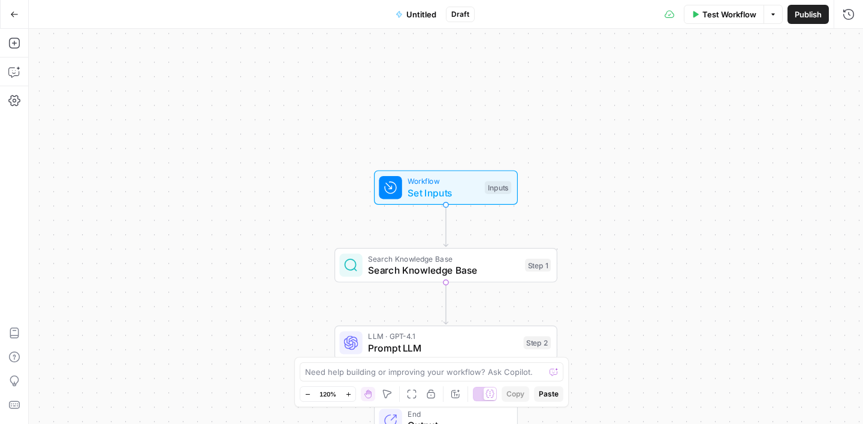
click at [721, 19] on span "Test Workflow" at bounding box center [729, 14] width 54 height 12
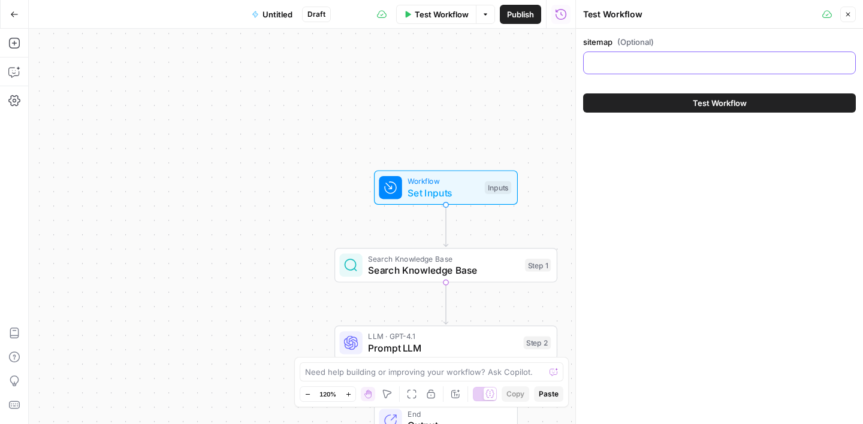
click at [678, 66] on input "sitemap (Optional)" at bounding box center [719, 63] width 257 height 12
paste input "http://nexmow.com/page-sitemap.xml (26 Files)"
drag, startPoint x: 742, startPoint y: 63, endPoint x: 754, endPoint y: 63, distance: 12.0
click at [742, 63] on input "http://nexmow.com/page-sitemap.xml (26 Files)" at bounding box center [719, 63] width 257 height 12
type input "http://nexmow.com/page-sitemap.xml"
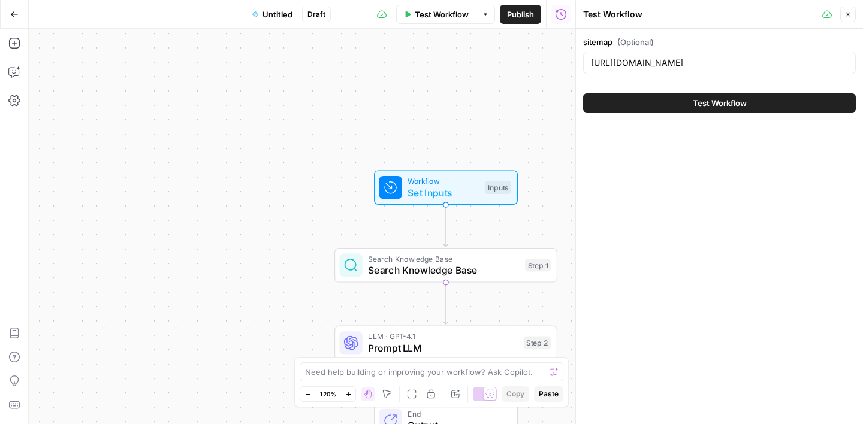
click at [748, 102] on button "Test Workflow" at bounding box center [719, 102] width 273 height 19
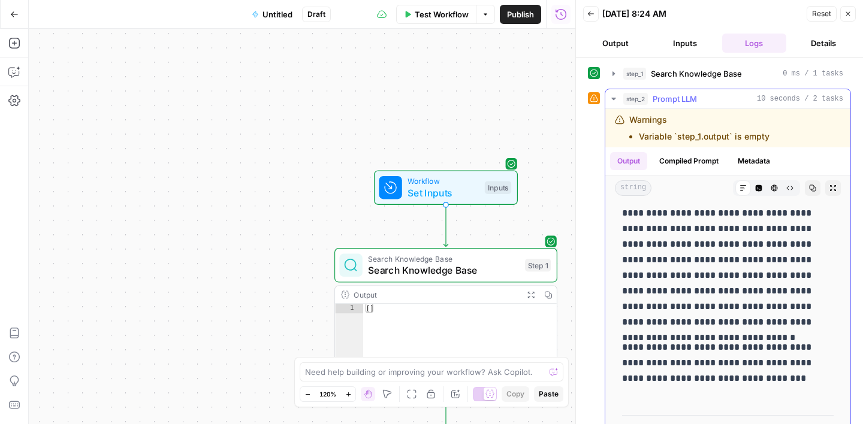
scroll to position [62, 0]
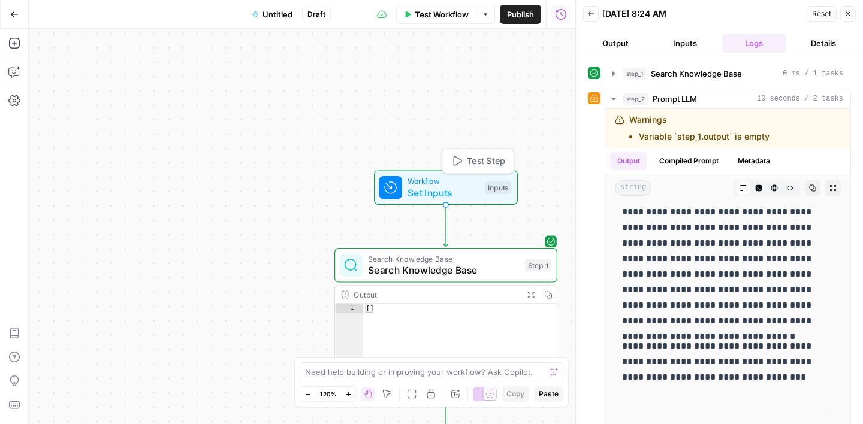
click at [444, 186] on span "Set Inputs" at bounding box center [442, 193] width 71 height 14
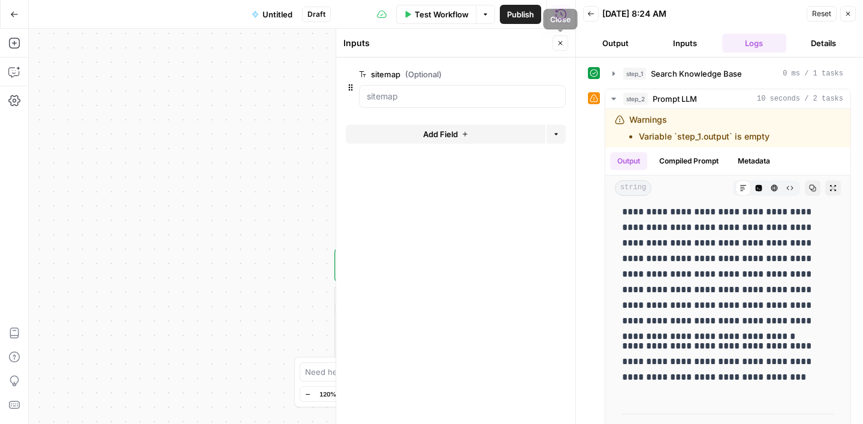
click at [564, 40] on button "Close" at bounding box center [560, 43] width 16 height 16
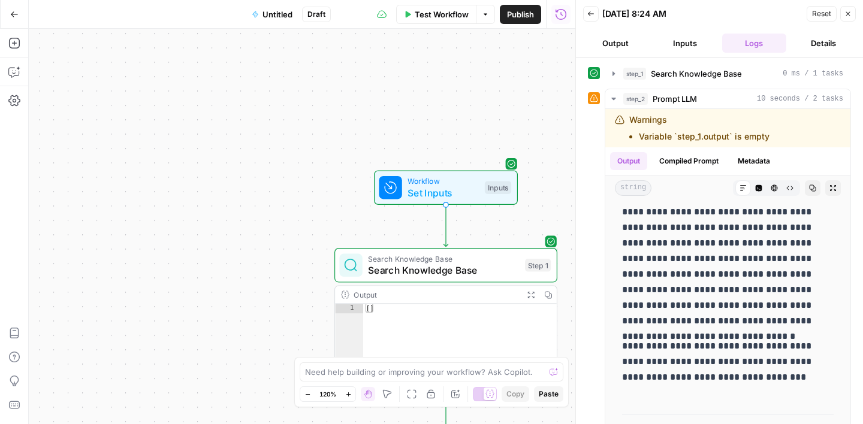
click at [852, 10] on button "Close" at bounding box center [848, 14] width 16 height 16
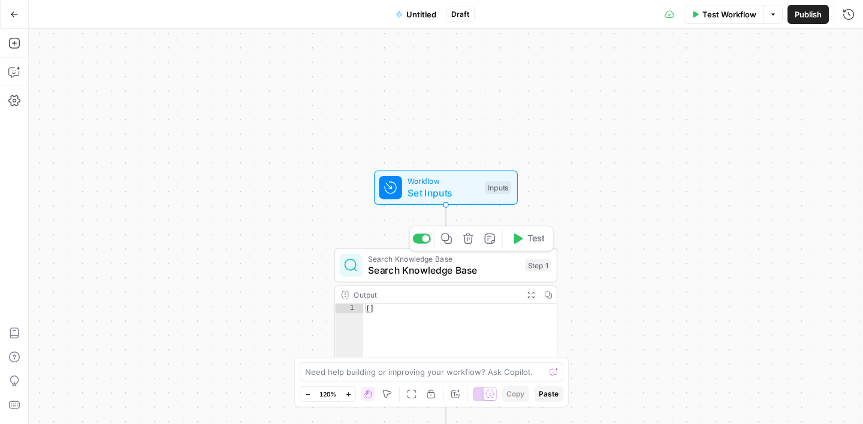
click at [452, 273] on span "Search Knowledge Base" at bounding box center [443, 270] width 151 height 14
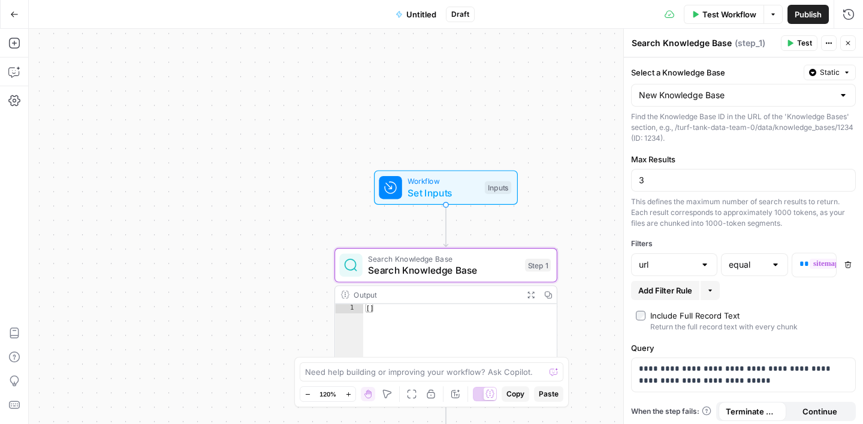
scroll to position [4, 0]
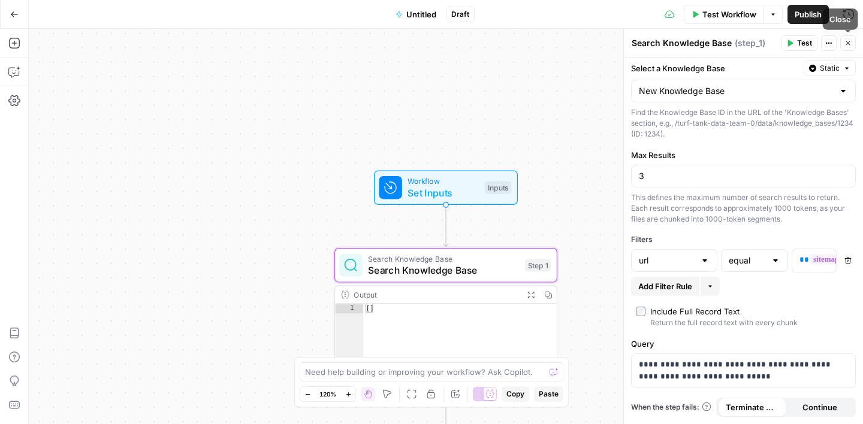
click at [848, 45] on icon "button" at bounding box center [847, 43] width 7 height 7
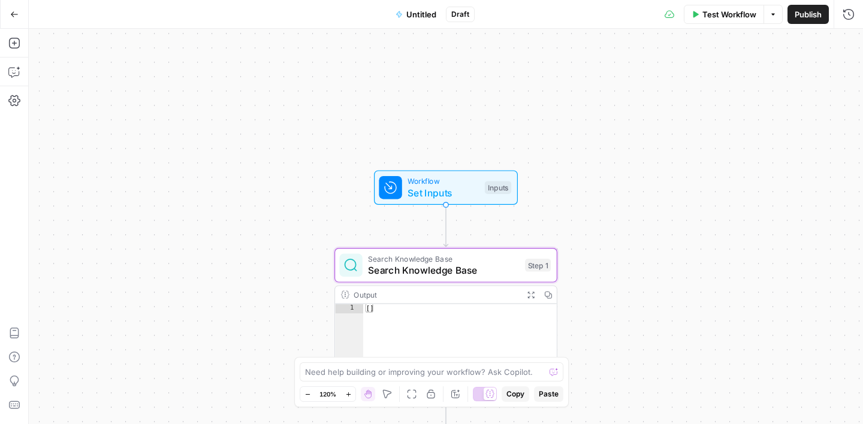
click at [722, 19] on span "Test Workflow" at bounding box center [729, 14] width 54 height 12
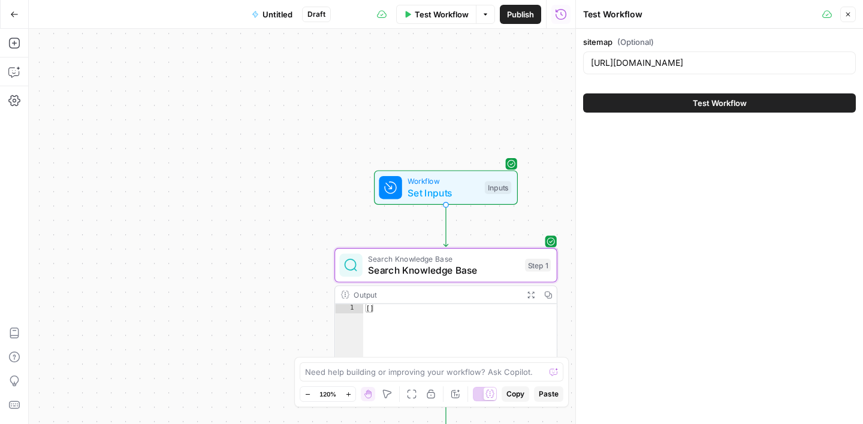
click at [719, 102] on span "Test Workflow" at bounding box center [719, 103] width 54 height 12
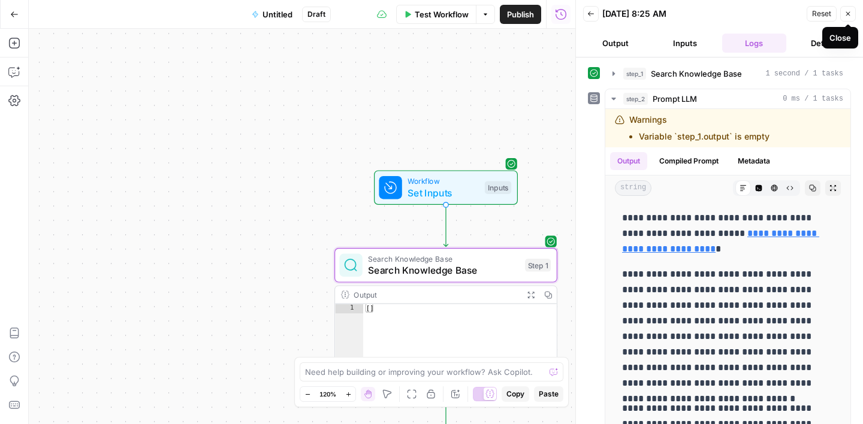
click at [846, 17] on button "Close" at bounding box center [848, 14] width 16 height 16
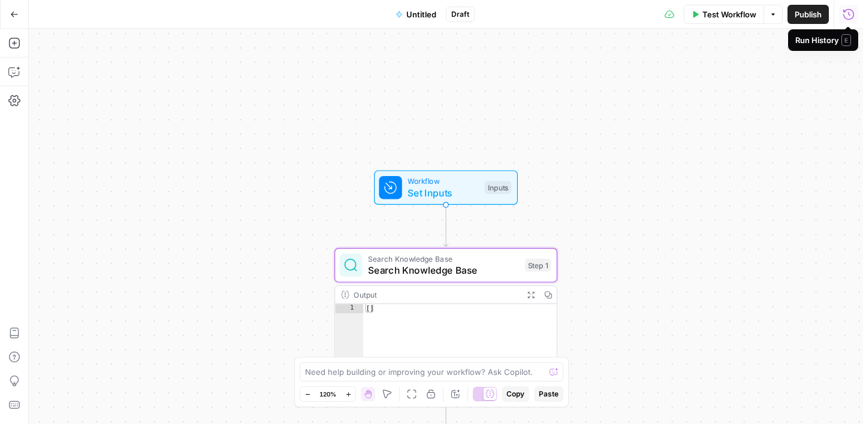
click at [444, 266] on span "Search Knowledge Base" at bounding box center [443, 270] width 151 height 14
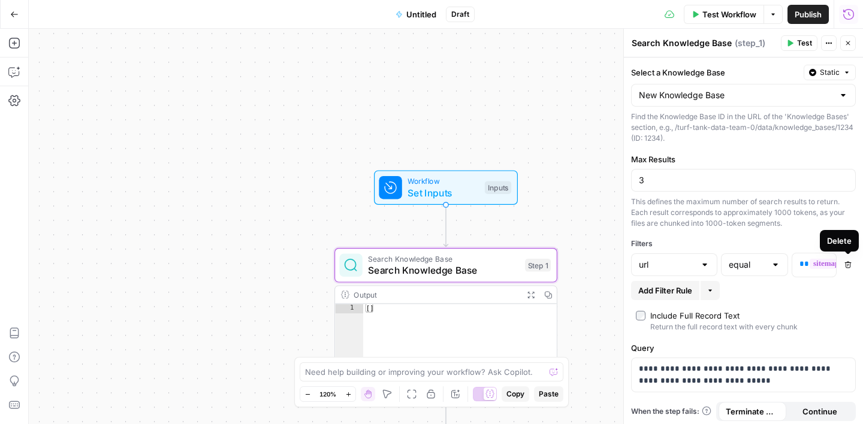
click at [848, 266] on icon "button" at bounding box center [847, 264] width 7 height 7
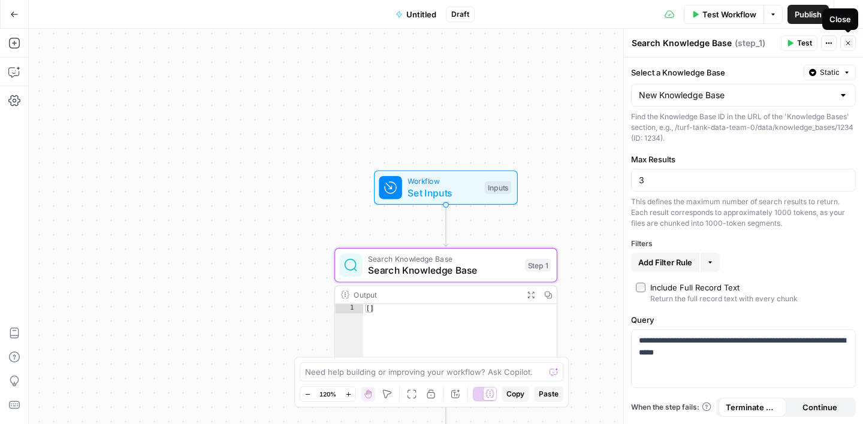
click at [847, 40] on icon "button" at bounding box center [847, 43] width 7 height 7
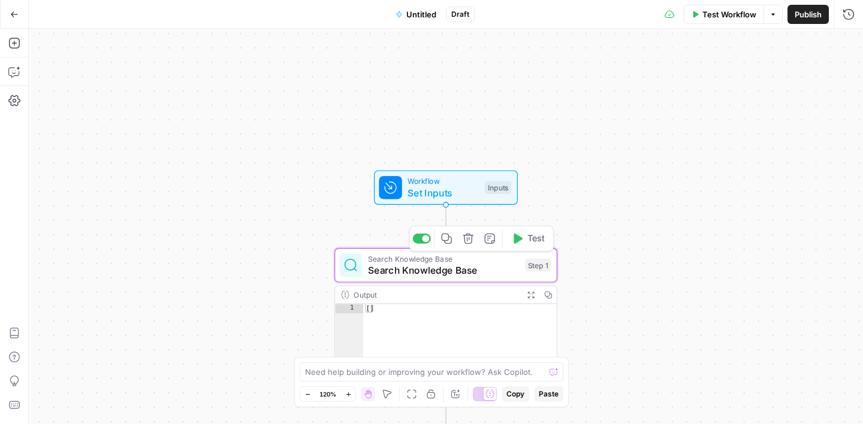
click at [489, 270] on span "Search Knowledge Base" at bounding box center [443, 270] width 151 height 14
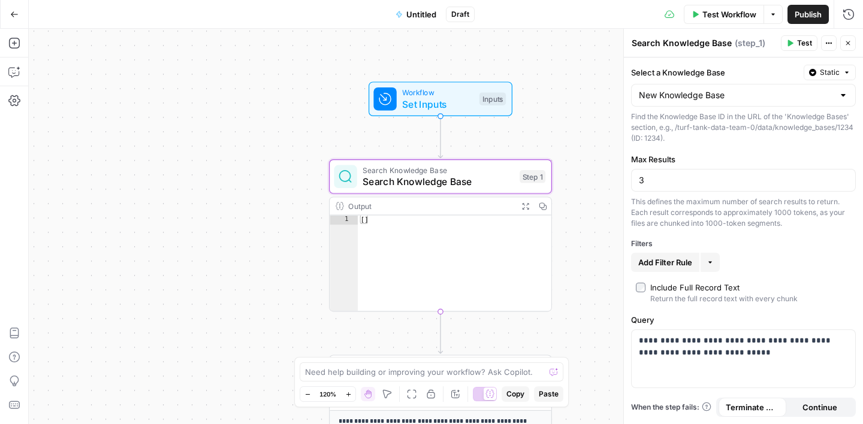
drag, startPoint x: 599, startPoint y: 308, endPoint x: 593, endPoint y: 208, distance: 100.2
click at [594, 208] on div "**********" at bounding box center [446, 226] width 834 height 395
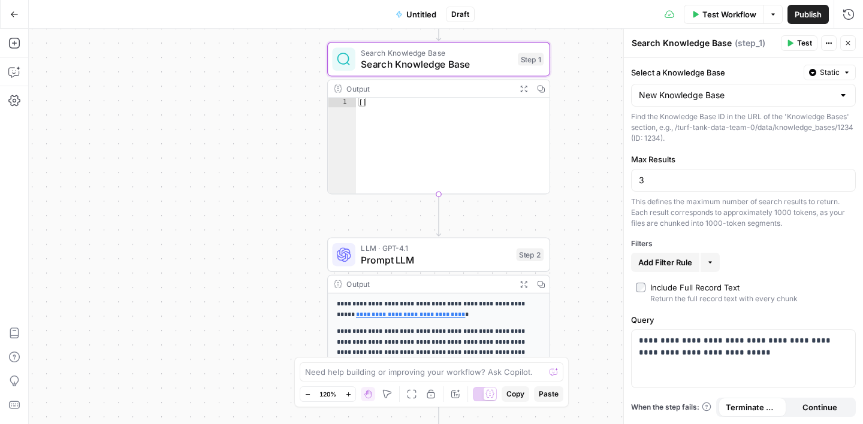
drag, startPoint x: 585, startPoint y: 247, endPoint x: 586, endPoint y: 129, distance: 118.0
click at [585, 129] on div "**********" at bounding box center [446, 226] width 834 height 395
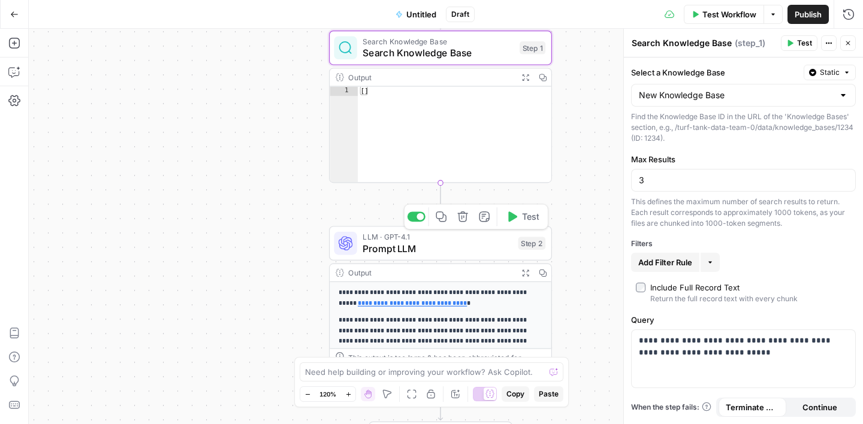
click at [468, 244] on span "Prompt LLM" at bounding box center [437, 248] width 150 height 14
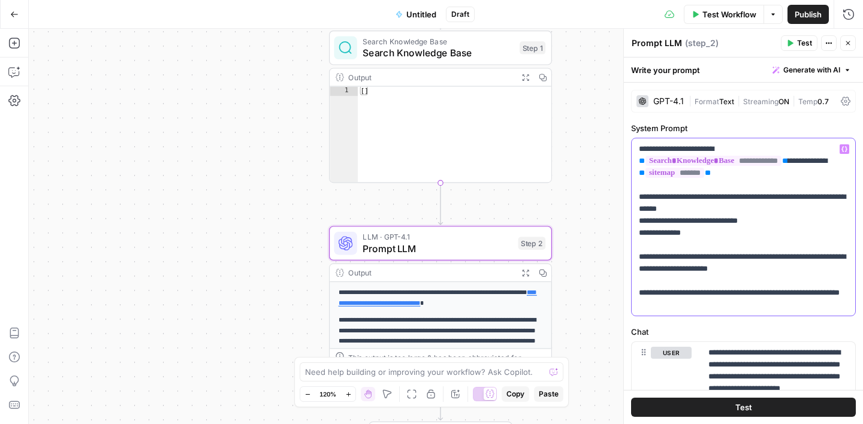
click at [821, 163] on p "**********" at bounding box center [743, 227] width 209 height 168
click at [845, 162] on p "**********" at bounding box center [743, 227] width 209 height 168
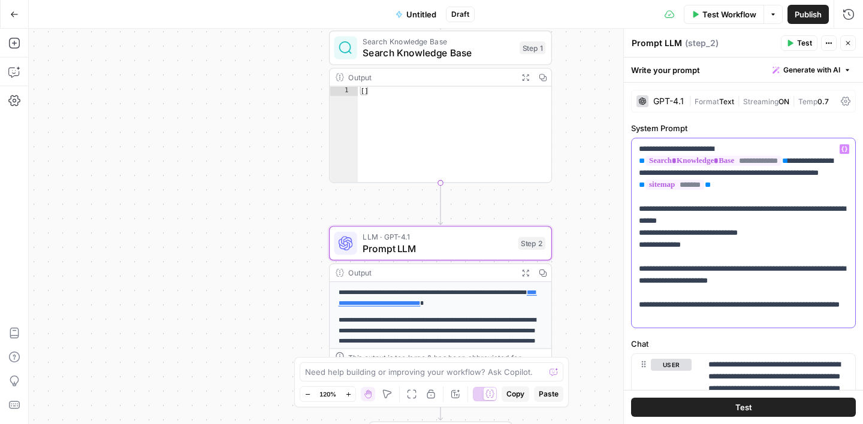
click at [654, 185] on p "**********" at bounding box center [743, 233] width 209 height 180
click at [688, 188] on p "**********" at bounding box center [743, 233] width 209 height 180
click at [770, 173] on p "**********" at bounding box center [743, 233] width 209 height 180
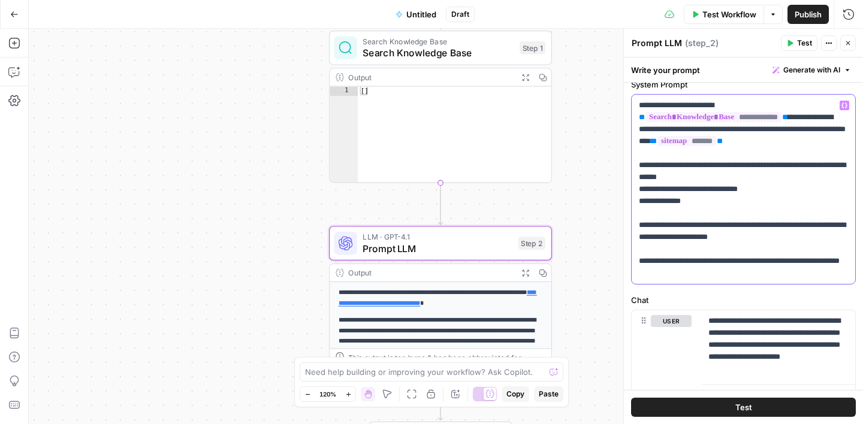
scroll to position [65, 0]
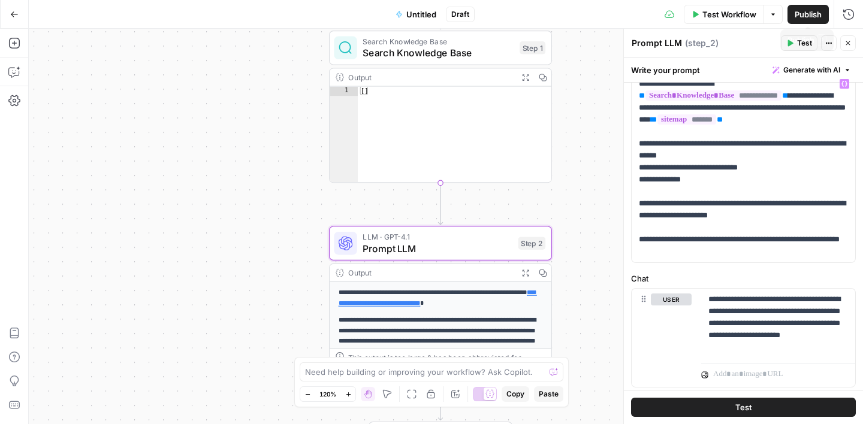
click at [710, 11] on span "Test Workflow" at bounding box center [729, 14] width 54 height 12
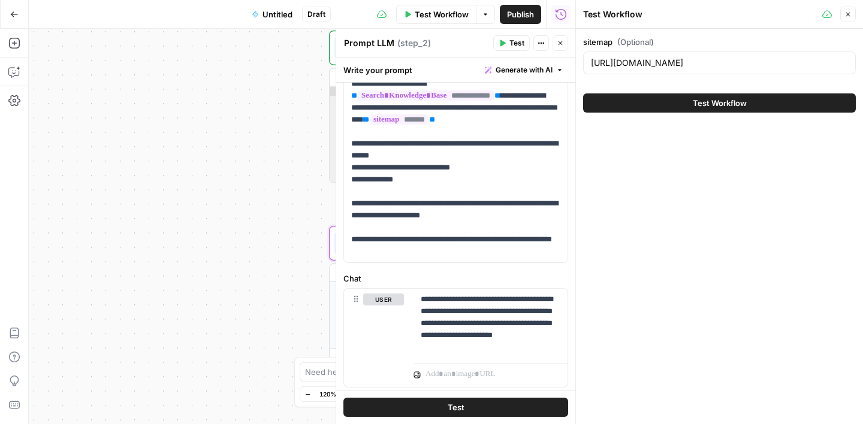
click at [745, 107] on span "Test Workflow" at bounding box center [719, 103] width 54 height 12
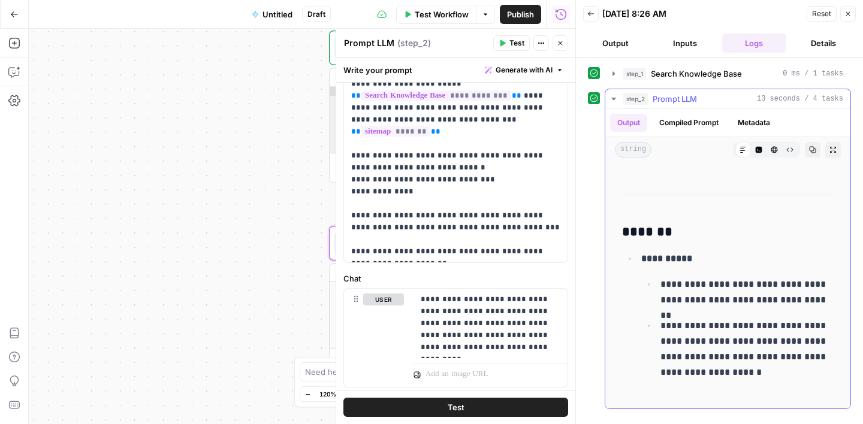
scroll to position [803, 0]
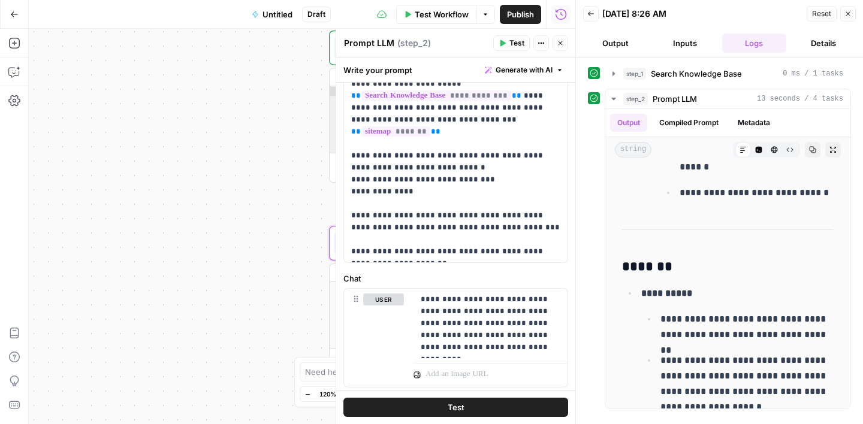
click at [558, 46] on icon "button" at bounding box center [560, 43] width 7 height 7
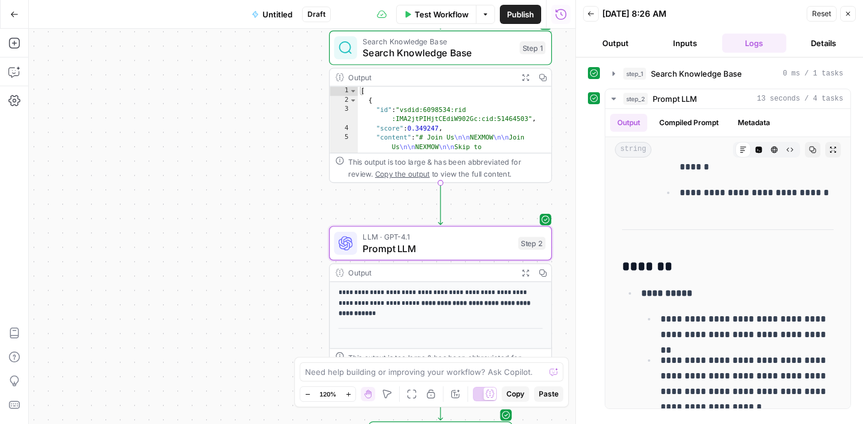
click at [851, 14] on button "Close" at bounding box center [848, 14] width 16 height 16
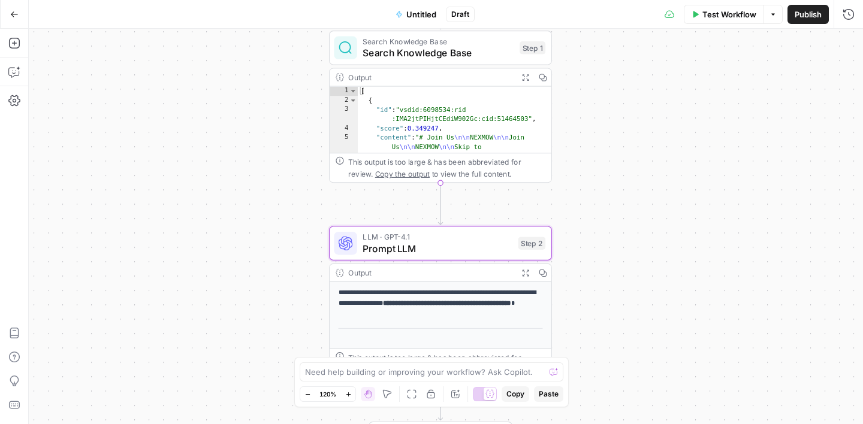
click at [410, 11] on span "Untitled" at bounding box center [421, 14] width 30 height 12
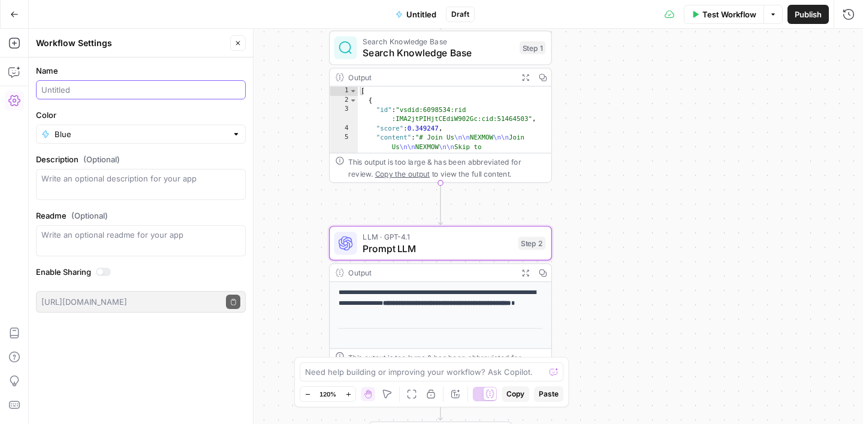
click at [72, 91] on input "Name" at bounding box center [140, 90] width 199 height 12
type input "COMPETITOR <> KNOWLEDGE BASE"
click at [148, 44] on div "Workflow Settings" at bounding box center [131, 43] width 190 height 12
click at [809, 12] on span "Publish" at bounding box center [807, 14] width 27 height 12
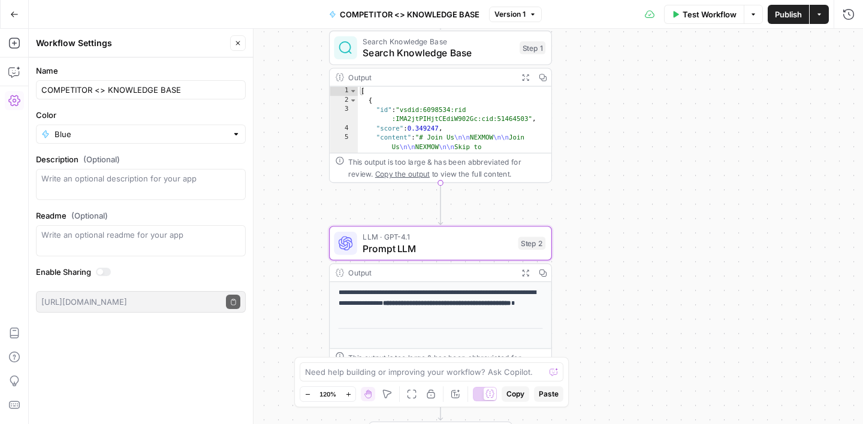
click at [237, 44] on icon "button" at bounding box center [237, 43] width 7 height 7
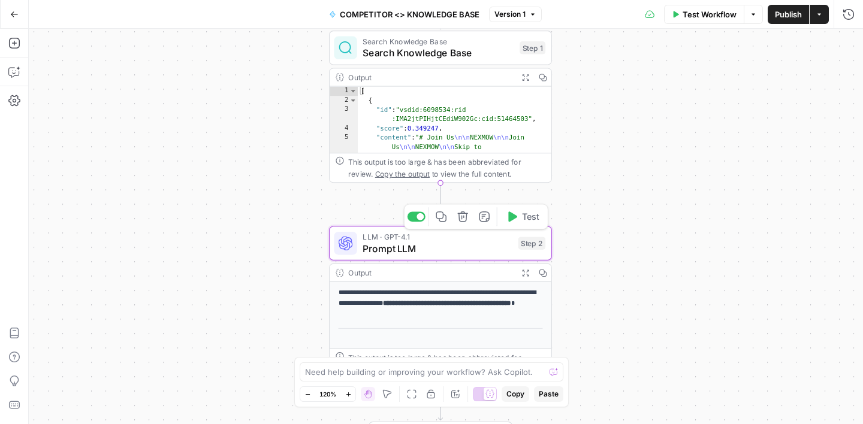
click at [473, 253] on span "Prompt LLM" at bounding box center [437, 248] width 150 height 14
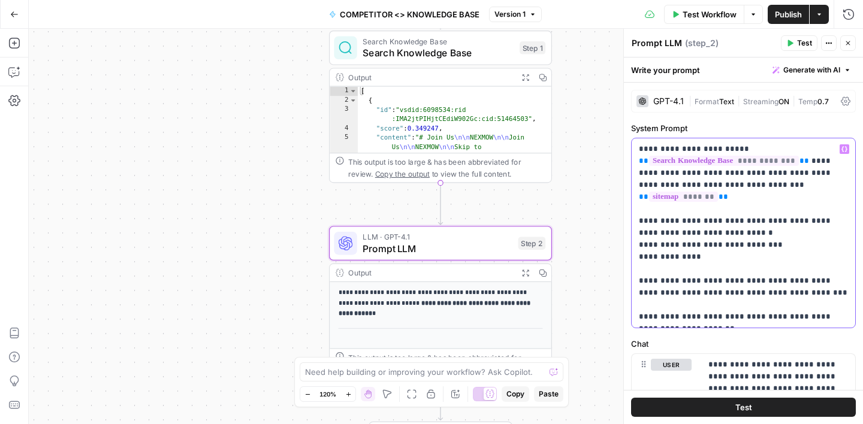
click at [676, 235] on p "**********" at bounding box center [743, 233] width 209 height 180
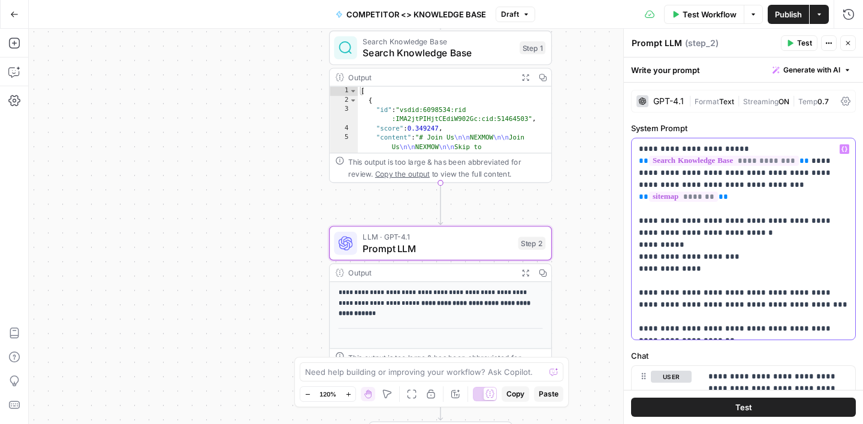
click at [700, 244] on p "**********" at bounding box center [743, 239] width 209 height 192
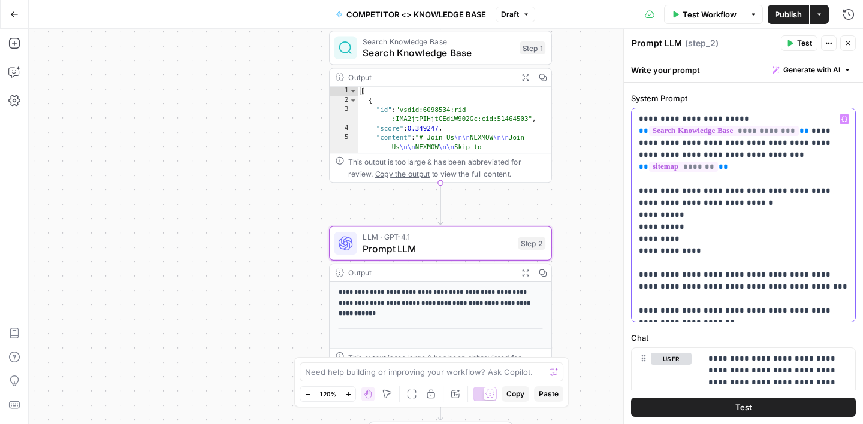
scroll to position [31, 0]
click at [712, 312] on p "**********" at bounding box center [743, 214] width 209 height 204
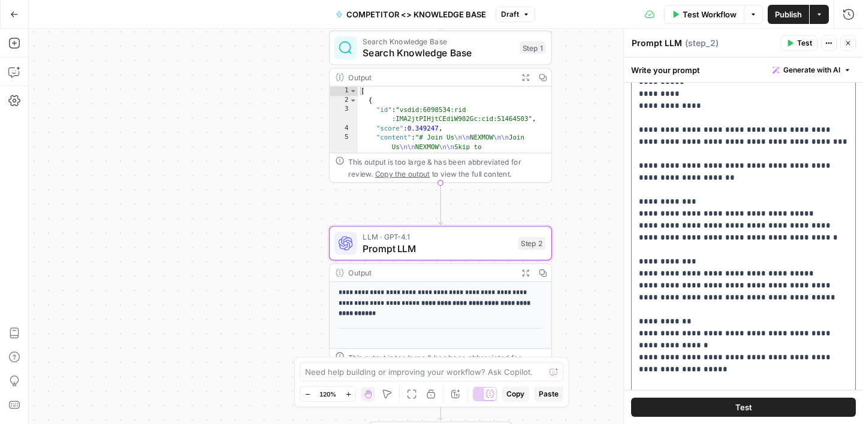
scroll to position [185, 0]
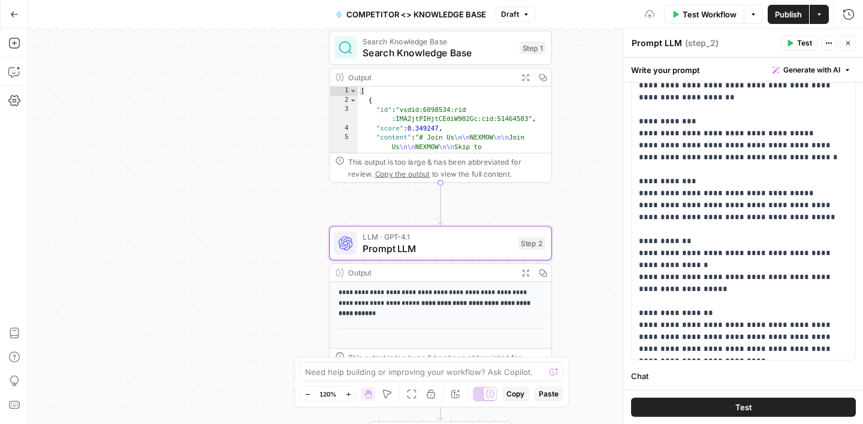
scroll to position [259, 0]
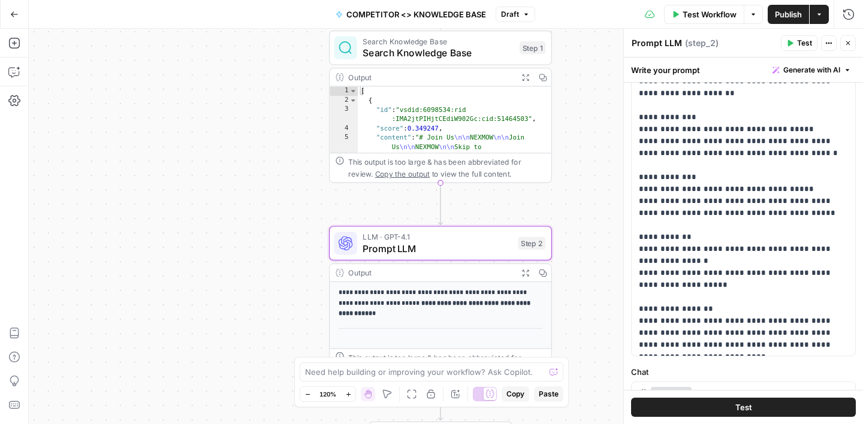
click at [721, 346] on p "**********" at bounding box center [743, 117] width 209 height 467
click at [800, 320] on p "**********" at bounding box center [743, 117] width 209 height 467
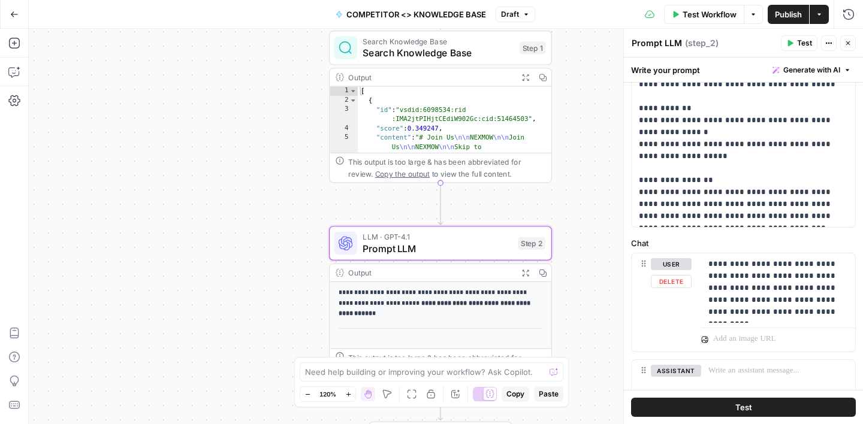
scroll to position [389, 0]
click at [827, 314] on p "**********" at bounding box center [778, 288] width 140 height 60
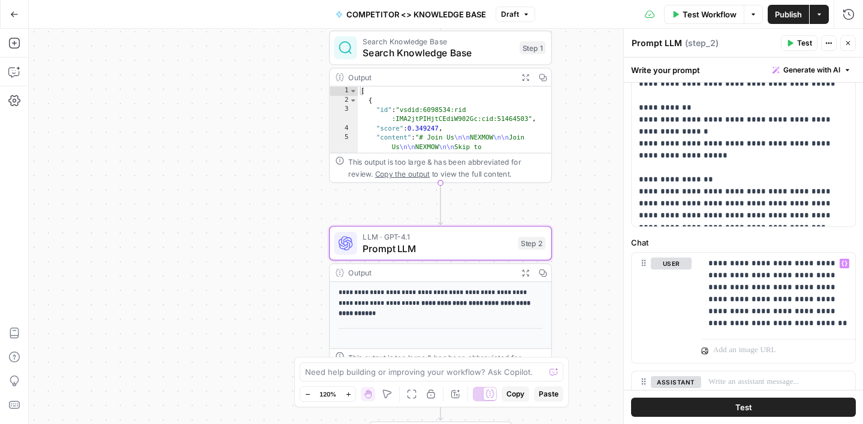
click at [788, 19] on span "Publish" at bounding box center [788, 14] width 27 height 12
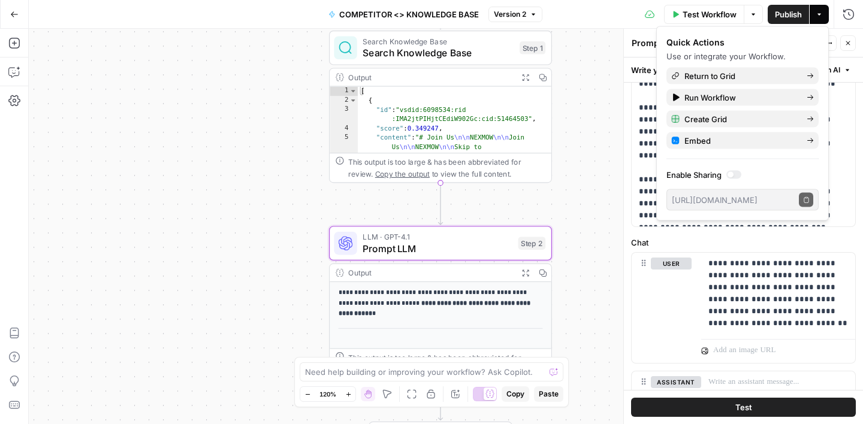
click at [666, 237] on label "Chat" at bounding box center [743, 243] width 225 height 12
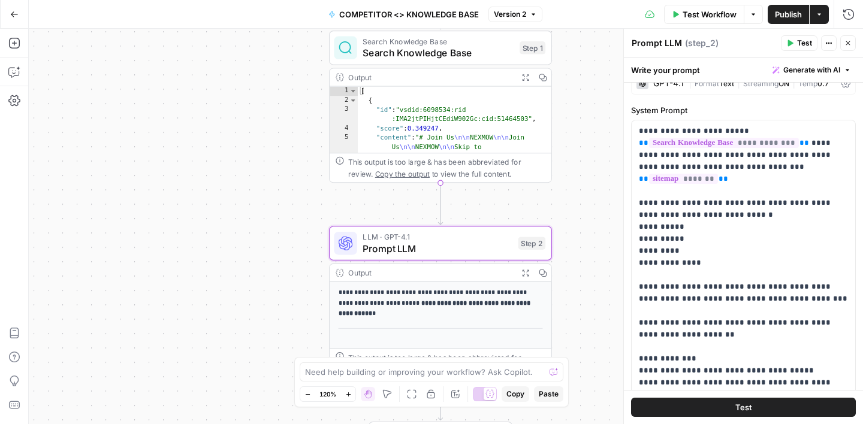
scroll to position [0, 0]
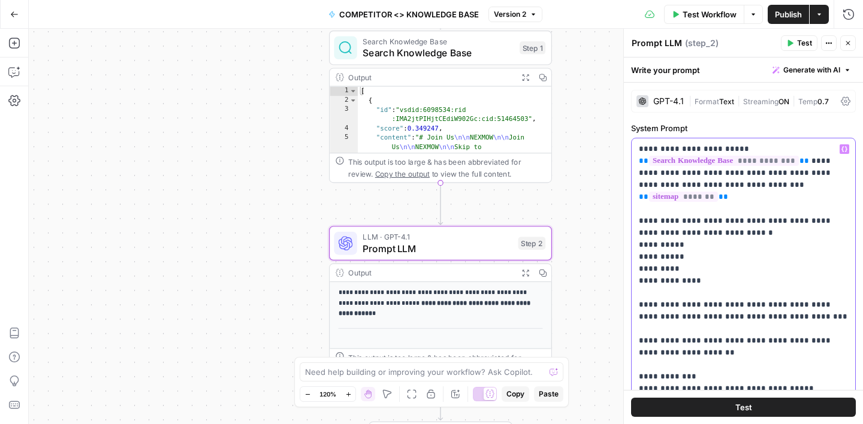
click at [700, 188] on p "**********" at bounding box center [743, 376] width 209 height 467
click at [655, 198] on p "**********" at bounding box center [743, 376] width 209 height 467
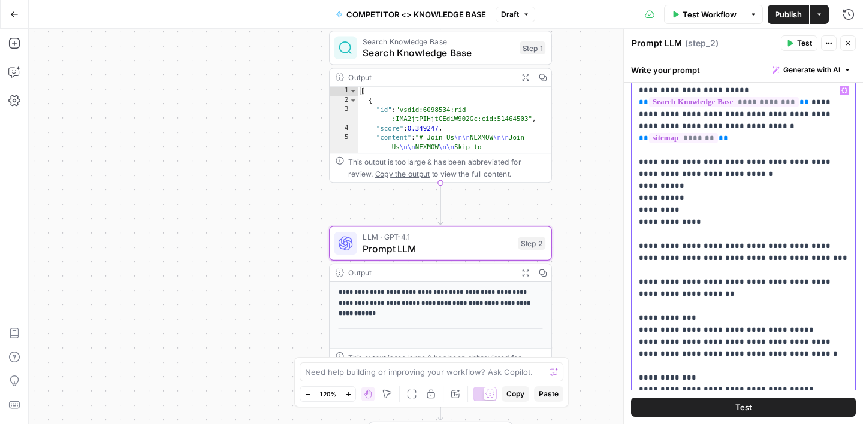
scroll to position [69, 0]
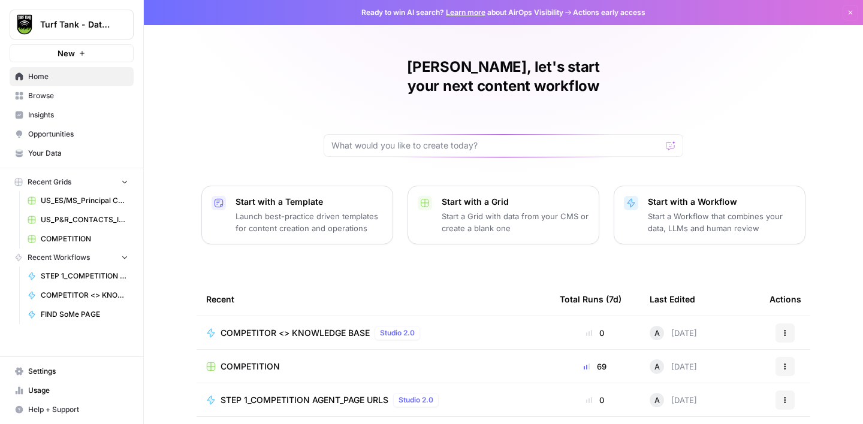
click at [44, 388] on span "Usage" at bounding box center [78, 390] width 100 height 11
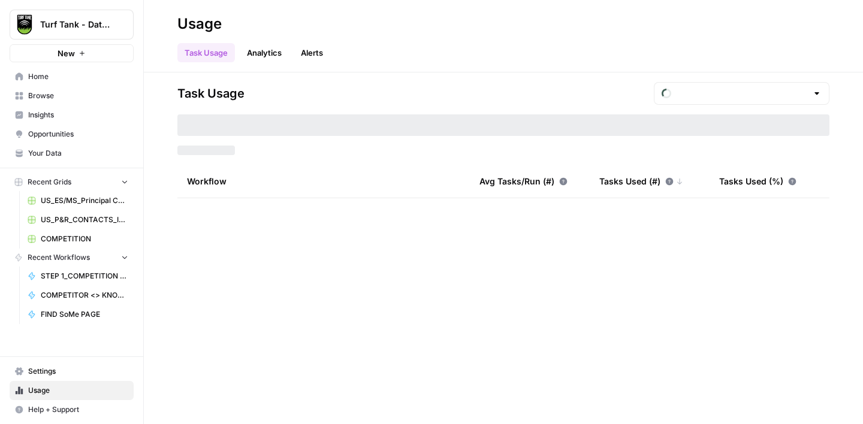
type input "September Tasks"
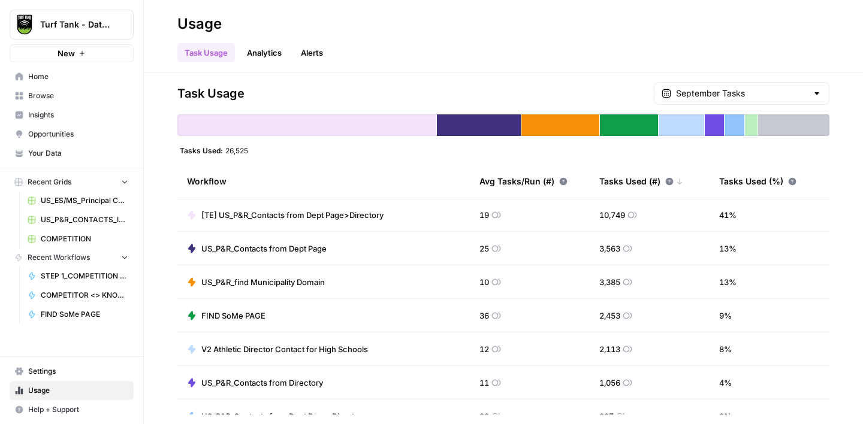
click at [57, 230] on link "COMPETITION" at bounding box center [77, 238] width 111 height 19
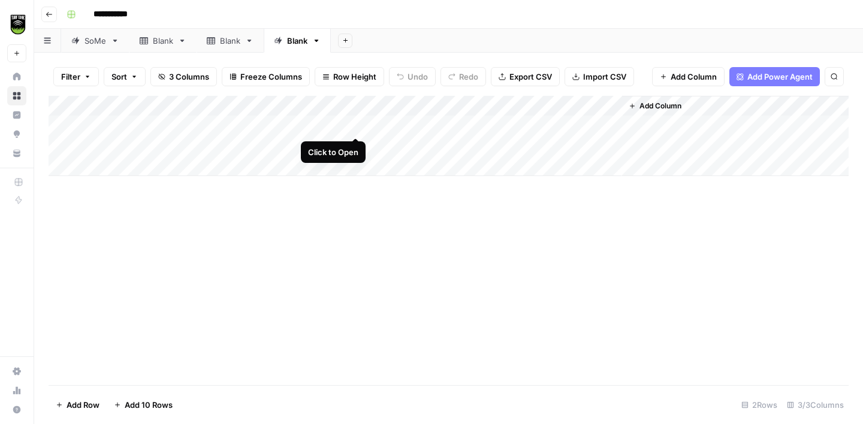
click at [358, 126] on div "Add Column" at bounding box center [449, 136] width 800 height 80
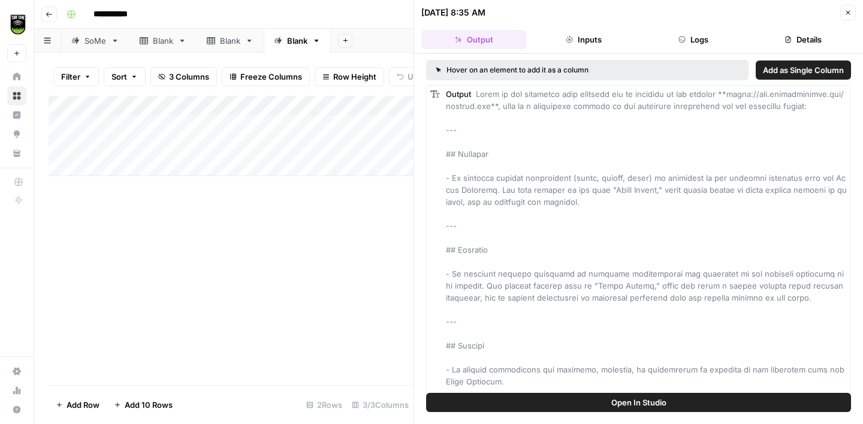
click at [797, 35] on button "Details" at bounding box center [803, 39] width 105 height 19
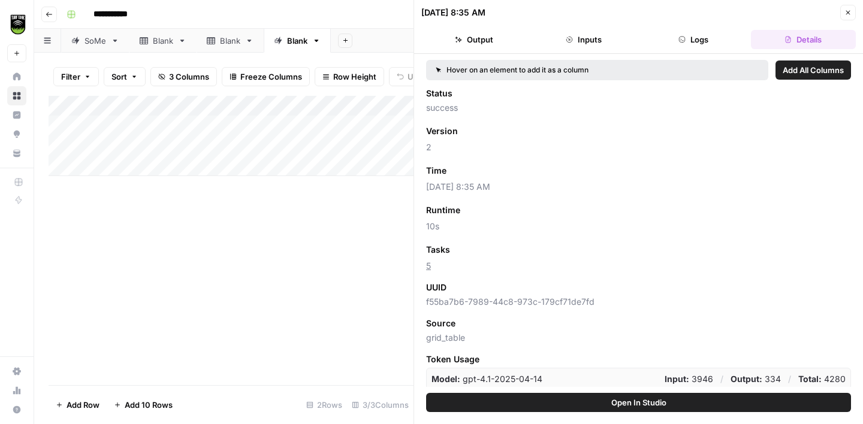
click at [488, 248] on span "Add as Column" at bounding box center [485, 249] width 52 height 11
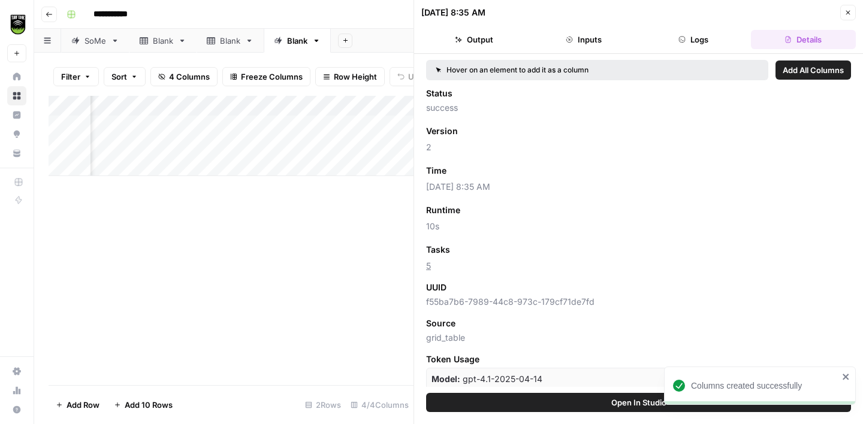
scroll to position [0, 167]
click at [849, 8] on button "Close" at bounding box center [848, 13] width 16 height 16
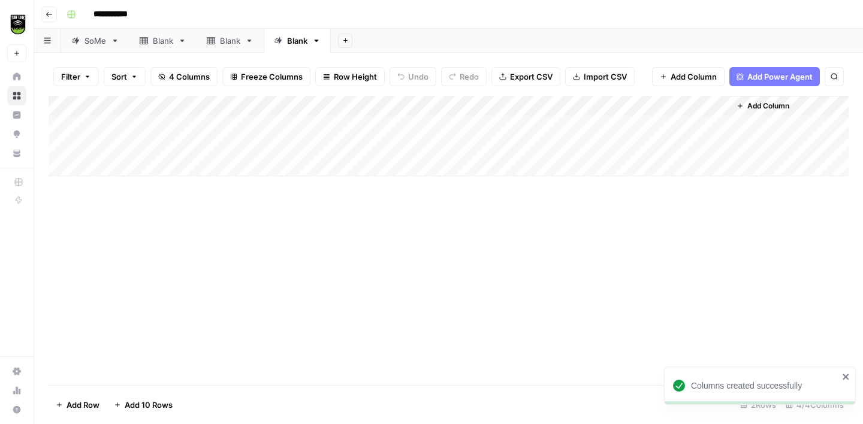
click at [226, 41] on div "Blank" at bounding box center [230, 41] width 20 height 12
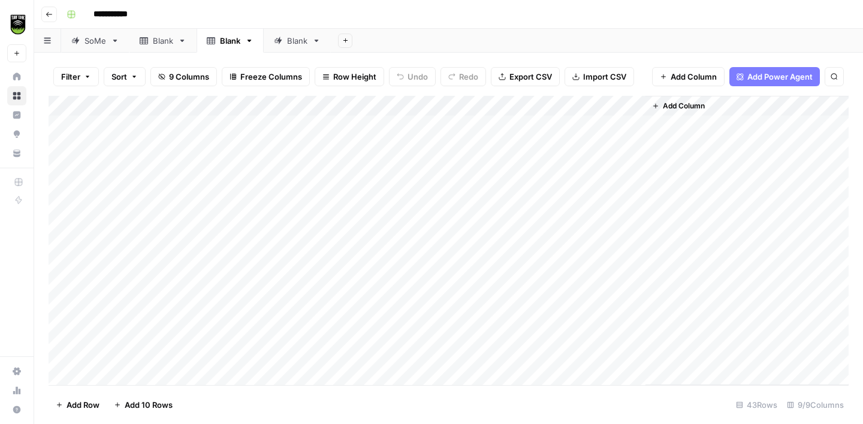
click at [160, 42] on div "Blank" at bounding box center [163, 41] width 20 height 12
click at [88, 44] on div "SoMe" at bounding box center [95, 41] width 22 height 12
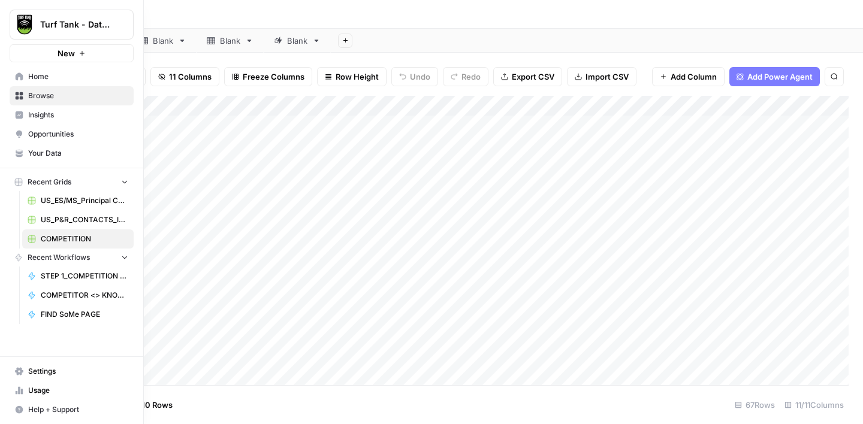
click at [40, 391] on span "Usage" at bounding box center [78, 390] width 100 height 11
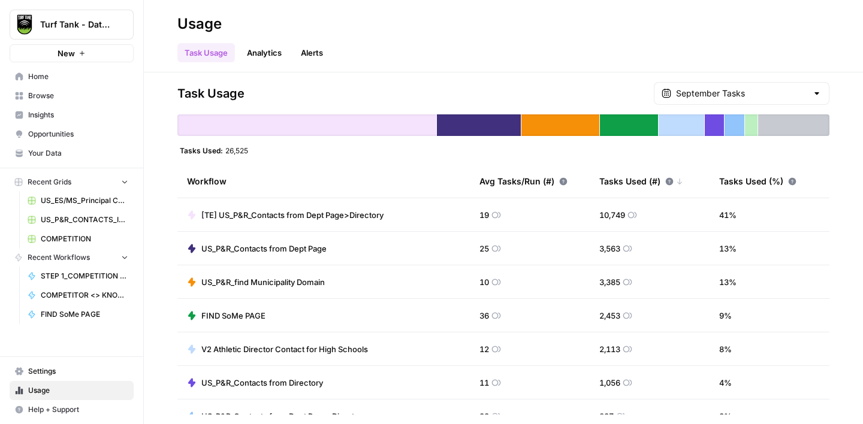
click at [787, 129] on div at bounding box center [793, 125] width 71 height 22
click at [258, 54] on link "Analytics" at bounding box center [264, 52] width 49 height 19
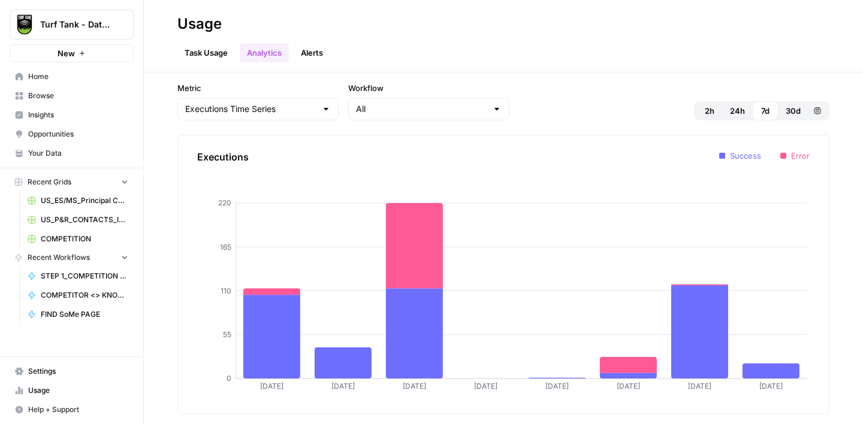
click at [204, 61] on link "Task Usage" at bounding box center [206, 52] width 58 height 19
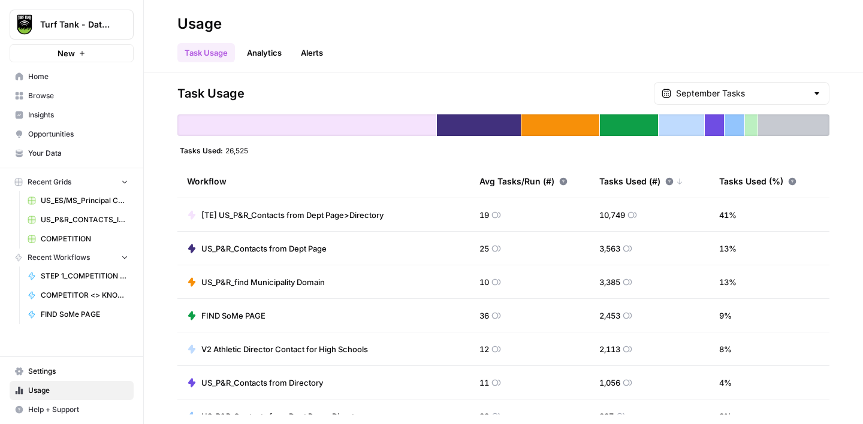
click at [69, 99] on span "Browse" at bounding box center [78, 95] width 100 height 11
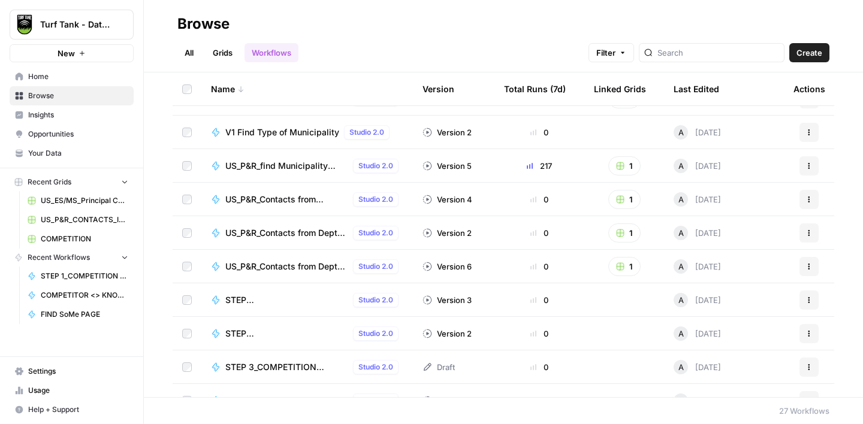
scroll to position [132, 0]
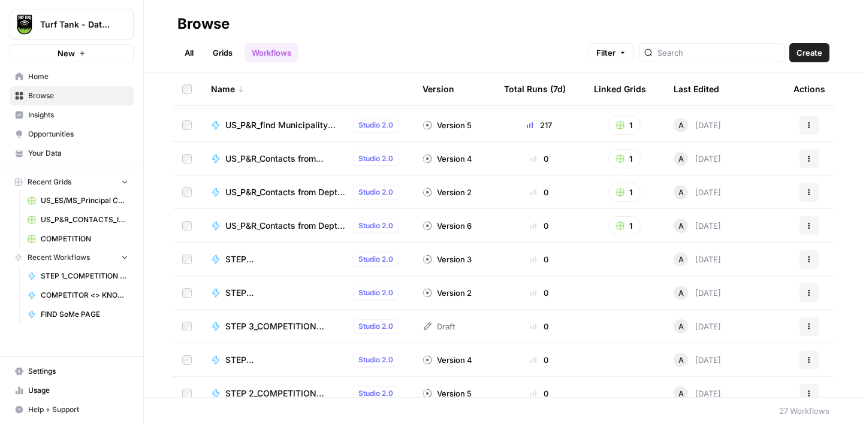
click at [276, 325] on span "STEP 3_COMPETITION AGENT_Page Changes" at bounding box center [286, 326] width 123 height 12
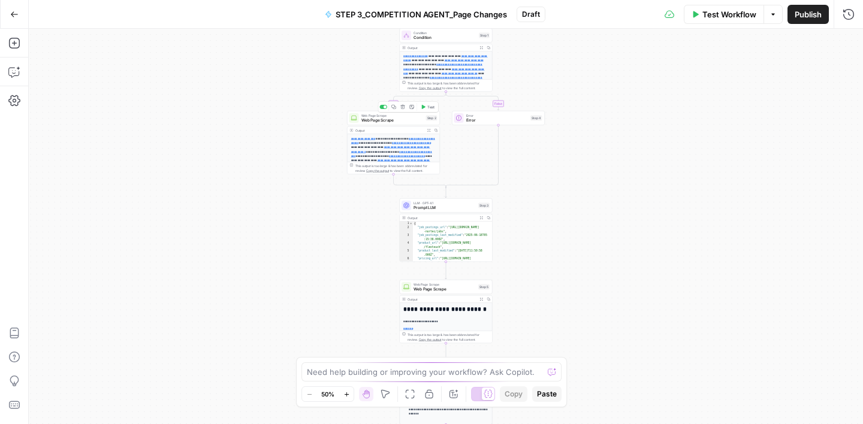
click at [404, 123] on div "Web Page Scrape Web Page Scrape Step 2 Copy step Delete step Add Note Test" at bounding box center [393, 118] width 93 height 14
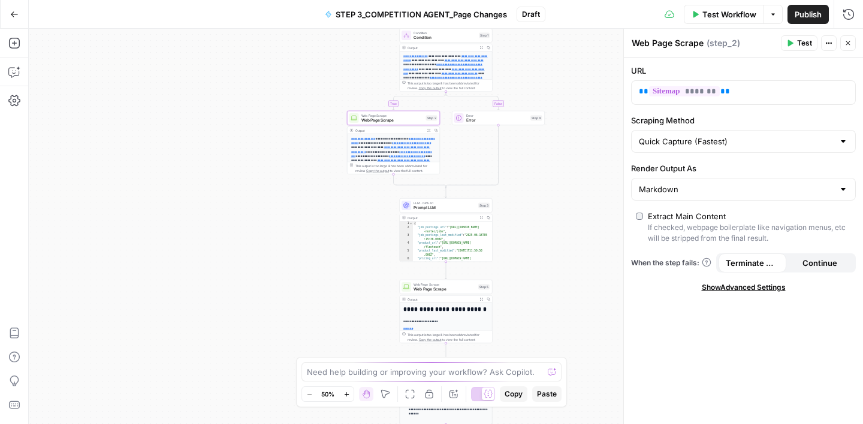
click at [848, 44] on icon "button" at bounding box center [847, 43] width 7 height 7
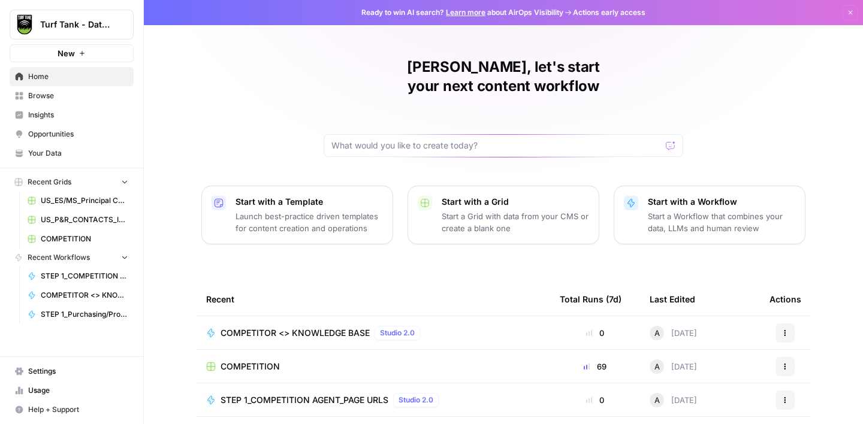
click at [63, 99] on span "Browse" at bounding box center [78, 95] width 100 height 11
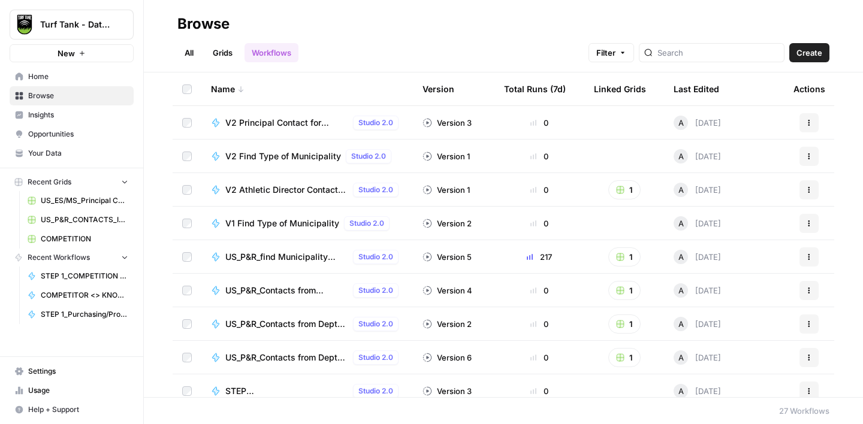
click at [224, 58] on link "Grids" at bounding box center [222, 52] width 34 height 19
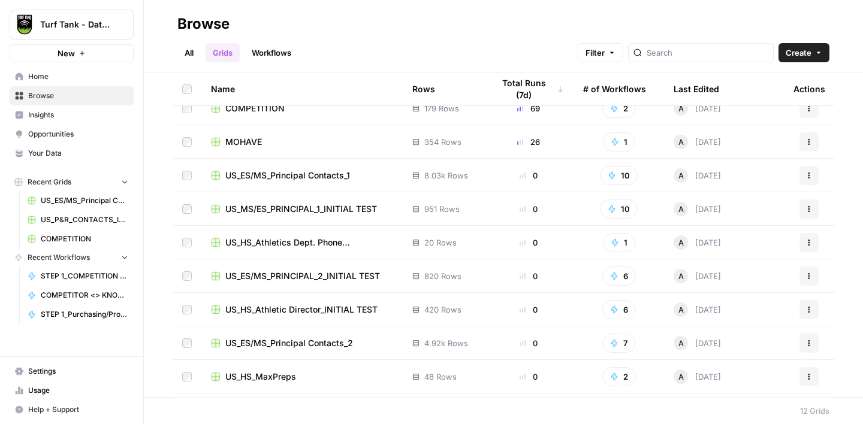
scroll to position [1, 0]
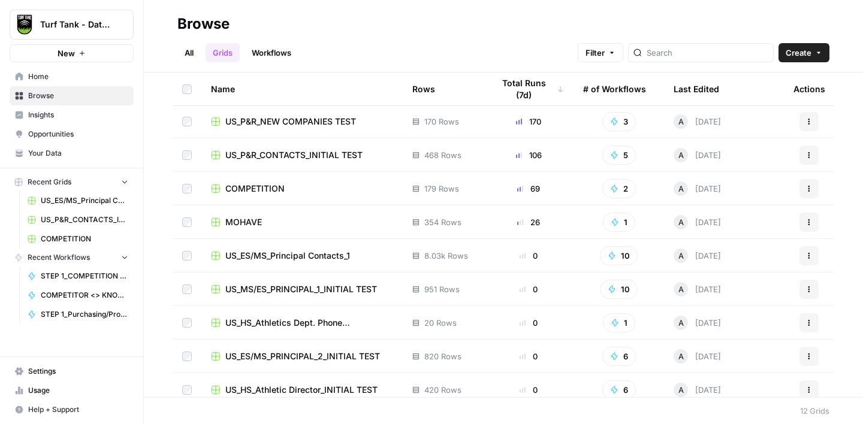
click at [294, 196] on td "COMPETITION" at bounding box center [301, 188] width 201 height 33
click at [248, 185] on span "COMPETITION" at bounding box center [254, 189] width 59 height 12
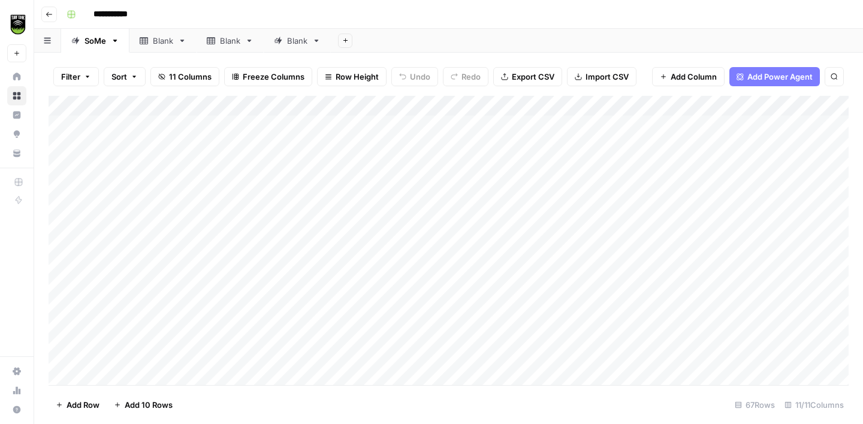
click at [156, 43] on div "Blank" at bounding box center [163, 41] width 20 height 12
click at [235, 44] on div "Blank" at bounding box center [230, 41] width 20 height 12
click at [289, 43] on div "Blank" at bounding box center [297, 41] width 20 height 12
